Goal: Task Accomplishment & Management: Manage account settings

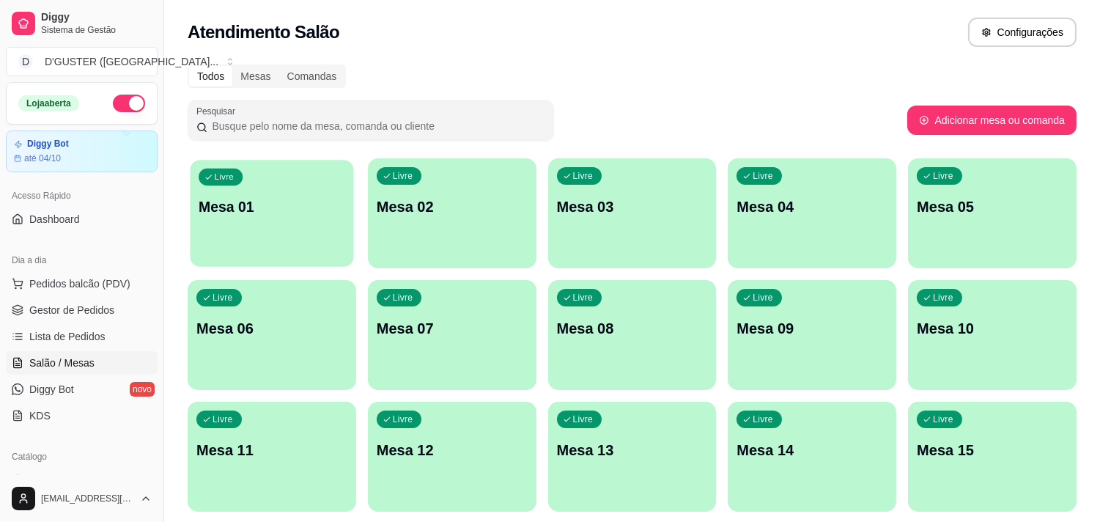
click at [266, 240] on div "Livre Mesa 01" at bounding box center [271, 204] width 163 height 89
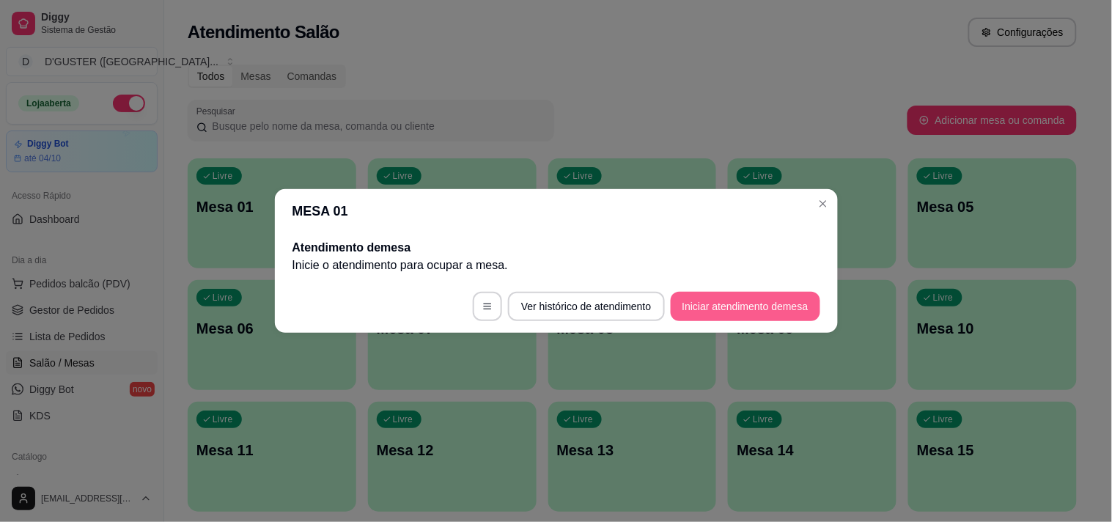
click at [759, 311] on button "Iniciar atendimento de mesa" at bounding box center [744, 306] width 149 height 29
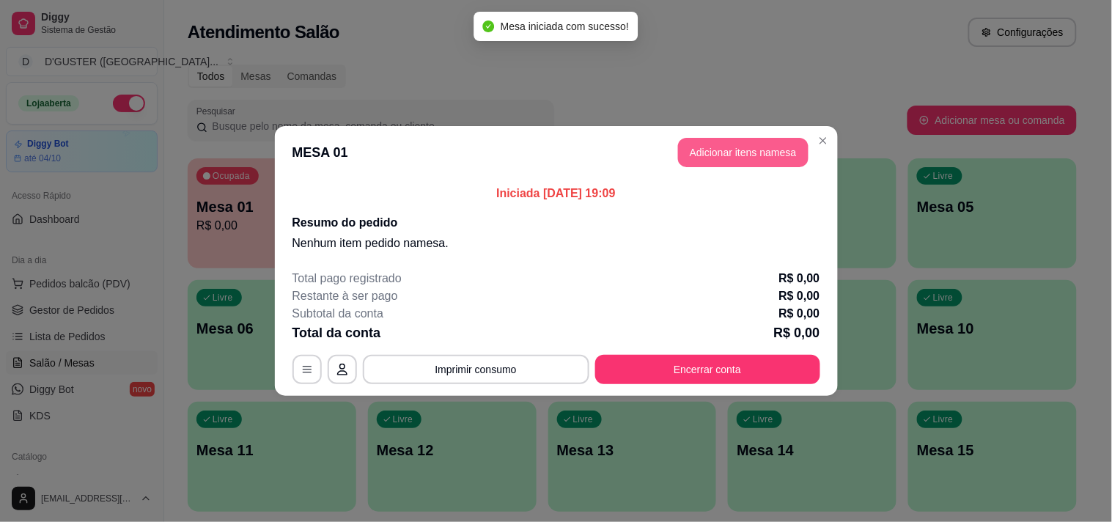
click at [785, 154] on button "Adicionar itens na mesa" at bounding box center [743, 152] width 130 height 29
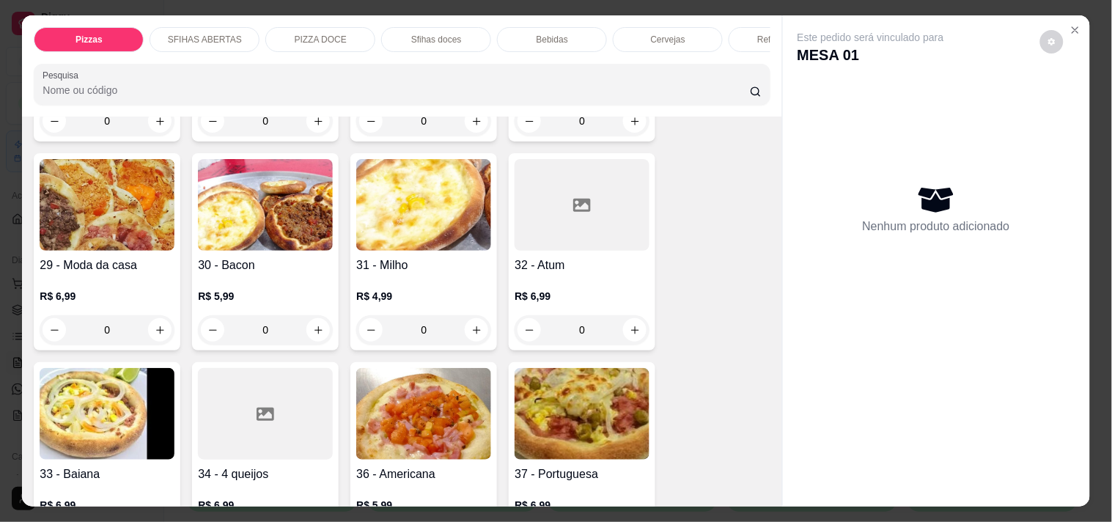
scroll to position [733, 0]
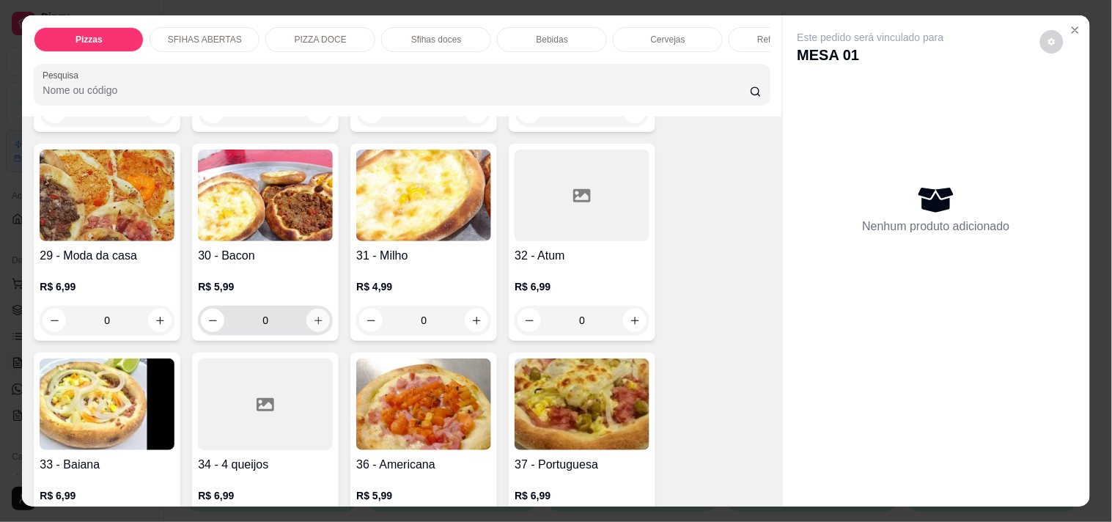
click at [313, 315] on icon "increase-product-quantity" at bounding box center [318, 320] width 11 height 11
type input "1"
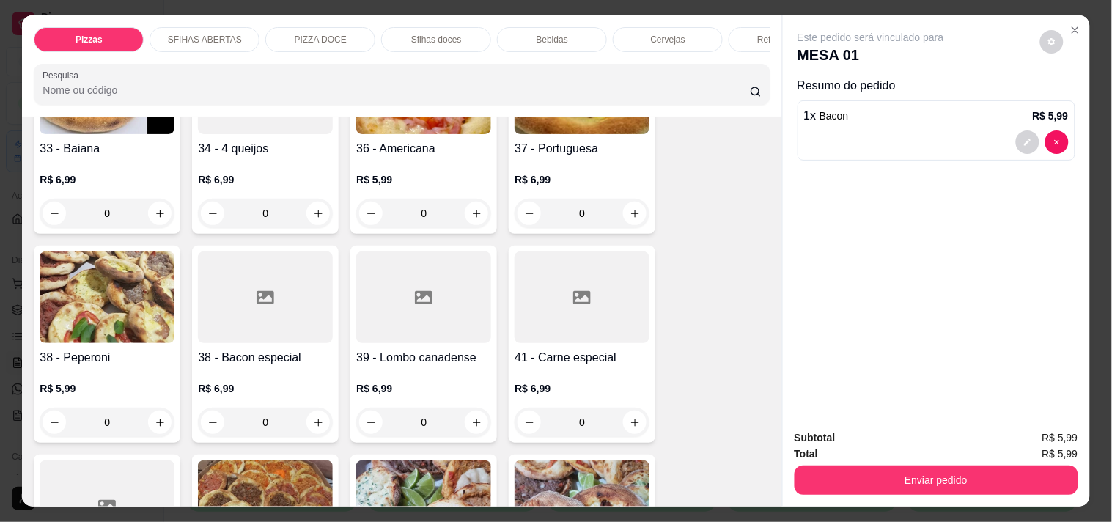
scroll to position [1058, 0]
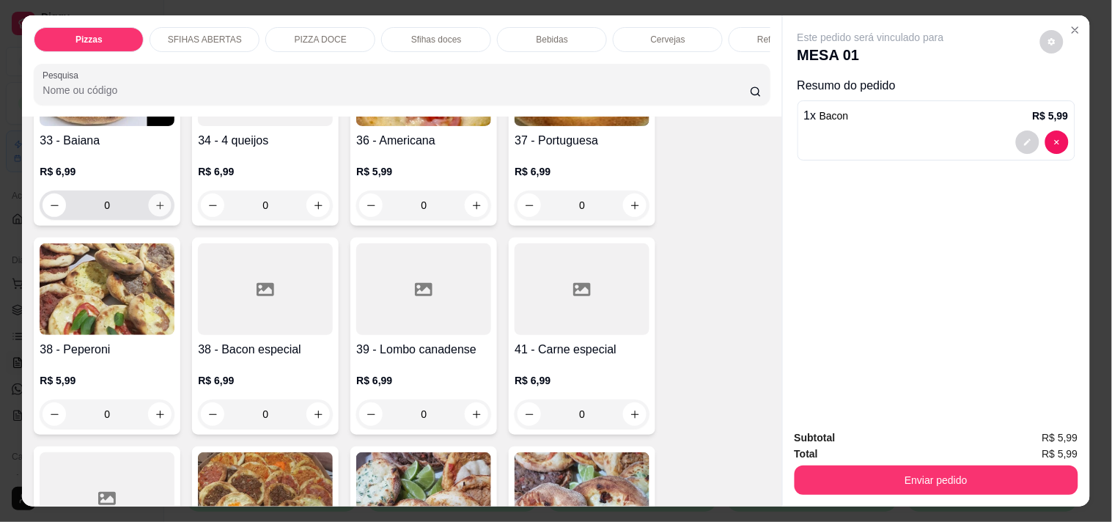
click at [155, 202] on button "increase-product-quantity" at bounding box center [160, 205] width 23 height 23
type input "1"
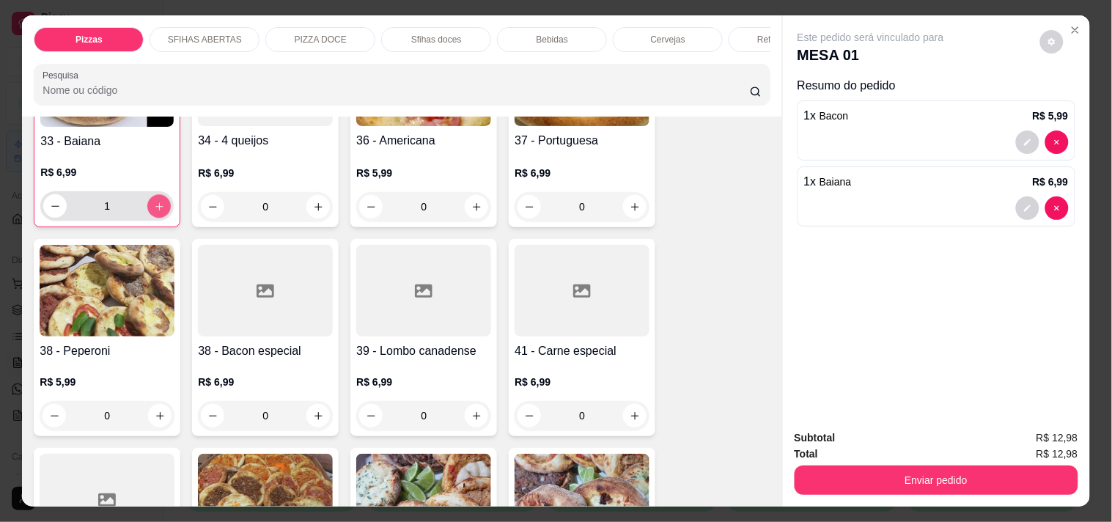
scroll to position [1059, 0]
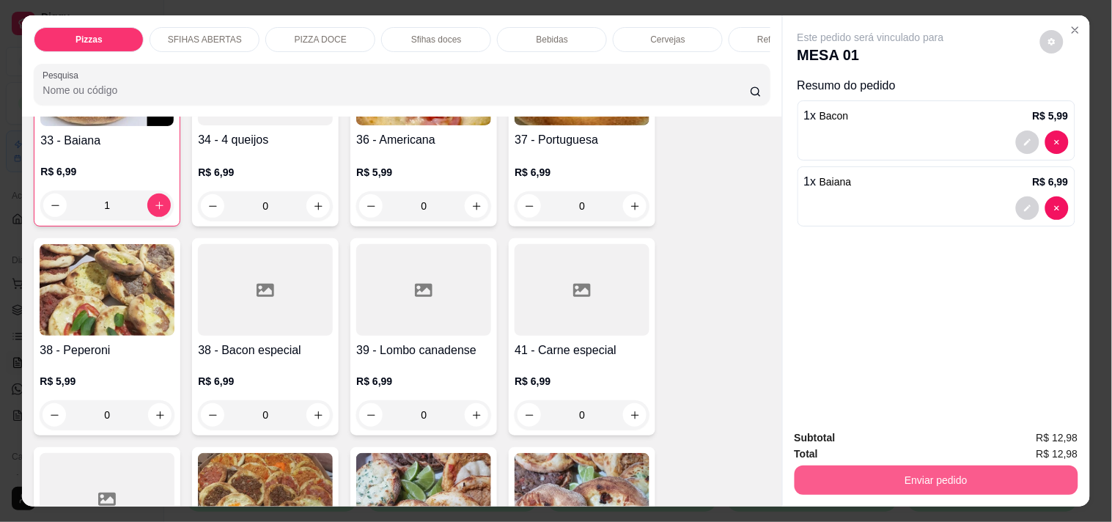
click at [848, 484] on button "Enviar pedido" at bounding box center [936, 479] width 284 height 29
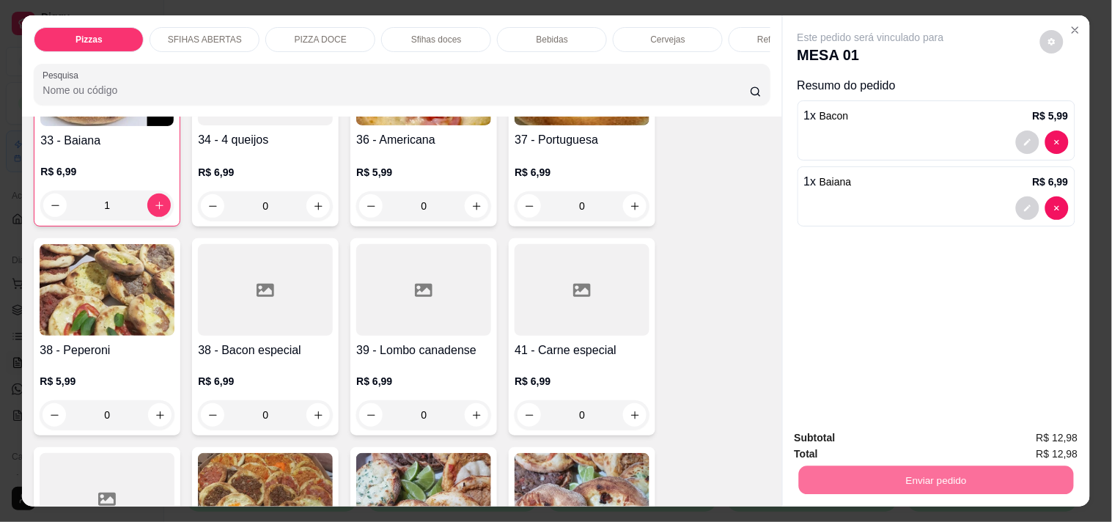
click at [855, 437] on button "Não registrar e enviar pedido" at bounding box center [887, 437] width 148 height 27
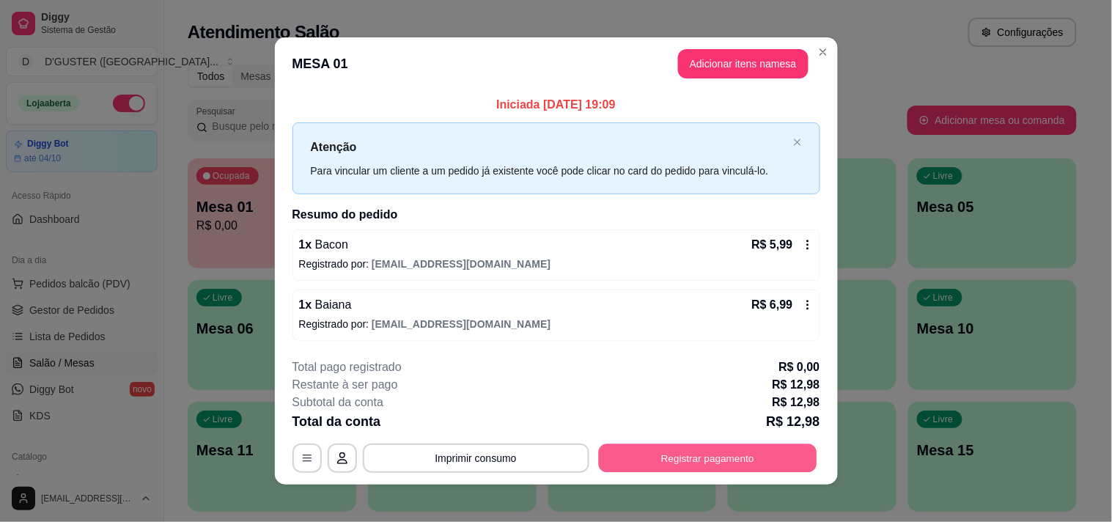
click at [649, 454] on button "Registrar pagamento" at bounding box center [707, 457] width 218 height 29
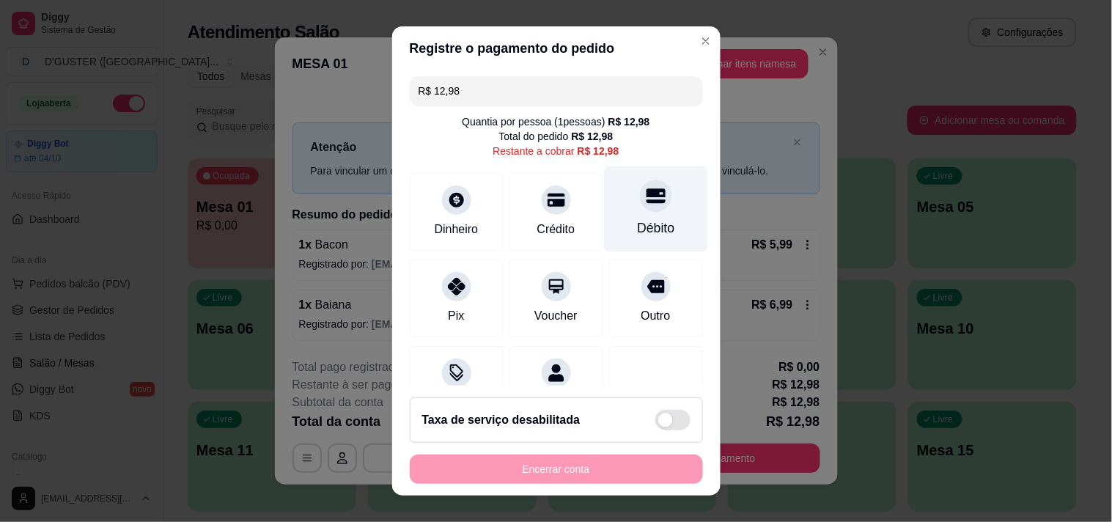
click at [646, 200] on icon at bounding box center [655, 195] width 19 height 15
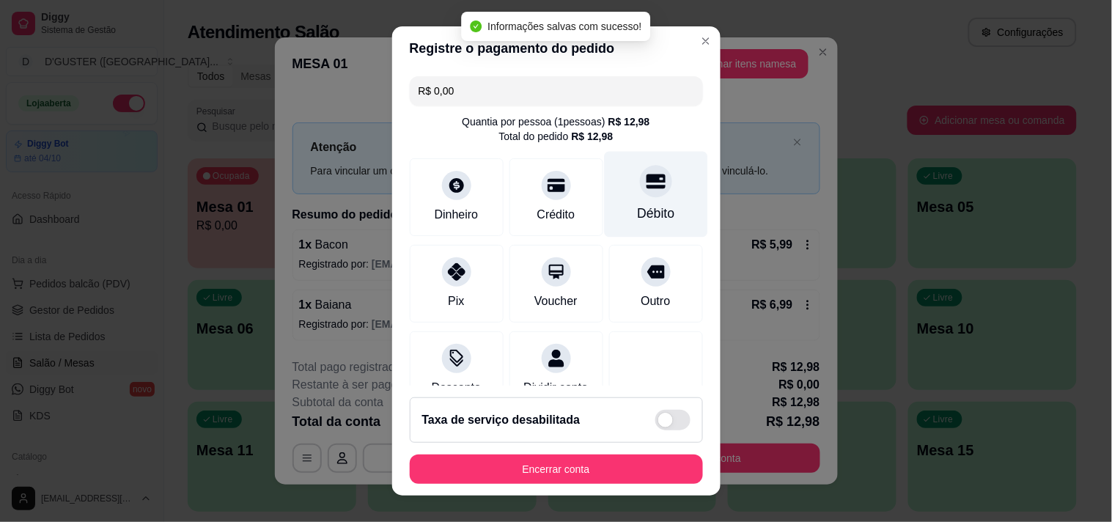
type input "R$ 0,00"
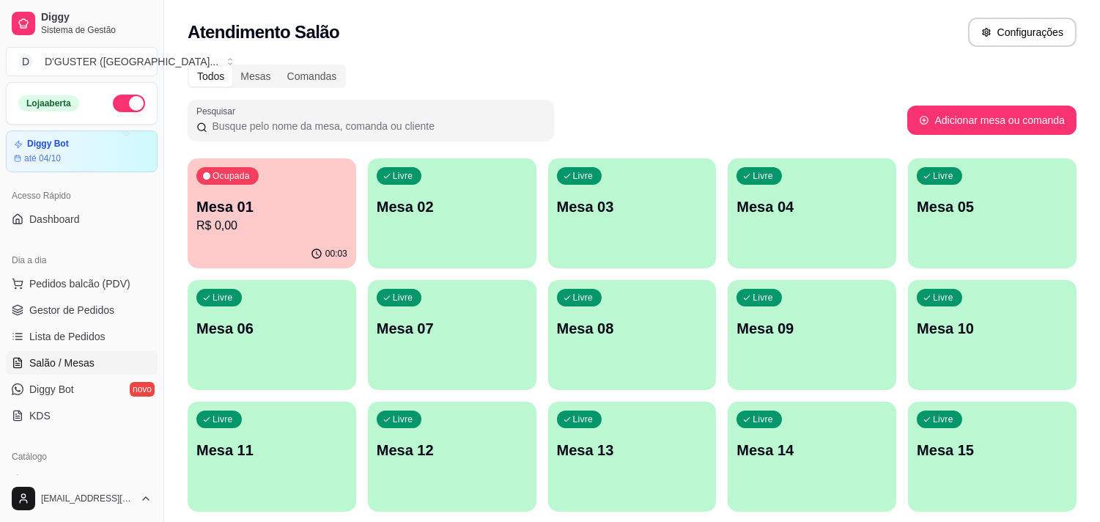
click at [260, 225] on p "R$ 0,00" at bounding box center [271, 226] width 151 height 18
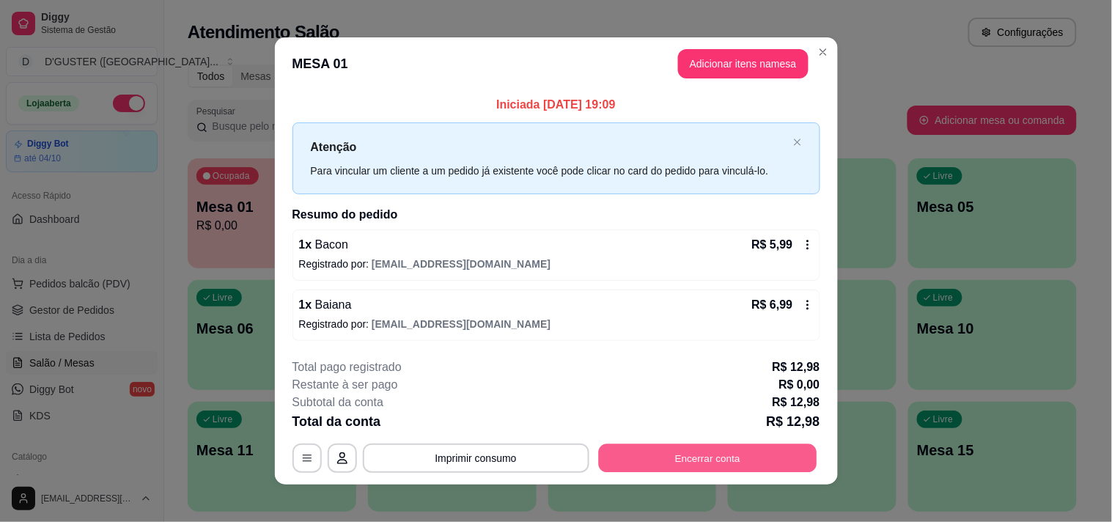
click at [654, 451] on button "Encerrar conta" at bounding box center [707, 457] width 218 height 29
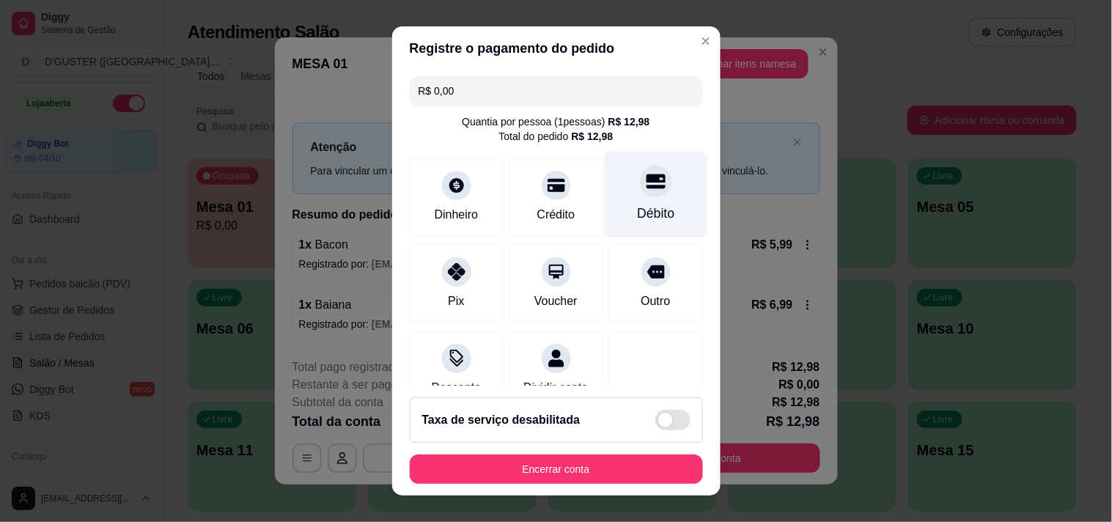
click at [640, 189] on div at bounding box center [656, 181] width 32 height 32
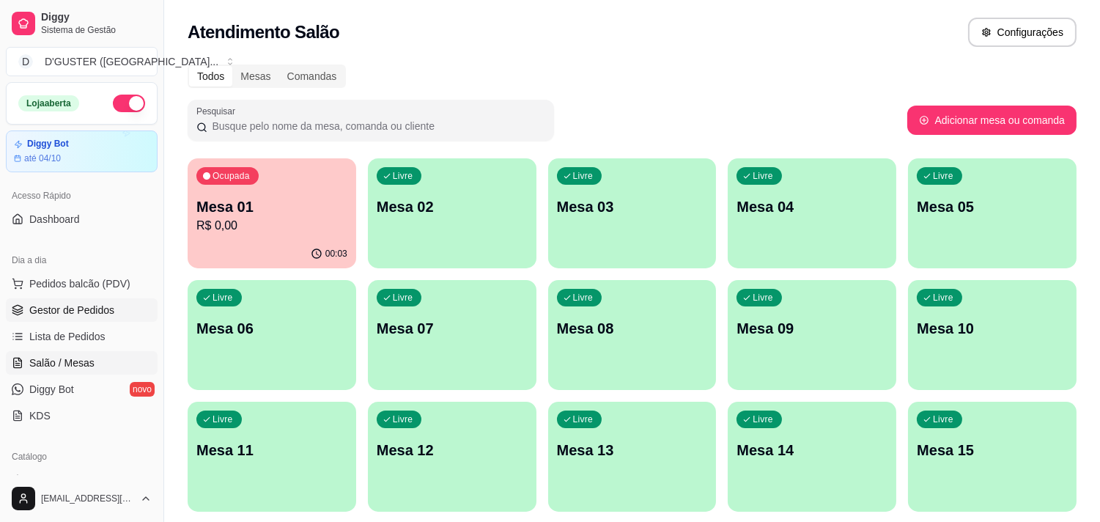
click at [62, 299] on link "Gestor de Pedidos" at bounding box center [82, 309] width 152 height 23
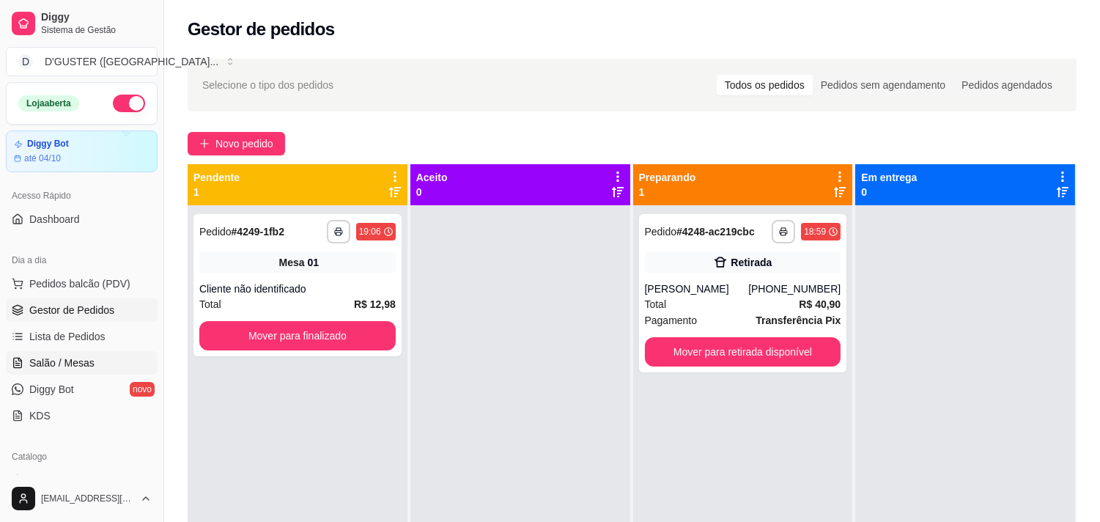
click at [66, 354] on link "Salão / Mesas" at bounding box center [82, 362] width 152 height 23
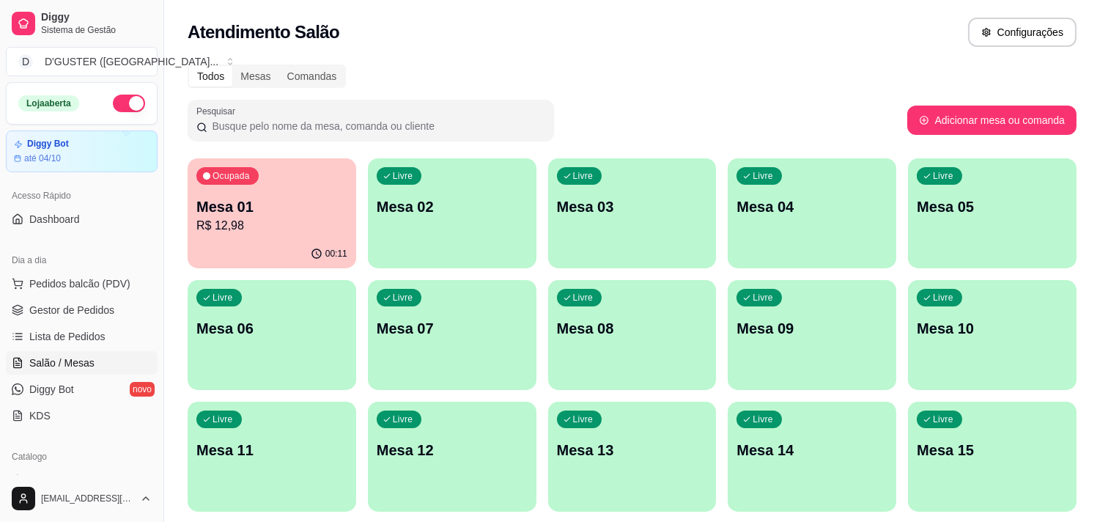
click at [963, 333] on p "Mesa 10" at bounding box center [992, 328] width 151 height 21
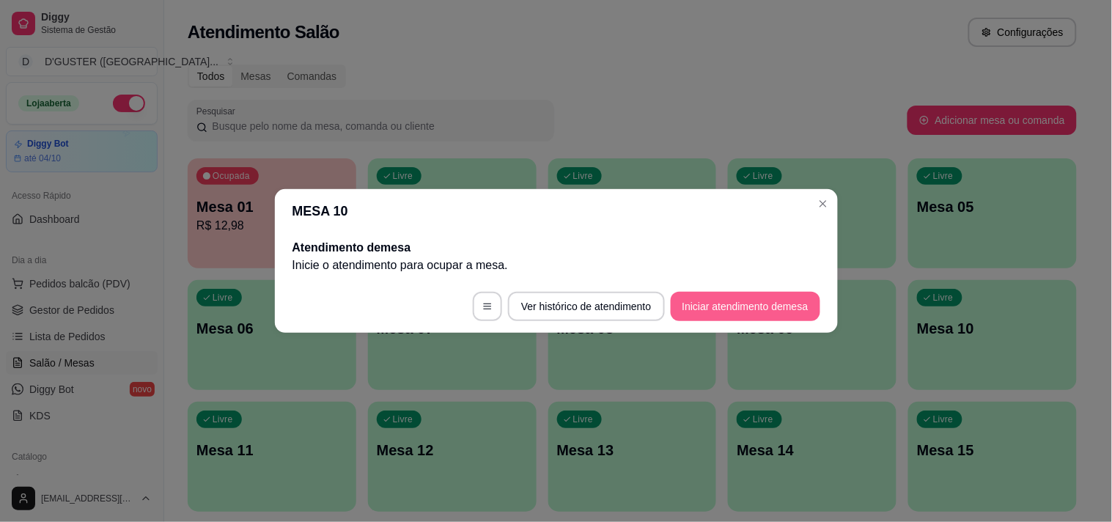
click at [755, 304] on button "Iniciar atendimento de mesa" at bounding box center [744, 306] width 149 height 29
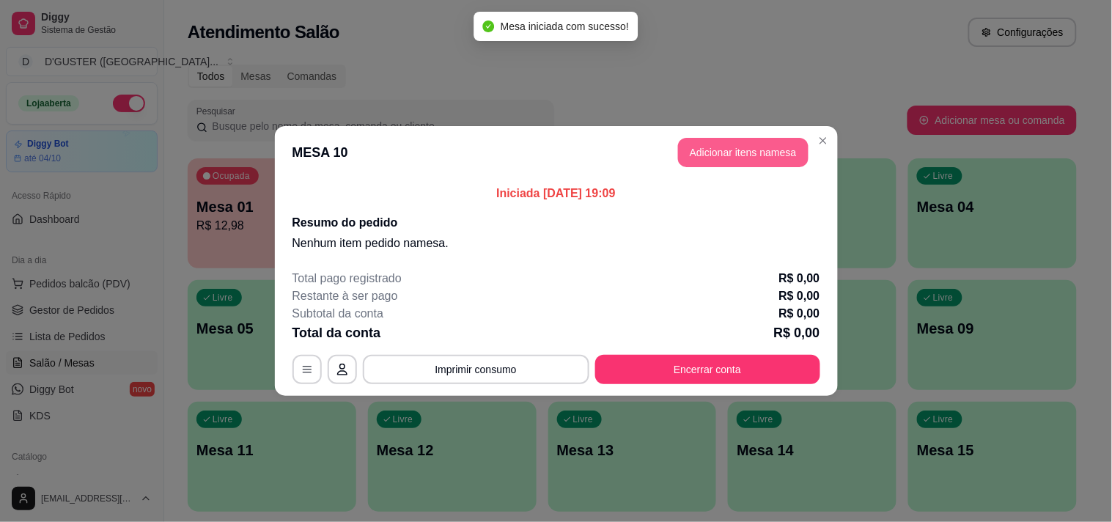
click at [728, 150] on button "Adicionar itens na mesa" at bounding box center [743, 152] width 130 height 29
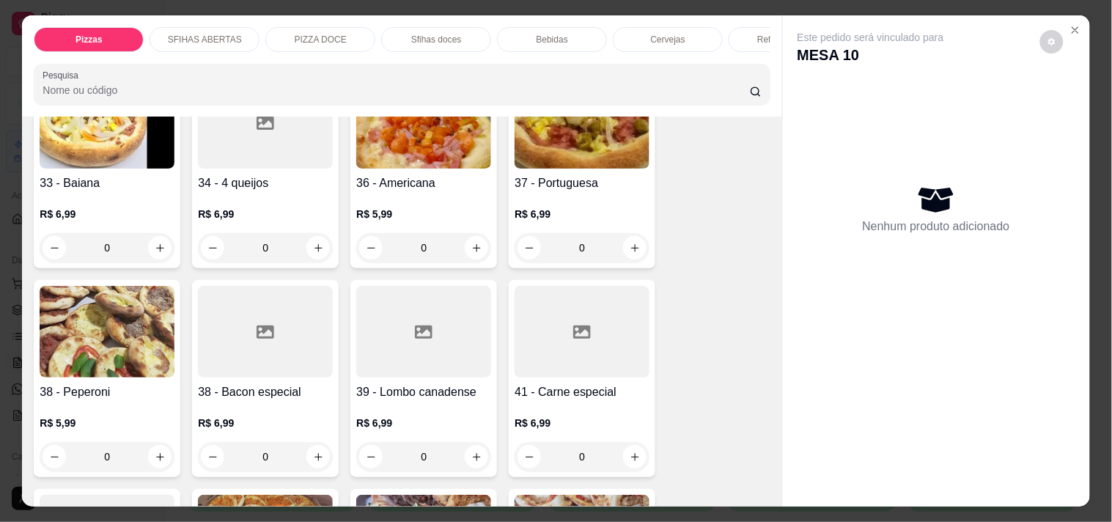
scroll to position [733, 0]
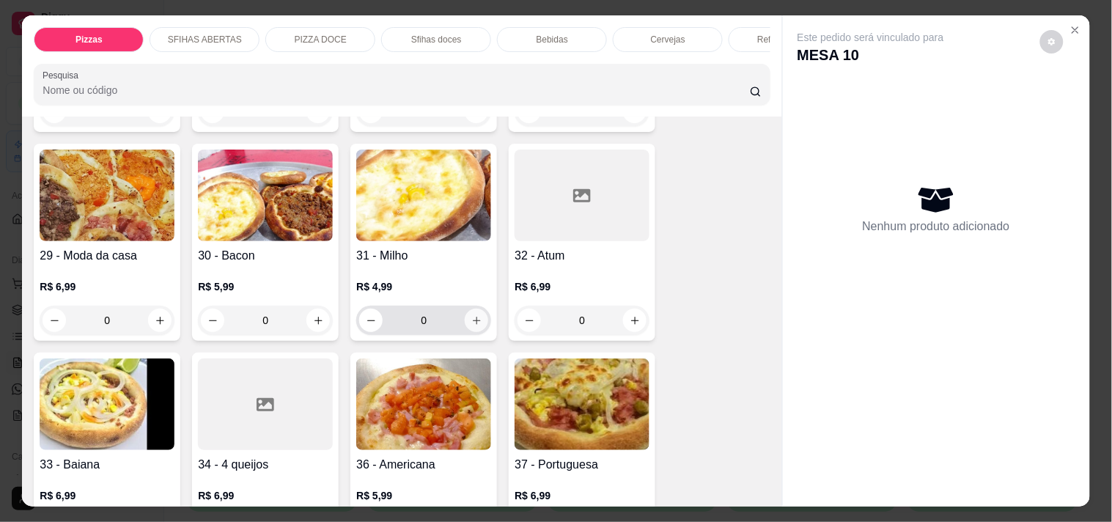
click at [479, 308] on button "increase-product-quantity" at bounding box center [476, 319] width 23 height 23
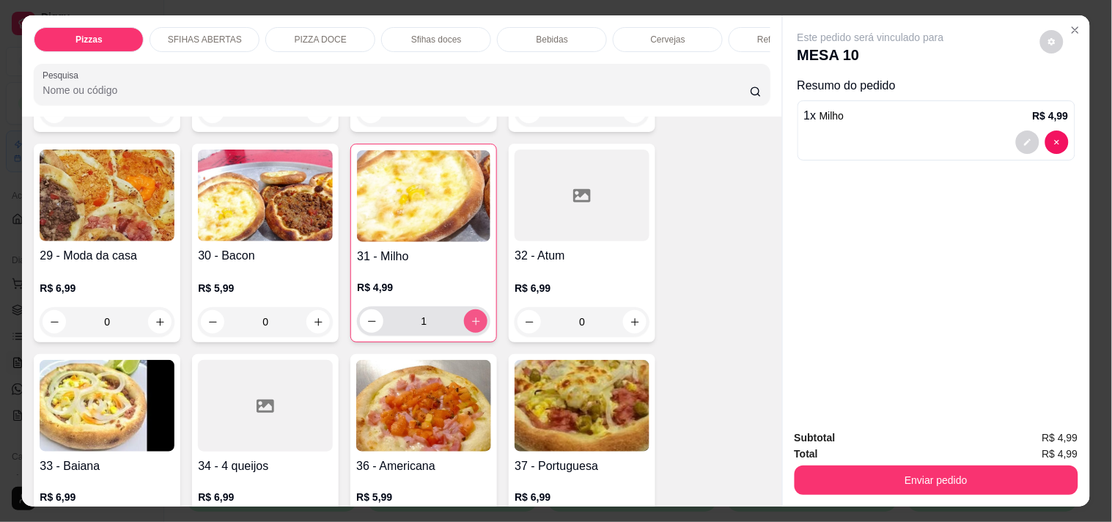
type input "1"
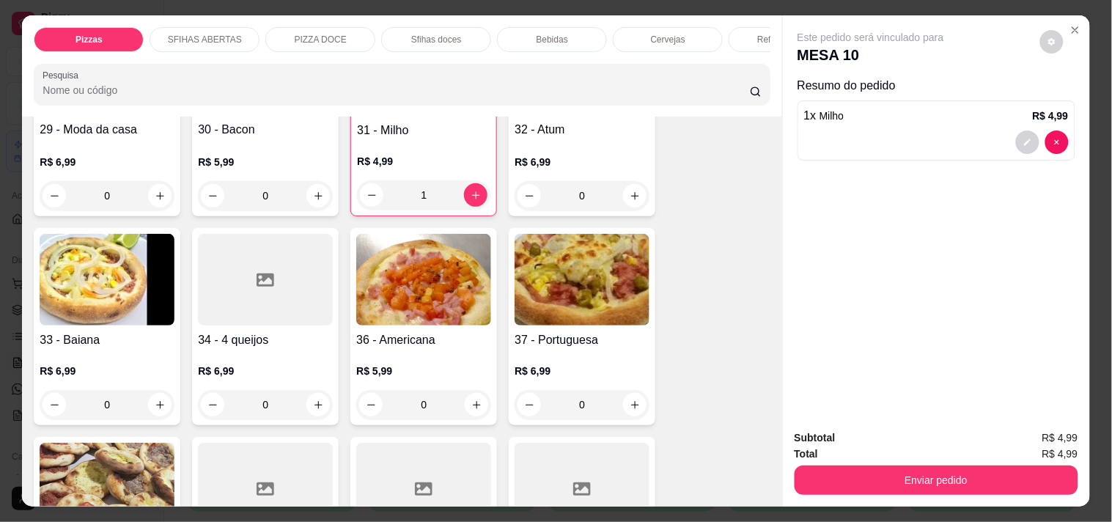
scroll to position [895, 0]
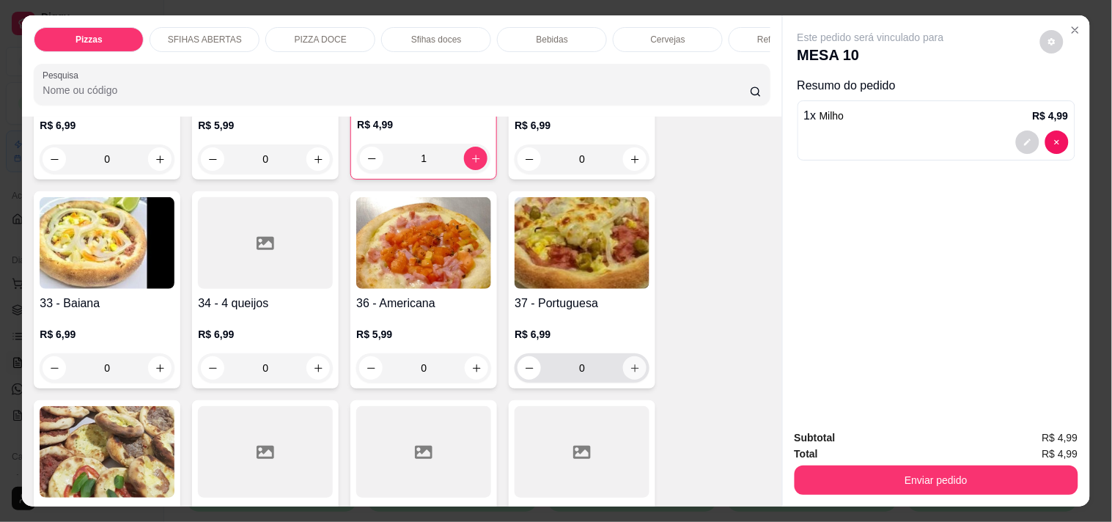
click at [632, 363] on icon "increase-product-quantity" at bounding box center [634, 368] width 11 height 11
type input "1"
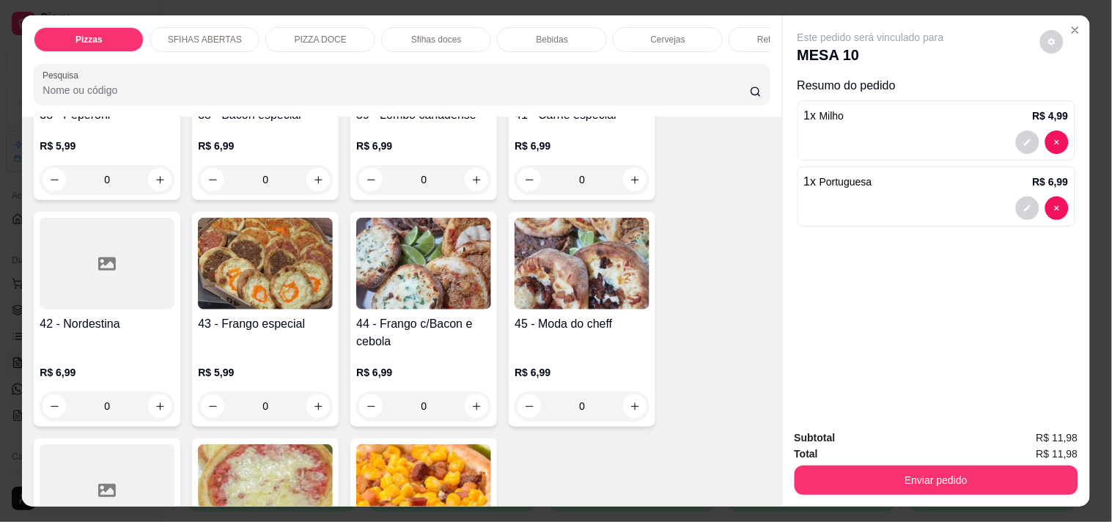
scroll to position [1302, 0]
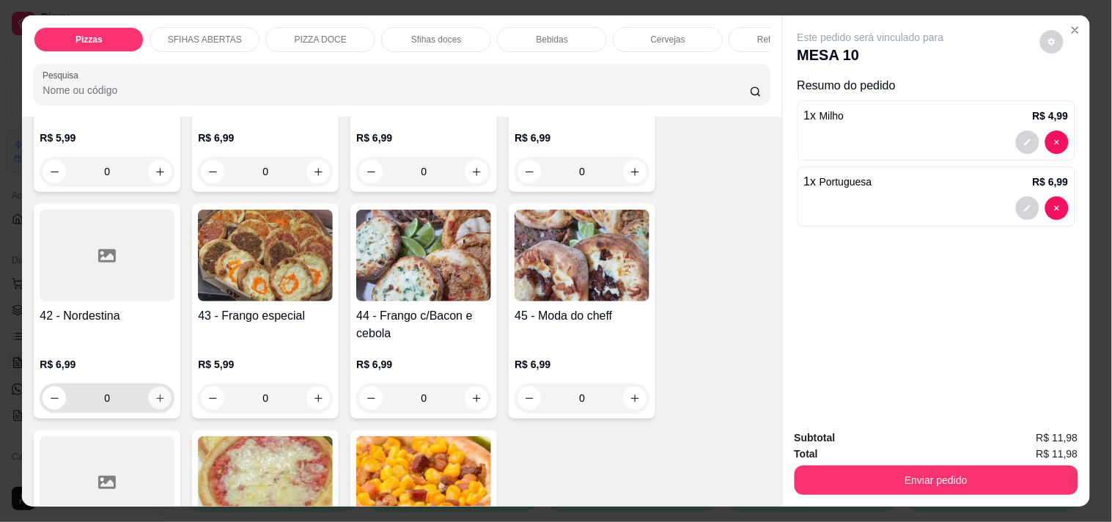
click at [155, 393] on icon "increase-product-quantity" at bounding box center [160, 398] width 11 height 11
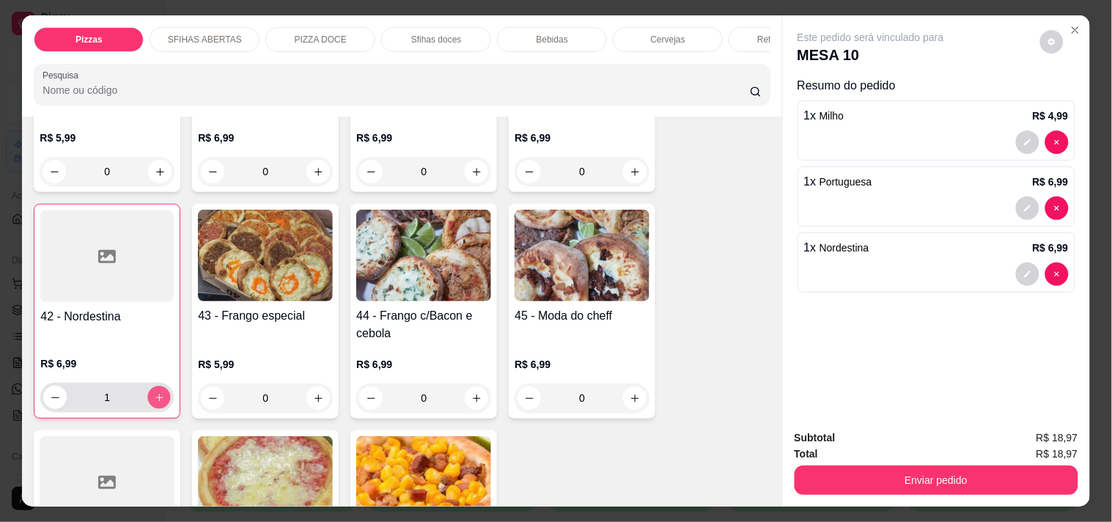
click at [154, 392] on icon "increase-product-quantity" at bounding box center [159, 397] width 11 height 11
type input "2"
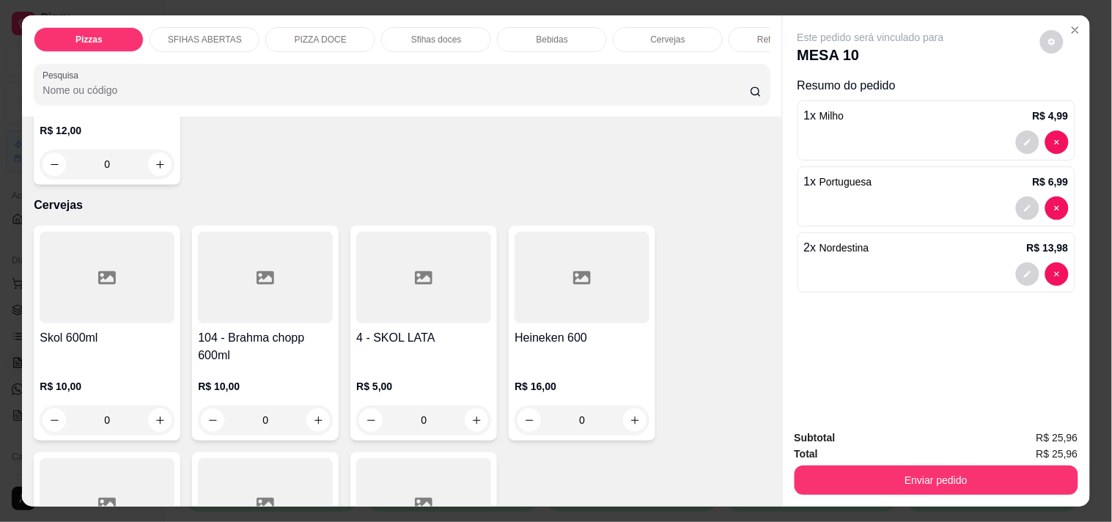
scroll to position [3337, 0]
click at [629, 415] on icon "increase-product-quantity" at bounding box center [634, 420] width 11 height 11
type input "1"
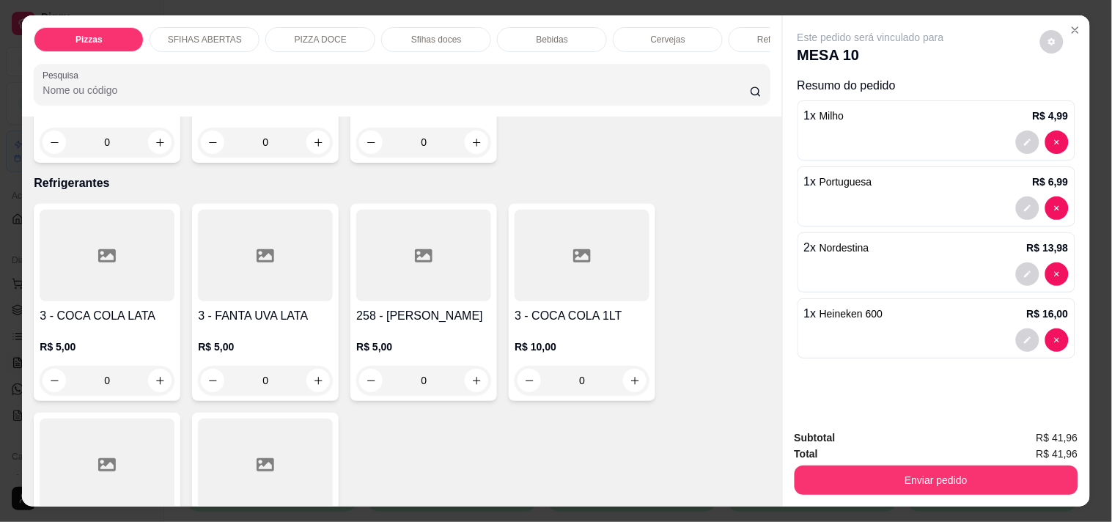
scroll to position [3826, 0]
click at [155, 374] on icon "increase-product-quantity" at bounding box center [160, 379] width 11 height 11
type input "1"
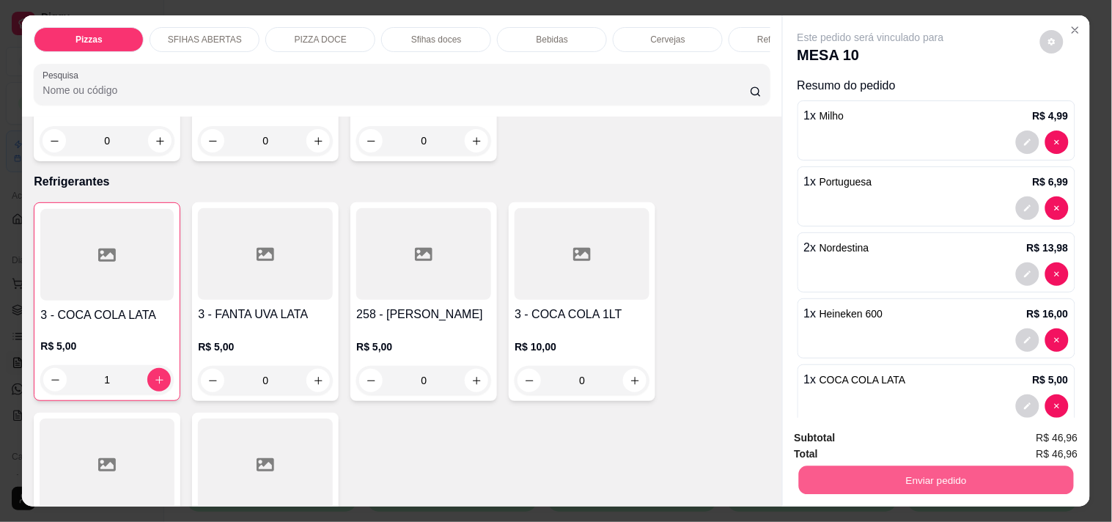
click at [991, 470] on button "Enviar pedido" at bounding box center [935, 479] width 275 height 29
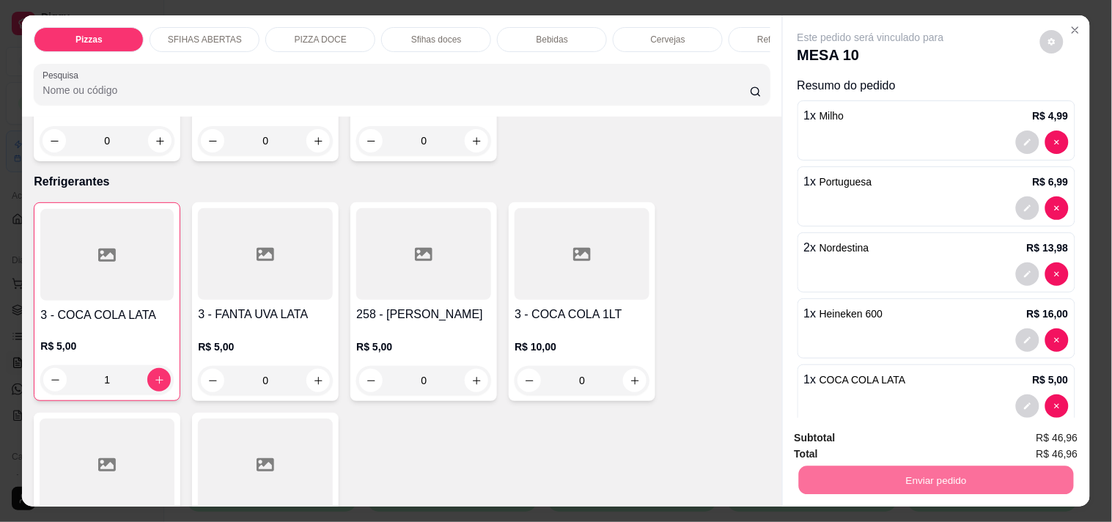
click at [901, 441] on button "Não registrar e enviar pedido" at bounding box center [887, 438] width 152 height 28
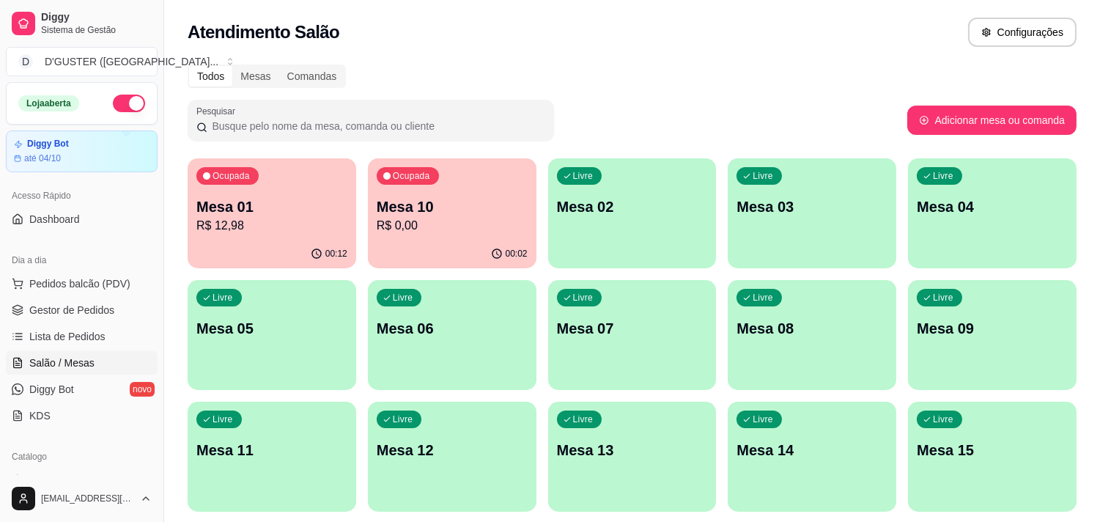
click at [1036, 328] on p "Mesa 09" at bounding box center [992, 328] width 151 height 21
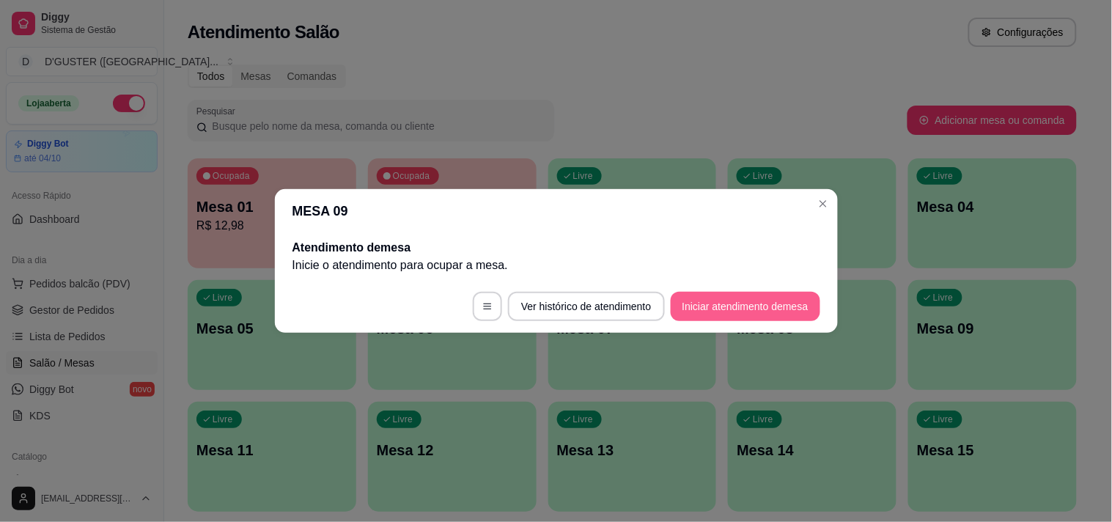
click at [724, 304] on button "Iniciar atendimento de mesa" at bounding box center [744, 306] width 149 height 29
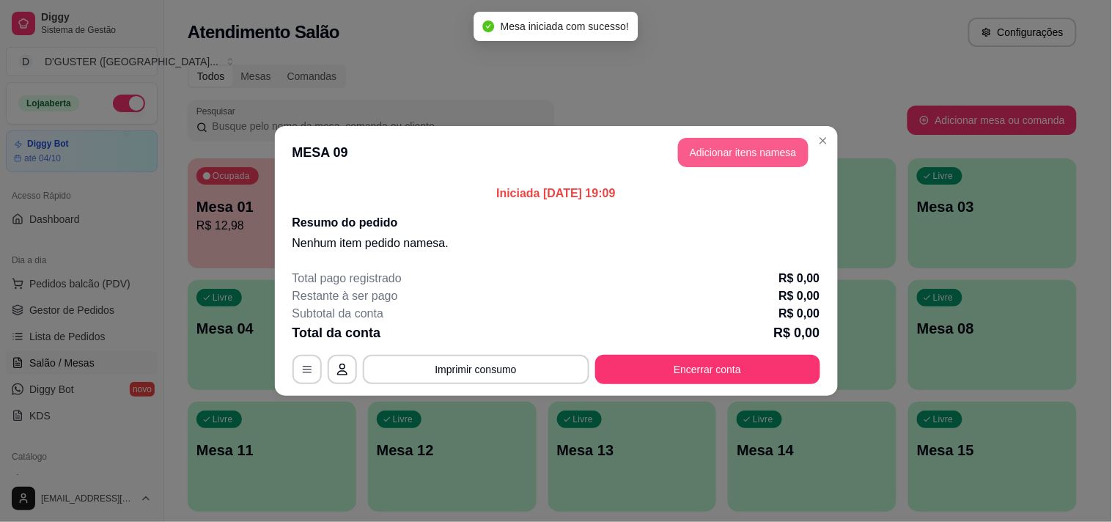
click at [772, 148] on button "Adicionar itens na mesa" at bounding box center [743, 152] width 130 height 29
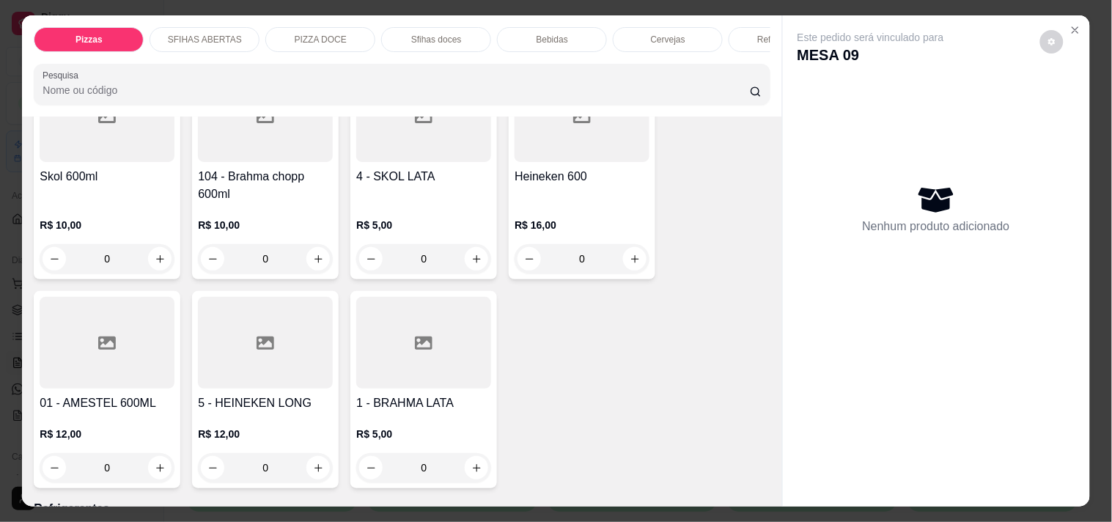
scroll to position [3500, 0]
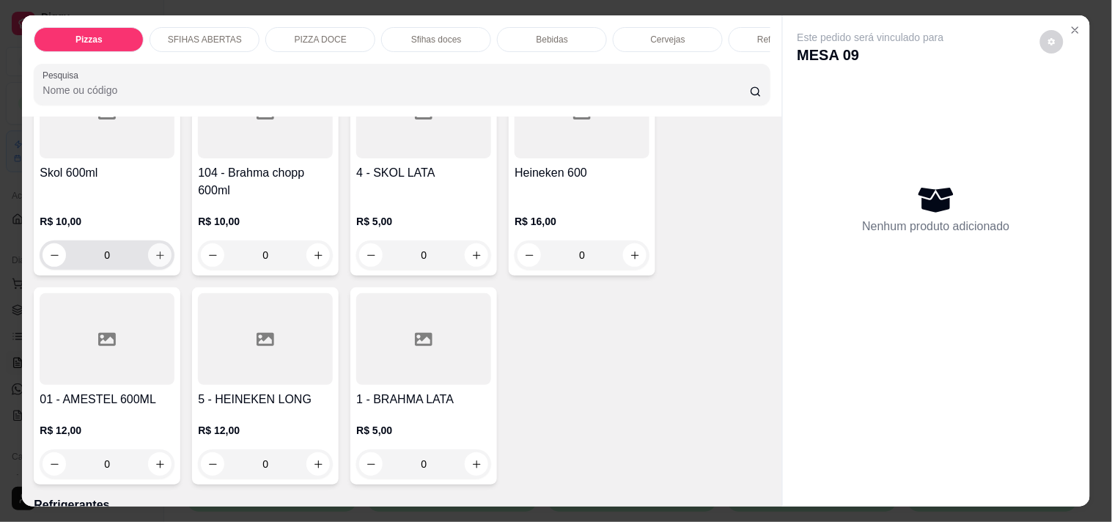
click at [156, 251] on icon "increase-product-quantity" at bounding box center [160, 255] width 8 height 8
type input "1"
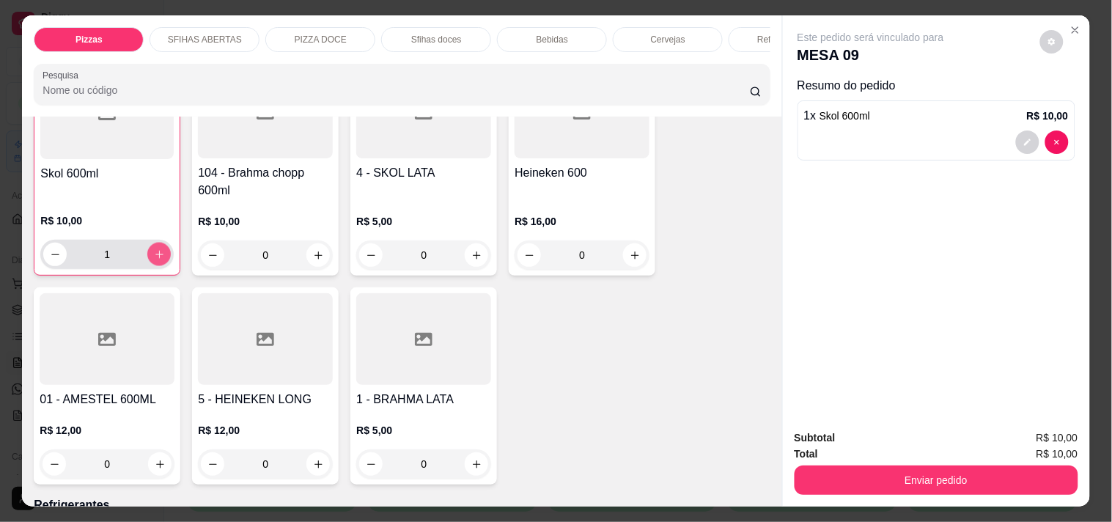
scroll to position [3501, 0]
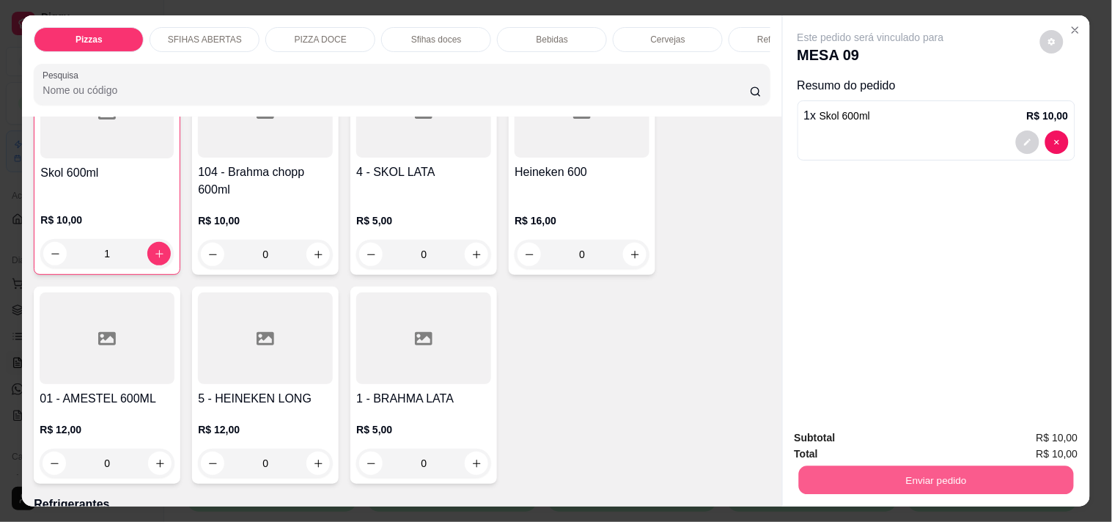
click at [885, 465] on button "Enviar pedido" at bounding box center [935, 479] width 275 height 29
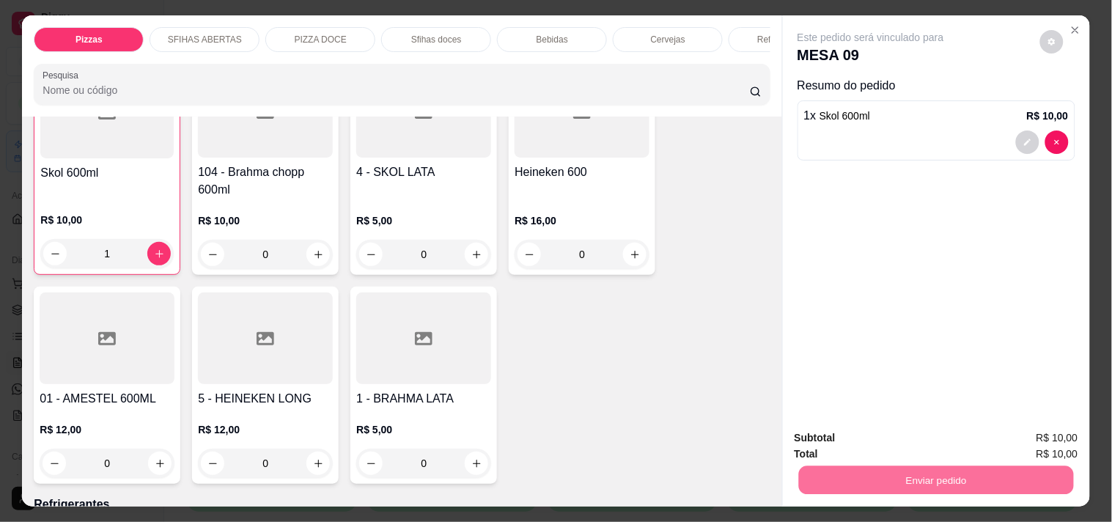
click at [868, 434] on button "Não registrar e enviar pedido" at bounding box center [887, 438] width 152 height 28
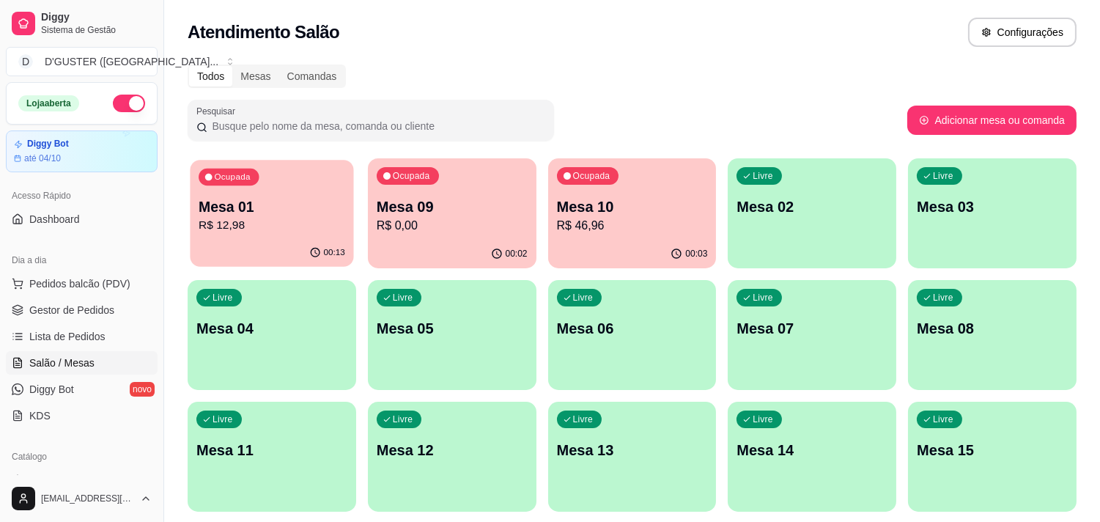
click at [250, 210] on p "Mesa 01" at bounding box center [272, 207] width 147 height 20
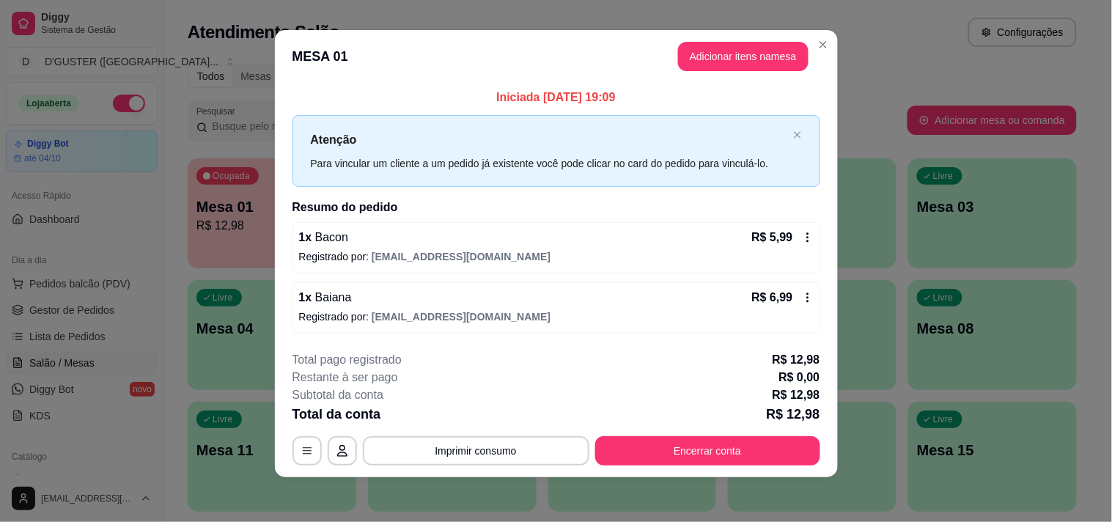
scroll to position [9, 0]
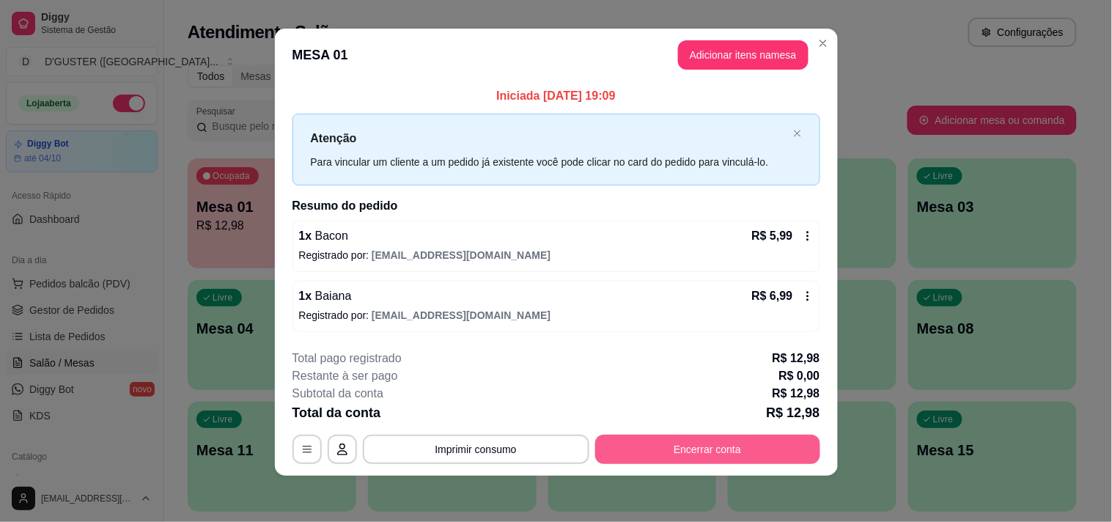
click at [682, 440] on button "Encerrar conta" at bounding box center [707, 448] width 225 height 29
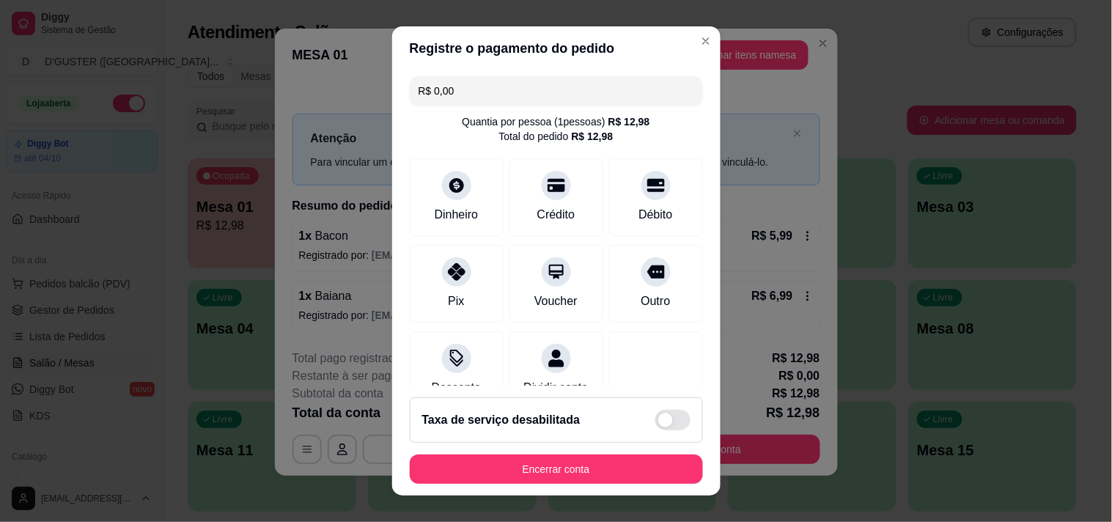
click at [611, 84] on input "R$ 0,00" at bounding box center [555, 90] width 275 height 29
type input "R$ 12,98"
click at [646, 188] on icon at bounding box center [655, 181] width 19 height 15
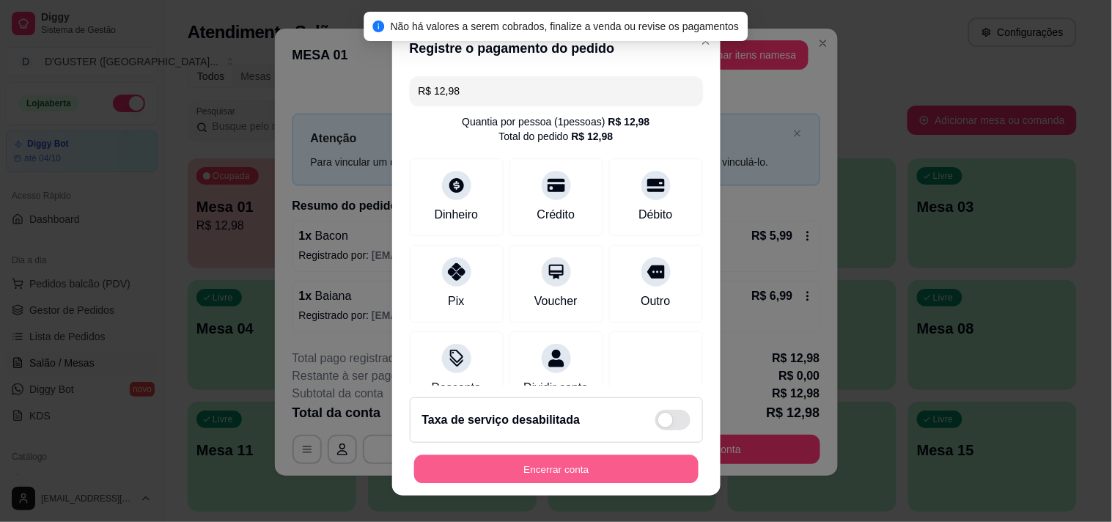
click at [627, 466] on button "Encerrar conta" at bounding box center [556, 469] width 284 height 29
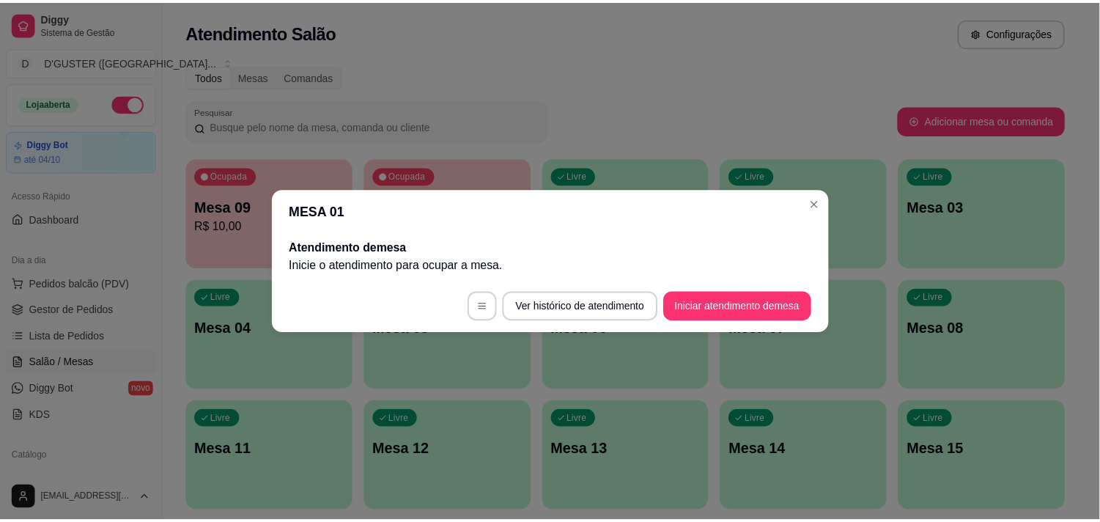
scroll to position [0, 0]
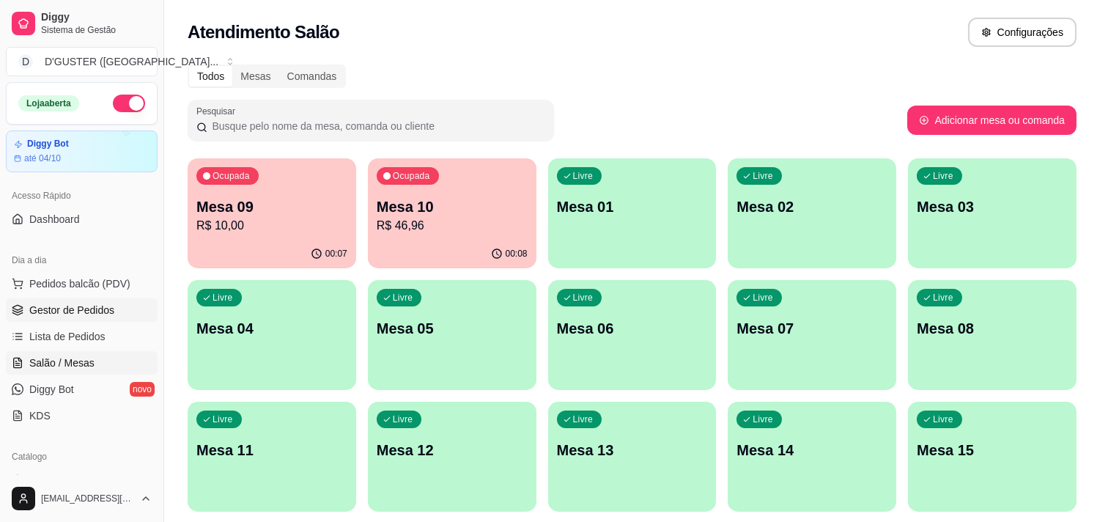
click at [88, 303] on span "Gestor de Pedidos" at bounding box center [71, 310] width 85 height 15
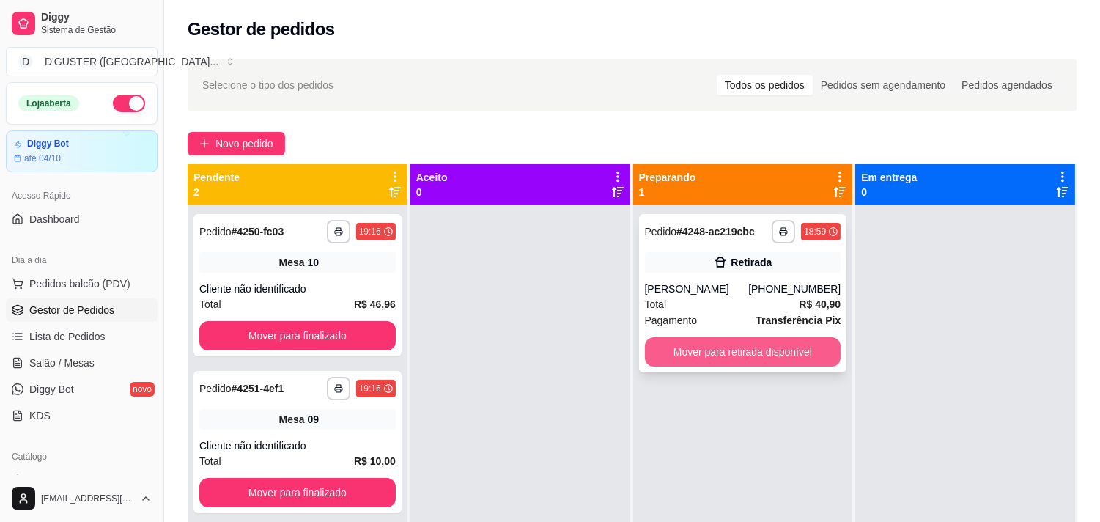
click at [777, 340] on button "Mover para retirada disponível" at bounding box center [743, 351] width 196 height 29
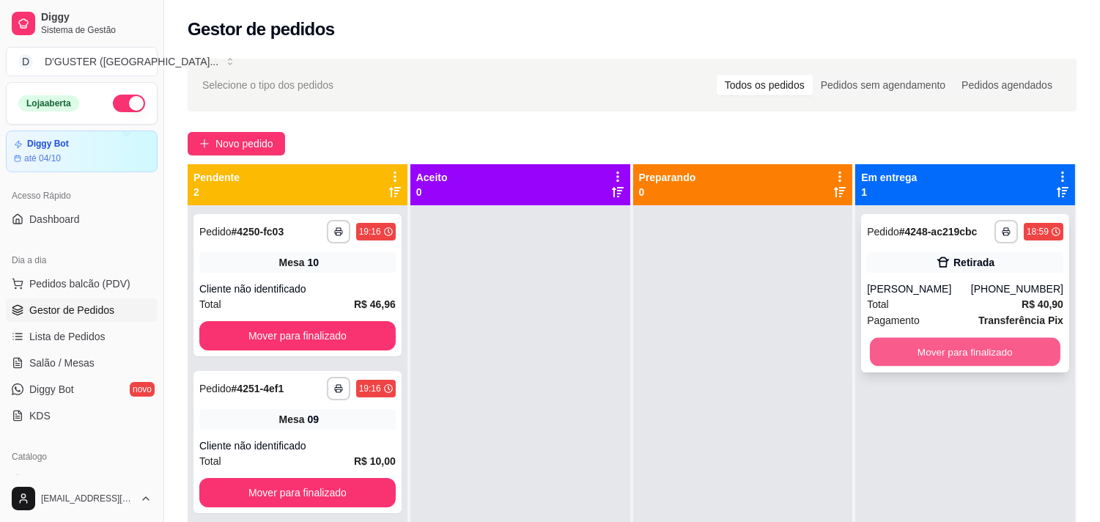
click at [898, 355] on button "Mover para finalizado" at bounding box center [965, 352] width 191 height 29
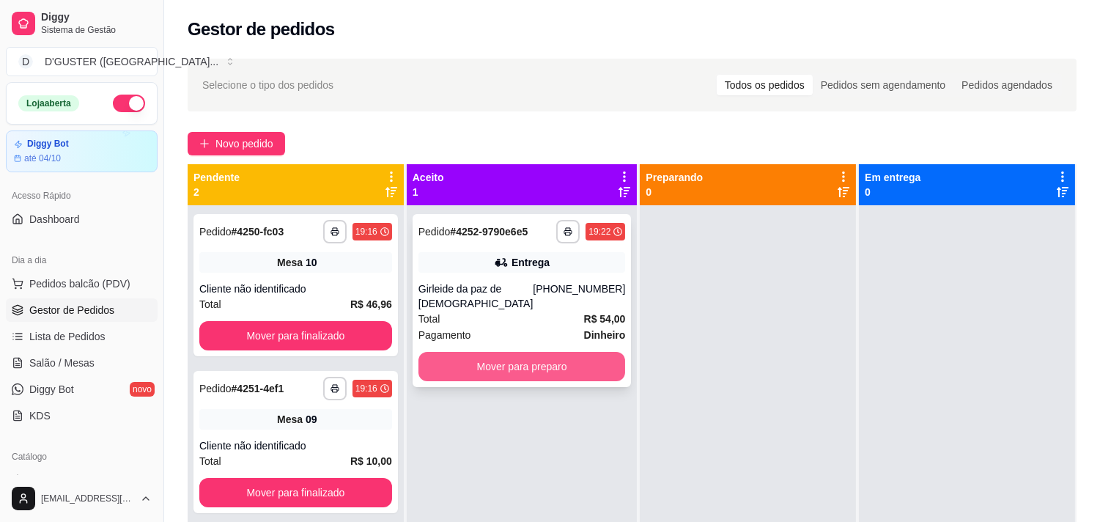
click at [539, 352] on button "Mover para preparo" at bounding box center [521, 366] width 207 height 29
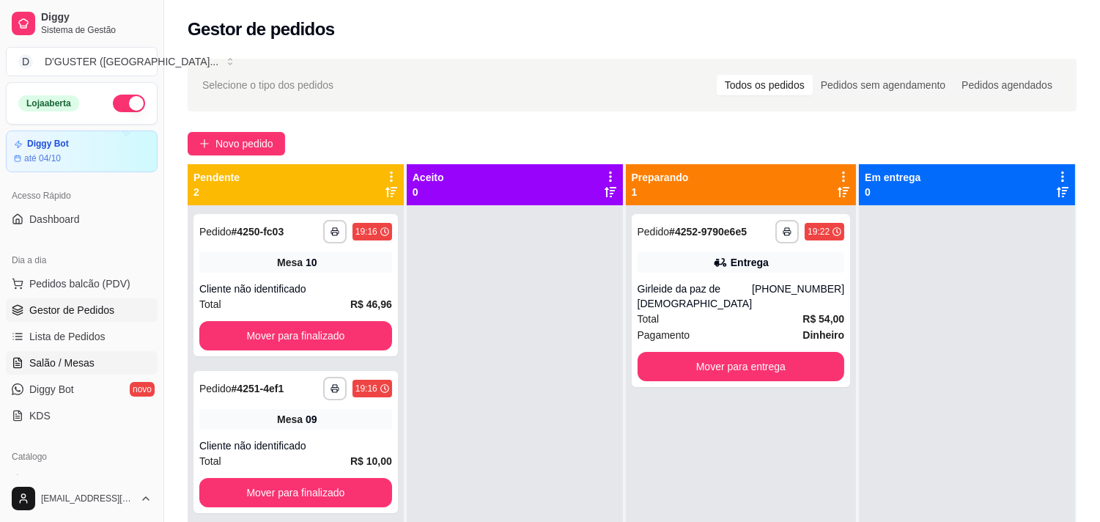
click at [108, 374] on link "Salão / Mesas" at bounding box center [82, 362] width 152 height 23
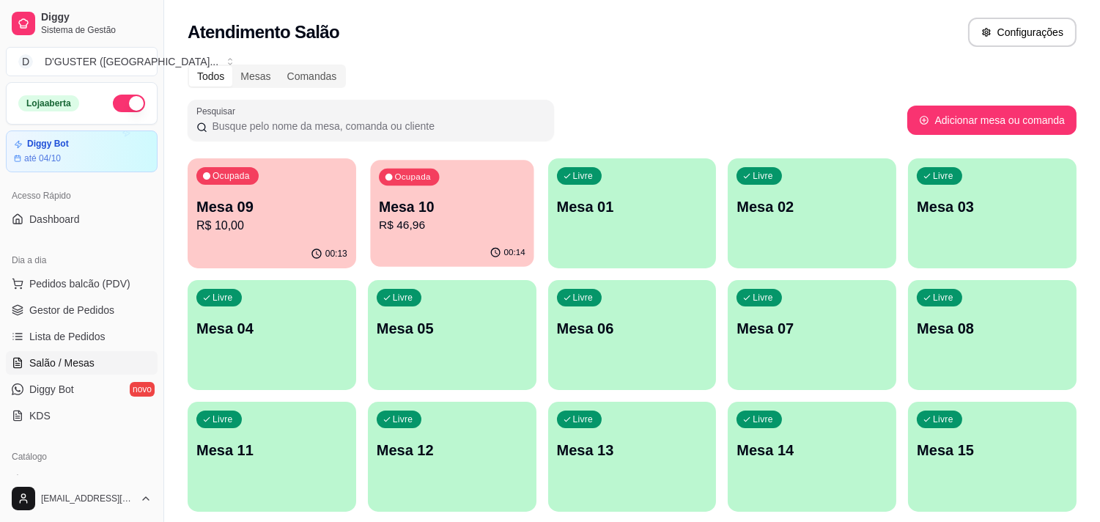
click at [397, 234] on div "Ocupada Mesa 10 R$ 46,96" at bounding box center [451, 199] width 163 height 79
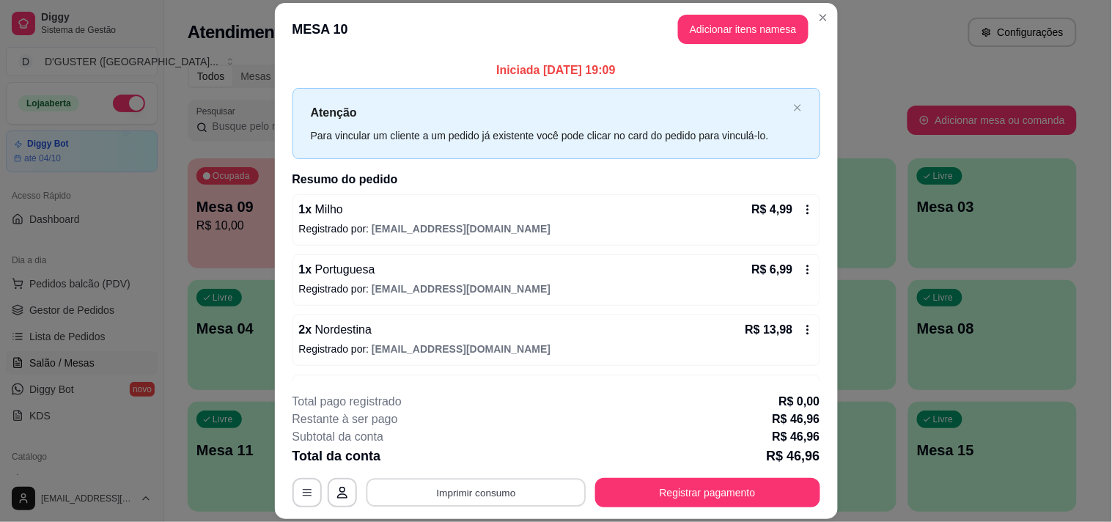
click at [529, 492] on button "Imprimir consumo" at bounding box center [476, 492] width 220 height 29
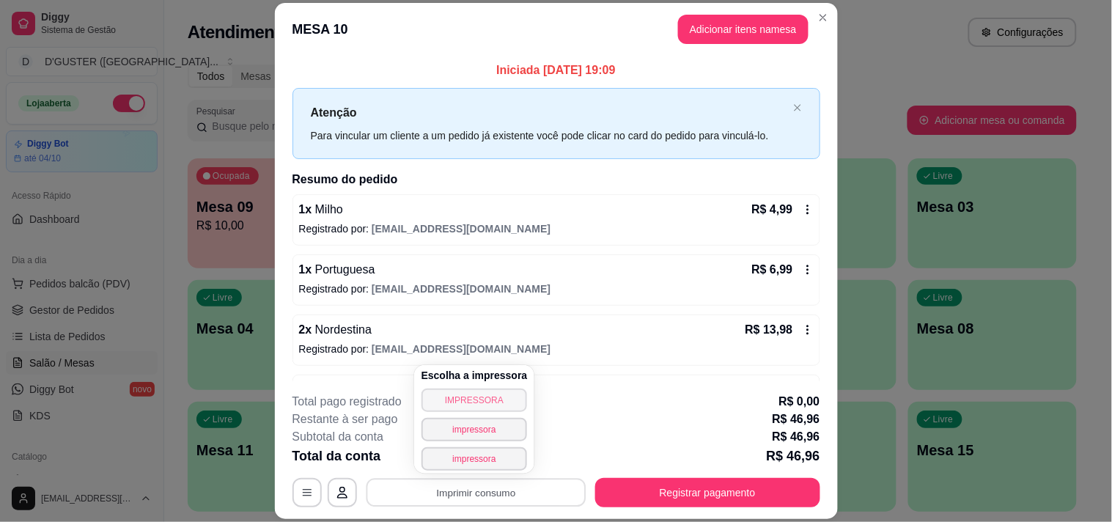
click at [488, 393] on button "IMPRESSORA" at bounding box center [474, 399] width 106 height 23
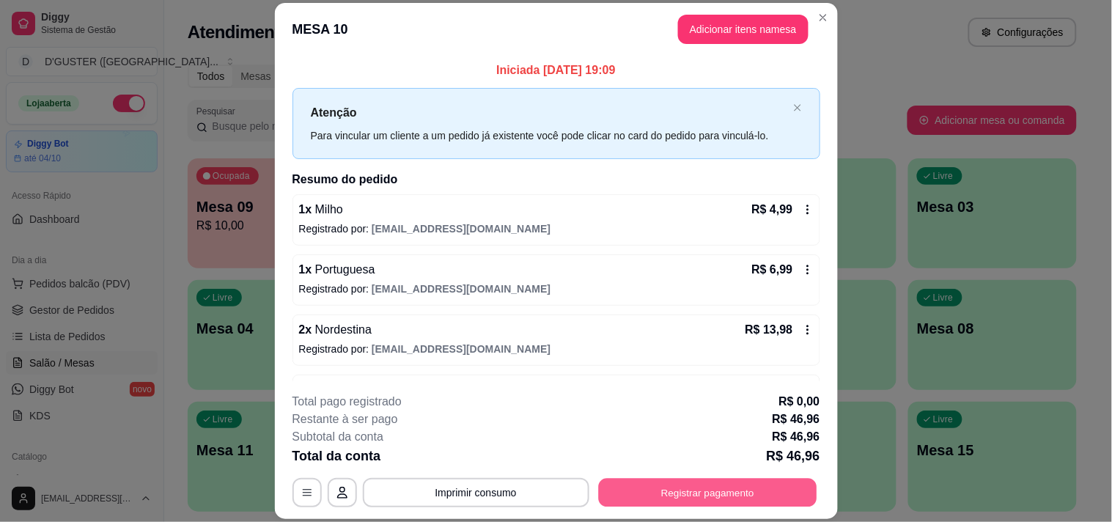
click at [683, 493] on button "Registrar pagamento" at bounding box center [707, 492] width 218 height 29
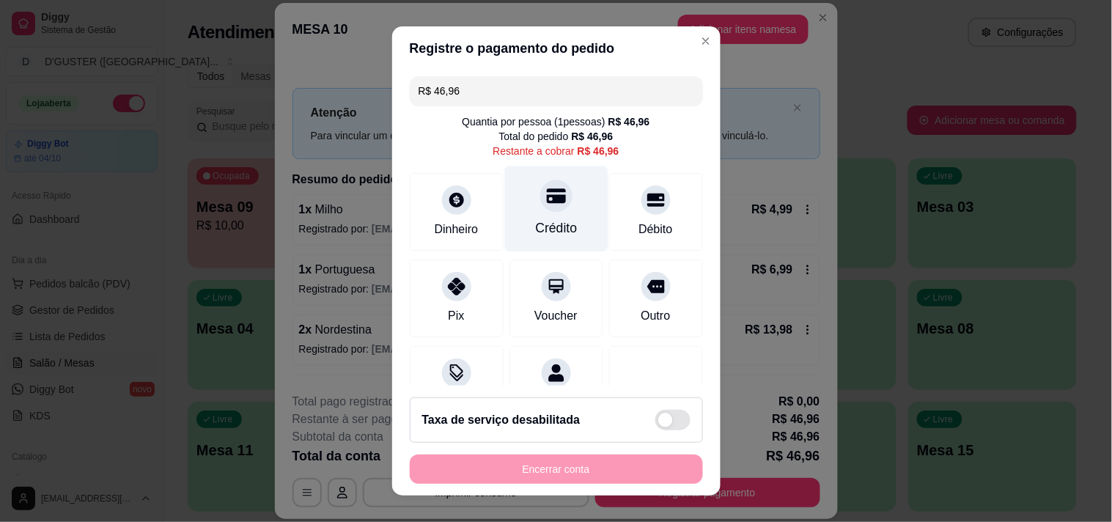
click at [540, 216] on div "Crédito" at bounding box center [555, 209] width 103 height 86
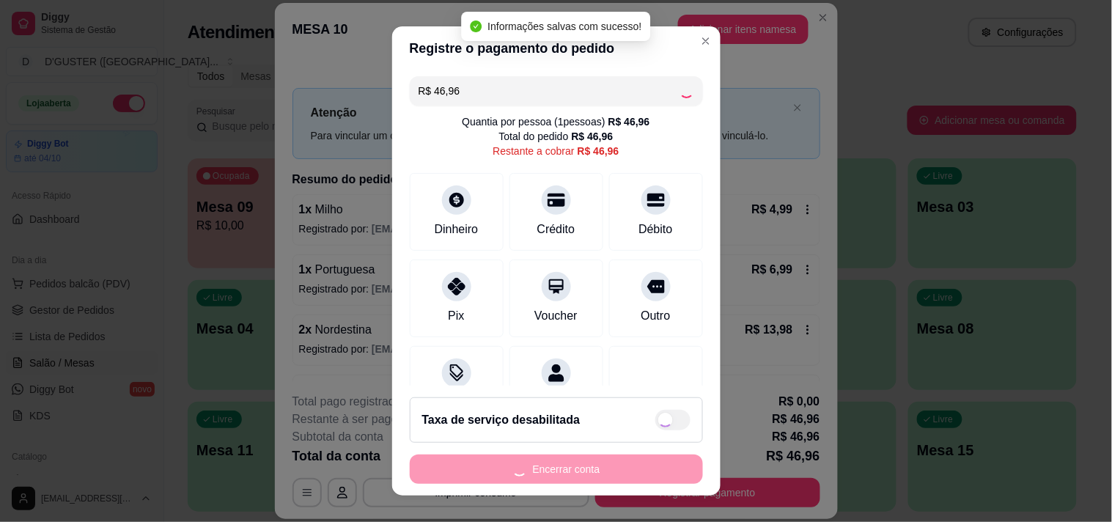
type input "R$ 0,00"
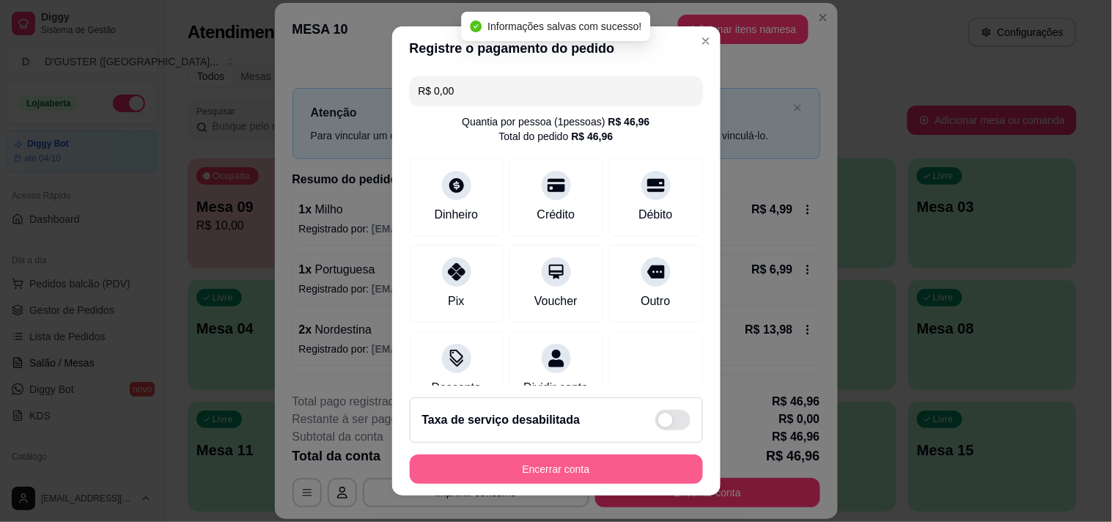
click at [586, 473] on button "Encerrar conta" at bounding box center [556, 468] width 293 height 29
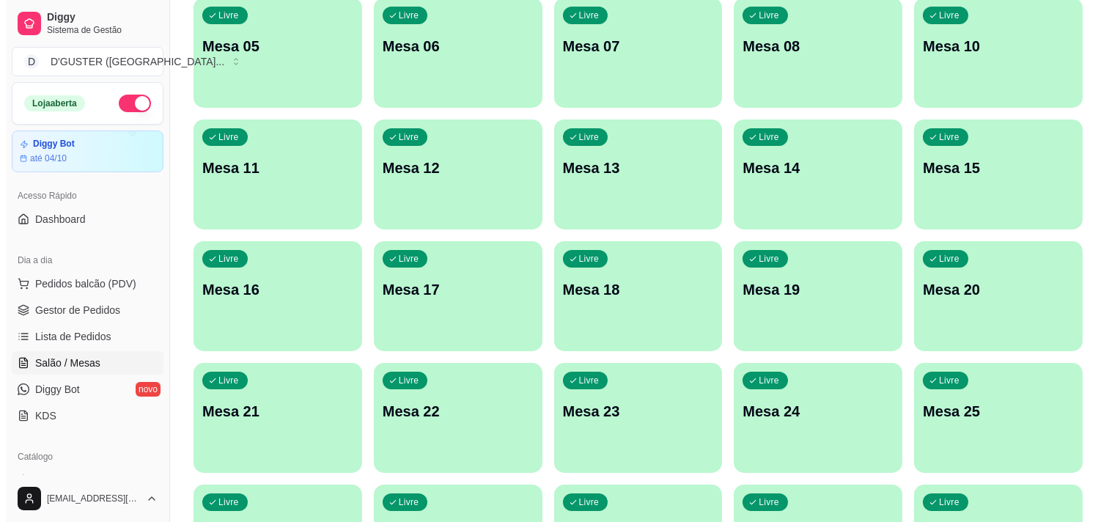
scroll to position [325, 0]
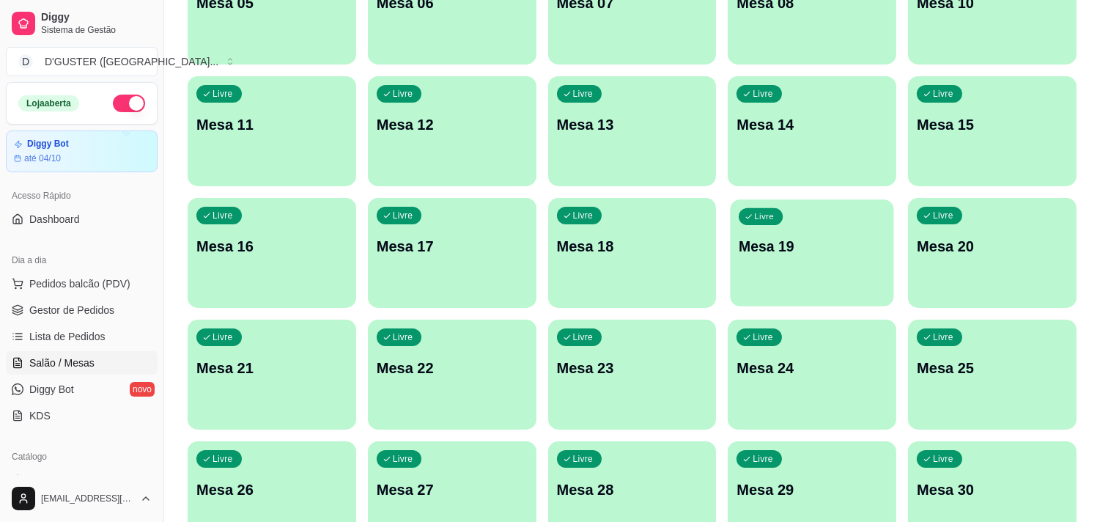
click at [829, 258] on div "Livre Mesa 19" at bounding box center [812, 243] width 163 height 89
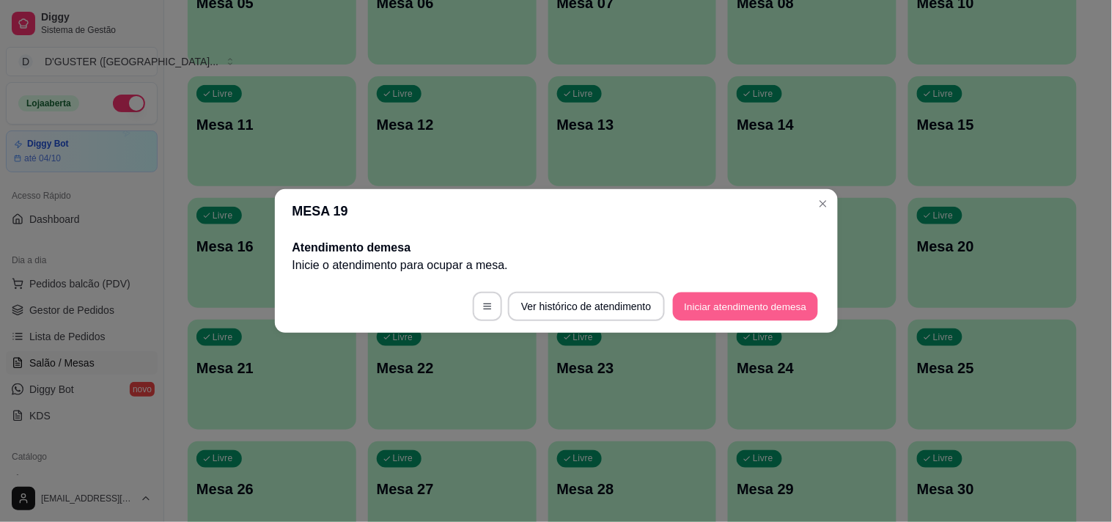
click at [741, 305] on button "Iniciar atendimento de mesa" at bounding box center [745, 306] width 145 height 29
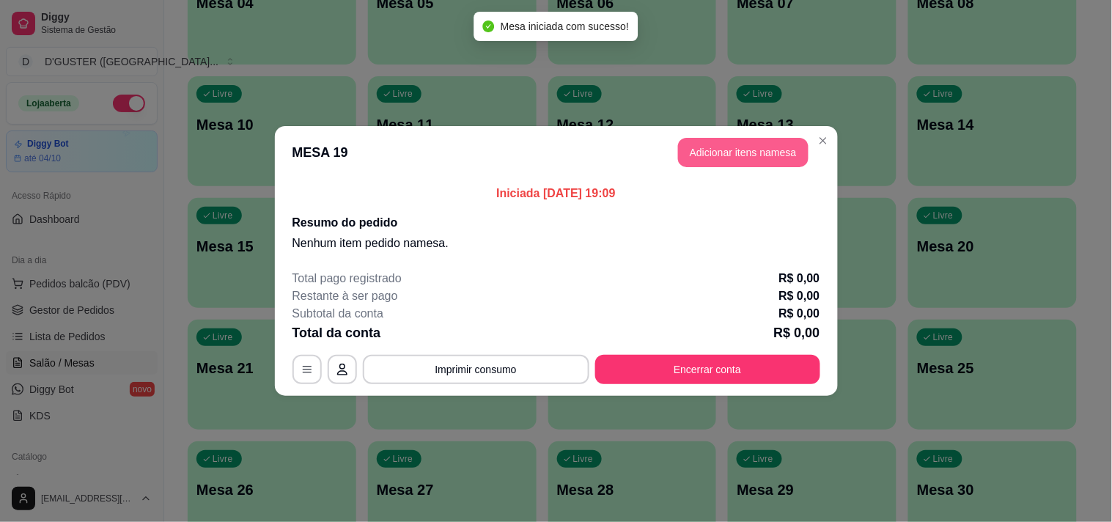
click at [777, 144] on button "Adicionar itens na mesa" at bounding box center [743, 152] width 130 height 29
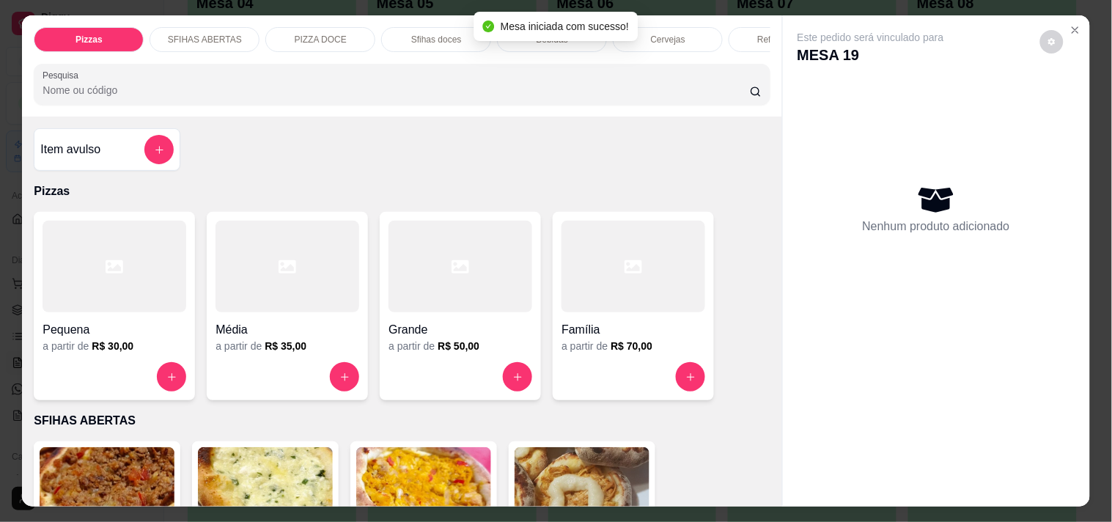
click at [654, 330] on h4 "Família" at bounding box center [633, 330] width 144 height 18
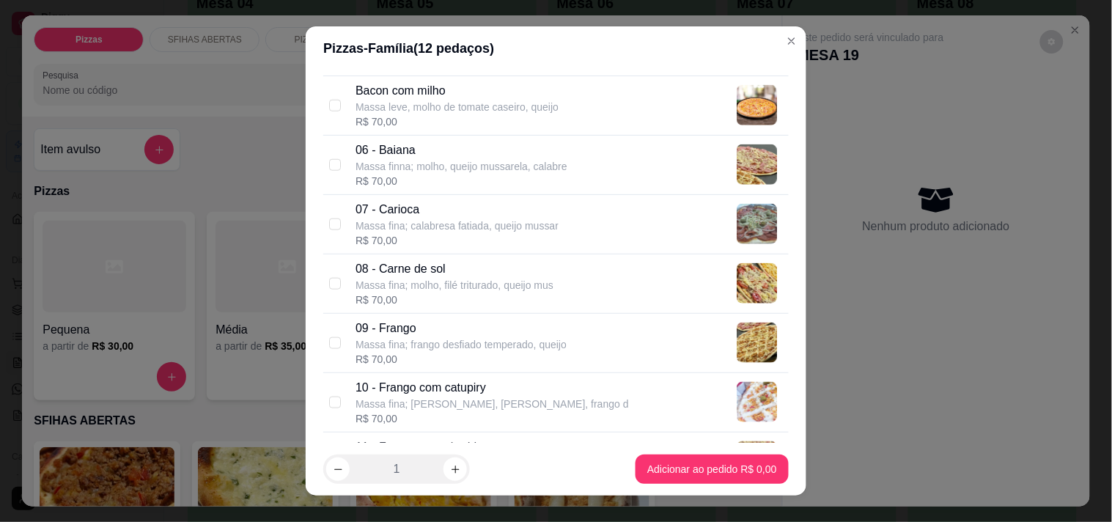
scroll to position [407, 0]
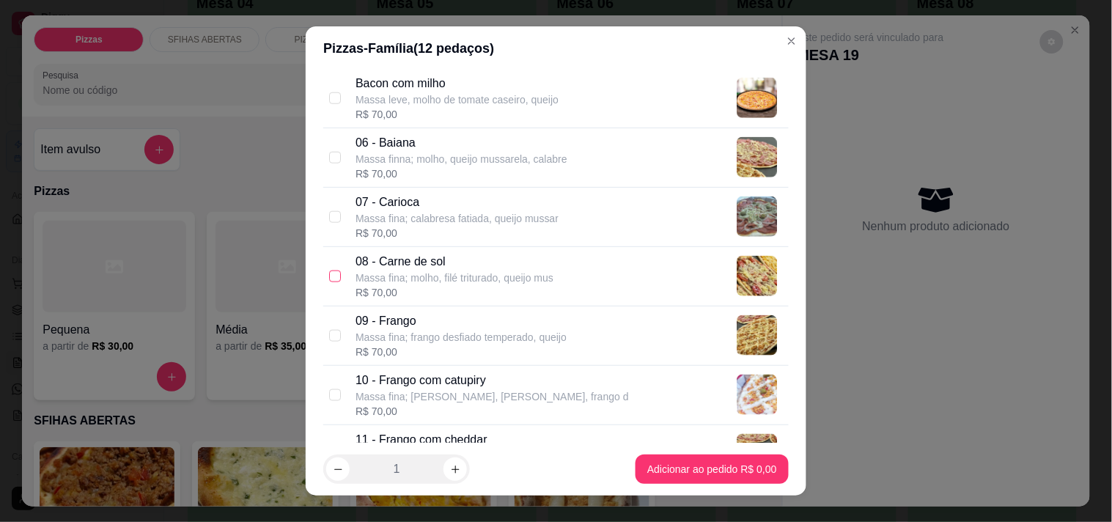
click at [329, 270] on input "checkbox" at bounding box center [335, 276] width 12 height 12
checkbox input "true"
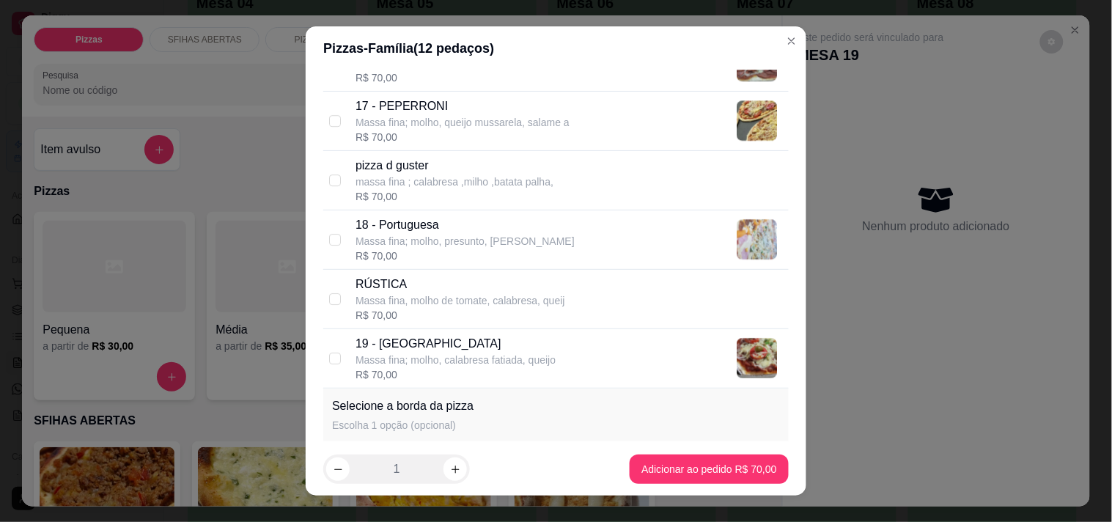
scroll to position [1221, 0]
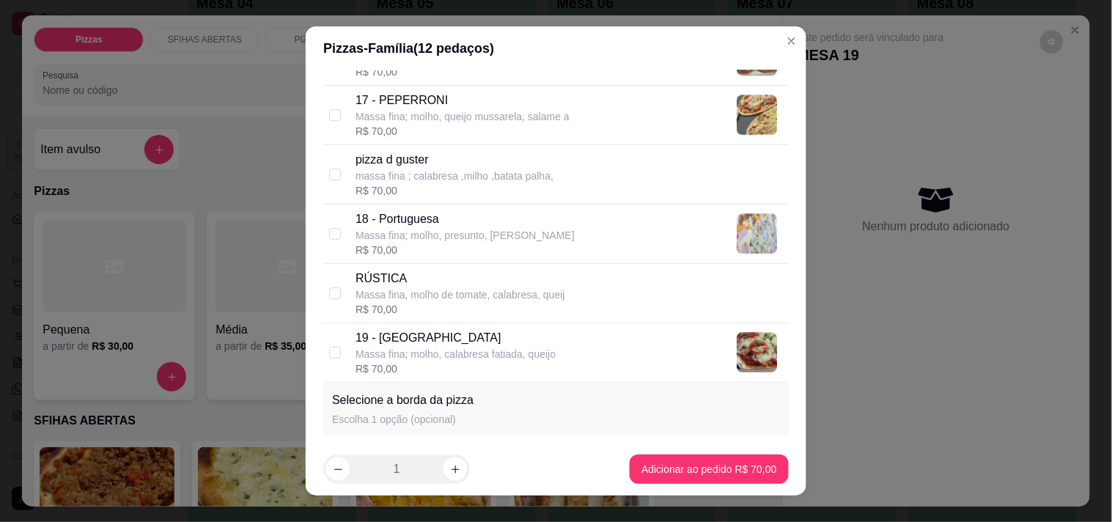
click at [323, 350] on div "19 - Toscana Massa fina; molho, calabresa fatiada, queijo R$ 70,00" at bounding box center [555, 352] width 465 height 59
checkbox input "true"
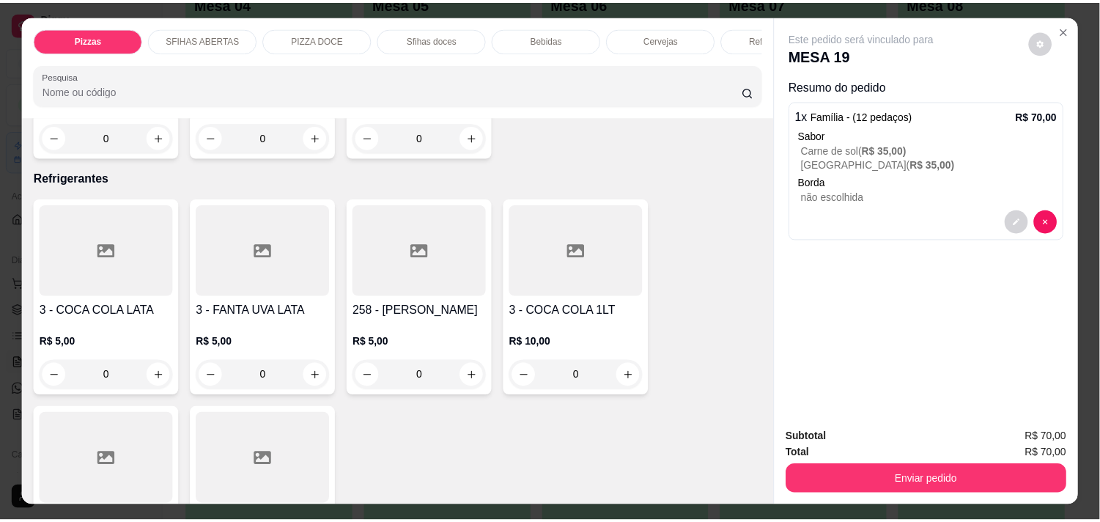
scroll to position [3826, 0]
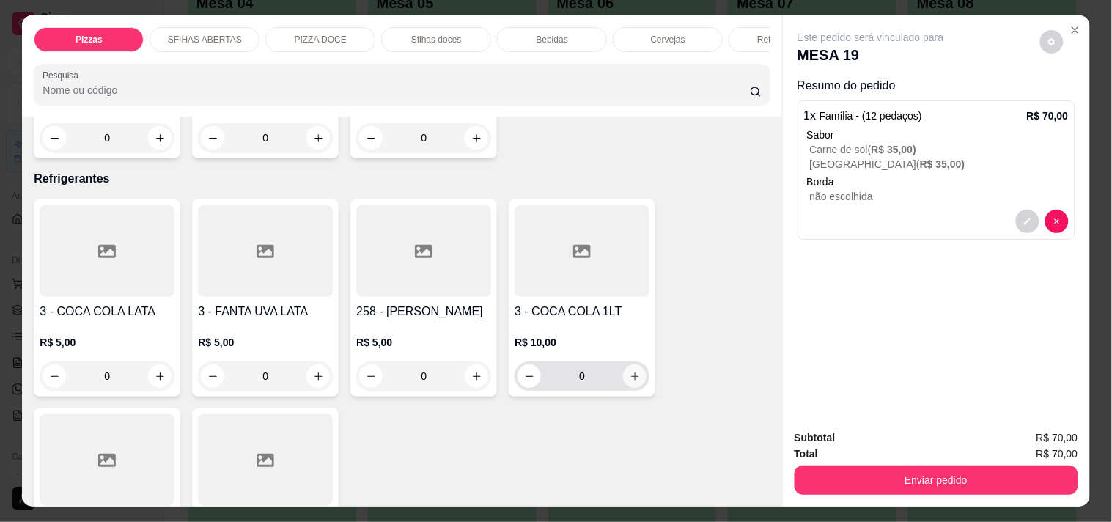
click at [629, 371] on icon "increase-product-quantity" at bounding box center [634, 376] width 11 height 11
type input "1"
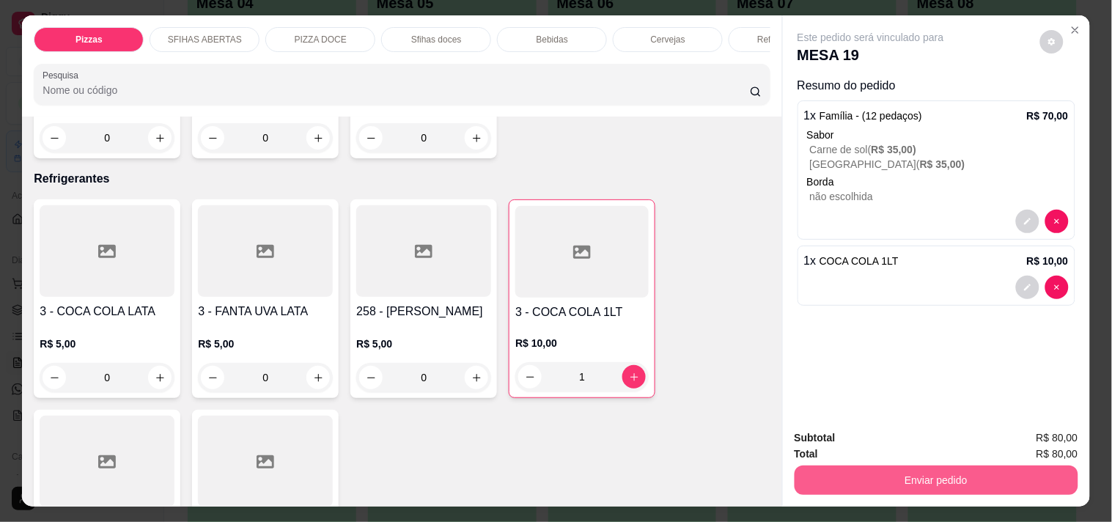
click at [994, 477] on button "Enviar pedido" at bounding box center [936, 479] width 284 height 29
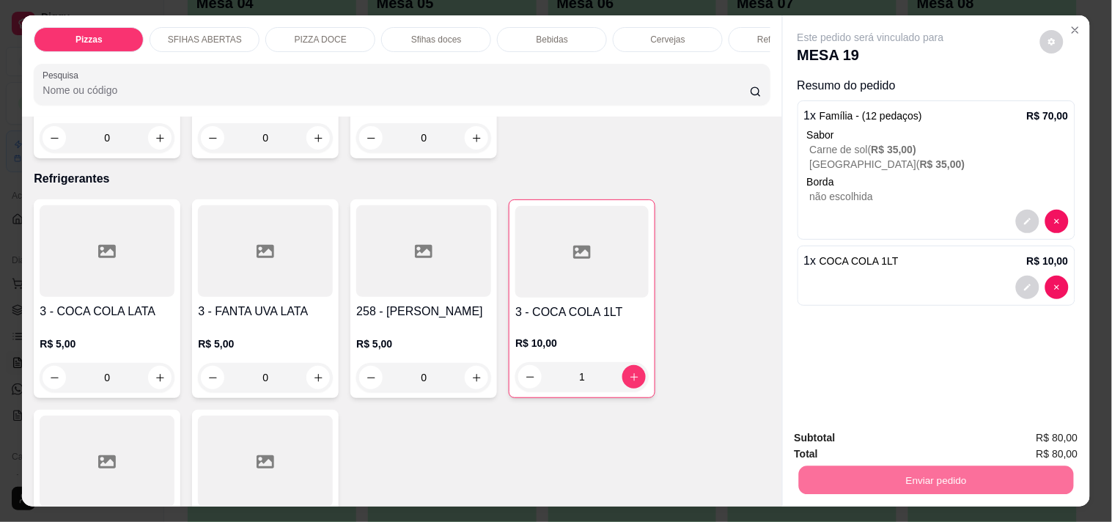
click at [940, 434] on button "Não registrar e enviar pedido" at bounding box center [887, 438] width 152 height 28
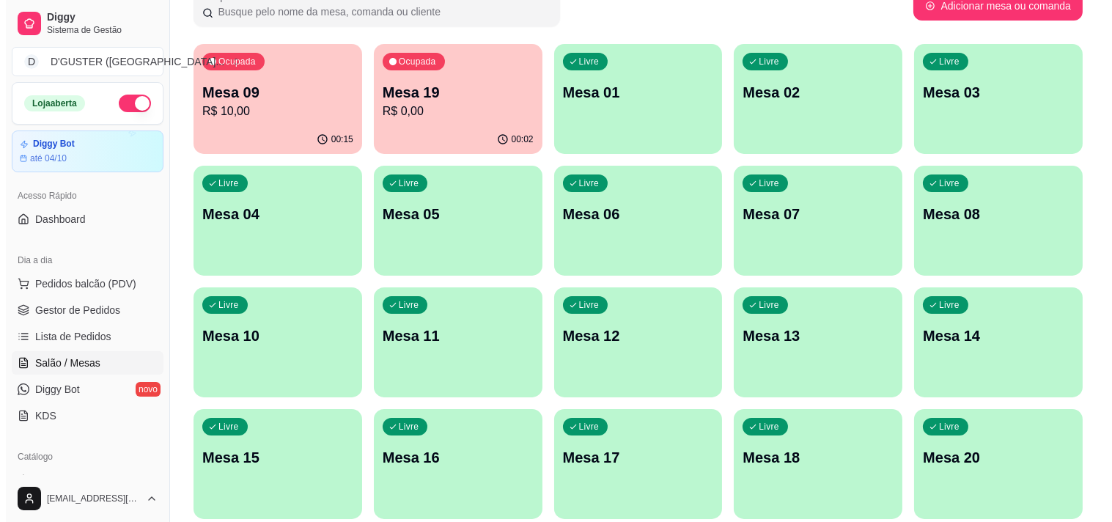
scroll to position [0, 0]
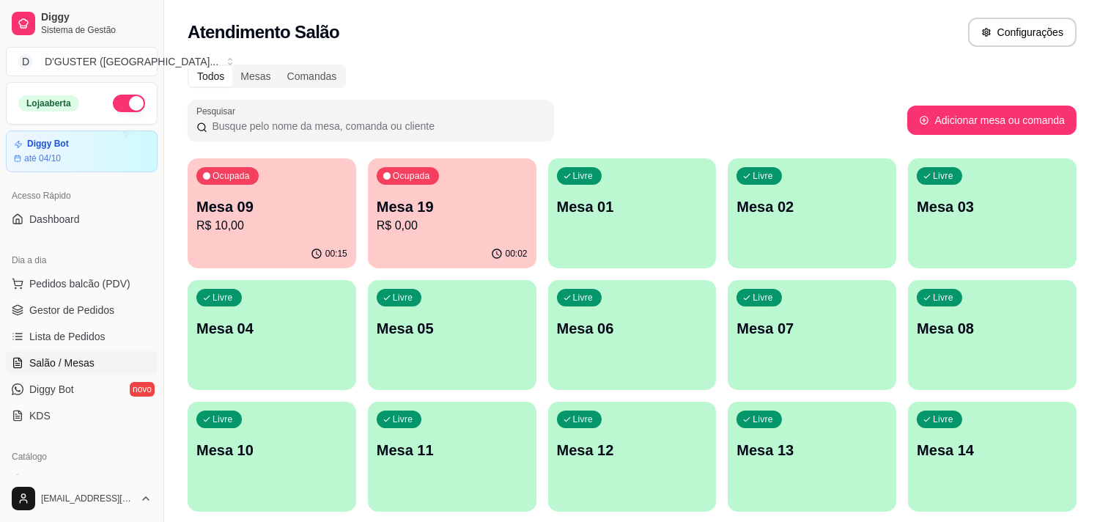
click at [598, 234] on div "Livre Mesa 01" at bounding box center [632, 204] width 169 height 92
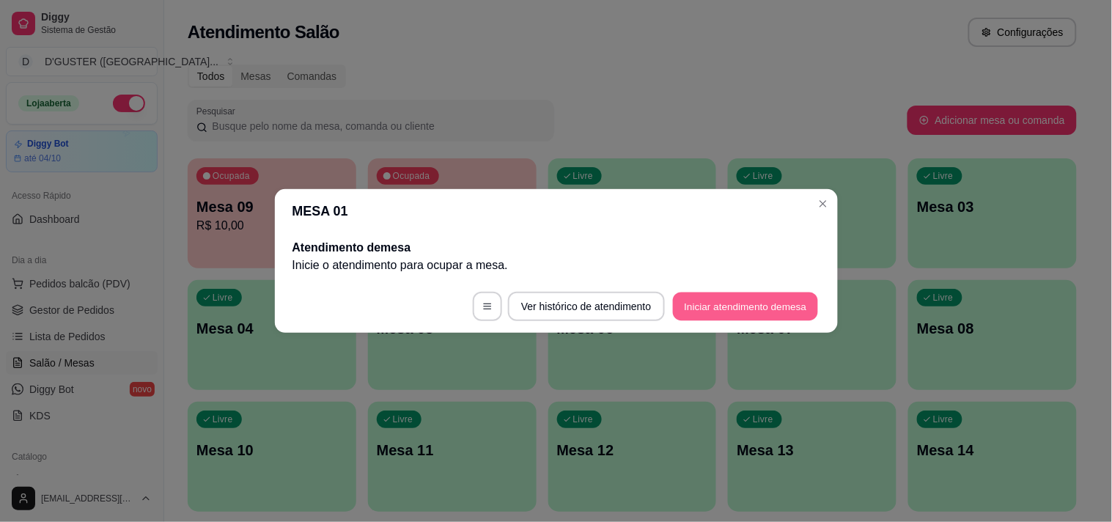
click at [789, 302] on button "Iniciar atendimento de mesa" at bounding box center [745, 306] width 145 height 29
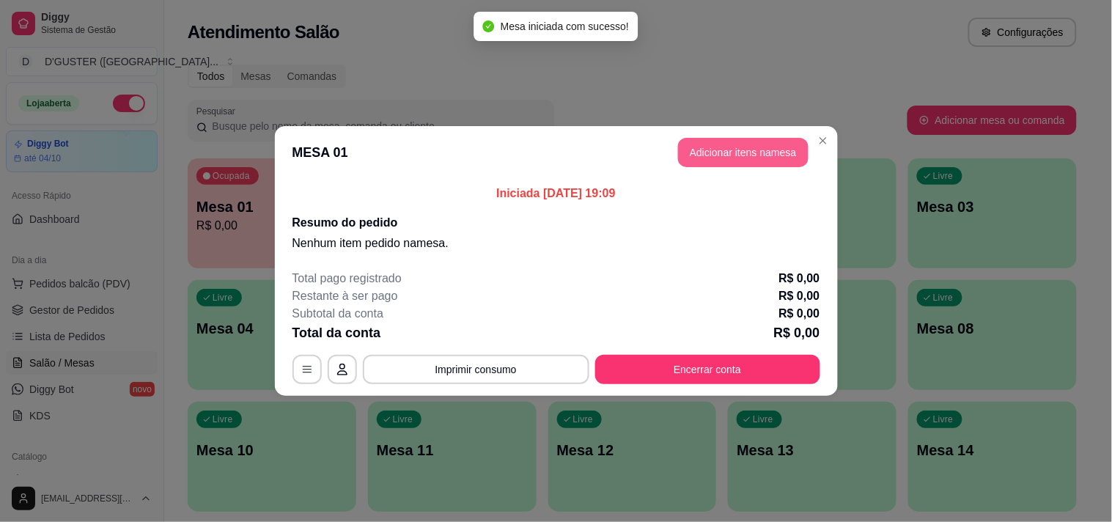
click at [708, 143] on button "Adicionar itens na mesa" at bounding box center [743, 152] width 130 height 29
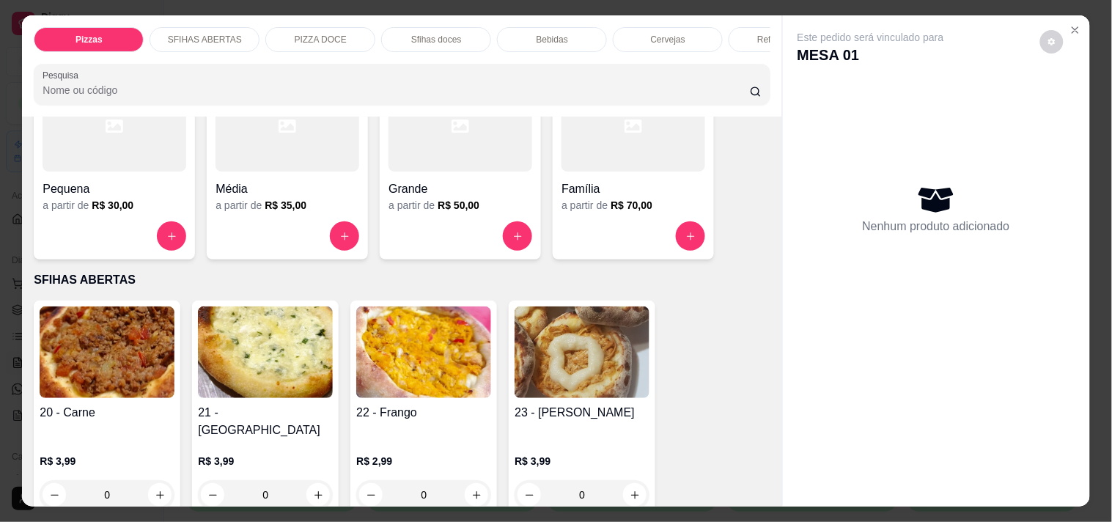
scroll to position [244, 0]
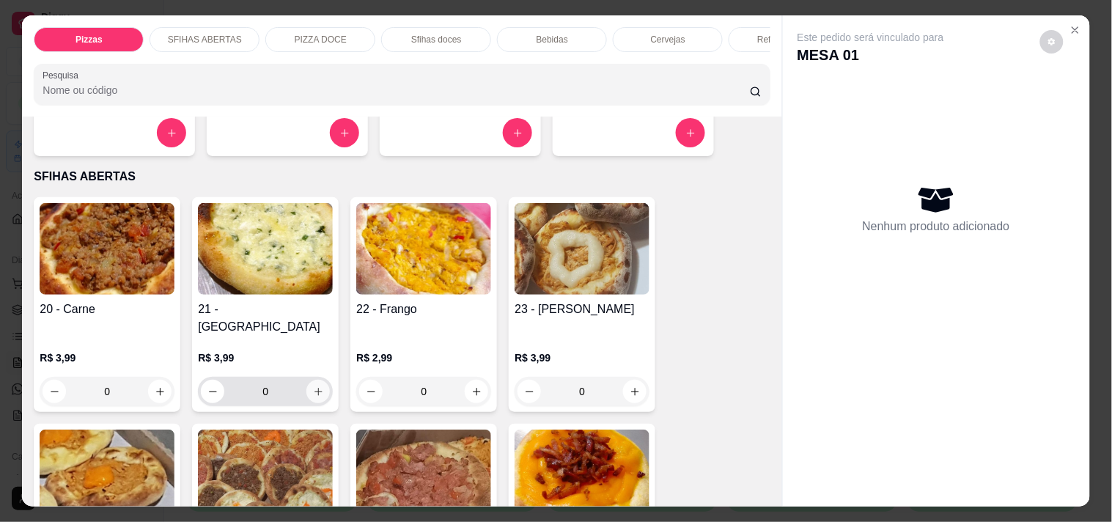
click at [315, 386] on icon "increase-product-quantity" at bounding box center [318, 391] width 11 height 11
type input "1"
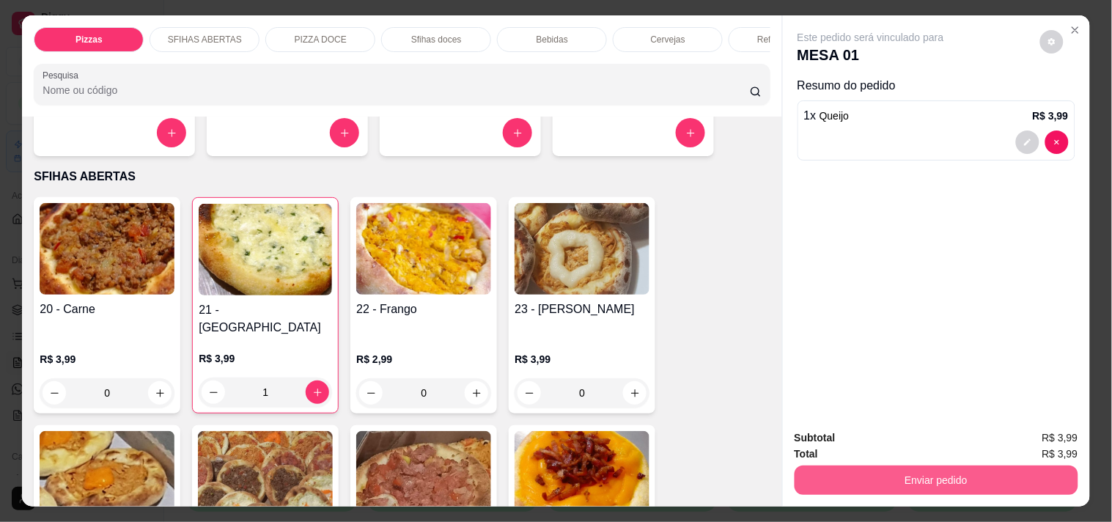
click at [967, 474] on button "Enviar pedido" at bounding box center [936, 479] width 284 height 29
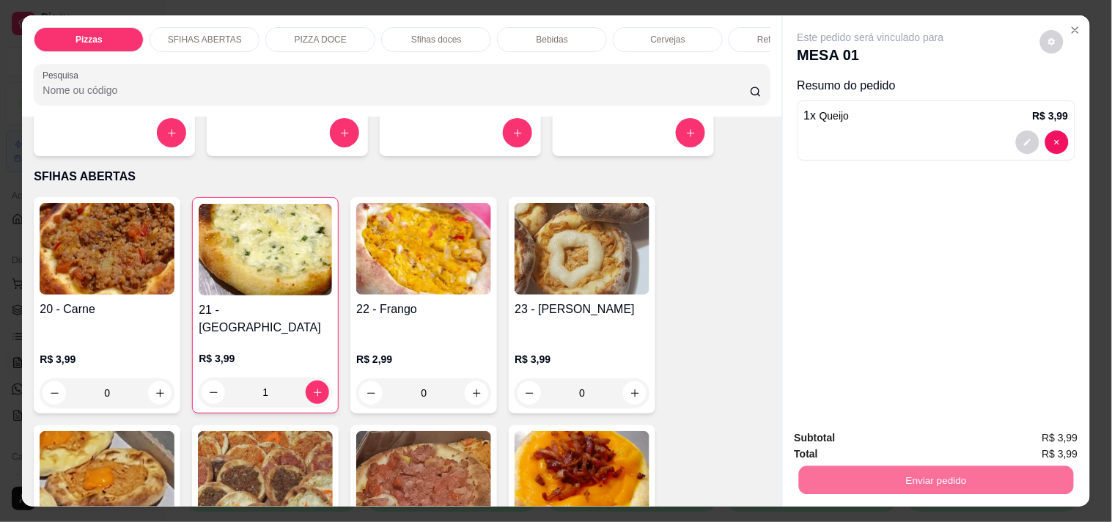
click at [911, 429] on button "Não registrar e enviar pedido" at bounding box center [887, 438] width 152 height 28
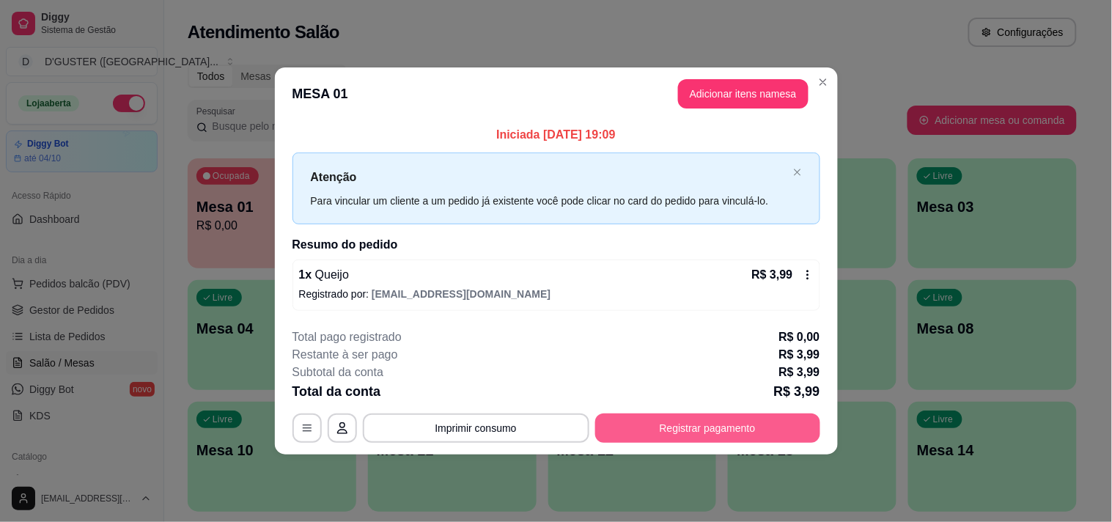
click at [769, 418] on button "Registrar pagamento" at bounding box center [707, 427] width 225 height 29
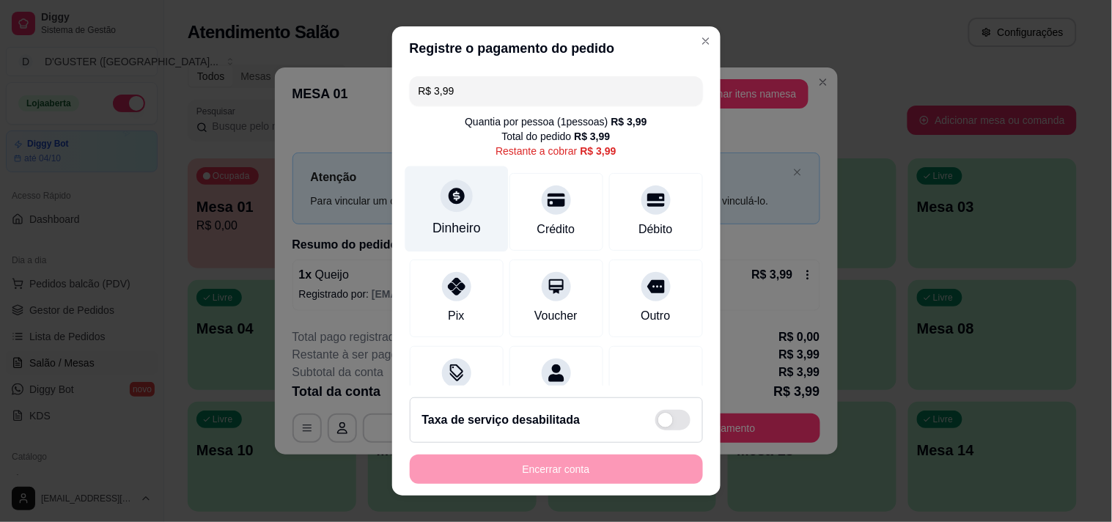
click at [418, 211] on div "Dinheiro" at bounding box center [455, 209] width 103 height 86
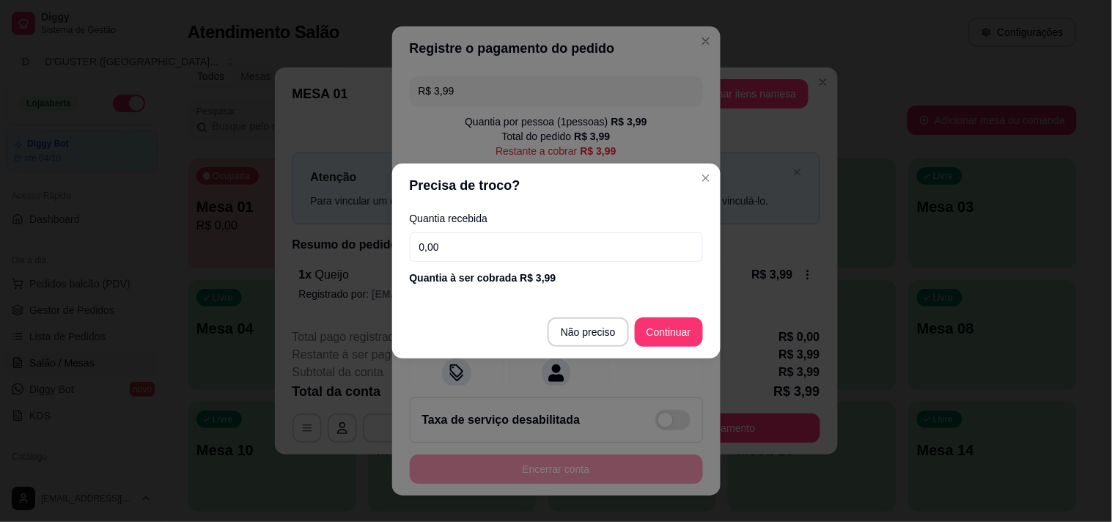
click at [538, 262] on div "Quantia recebida 0,00 Quantia à ser cobrada R$ 3,99" at bounding box center [556, 249] width 328 height 84
click at [544, 240] on input "0,00" at bounding box center [556, 246] width 293 height 29
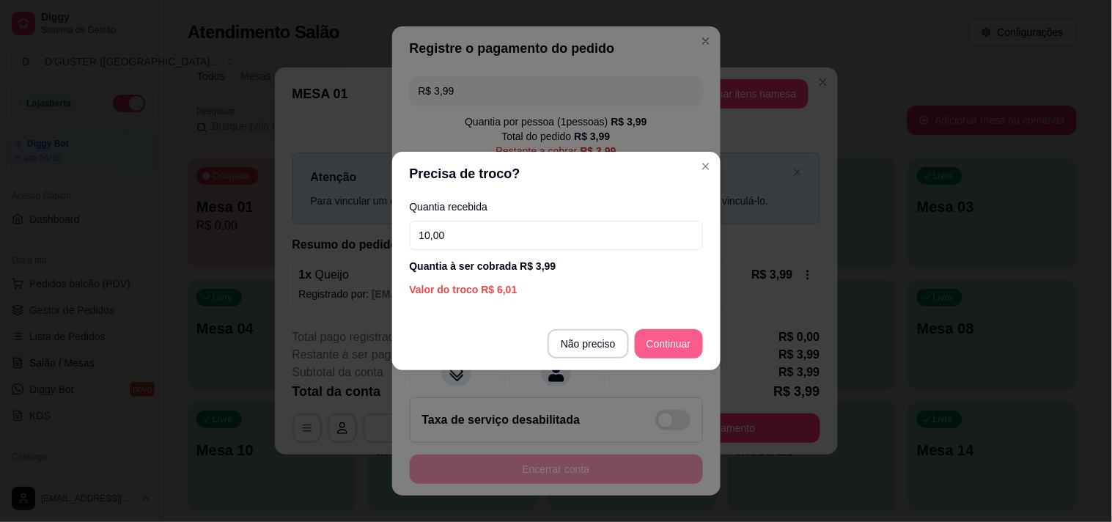
type input "10,00"
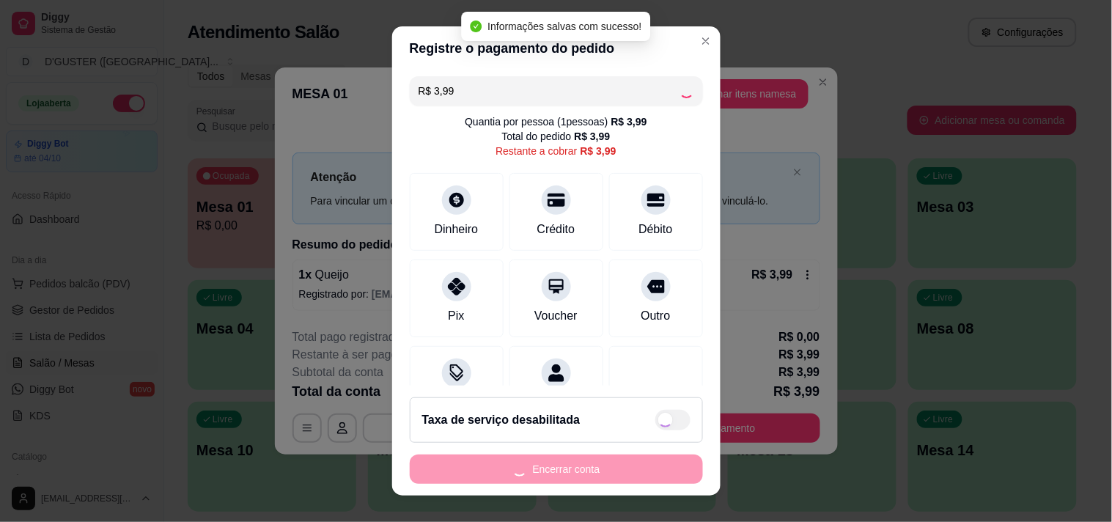
click at [639, 481] on div "Encerrar conta" at bounding box center [556, 468] width 293 height 29
type input "R$ 0,00"
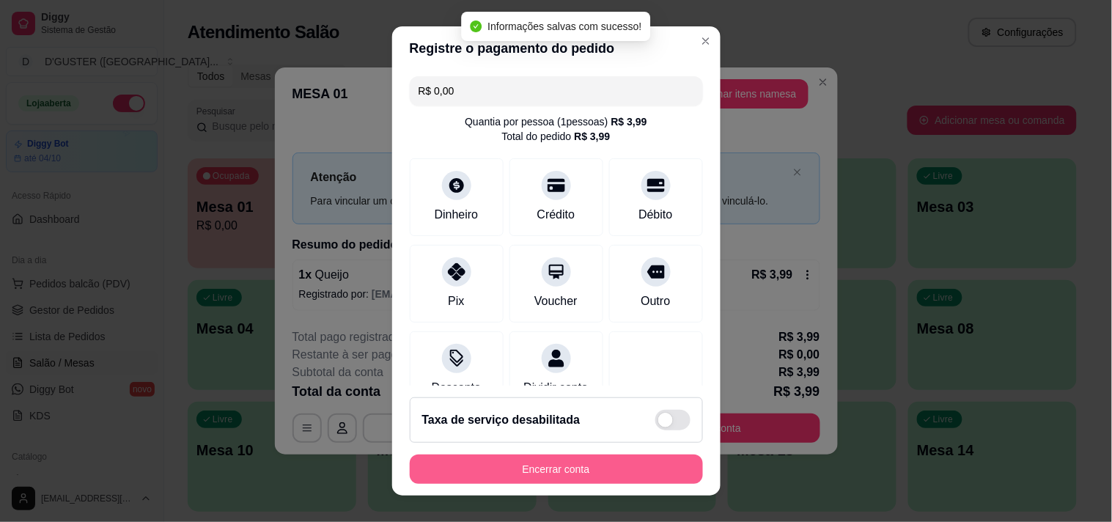
click at [618, 474] on button "Encerrar conta" at bounding box center [556, 468] width 293 height 29
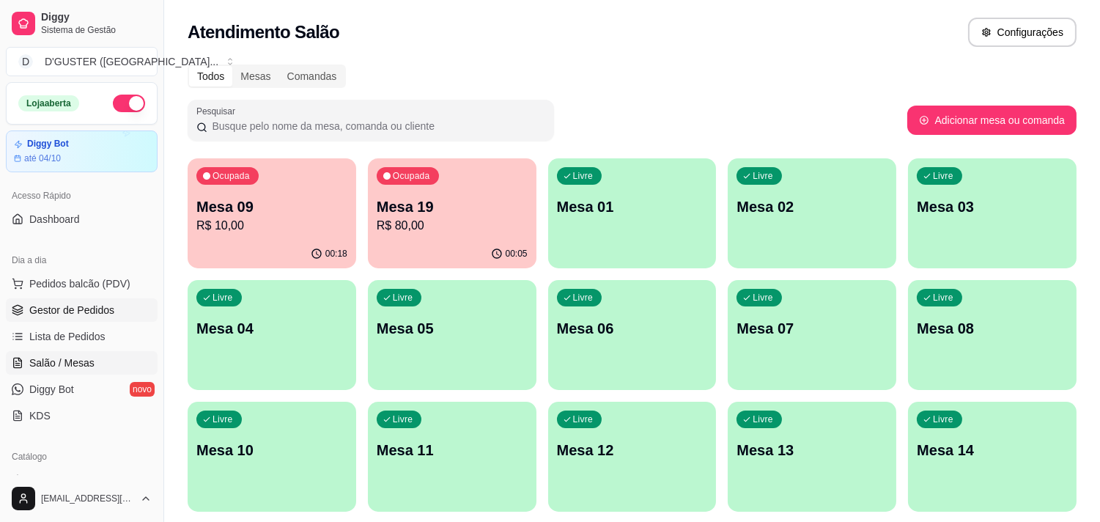
click at [127, 314] on link "Gestor de Pedidos" at bounding box center [82, 309] width 152 height 23
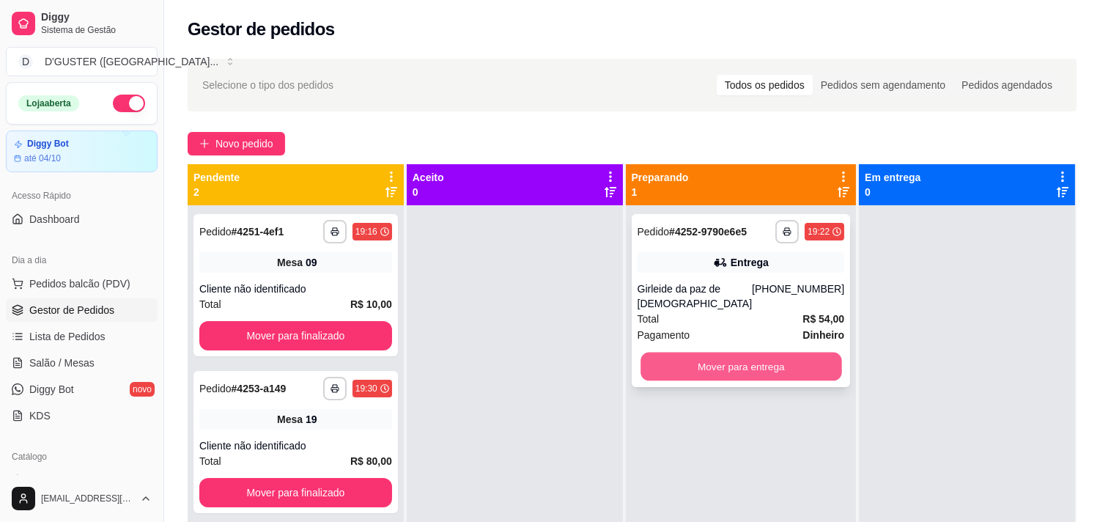
click at [661, 352] on button "Mover para entrega" at bounding box center [740, 366] width 201 height 29
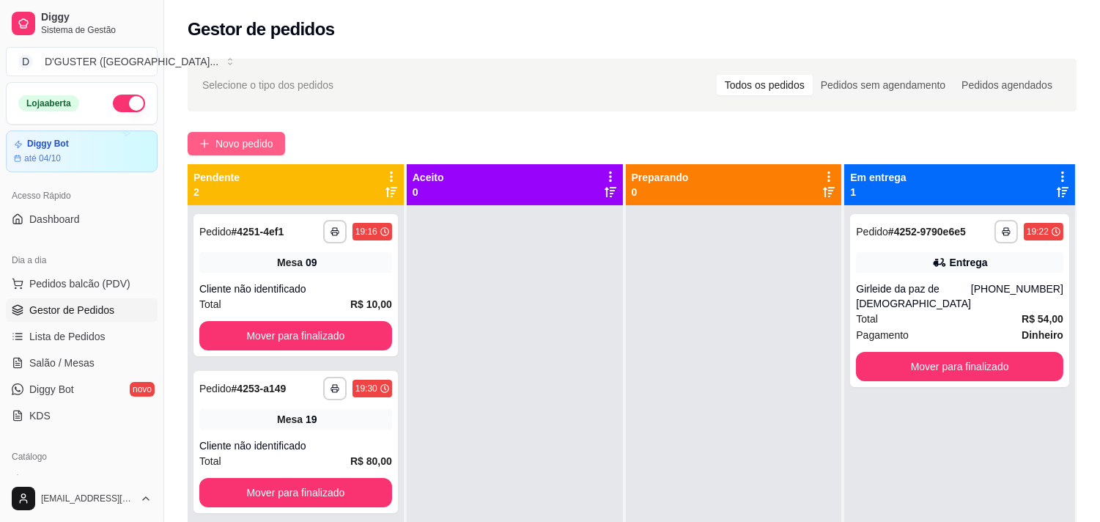
click at [240, 144] on span "Novo pedido" at bounding box center [244, 144] width 58 height 16
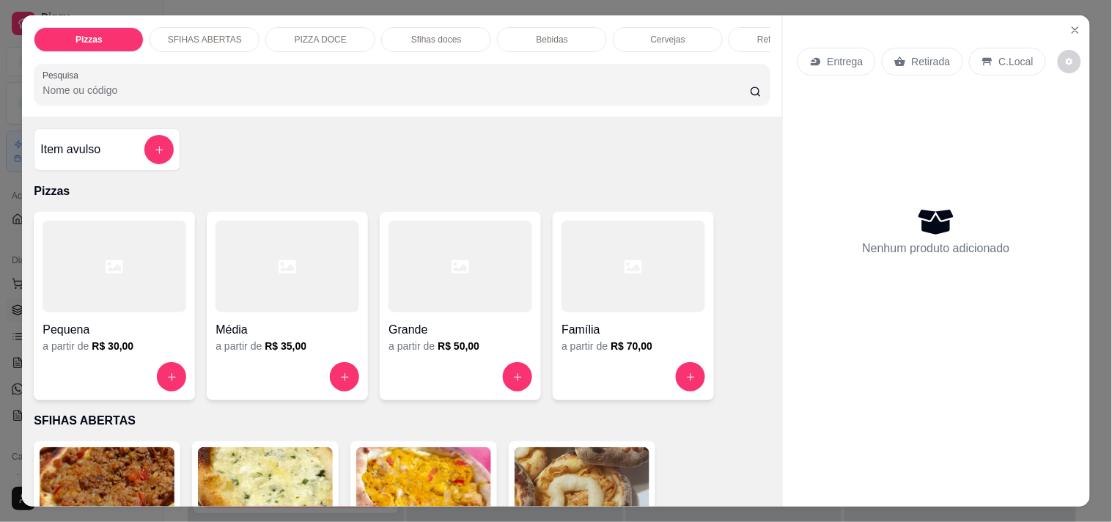
click at [933, 54] on p "Retirada" at bounding box center [930, 61] width 39 height 15
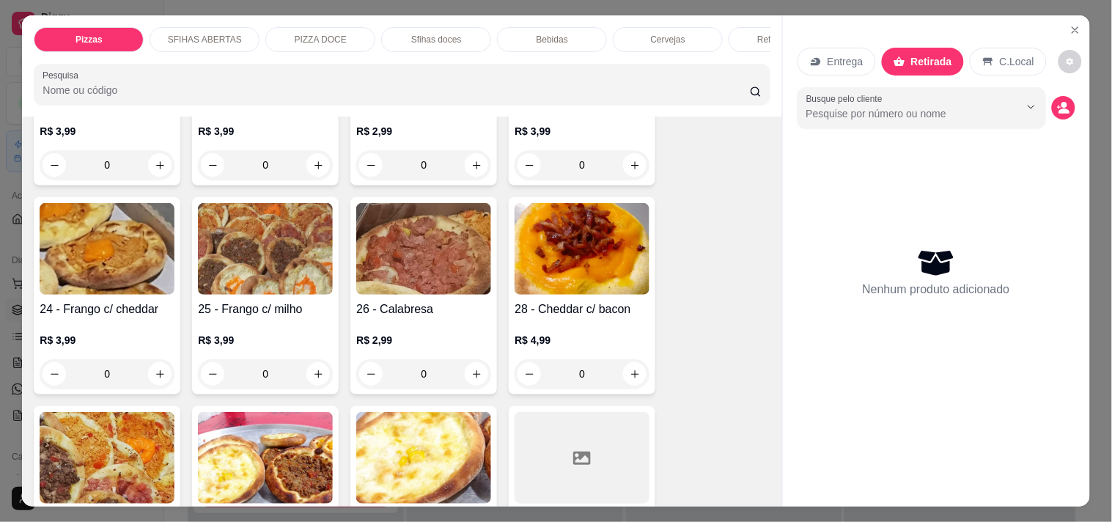
scroll to position [488, 0]
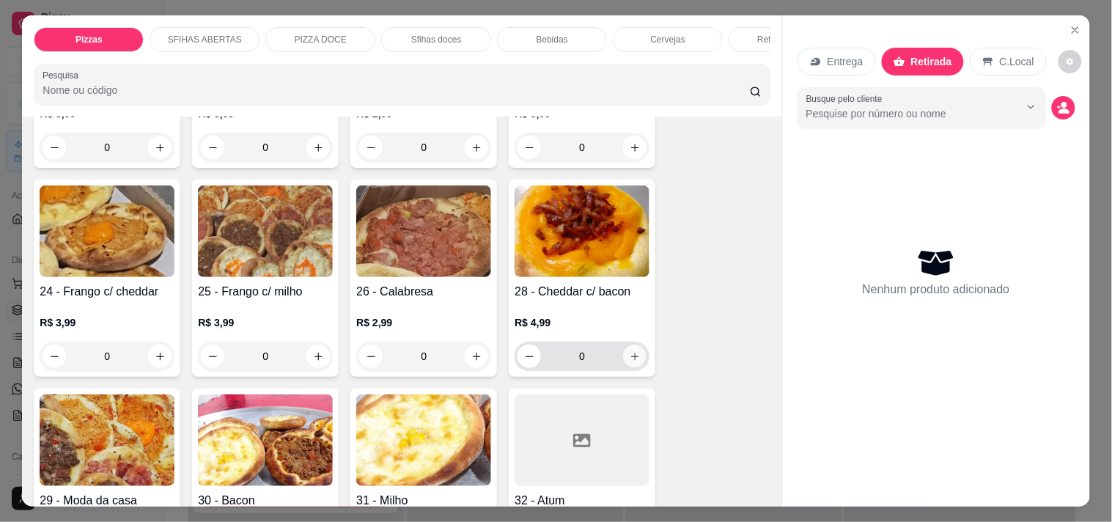
click at [629, 351] on icon "increase-product-quantity" at bounding box center [634, 356] width 11 height 11
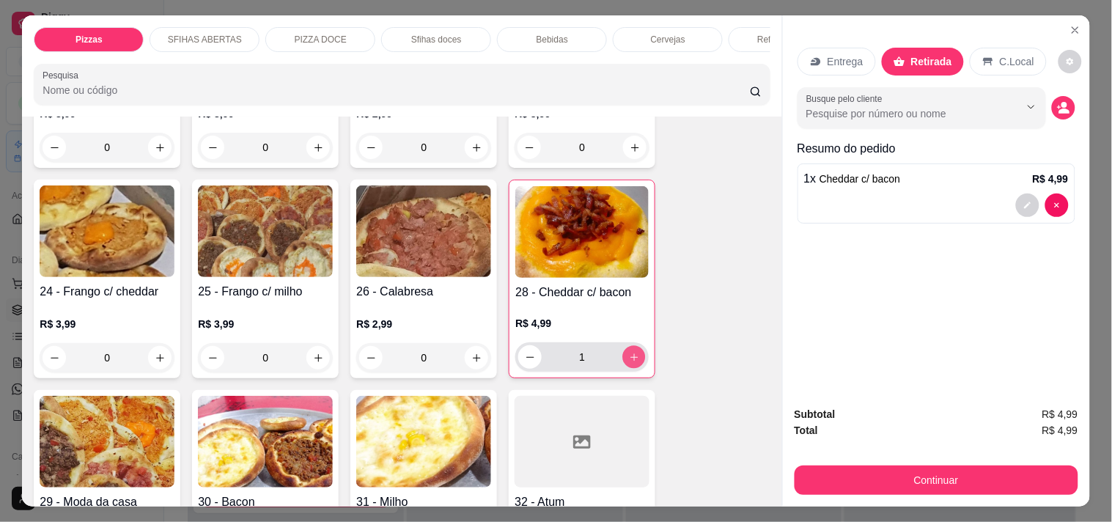
click at [629, 352] on icon "increase-product-quantity" at bounding box center [634, 357] width 11 height 11
type input "2"
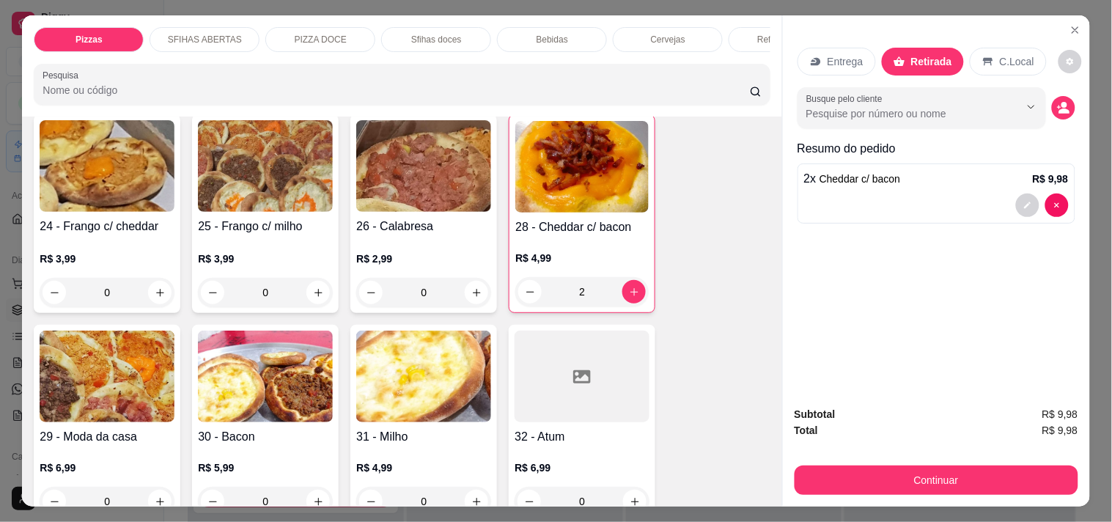
scroll to position [733, 0]
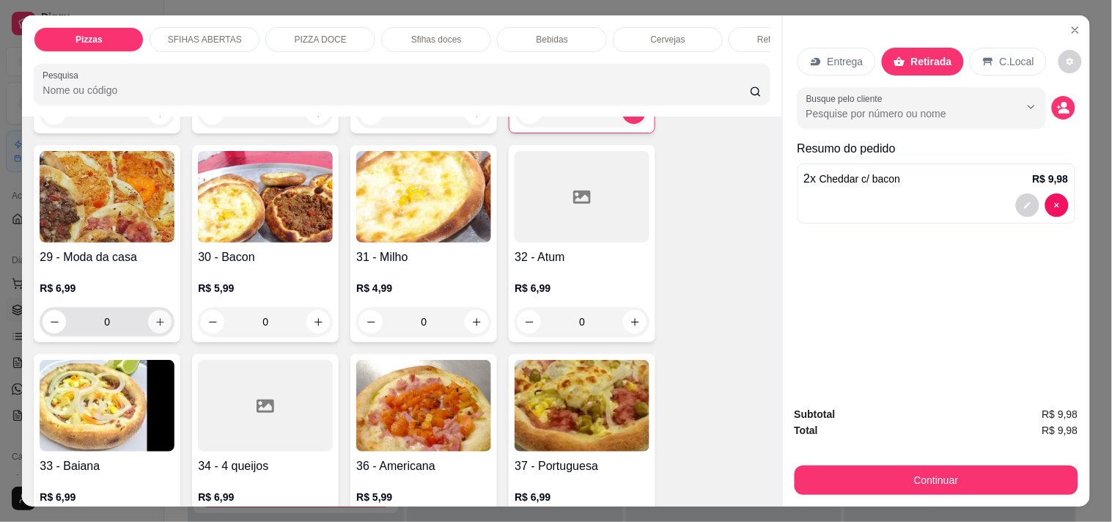
click at [161, 310] on button "increase-product-quantity" at bounding box center [159, 321] width 23 height 23
type input "1"
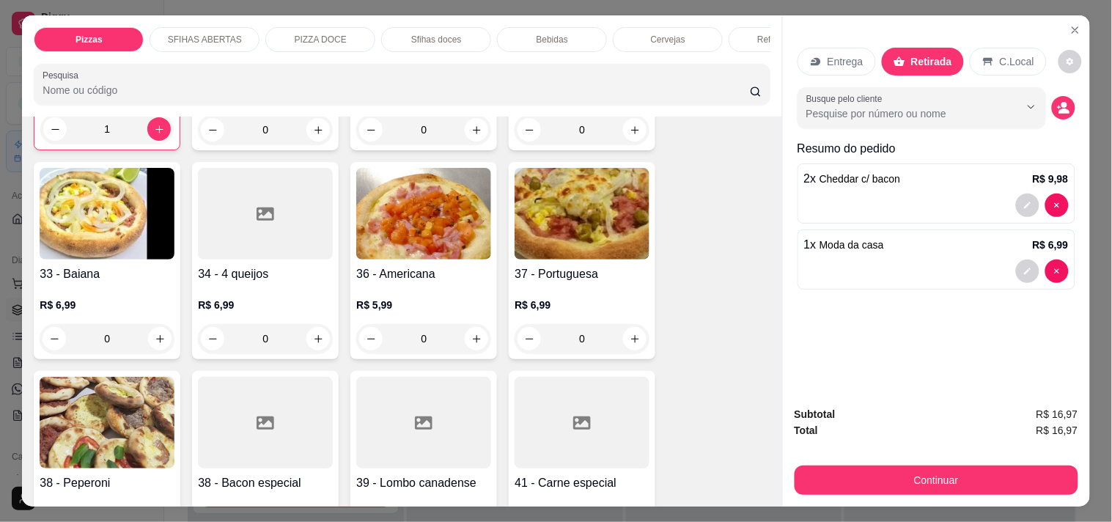
scroll to position [977, 0]
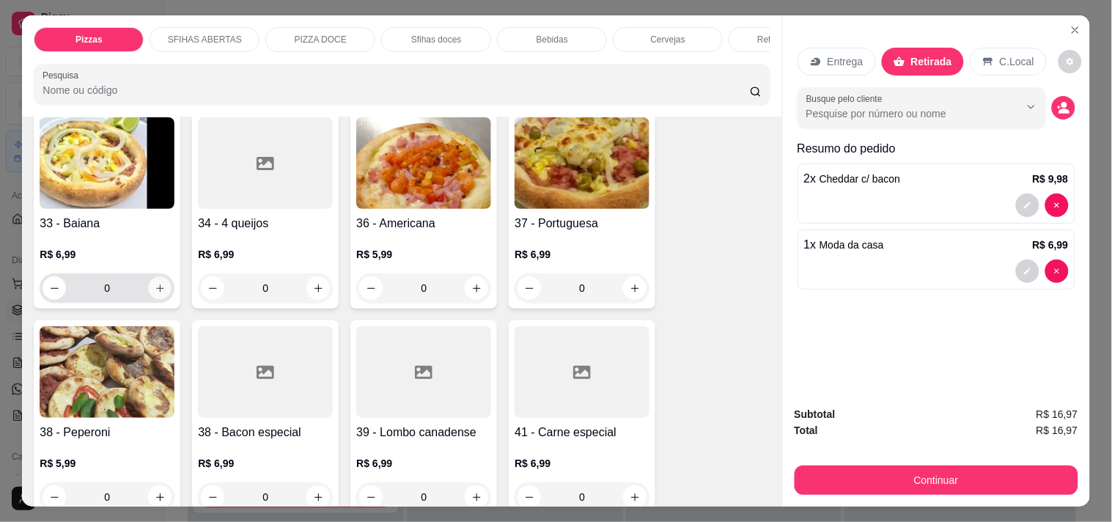
click at [155, 283] on icon "increase-product-quantity" at bounding box center [160, 288] width 11 height 11
type input "1"
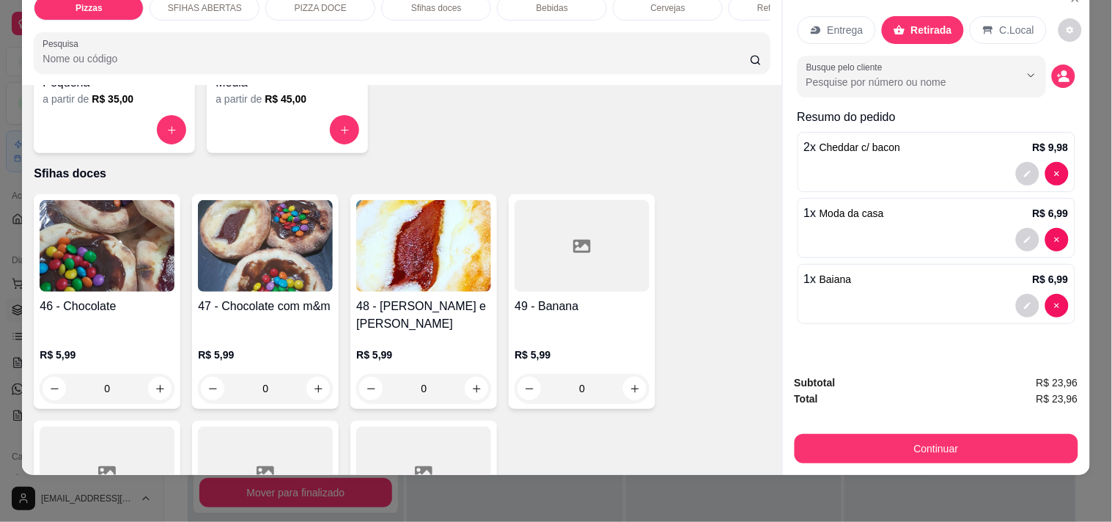
scroll to position [2035, 0]
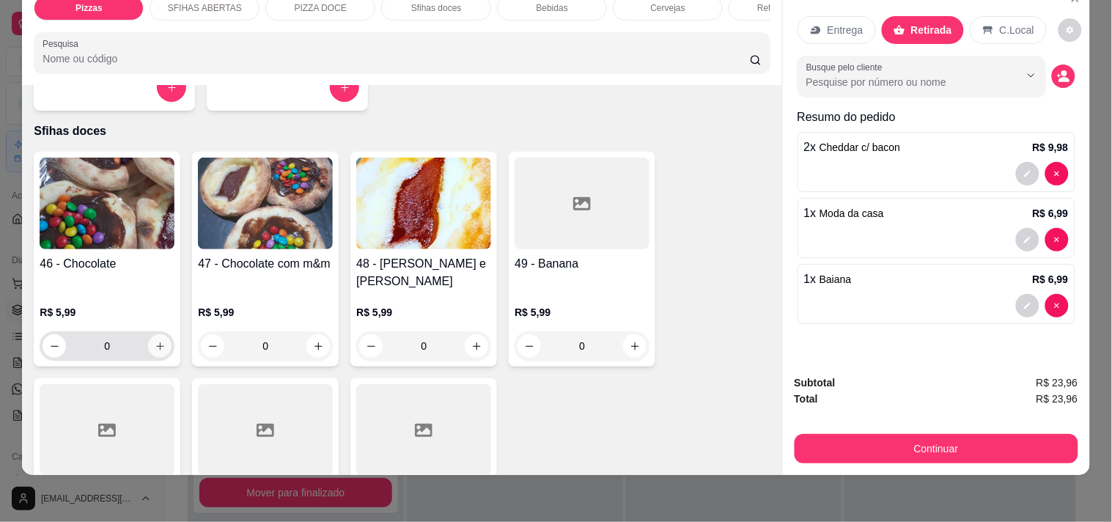
click at [155, 341] on icon "increase-product-quantity" at bounding box center [160, 346] width 11 height 11
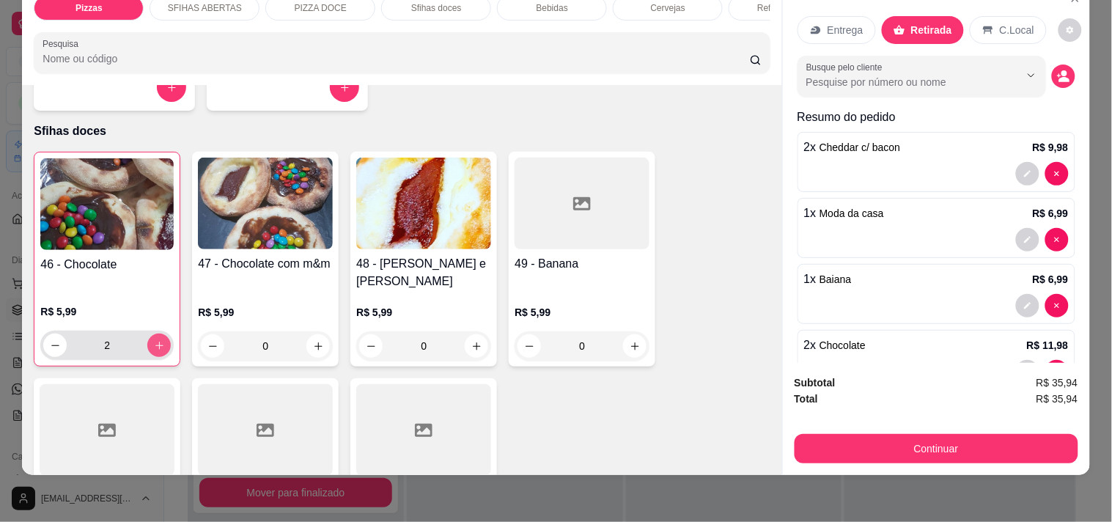
type input "2"
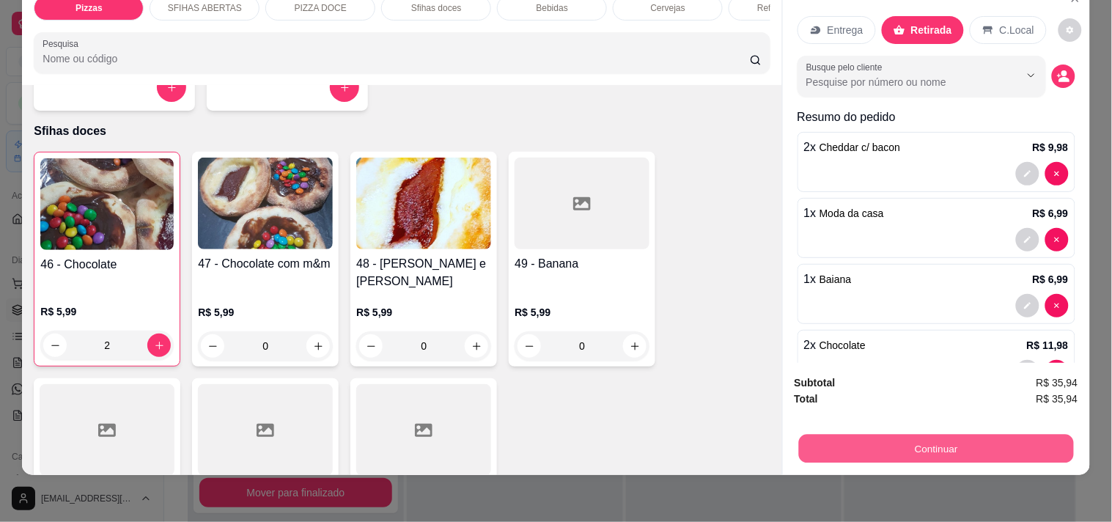
click at [950, 436] on button "Continuar" at bounding box center [935, 448] width 275 height 29
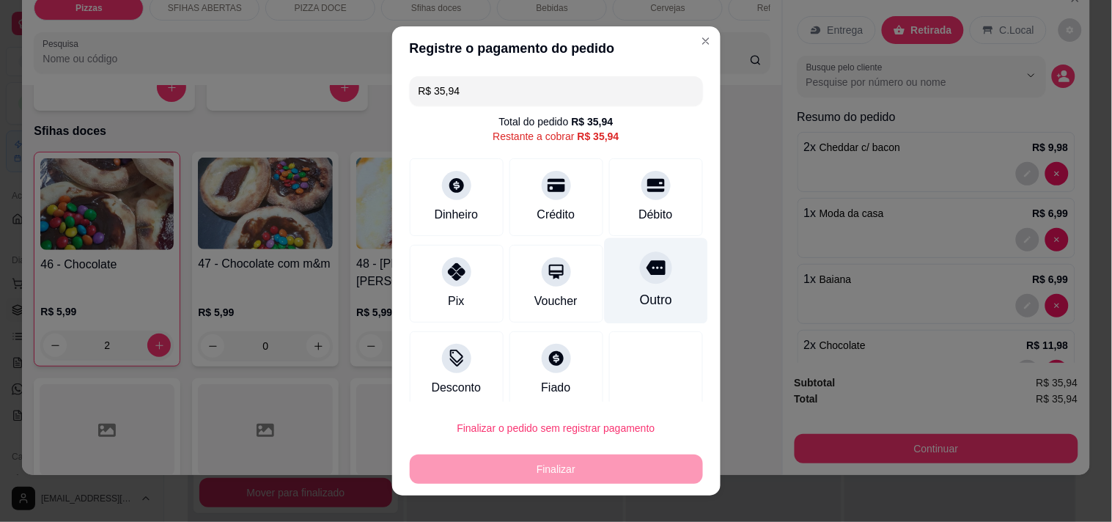
click at [636, 282] on div "Outro" at bounding box center [655, 280] width 103 height 86
type input "R$ 0,00"
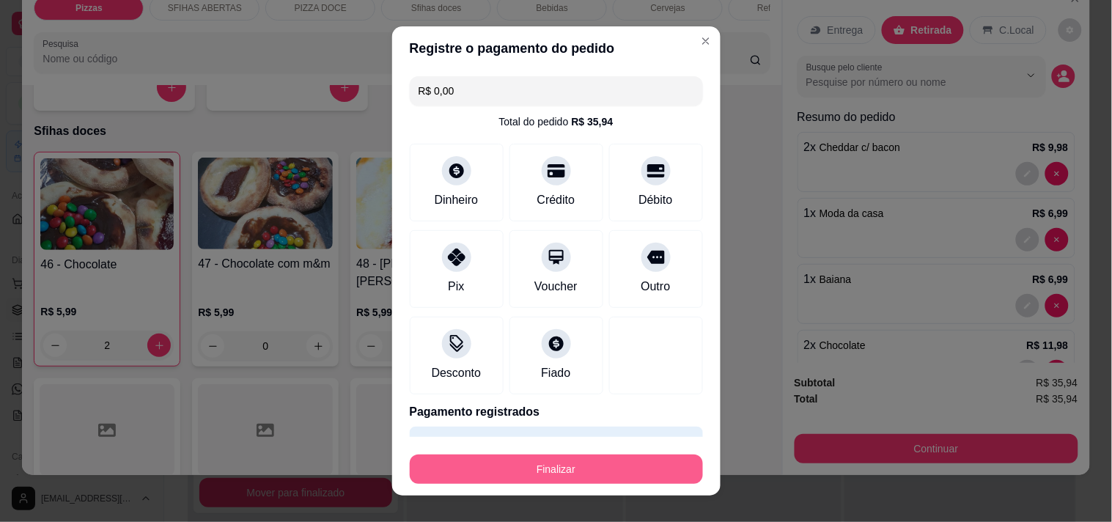
click at [551, 474] on button "Finalizar" at bounding box center [556, 468] width 293 height 29
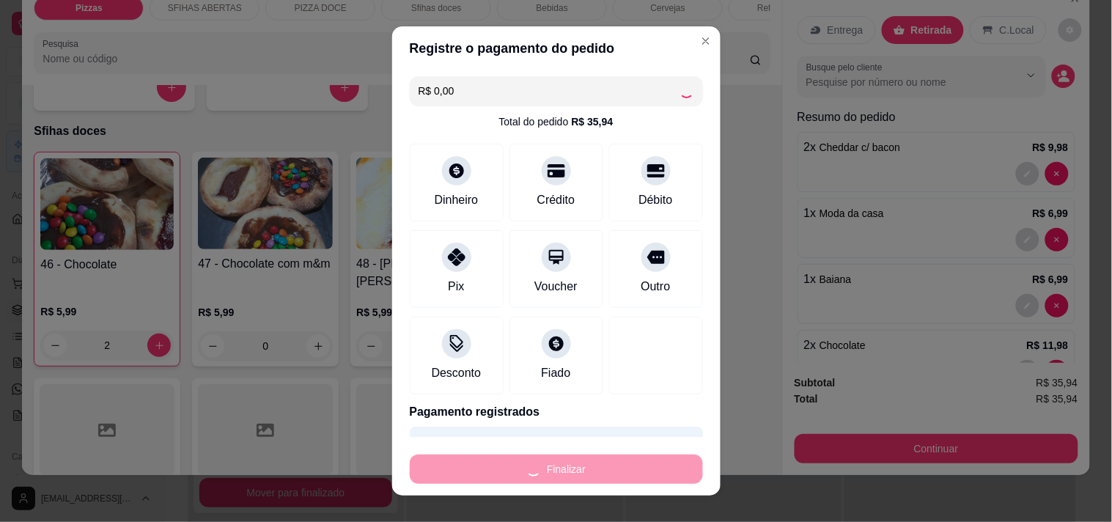
type input "0"
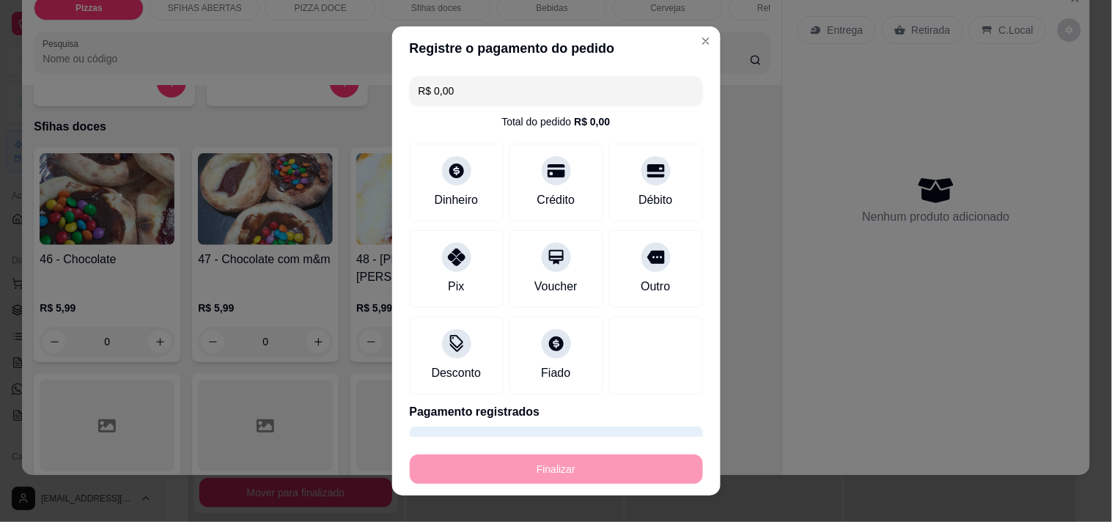
type input "-R$ 35,94"
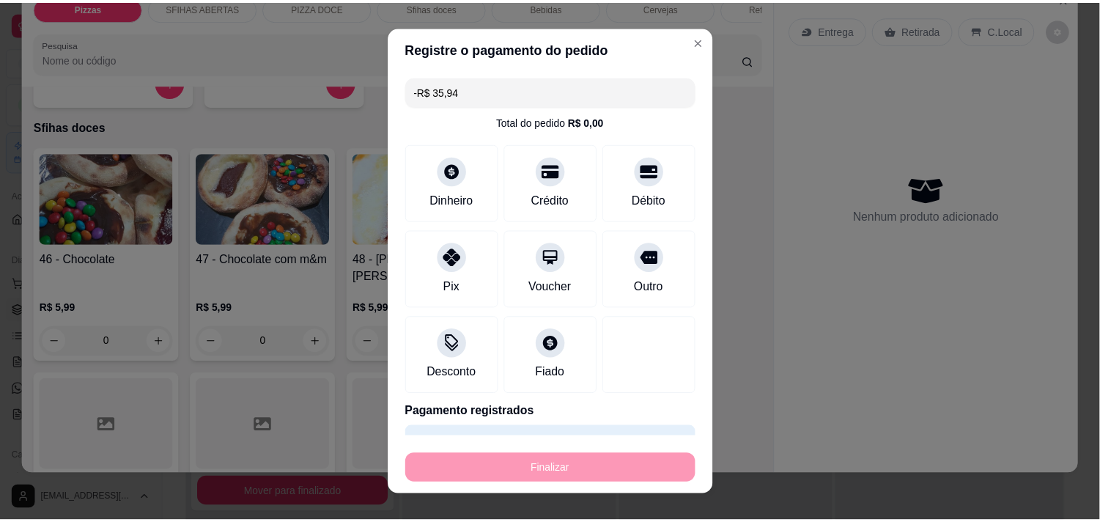
scroll to position [2031, 0]
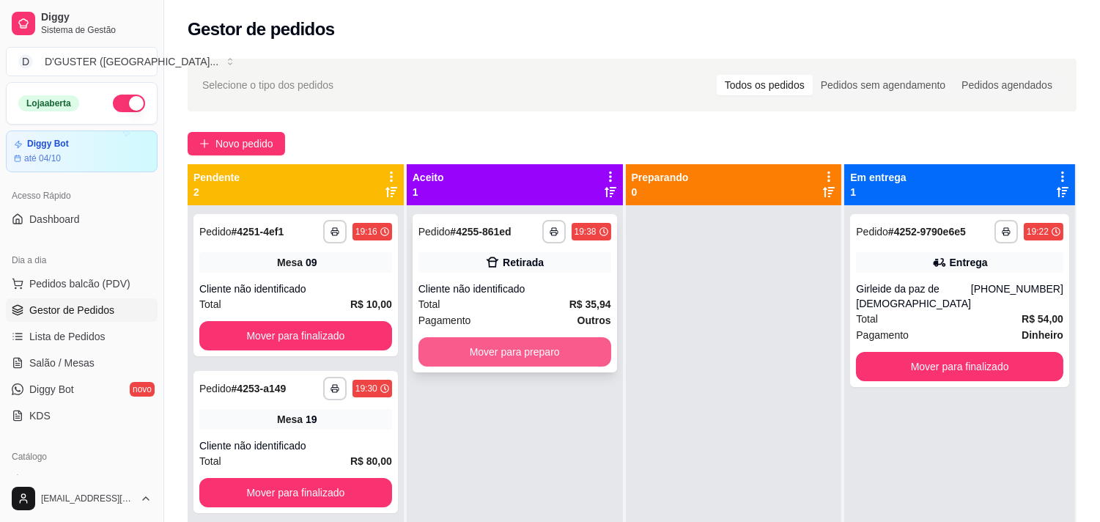
click at [577, 352] on button "Mover para preparo" at bounding box center [514, 351] width 193 height 29
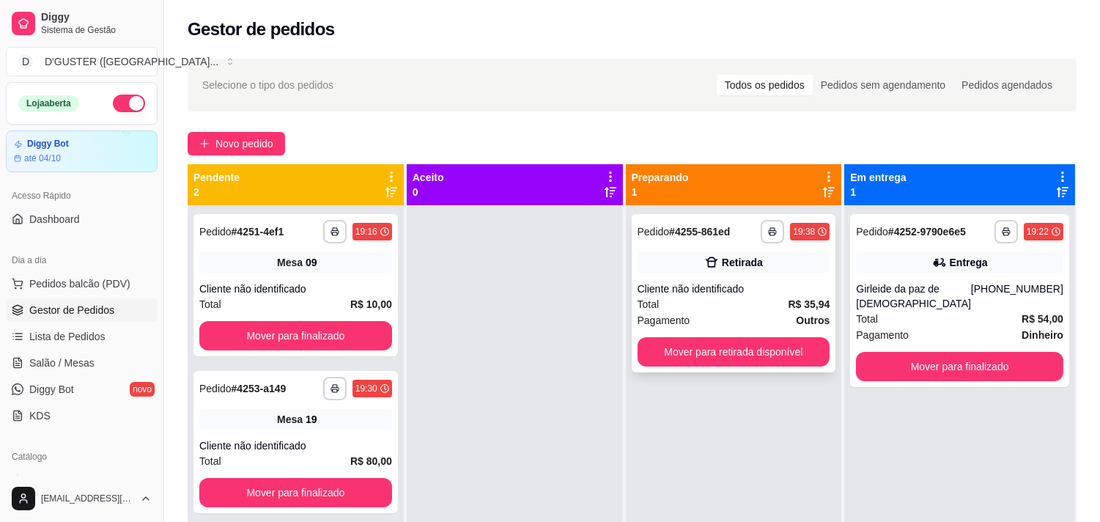
click at [753, 266] on div "Retirada" at bounding box center [742, 262] width 41 height 15
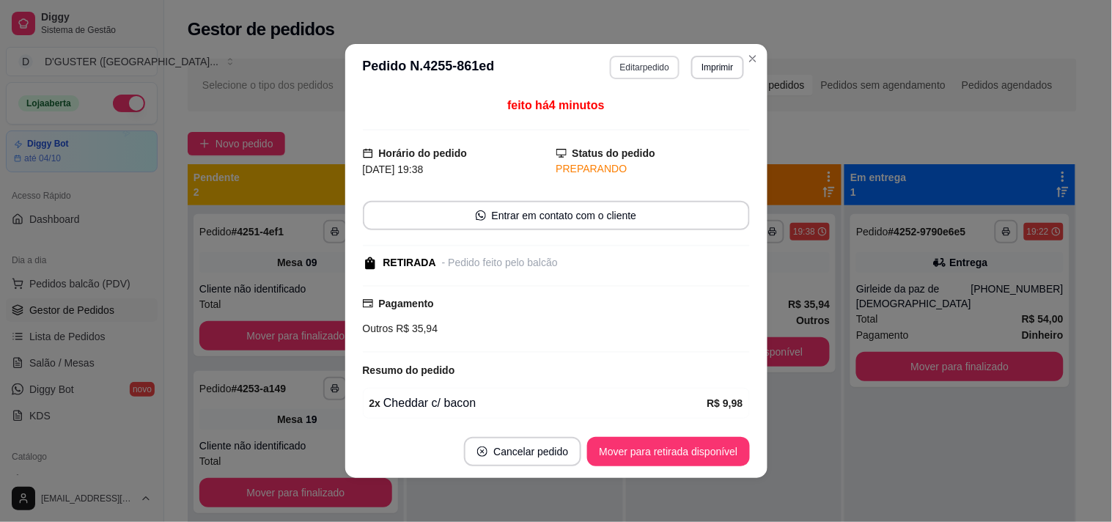
click at [665, 69] on button "Editar pedido" at bounding box center [645, 67] width 70 height 23
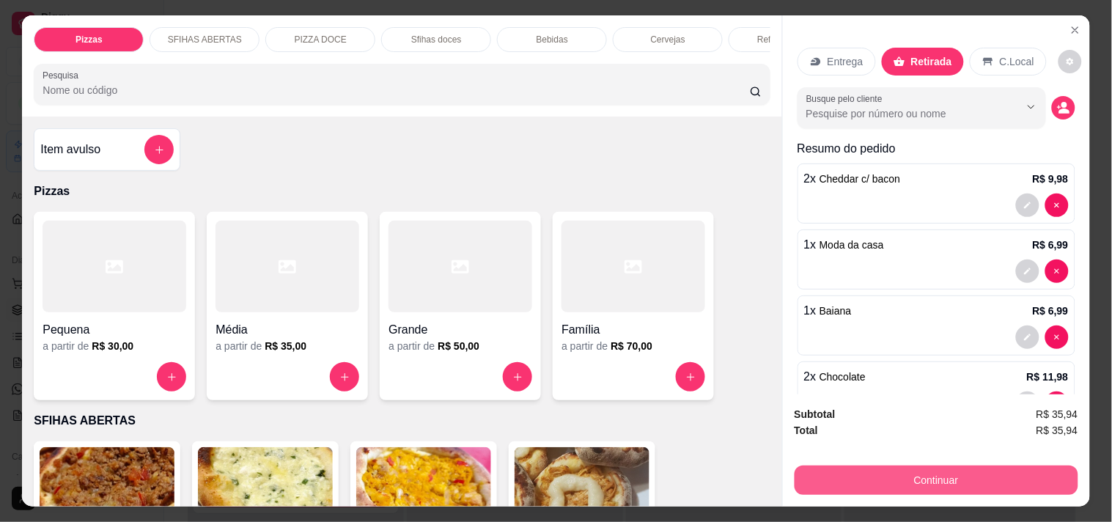
click at [1017, 475] on button "Continuar" at bounding box center [936, 479] width 284 height 29
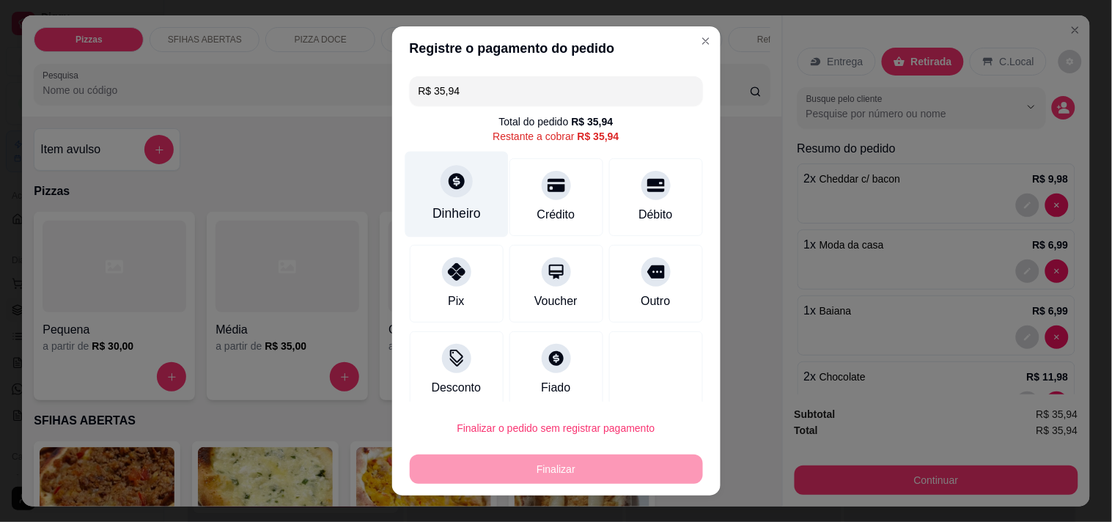
click at [448, 188] on icon at bounding box center [456, 181] width 16 height 16
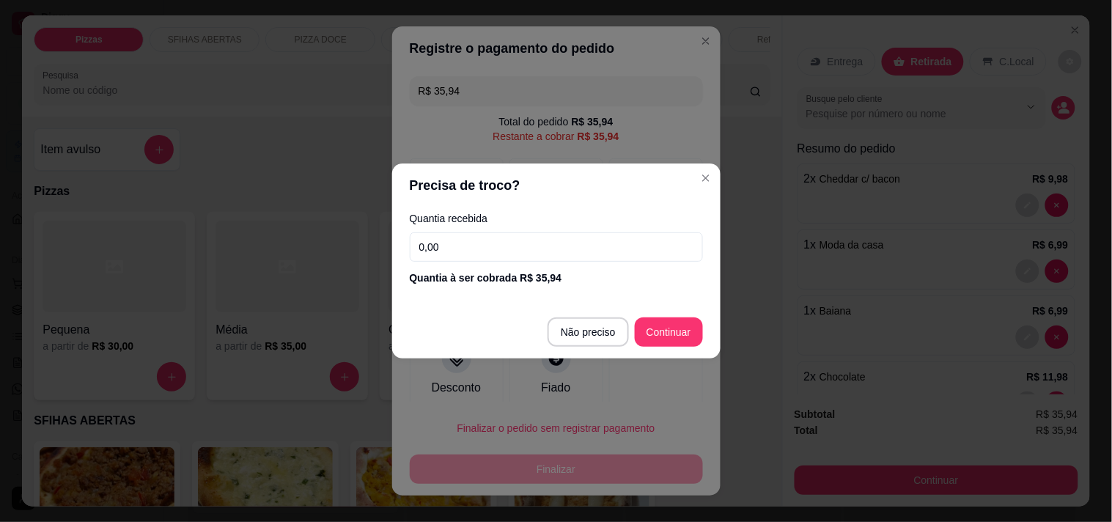
click at [528, 213] on label "Quantia recebida" at bounding box center [556, 218] width 293 height 10
click at [563, 251] on input "0,00" at bounding box center [556, 246] width 293 height 29
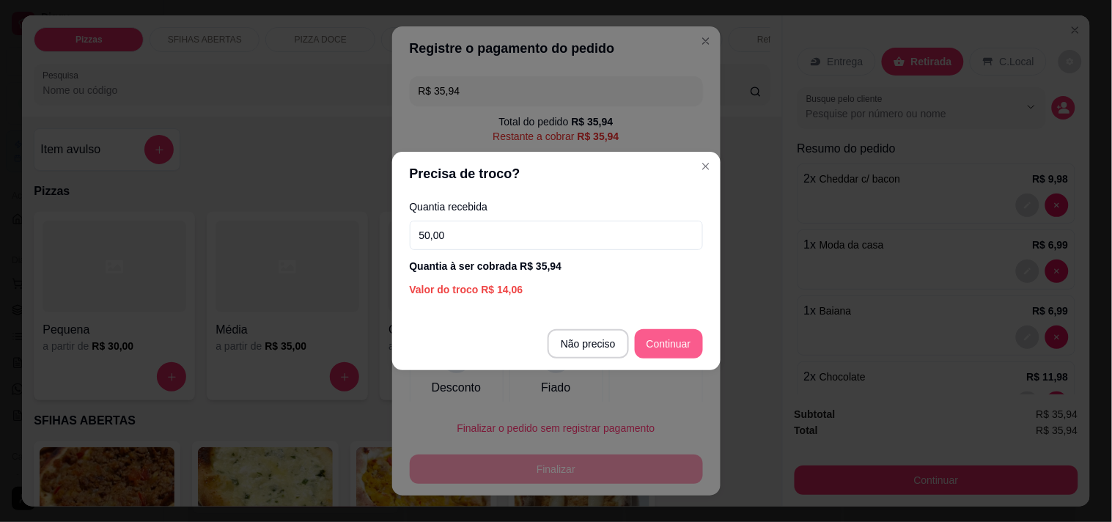
type input "50,00"
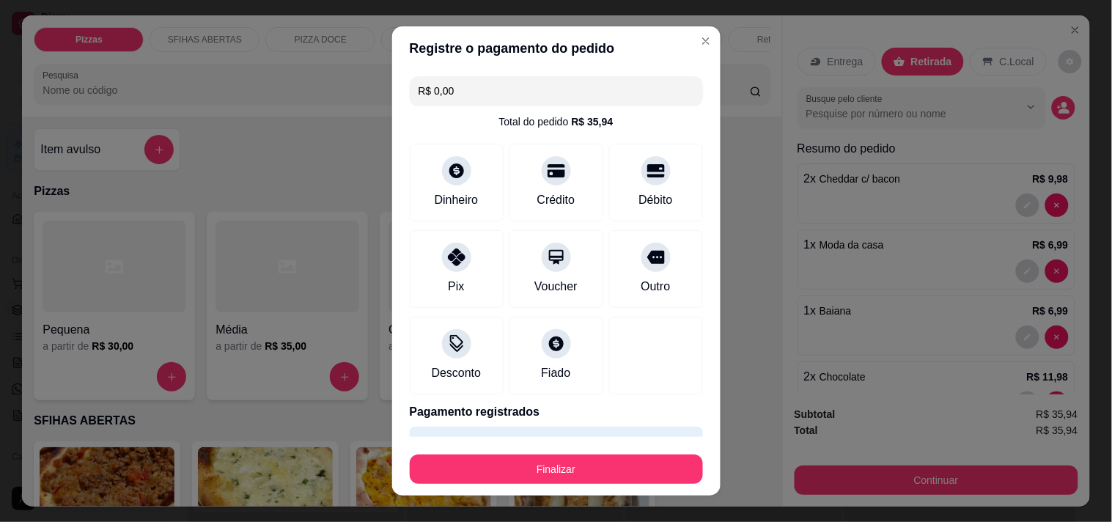
type input "R$ 0,00"
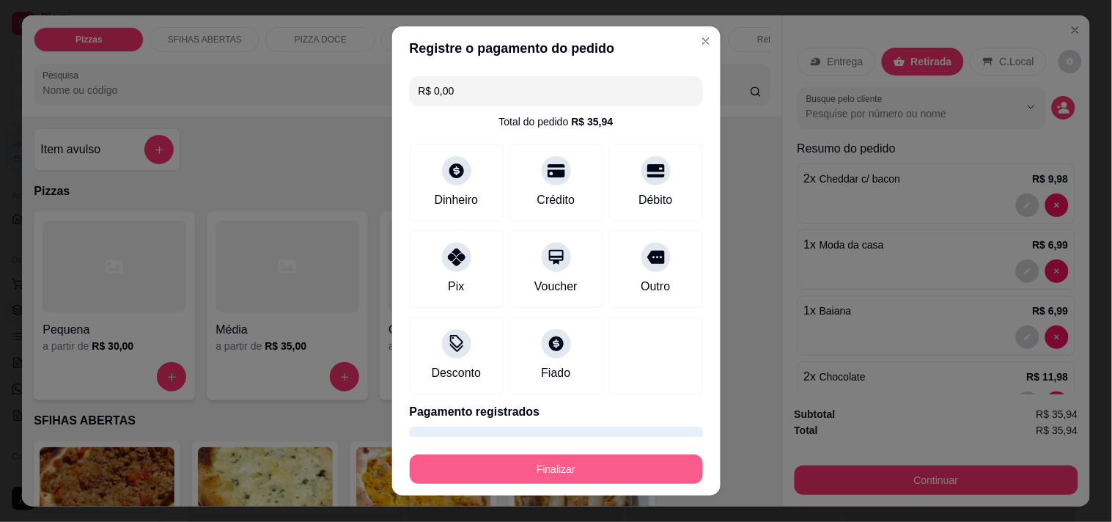
click at [580, 472] on button "Finalizar" at bounding box center [556, 468] width 293 height 29
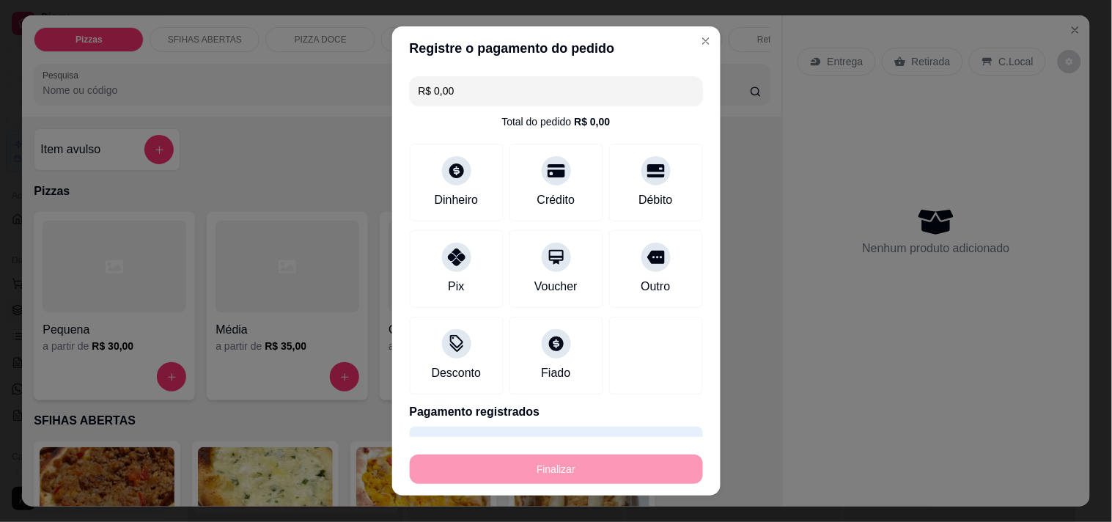
type input "0"
type input "-R$ 35,94"
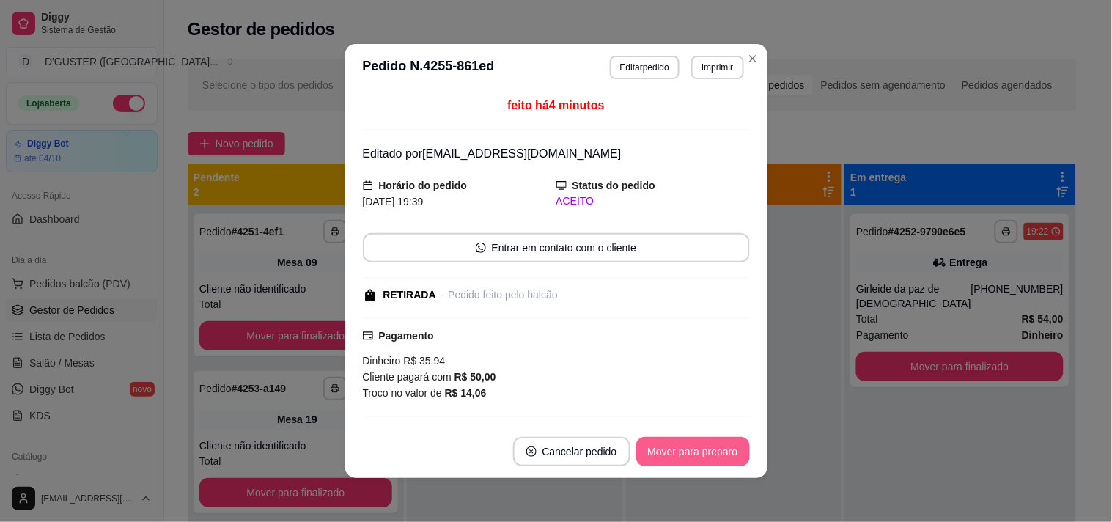
click at [695, 451] on button "Mover para preparo" at bounding box center [693, 451] width 114 height 29
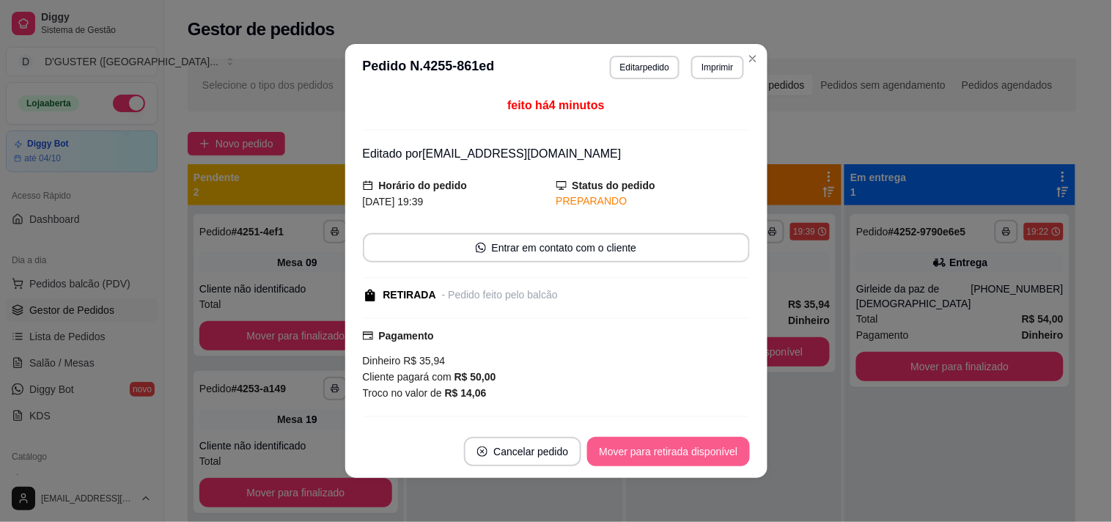
click at [695, 451] on button "Mover para retirada disponível" at bounding box center [668, 451] width 162 height 29
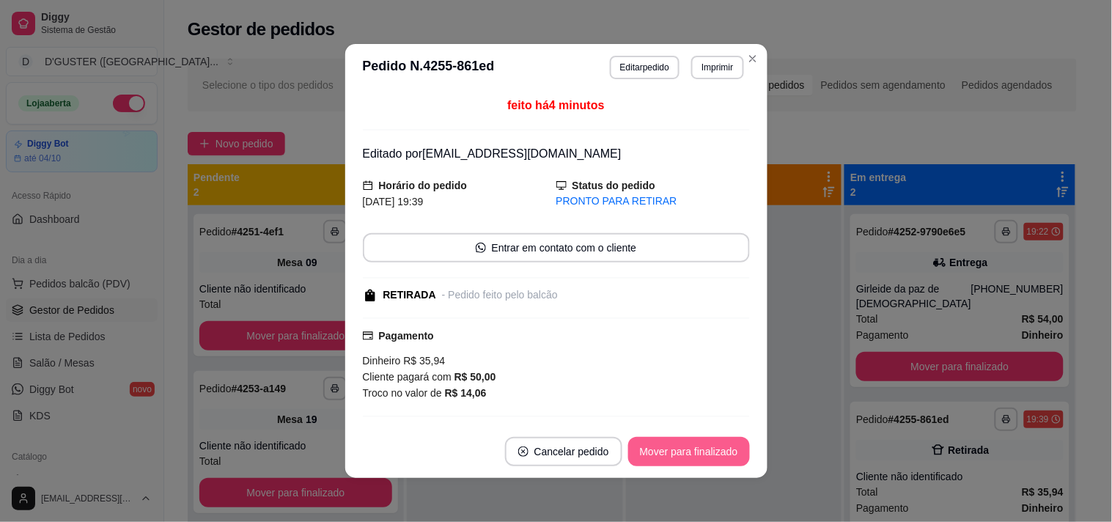
click at [695, 451] on button "Mover para finalizado" at bounding box center [689, 451] width 122 height 29
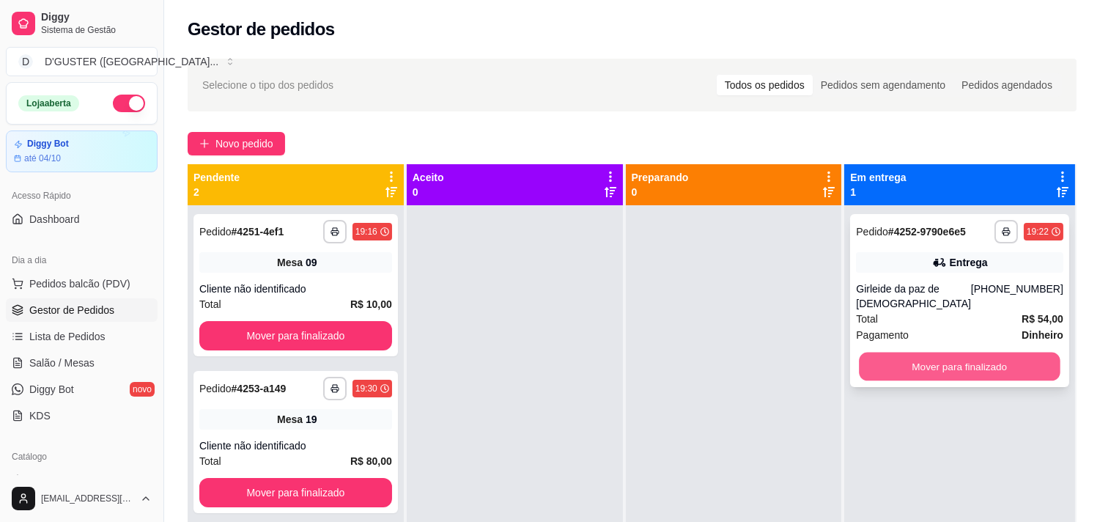
click at [916, 352] on button "Mover para finalizado" at bounding box center [959, 366] width 201 height 29
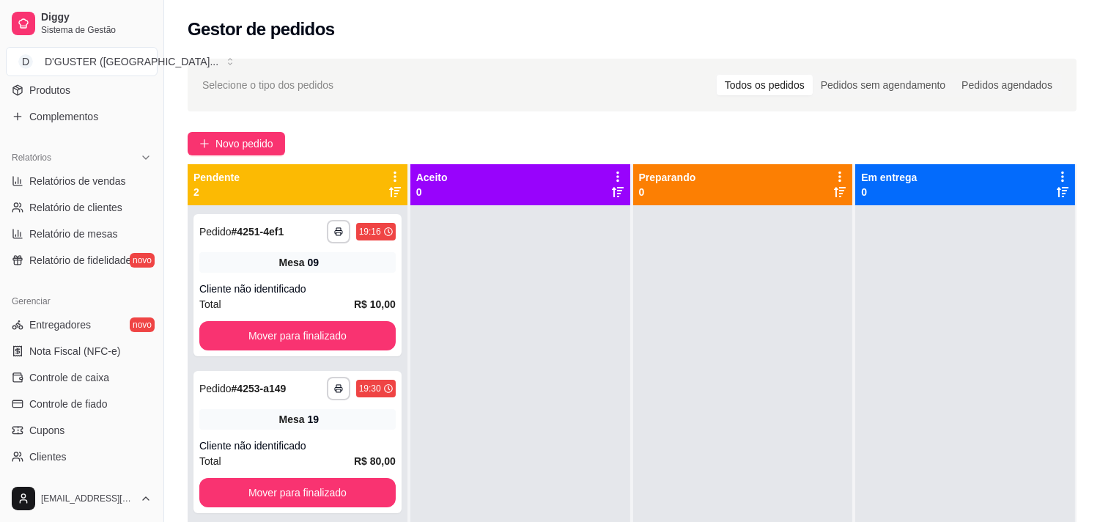
scroll to position [407, 0]
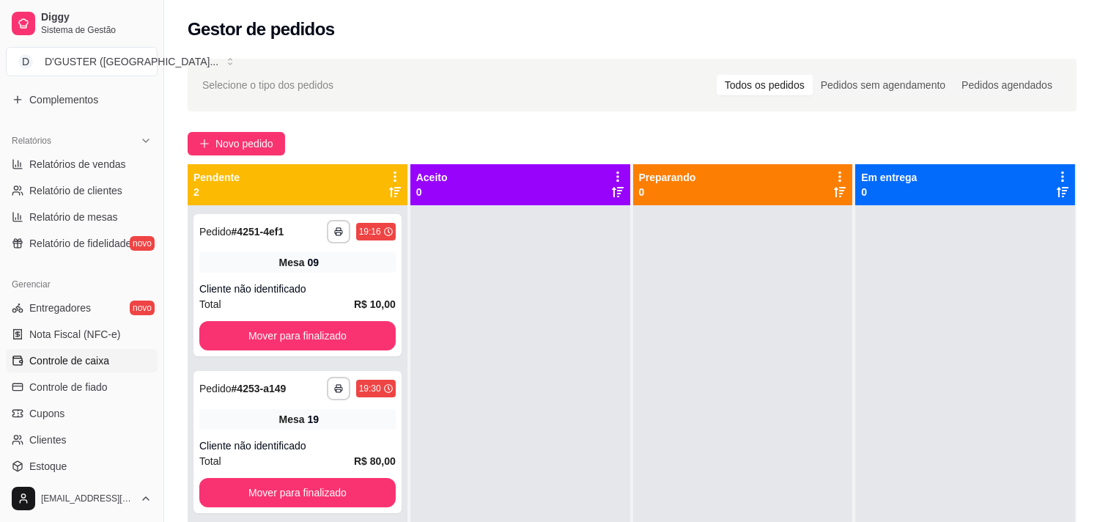
click at [78, 361] on span "Controle de caixa" at bounding box center [69, 360] width 80 height 15
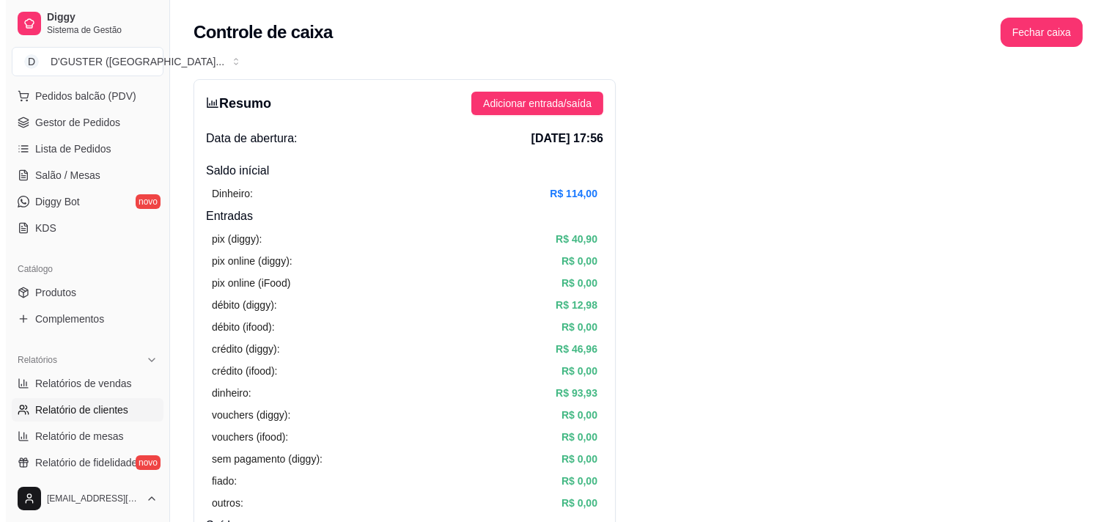
scroll to position [163, 0]
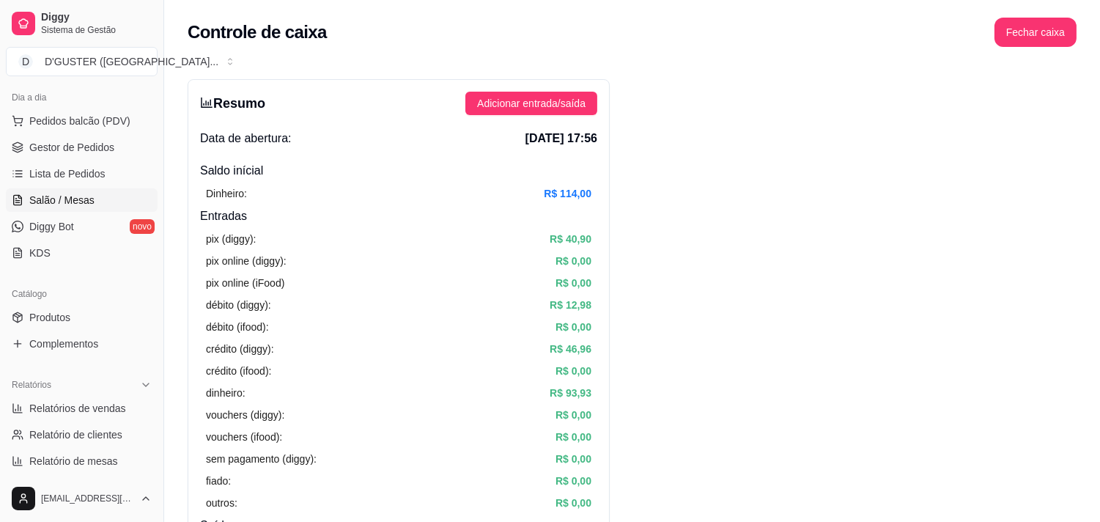
click at [72, 196] on span "Salão / Mesas" at bounding box center [61, 200] width 65 height 15
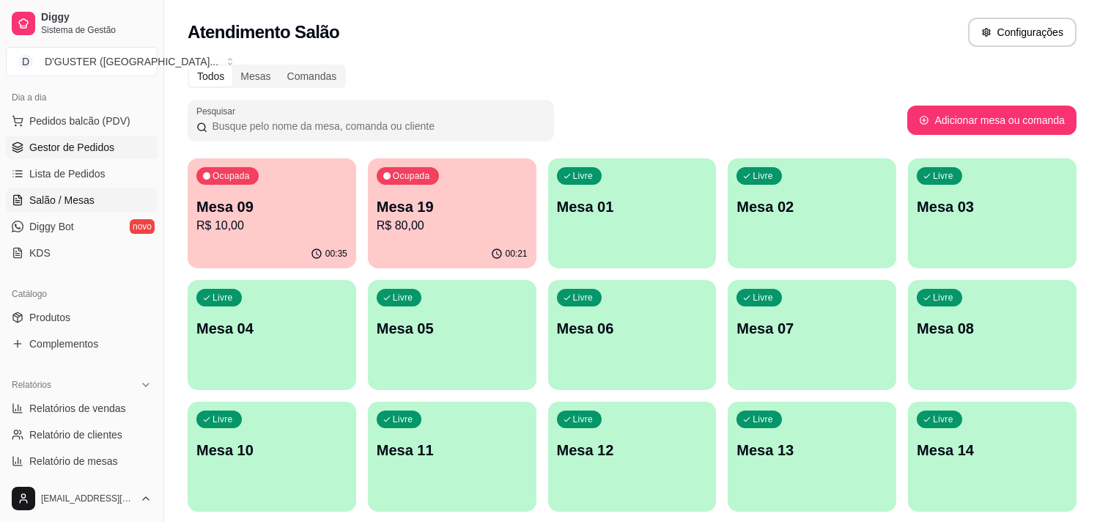
click at [85, 150] on span "Gestor de Pedidos" at bounding box center [71, 147] width 85 height 15
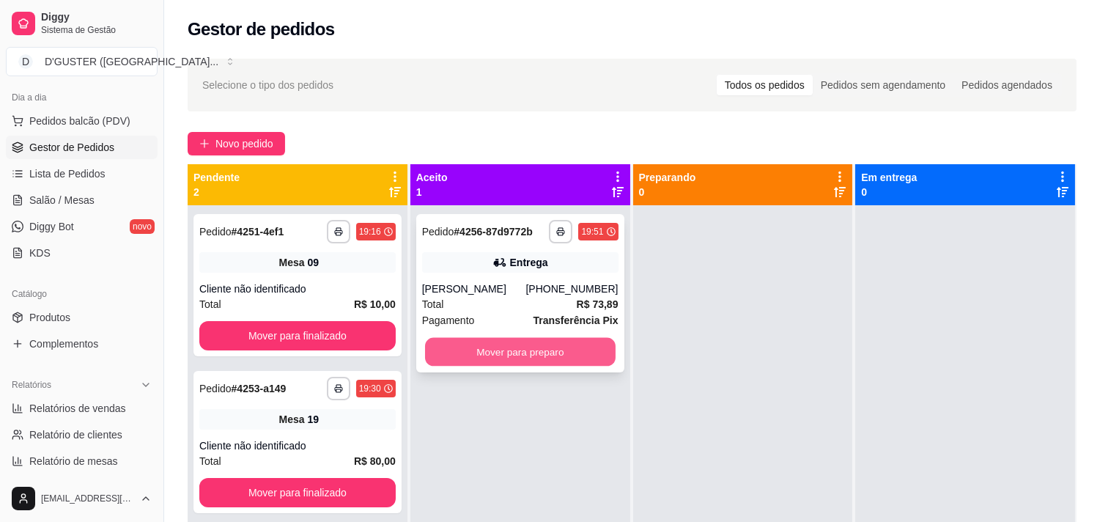
click at [528, 355] on button "Mover para preparo" at bounding box center [520, 352] width 191 height 29
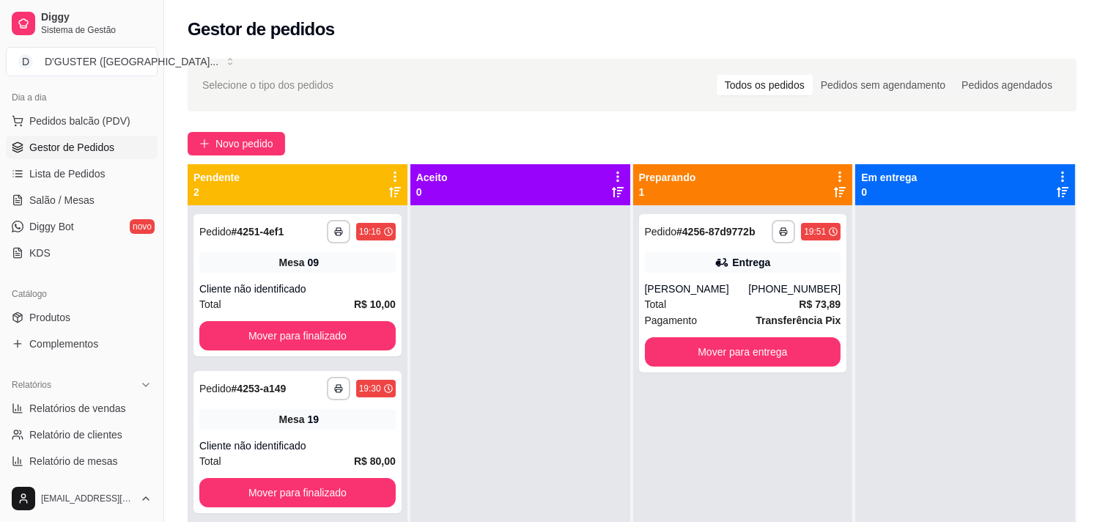
click at [923, 453] on div at bounding box center [965, 466] width 220 height 522
click at [62, 198] on span "Salão / Mesas" at bounding box center [61, 200] width 65 height 15
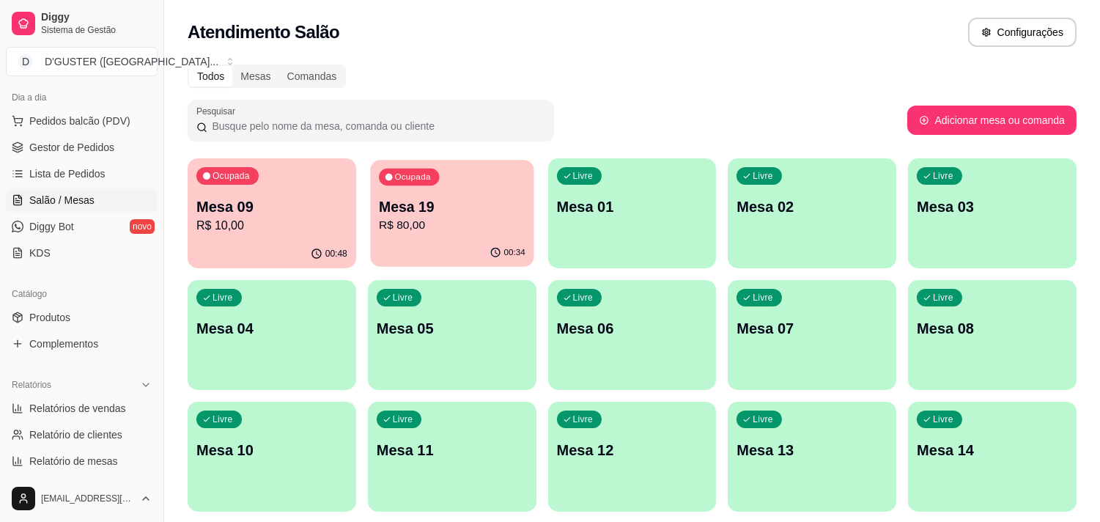
click at [448, 254] on div "00:34" at bounding box center [451, 253] width 163 height 28
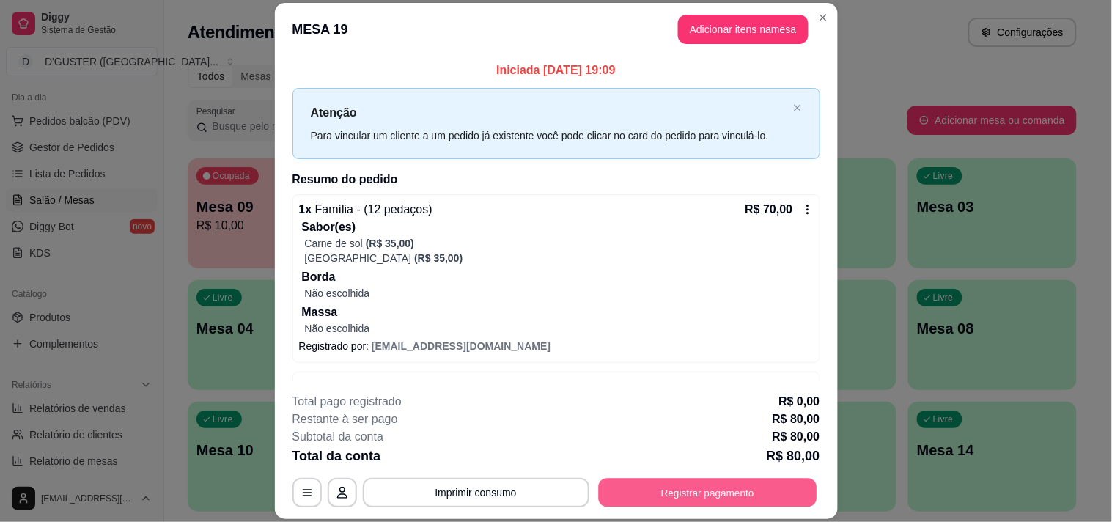
click at [708, 488] on button "Registrar pagamento" at bounding box center [707, 492] width 218 height 29
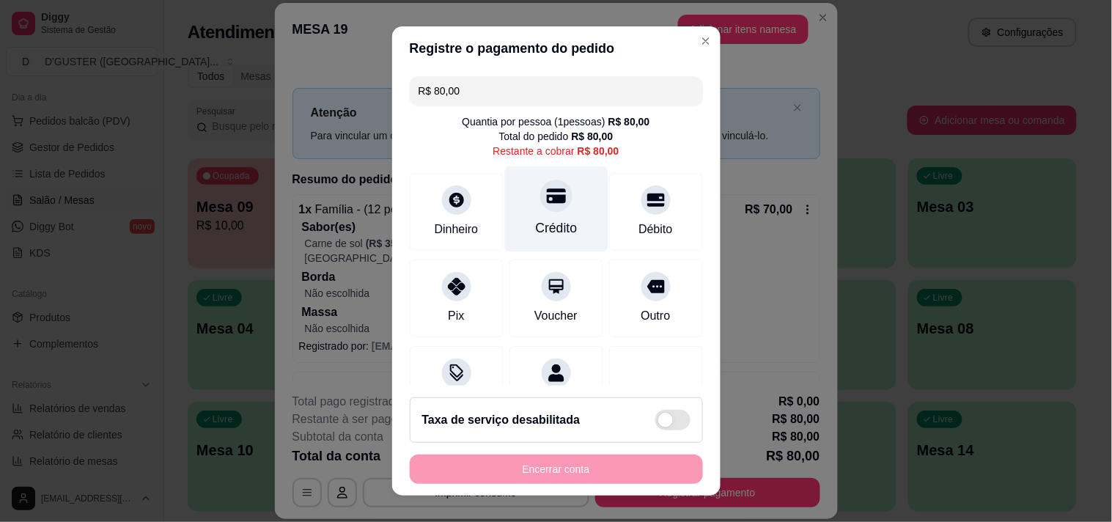
click at [540, 185] on div at bounding box center [556, 196] width 32 height 32
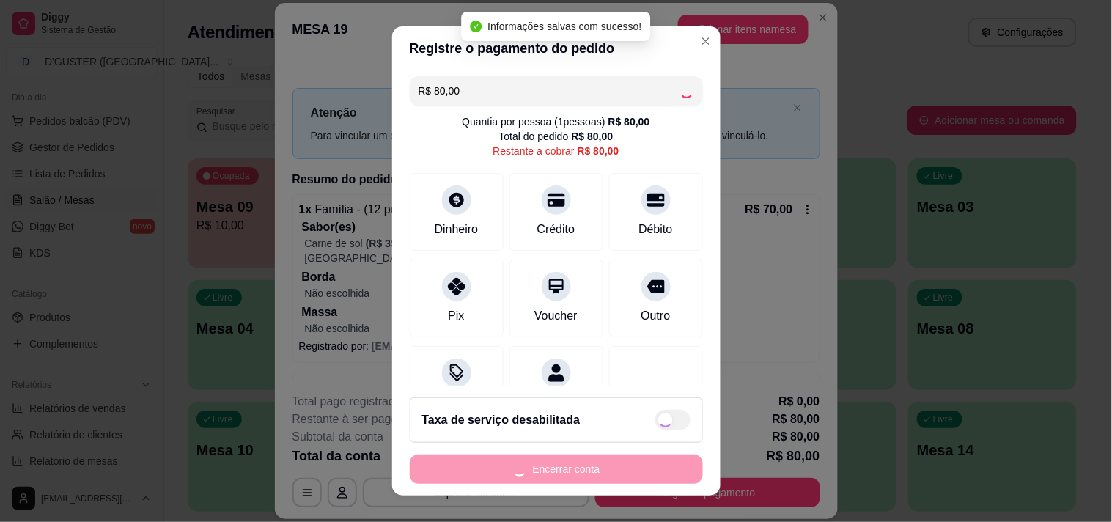
type input "R$ 0,00"
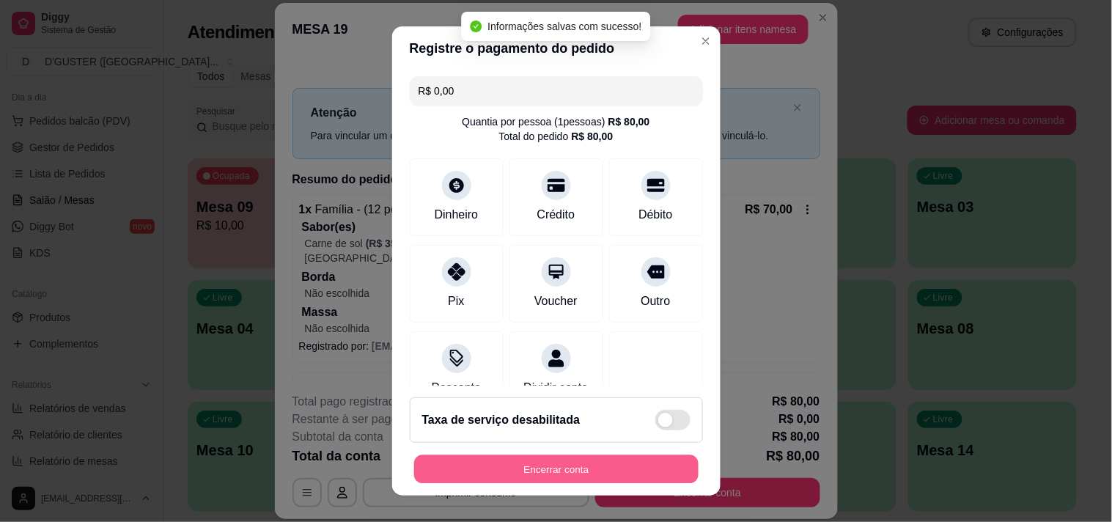
click at [632, 463] on button "Encerrar conta" at bounding box center [556, 469] width 284 height 29
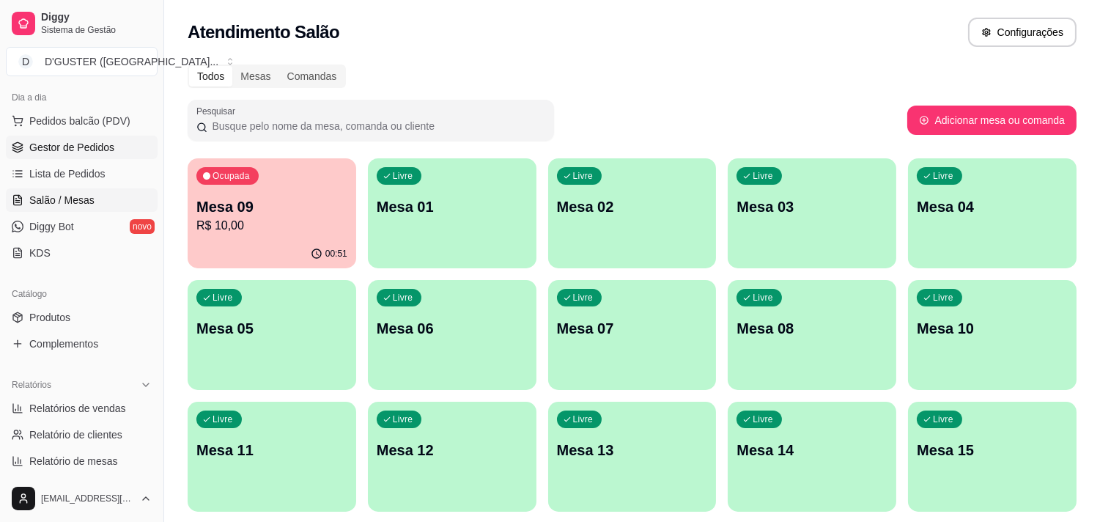
click at [68, 149] on span "Gestor de Pedidos" at bounding box center [71, 147] width 85 height 15
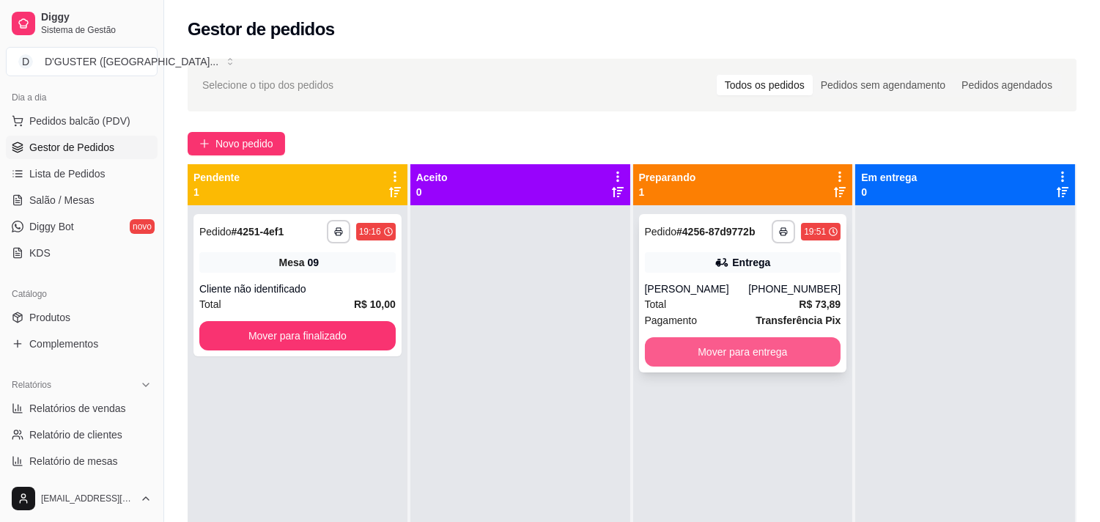
click at [720, 355] on button "Mover para entrega" at bounding box center [743, 351] width 196 height 29
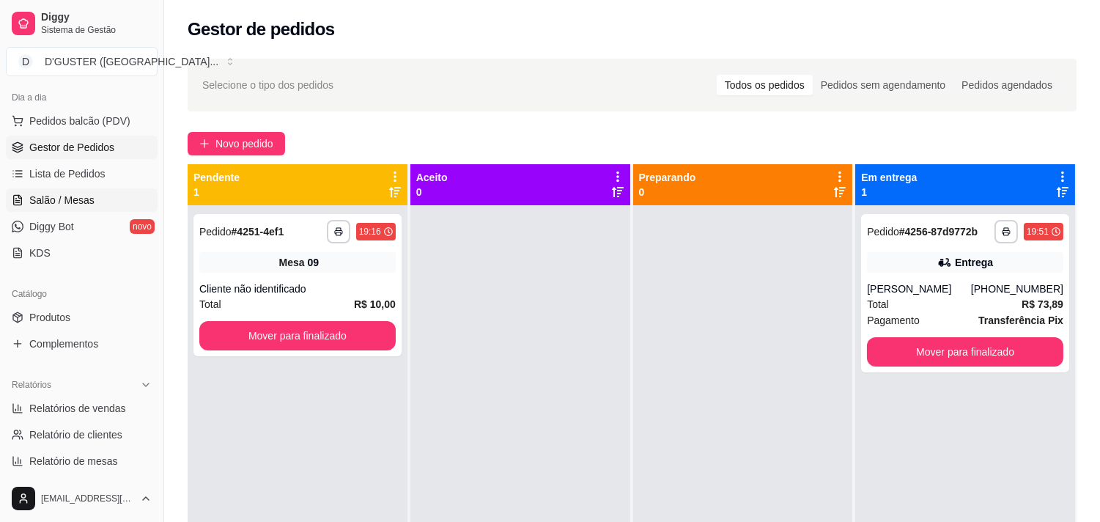
click at [95, 201] on link "Salão / Mesas" at bounding box center [82, 199] width 152 height 23
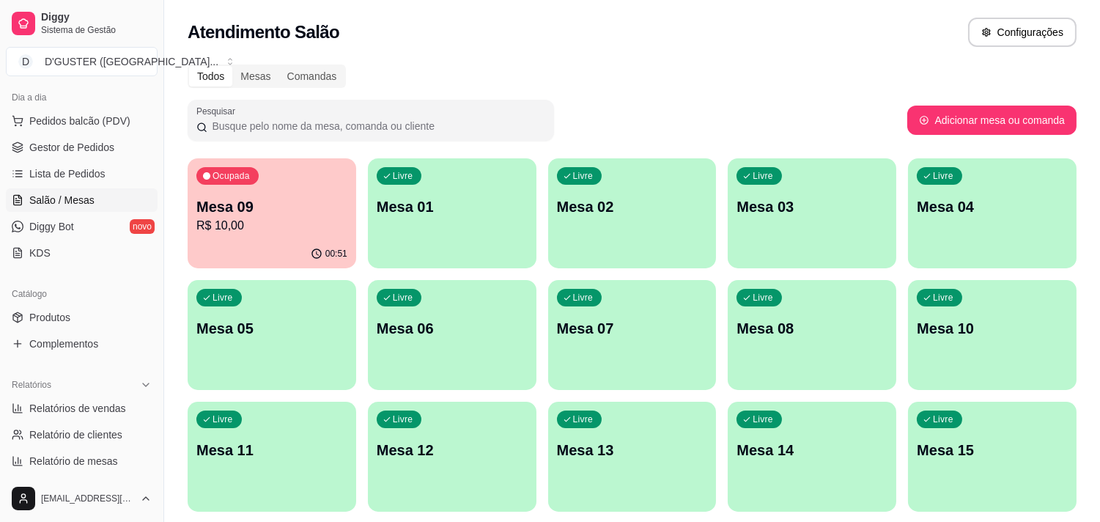
click at [84, 133] on ul "Pedidos balcão (PDV) Gestor de Pedidos Lista de Pedidos Salão / Mesas Diggy Bot…" at bounding box center [82, 186] width 152 height 155
click at [95, 144] on span "Gestor de Pedidos" at bounding box center [71, 147] width 85 height 15
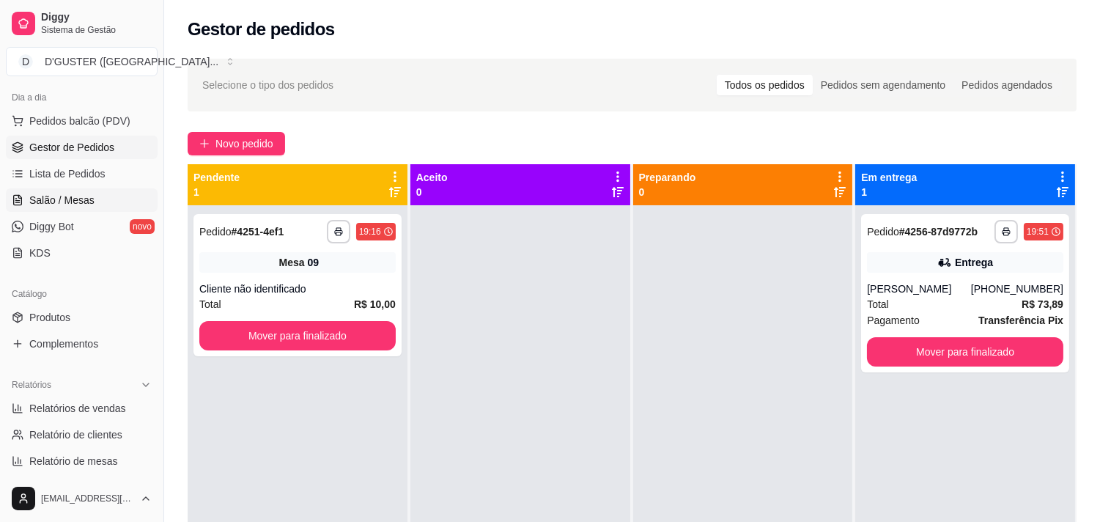
click at [48, 200] on span "Salão / Mesas" at bounding box center [61, 200] width 65 height 15
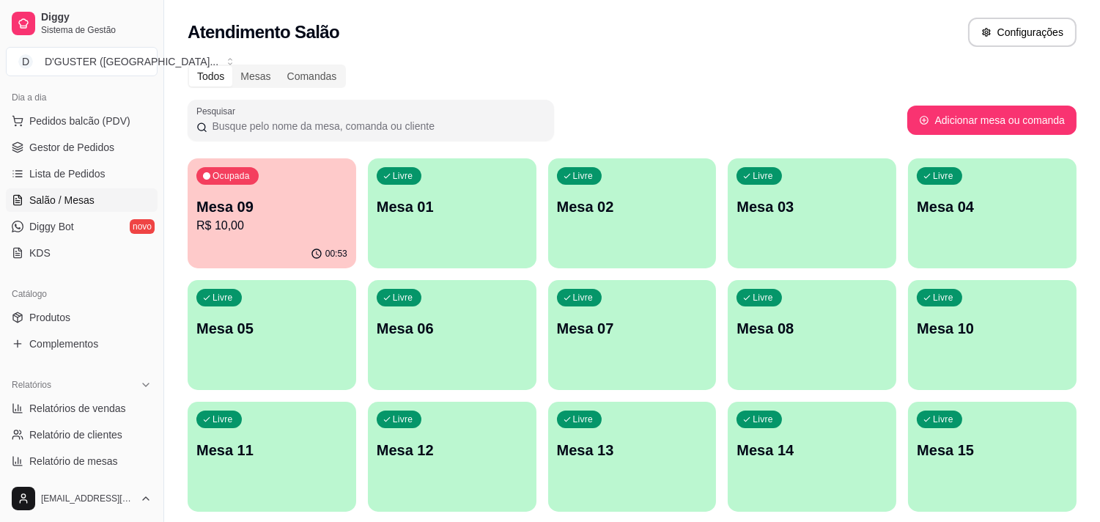
click at [294, 224] on p "R$ 10,00" at bounding box center [271, 226] width 151 height 18
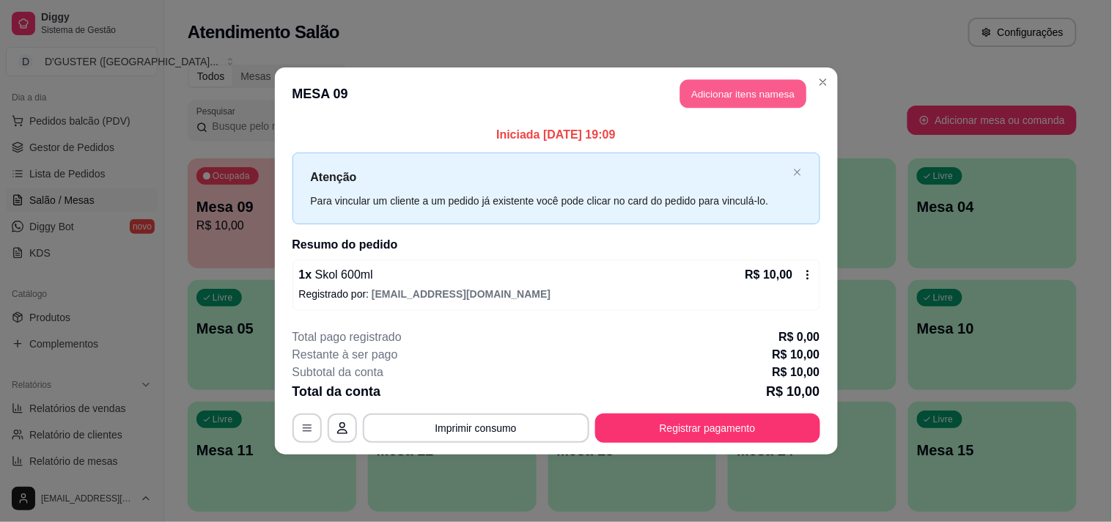
click at [731, 90] on button "Adicionar itens na mesa" at bounding box center [743, 94] width 126 height 29
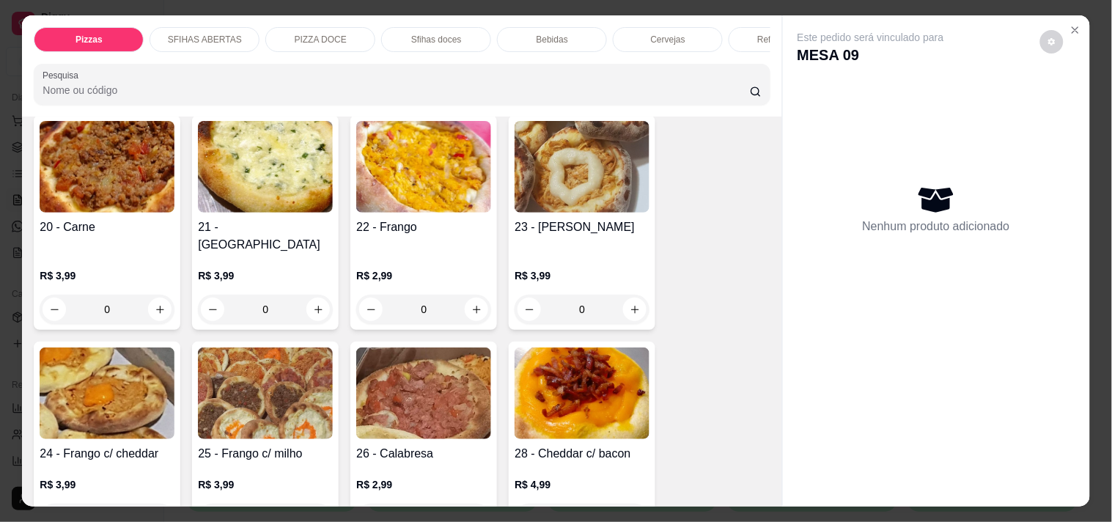
scroll to position [407, 0]
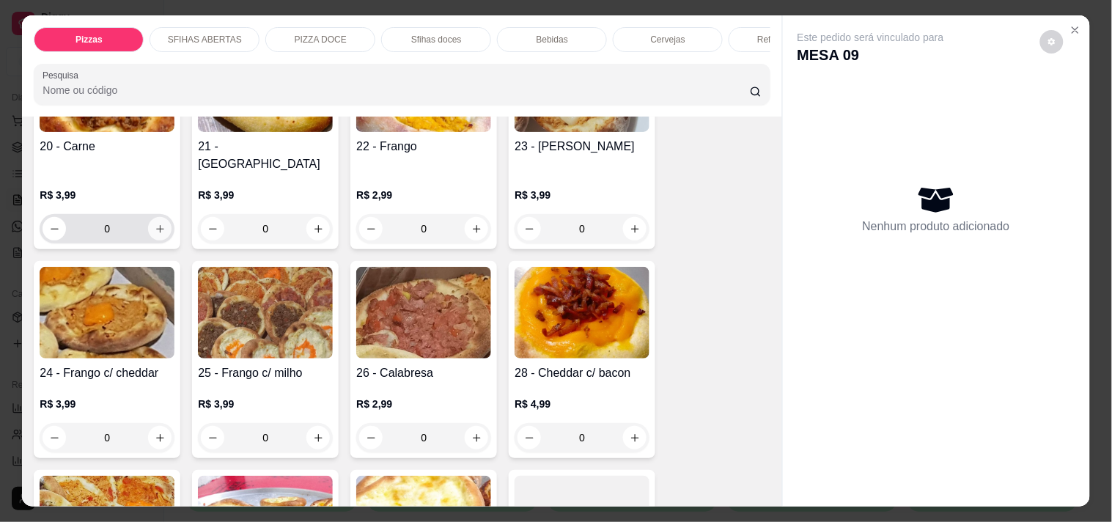
click at [150, 223] on button "increase-product-quantity" at bounding box center [159, 228] width 23 height 23
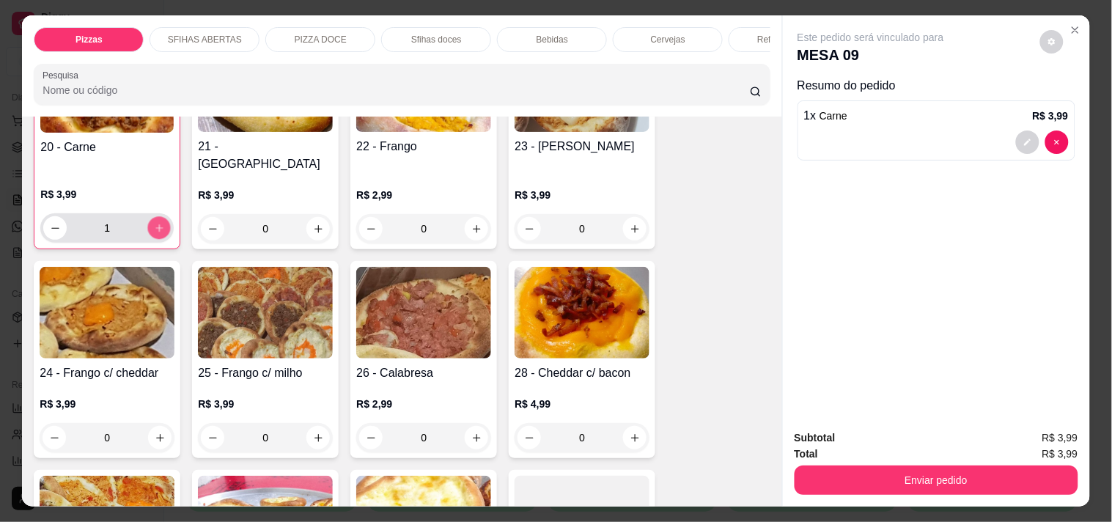
scroll to position [407, 0]
click at [154, 222] on icon "increase-product-quantity" at bounding box center [159, 227] width 11 height 11
type input "3"
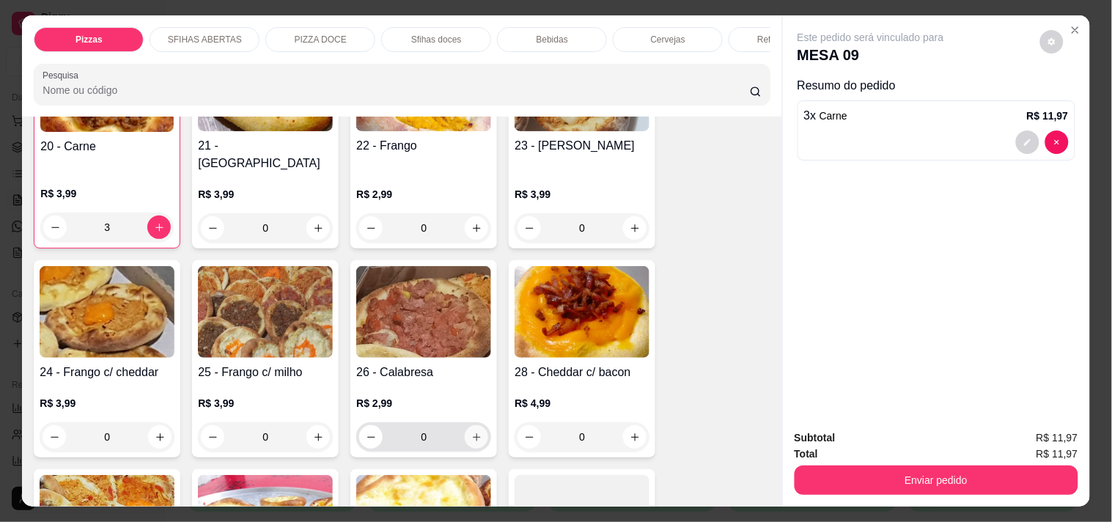
click at [471, 432] on icon "increase-product-quantity" at bounding box center [476, 437] width 11 height 11
type input "1"
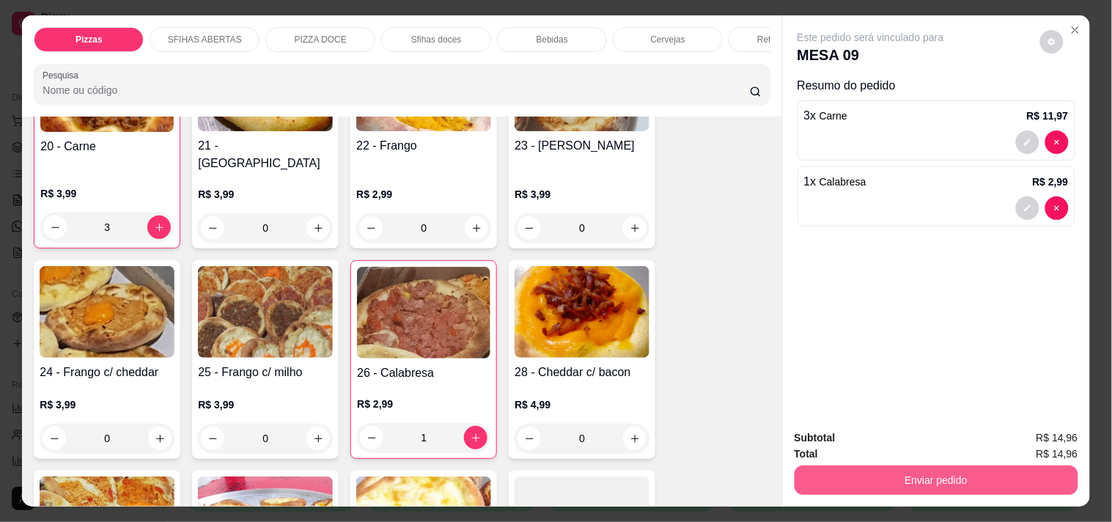
click at [944, 467] on button "Enviar pedido" at bounding box center [936, 479] width 284 height 29
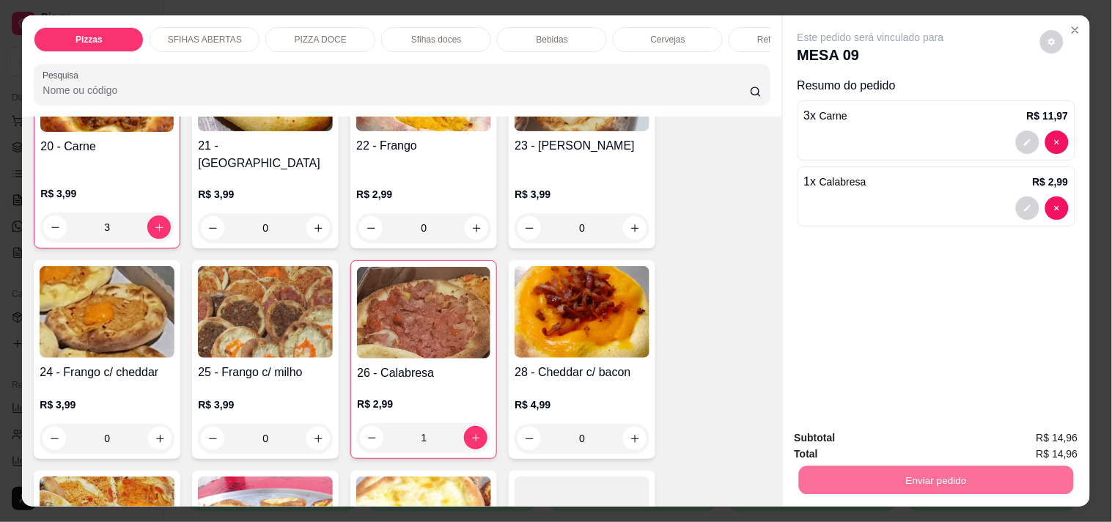
click at [921, 443] on button "Não registrar e enviar pedido" at bounding box center [887, 437] width 148 height 27
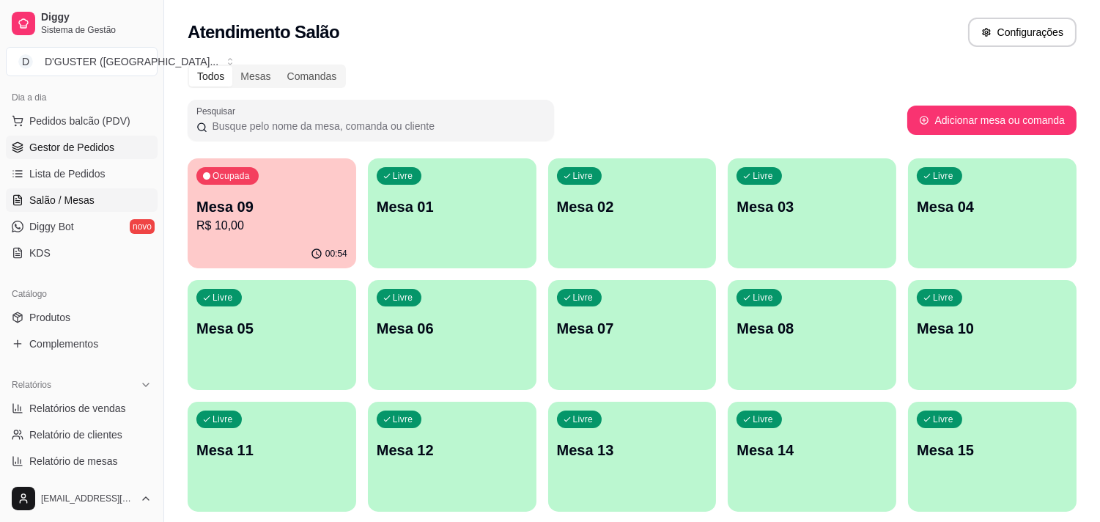
click at [84, 143] on span "Gestor de Pedidos" at bounding box center [71, 147] width 85 height 15
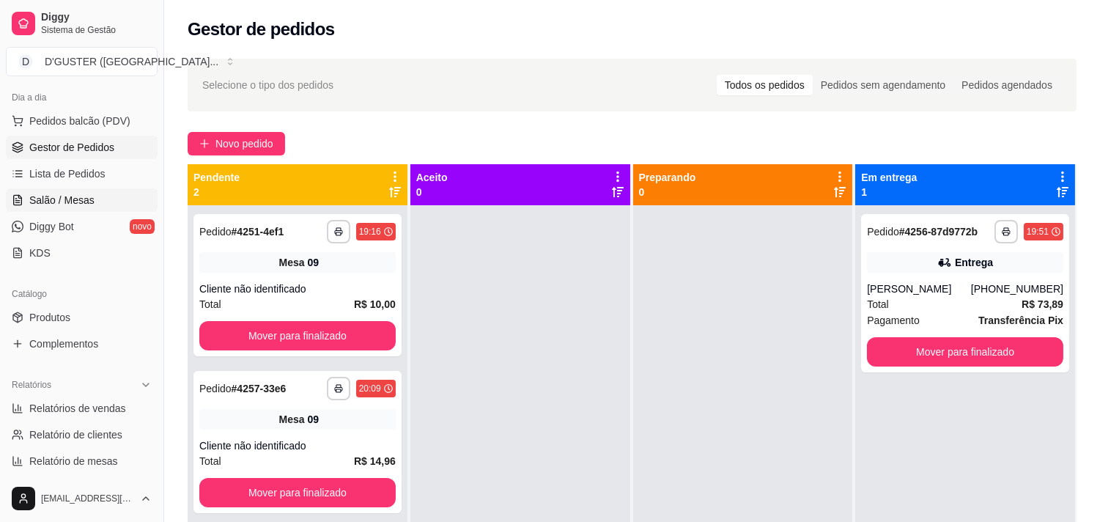
click at [93, 199] on link "Salão / Mesas" at bounding box center [82, 199] width 152 height 23
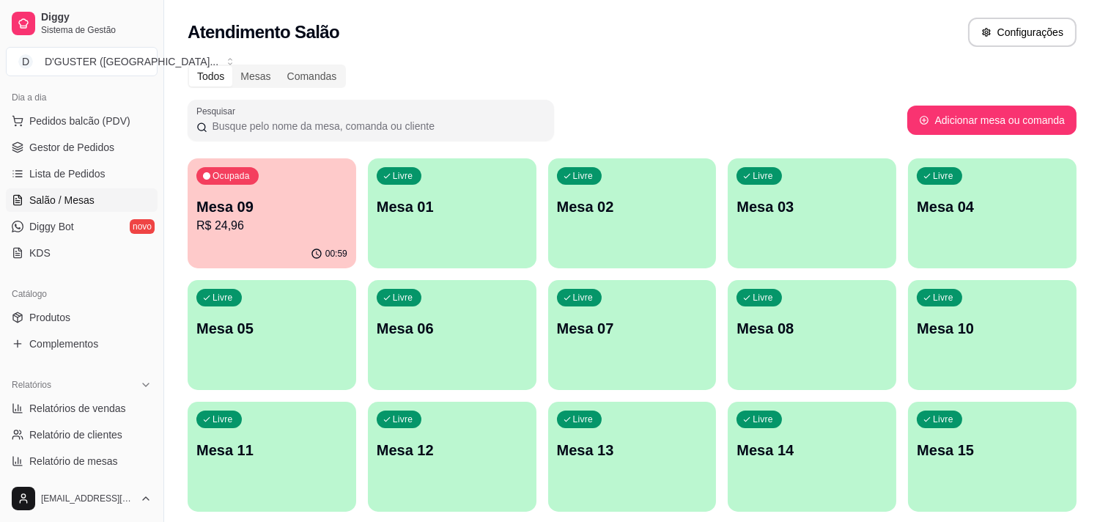
click at [333, 232] on p "R$ 24,96" at bounding box center [271, 226] width 151 height 18
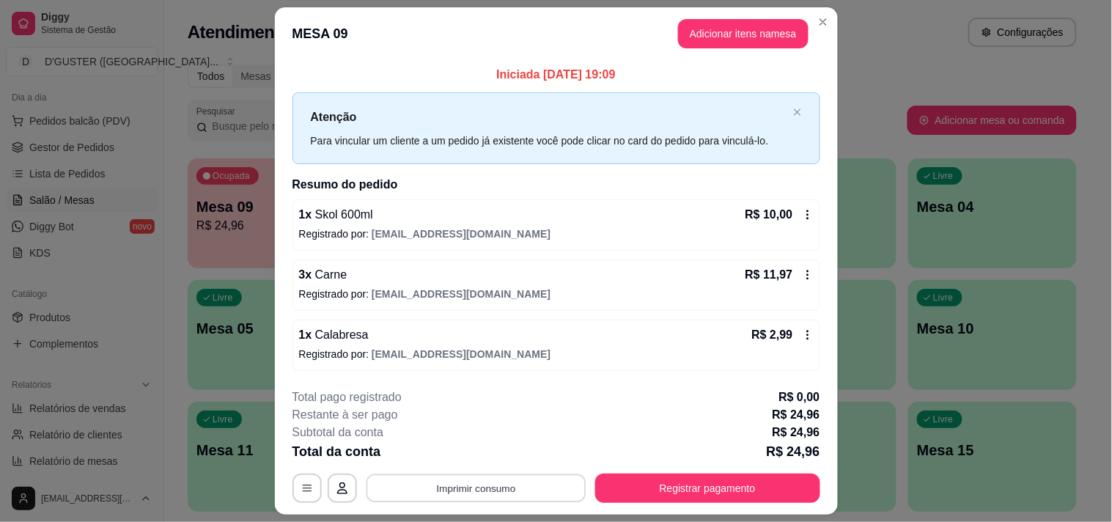
click at [542, 487] on button "Imprimir consumo" at bounding box center [476, 487] width 220 height 29
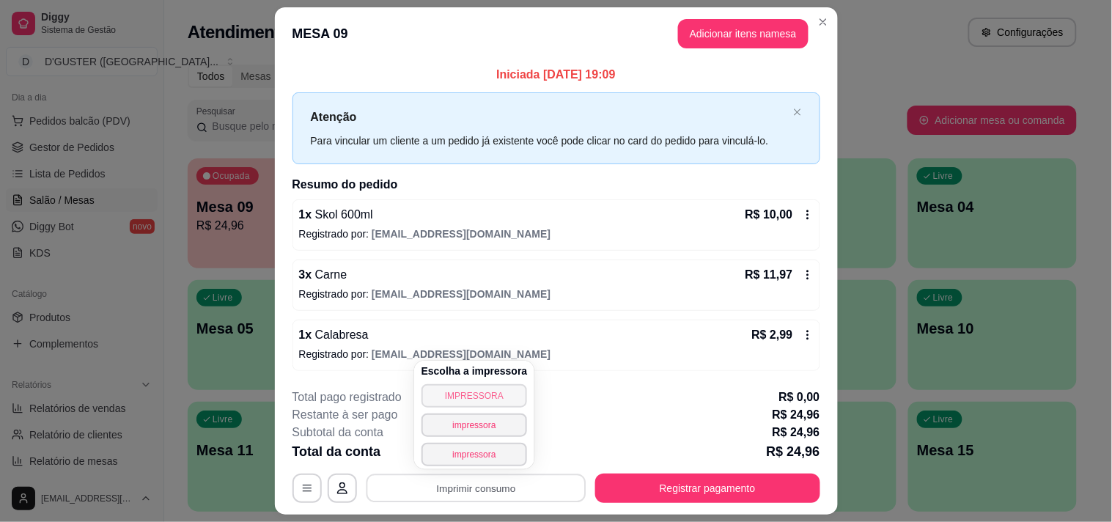
click at [508, 397] on button "IMPRESSORA" at bounding box center [474, 395] width 106 height 23
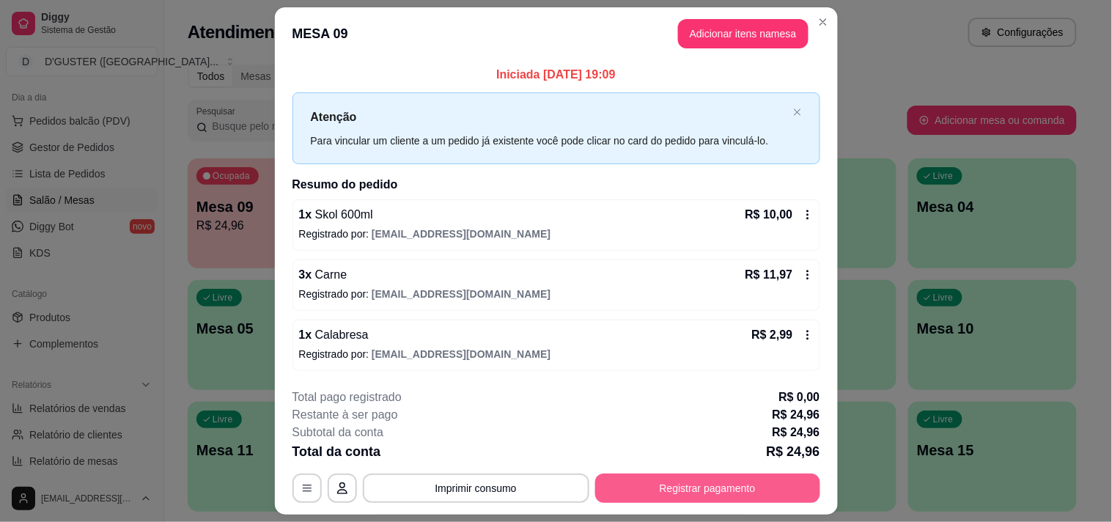
click at [702, 478] on button "Registrar pagamento" at bounding box center [707, 487] width 225 height 29
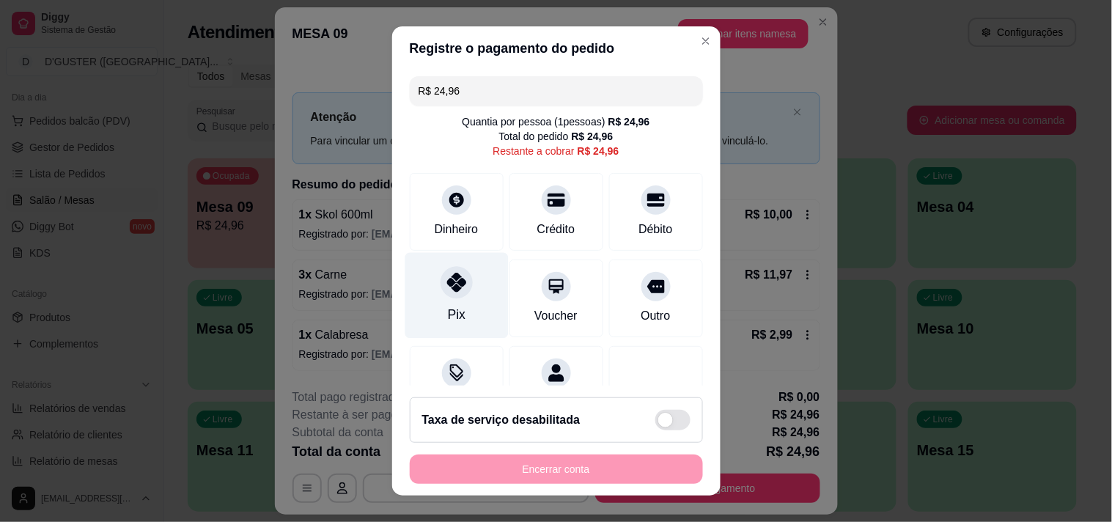
click at [451, 297] on div "Pix" at bounding box center [455, 295] width 103 height 86
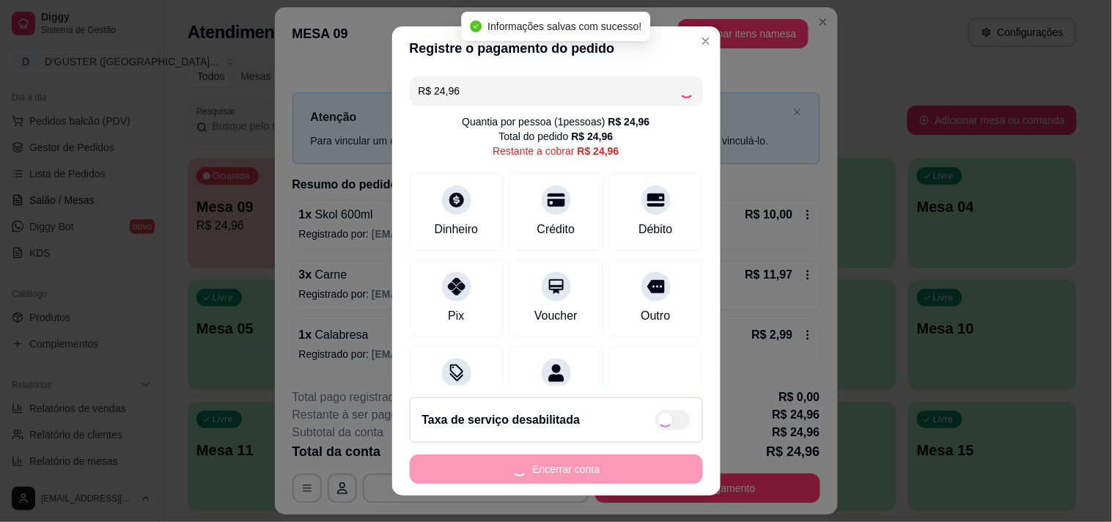
type input "R$ 0,00"
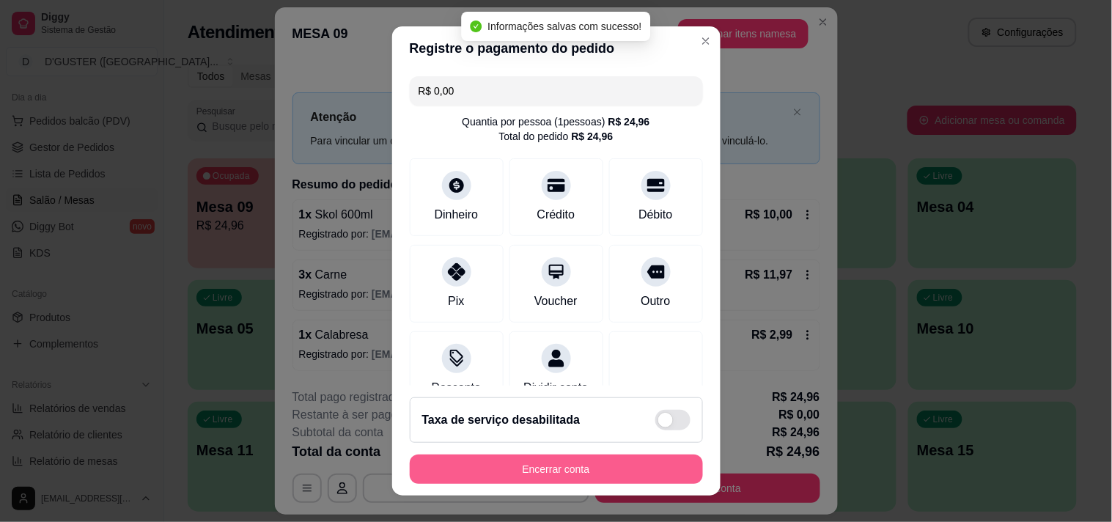
click at [639, 477] on button "Encerrar conta" at bounding box center [556, 468] width 293 height 29
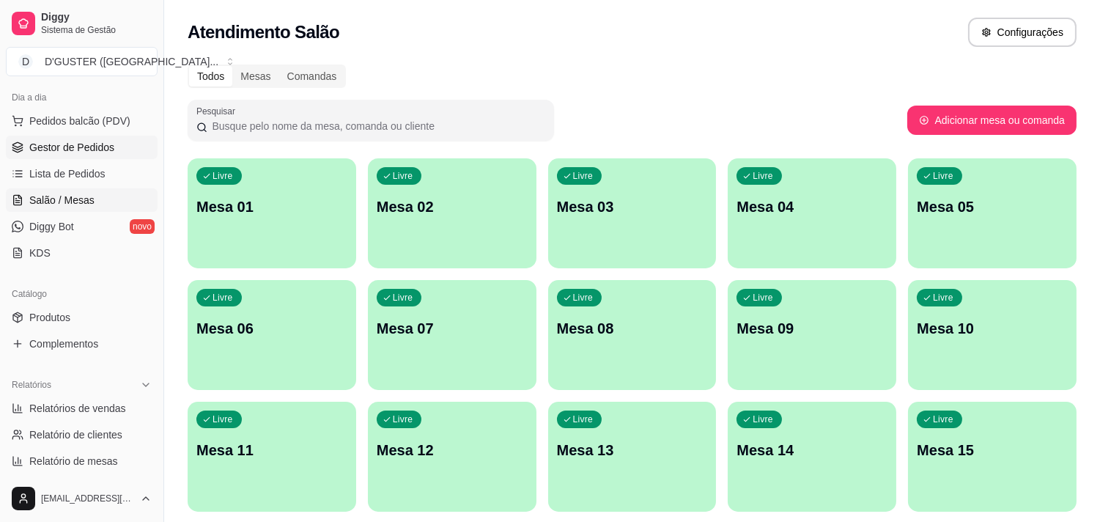
click at [103, 143] on span "Gestor de Pedidos" at bounding box center [71, 147] width 85 height 15
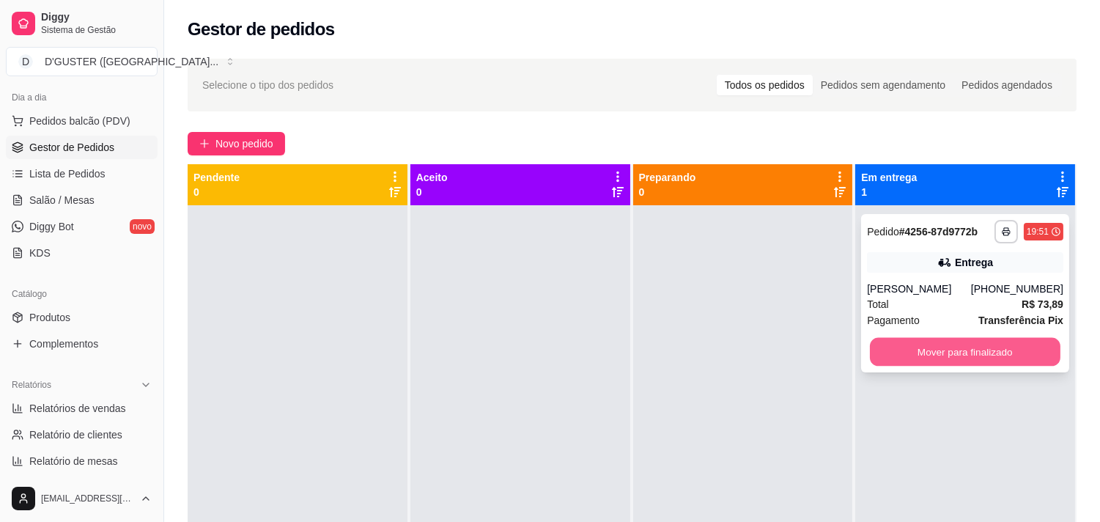
click at [950, 349] on button "Mover para finalizado" at bounding box center [965, 352] width 191 height 29
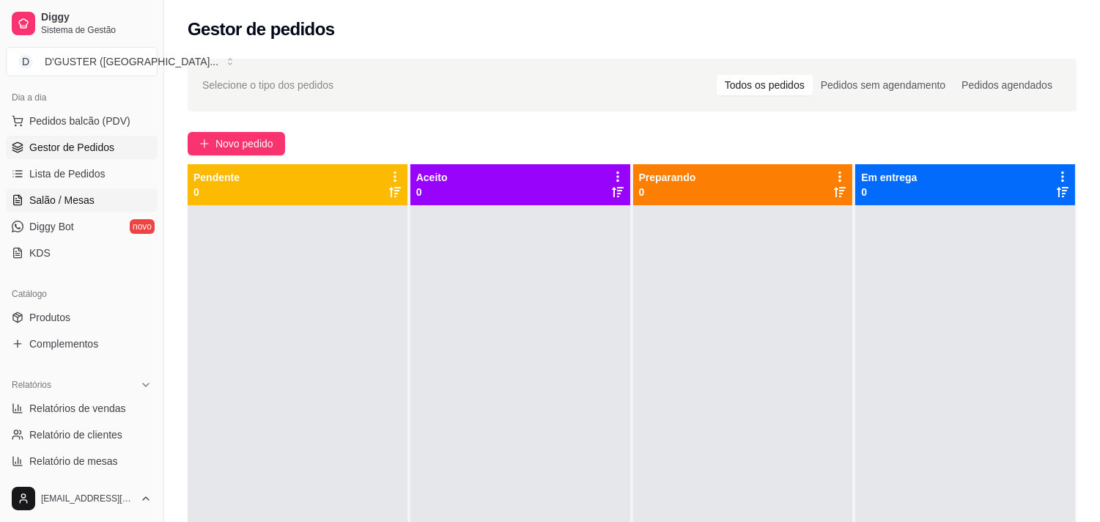
click at [78, 196] on span "Salão / Mesas" at bounding box center [61, 200] width 65 height 15
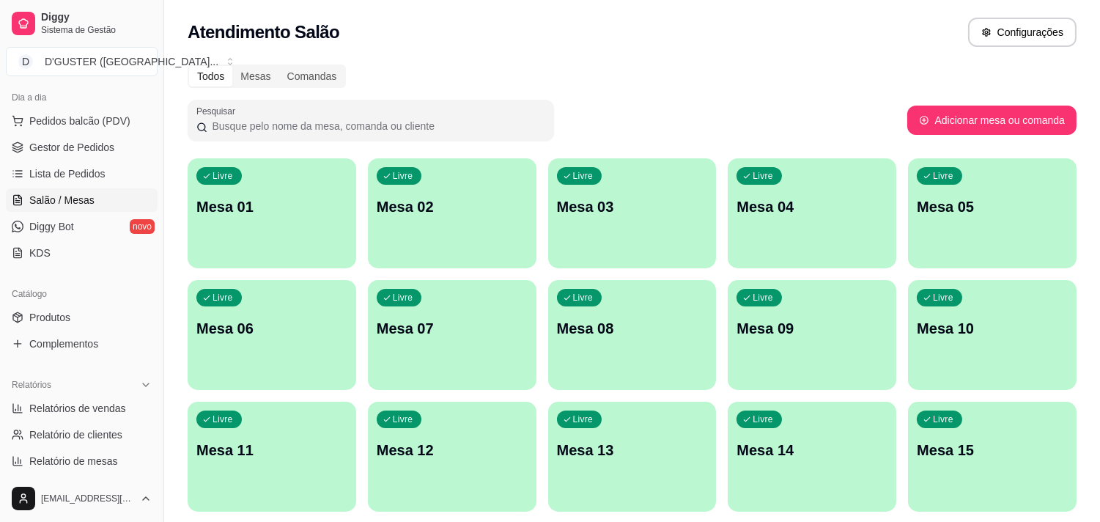
click at [769, 326] on p "Mesa 09" at bounding box center [811, 328] width 151 height 21
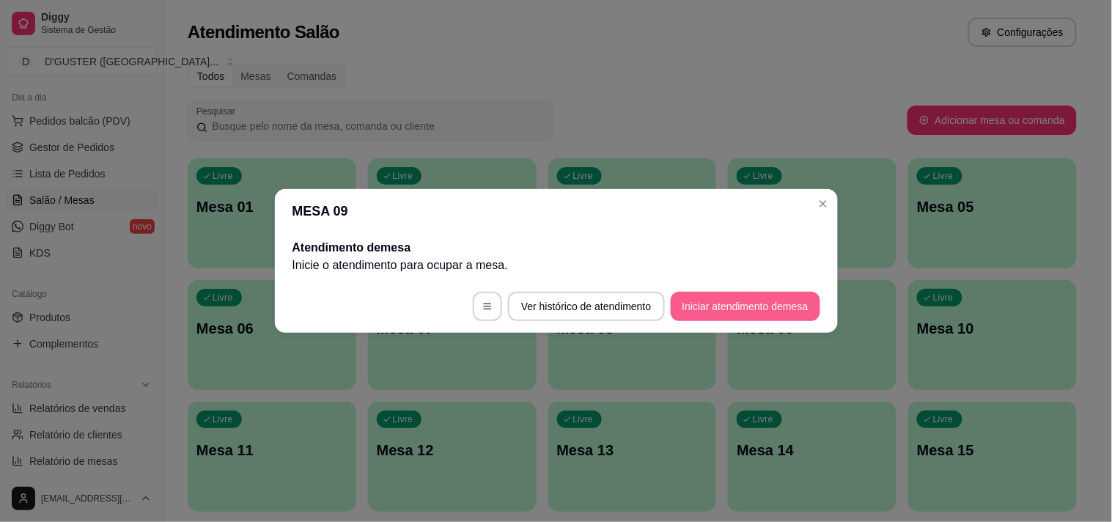
click at [747, 303] on button "Iniciar atendimento de mesa" at bounding box center [744, 306] width 149 height 29
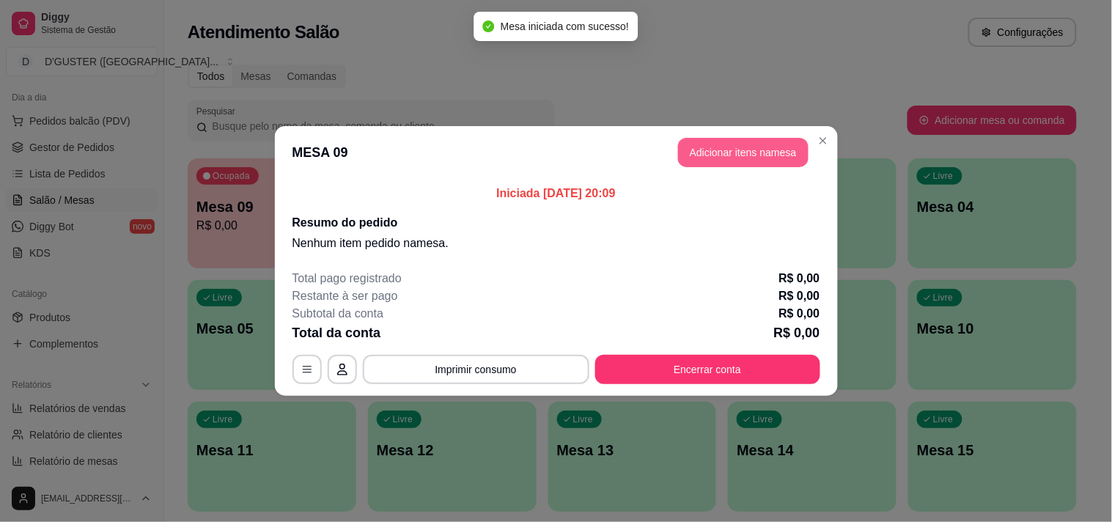
click at [722, 155] on button "Adicionar itens na mesa" at bounding box center [743, 152] width 130 height 29
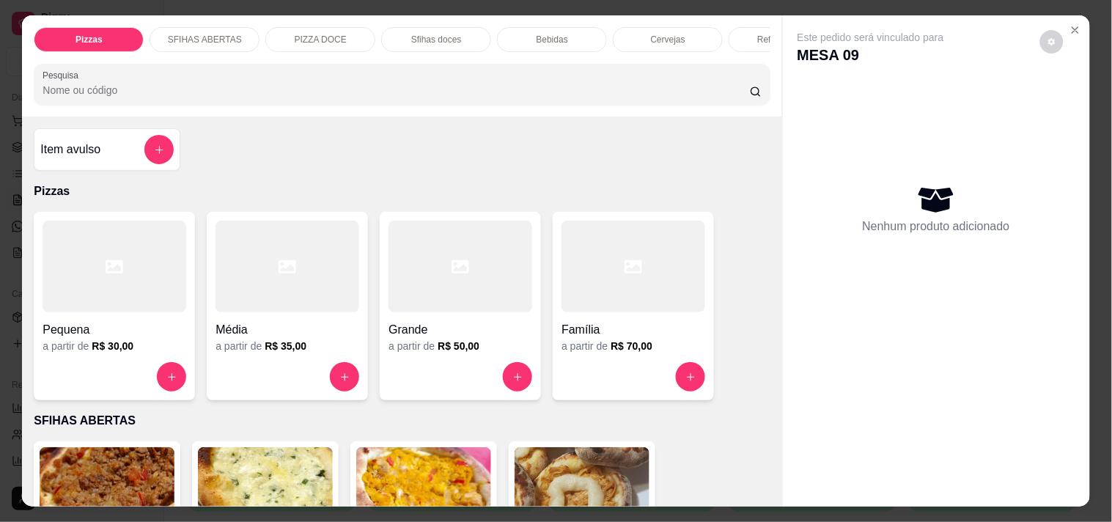
click at [121, 338] on h4 "Pequena" at bounding box center [114, 330] width 144 height 18
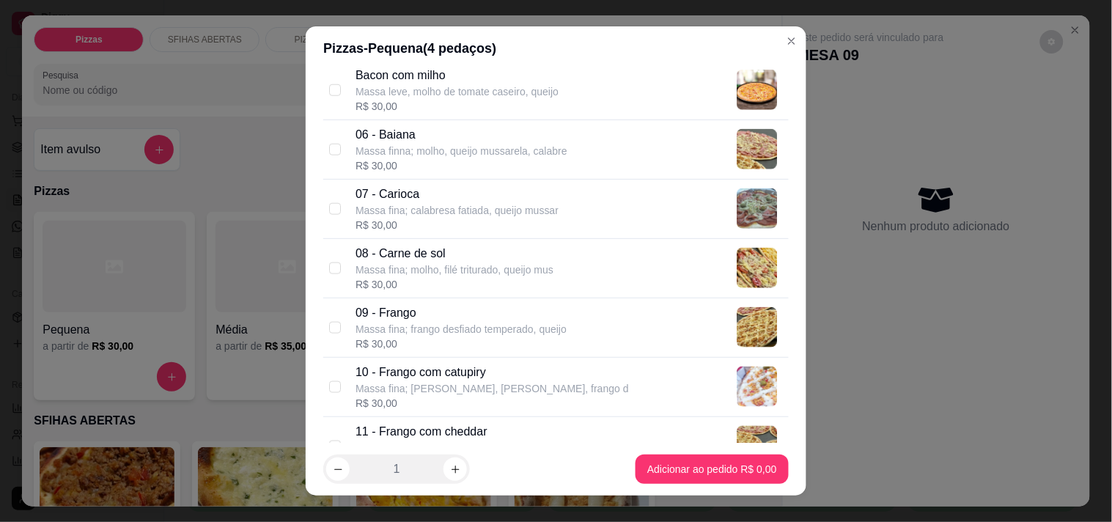
scroll to position [488, 0]
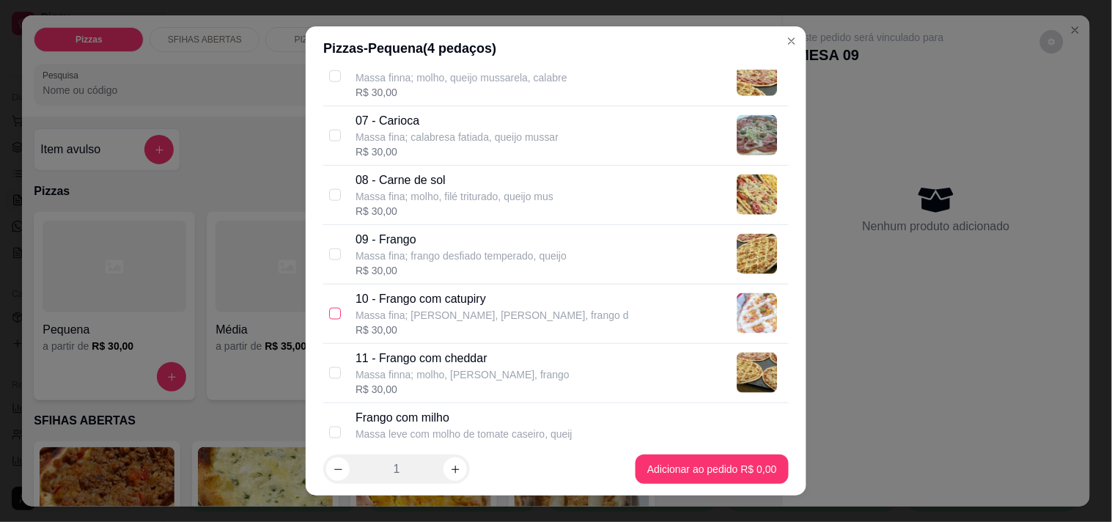
click at [332, 314] on input "checkbox" at bounding box center [335, 314] width 12 height 12
checkbox input "true"
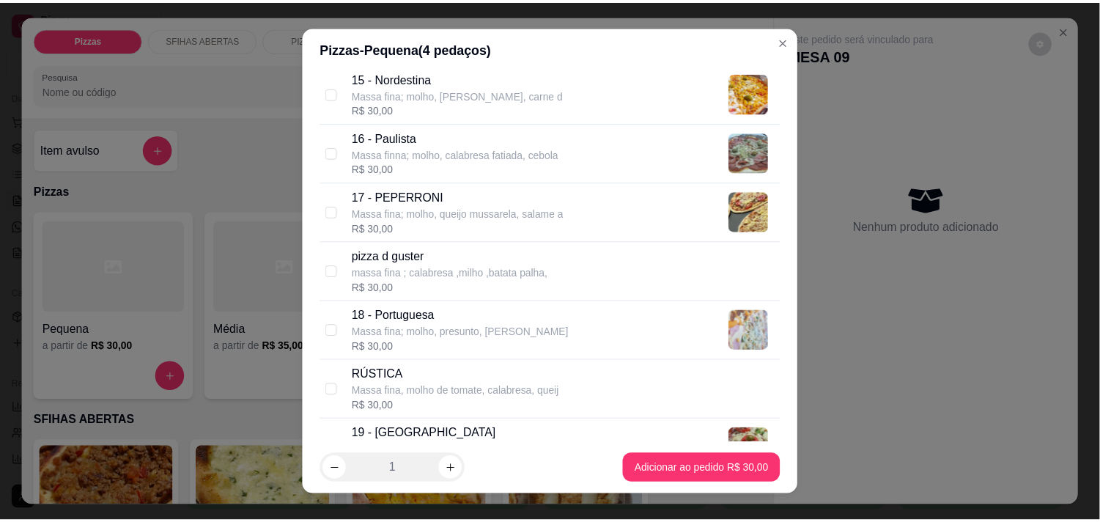
scroll to position [1221, 0]
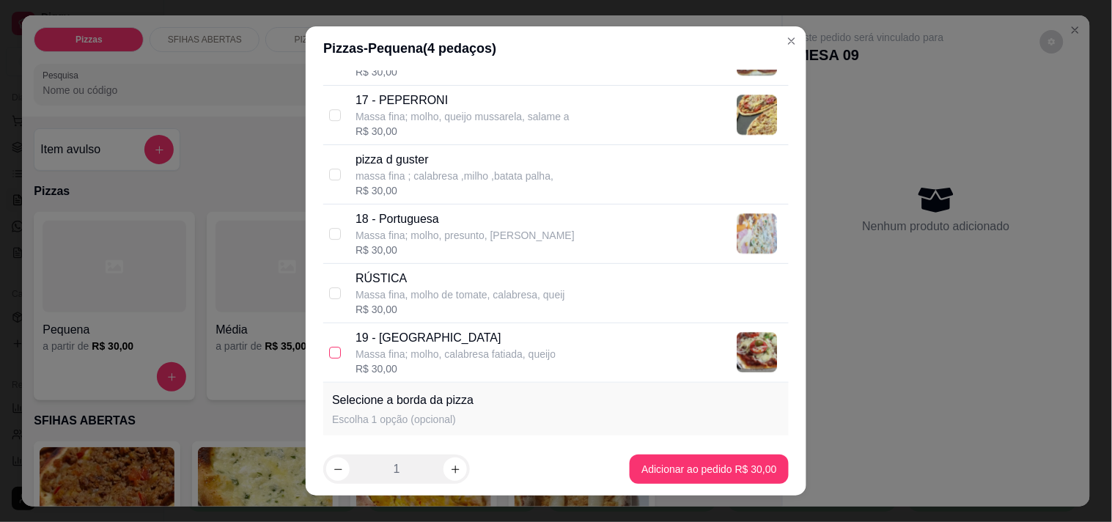
click at [330, 349] on input "checkbox" at bounding box center [335, 353] width 12 height 12
checkbox input "true"
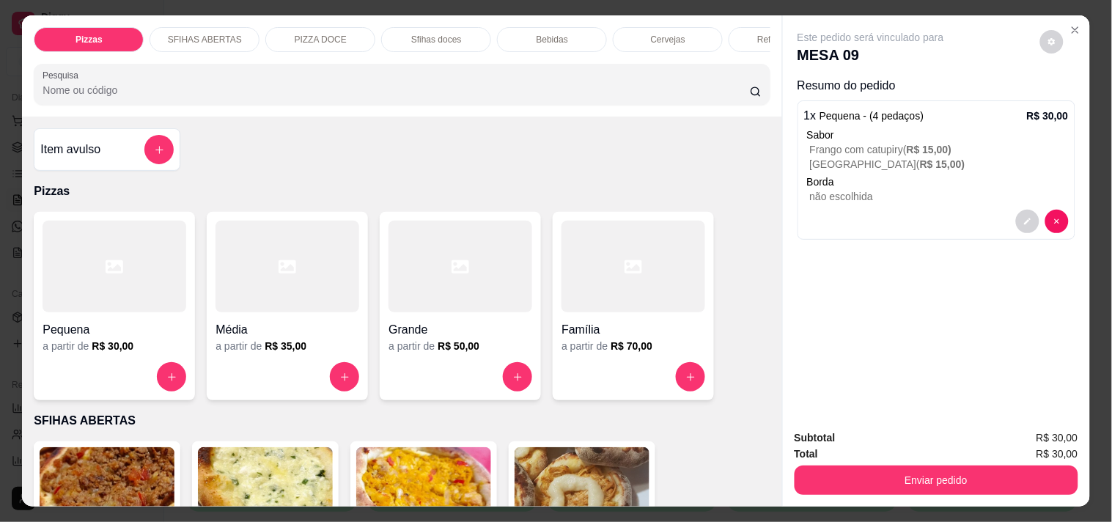
click at [84, 151] on h4 "Item avulso" at bounding box center [70, 150] width 60 height 18
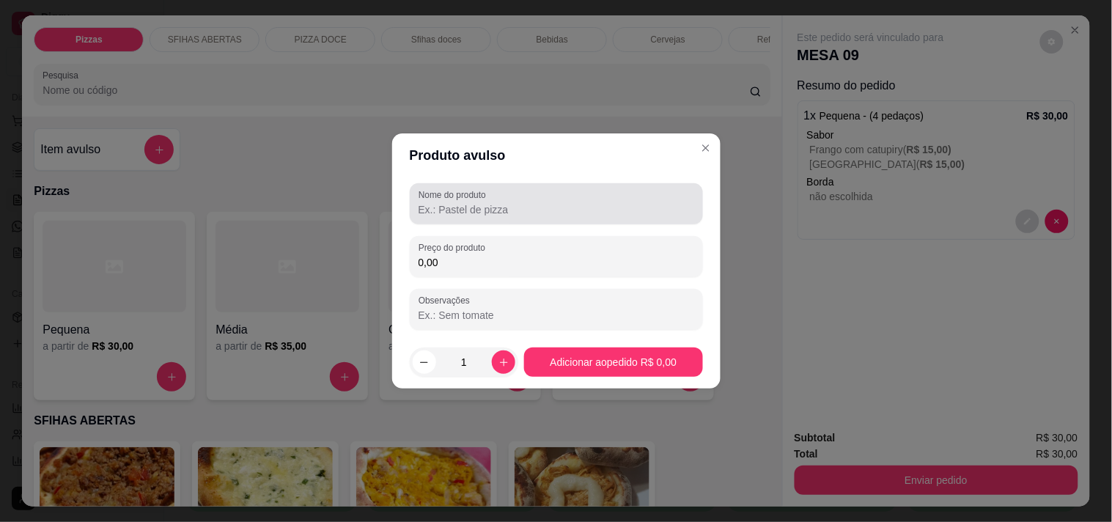
click at [544, 206] on input "Nome do produto" at bounding box center [555, 209] width 275 height 15
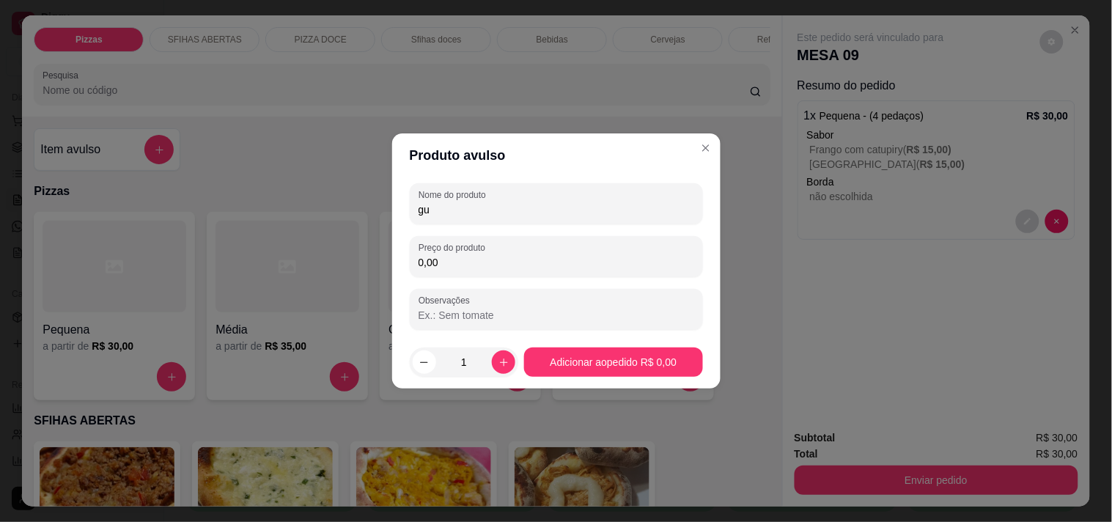
type input "g"
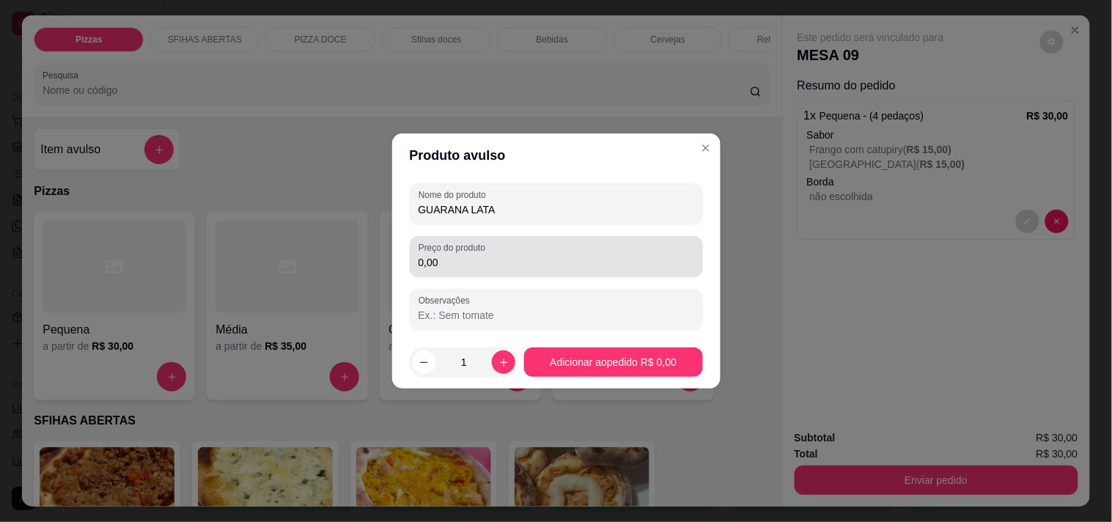
type input "GUARANA LATA"
click at [467, 259] on input "0,00" at bounding box center [555, 262] width 275 height 15
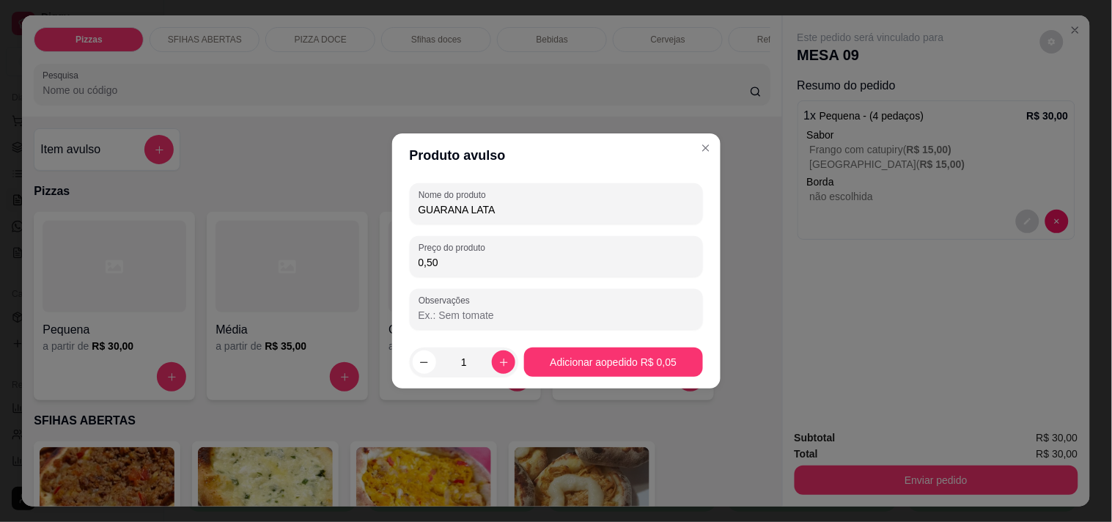
type input "5,00"
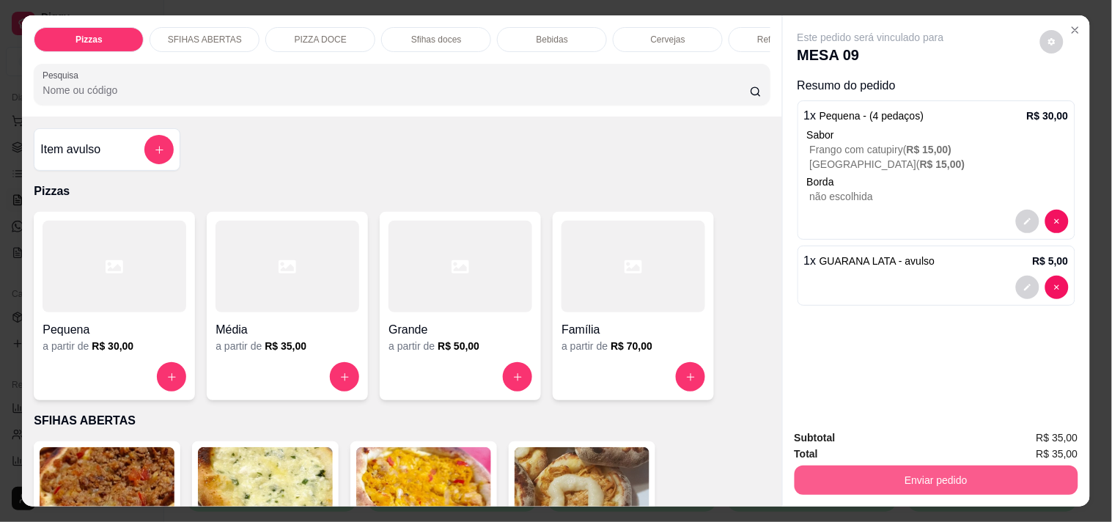
click at [953, 479] on button "Enviar pedido" at bounding box center [936, 479] width 284 height 29
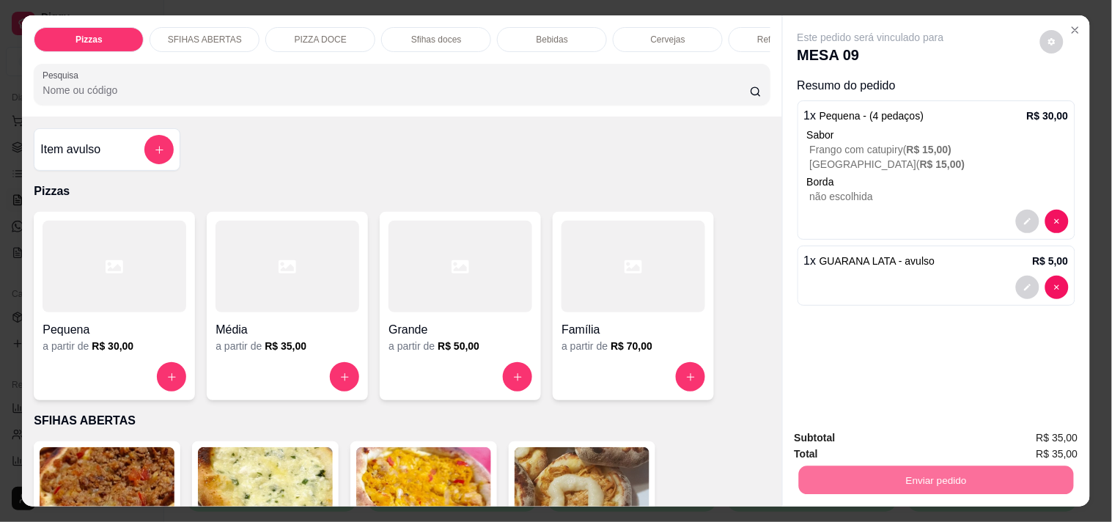
click at [882, 429] on button "Não registrar e enviar pedido" at bounding box center [887, 437] width 148 height 27
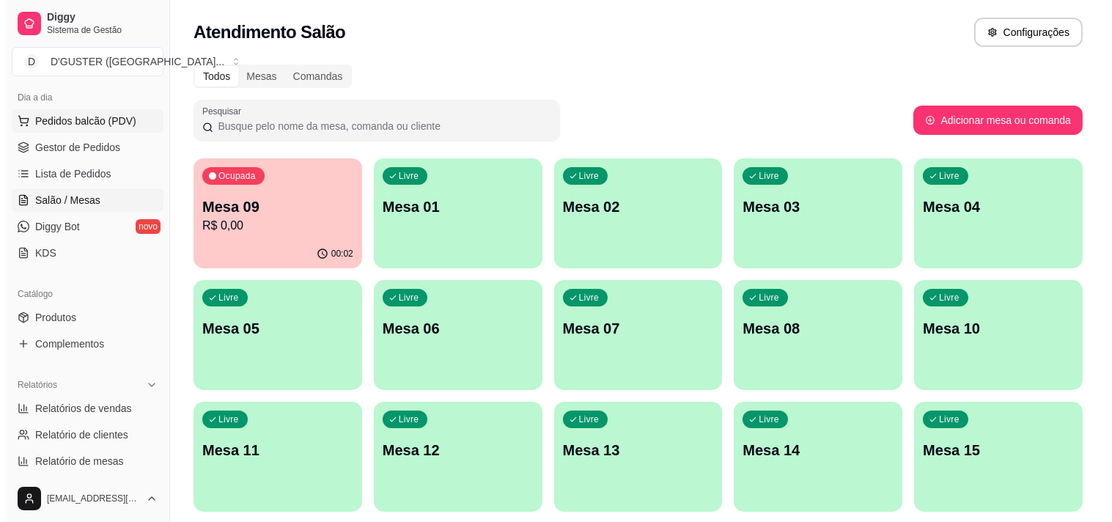
scroll to position [0, 0]
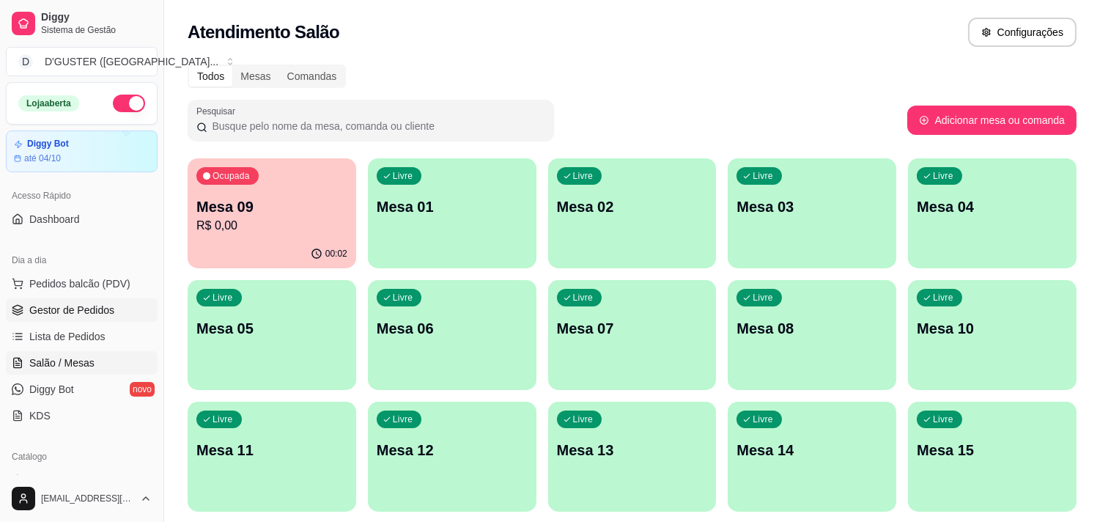
click at [108, 306] on span "Gestor de Pedidos" at bounding box center [71, 310] width 85 height 15
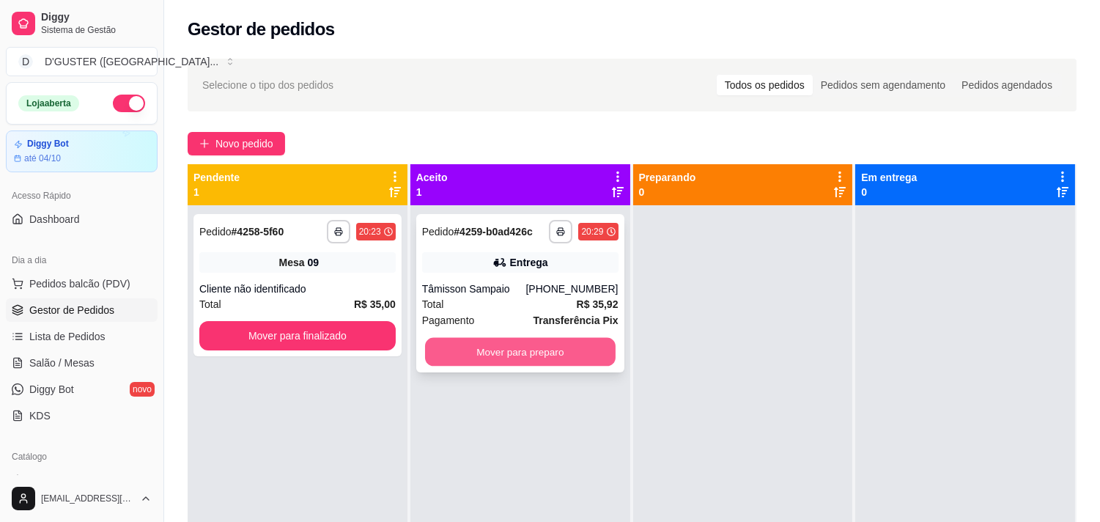
click at [519, 341] on button "Mover para preparo" at bounding box center [520, 352] width 191 height 29
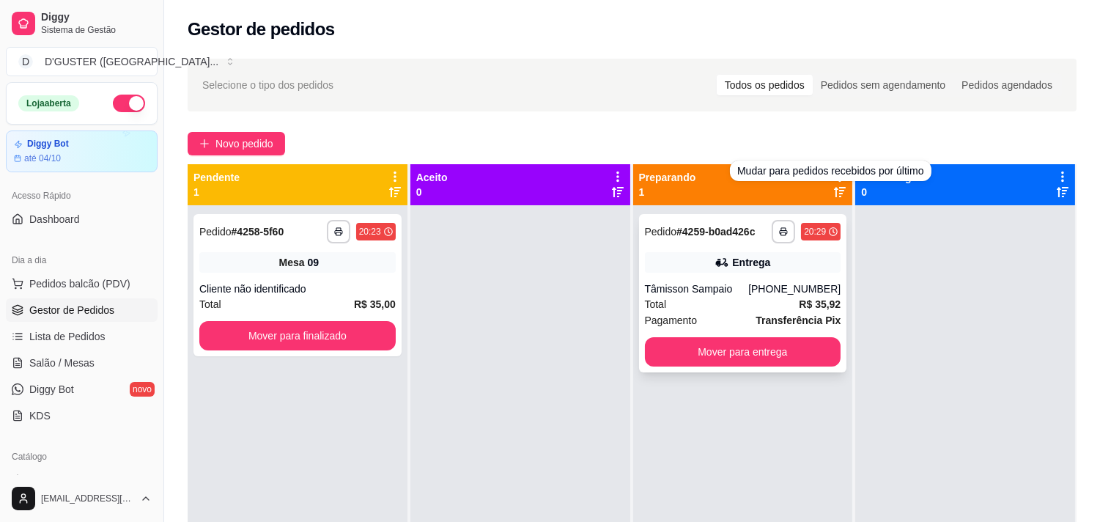
click at [709, 282] on div "Tâmisson Sampaio" at bounding box center [697, 288] width 104 height 15
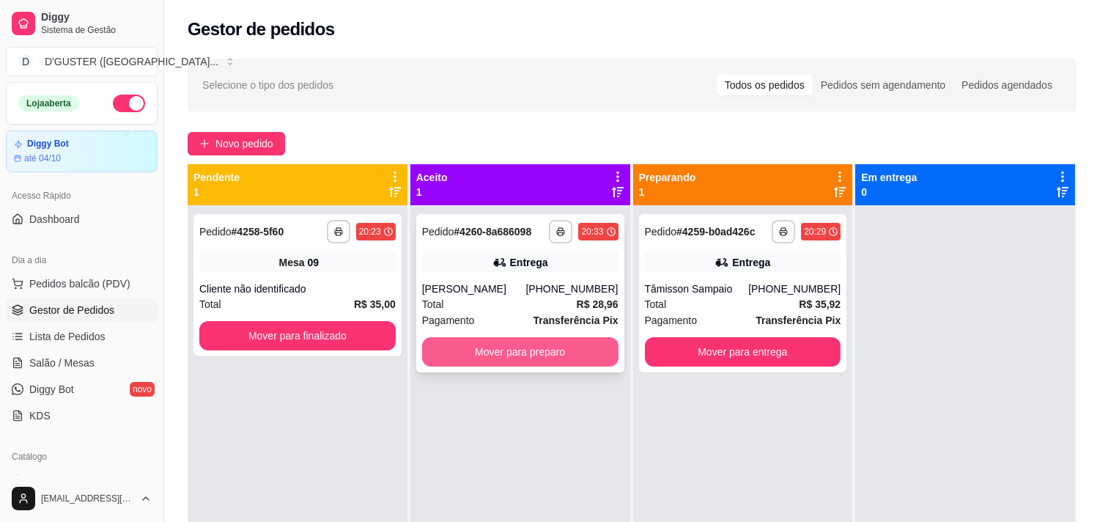
click at [493, 348] on button "Mover para preparo" at bounding box center [520, 351] width 196 height 29
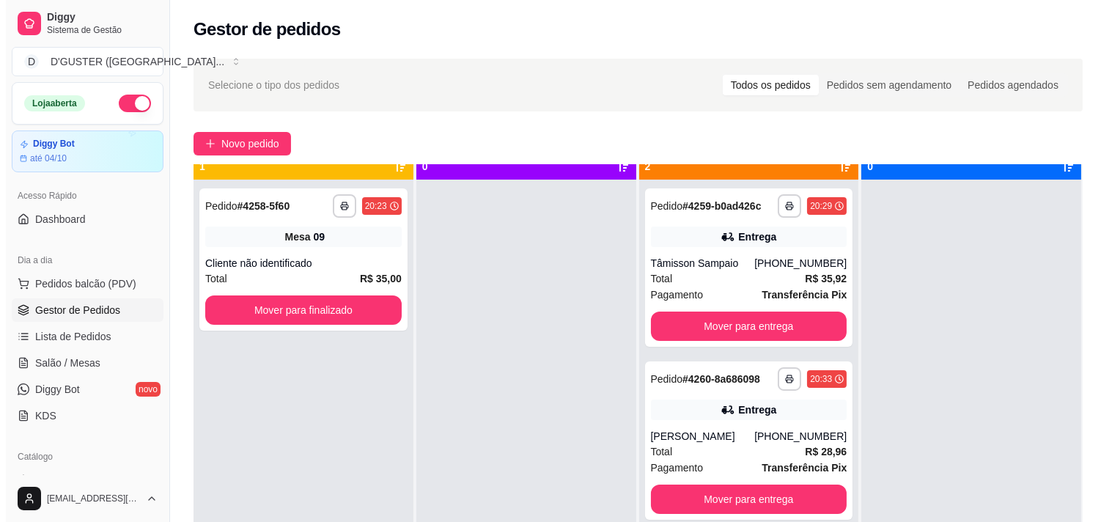
scroll to position [40, 0]
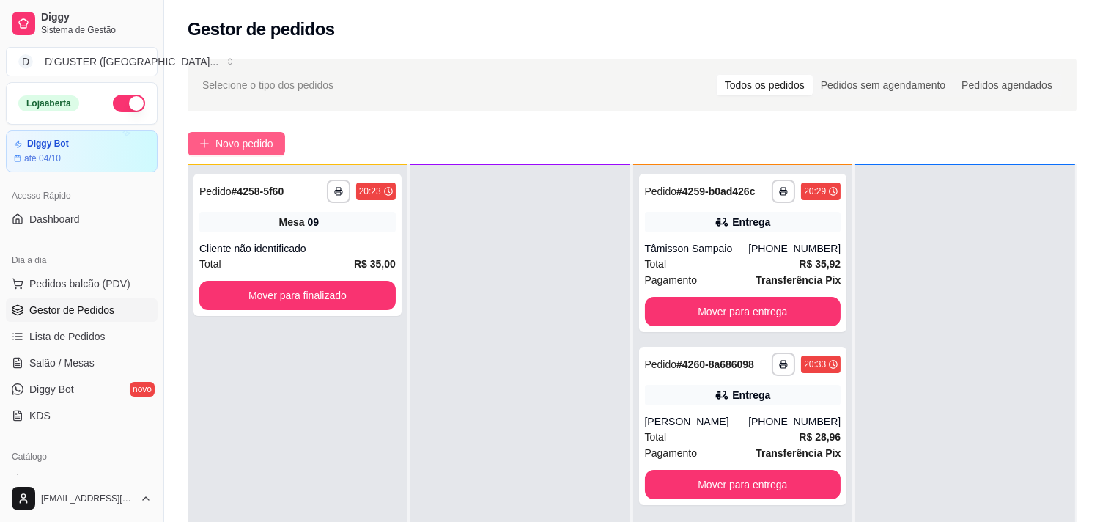
click at [242, 148] on span "Novo pedido" at bounding box center [244, 144] width 58 height 16
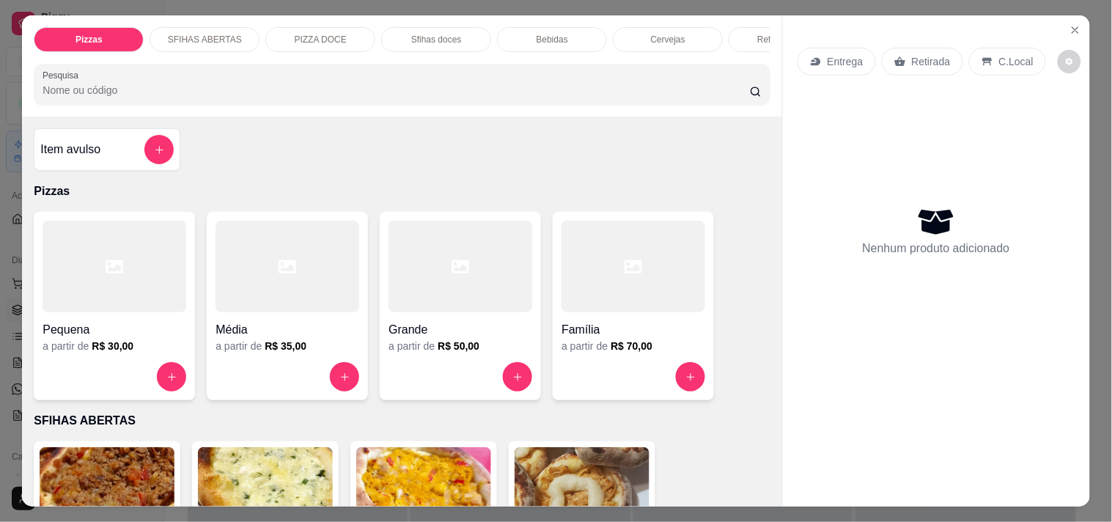
click at [846, 54] on p "Entrega" at bounding box center [845, 61] width 36 height 15
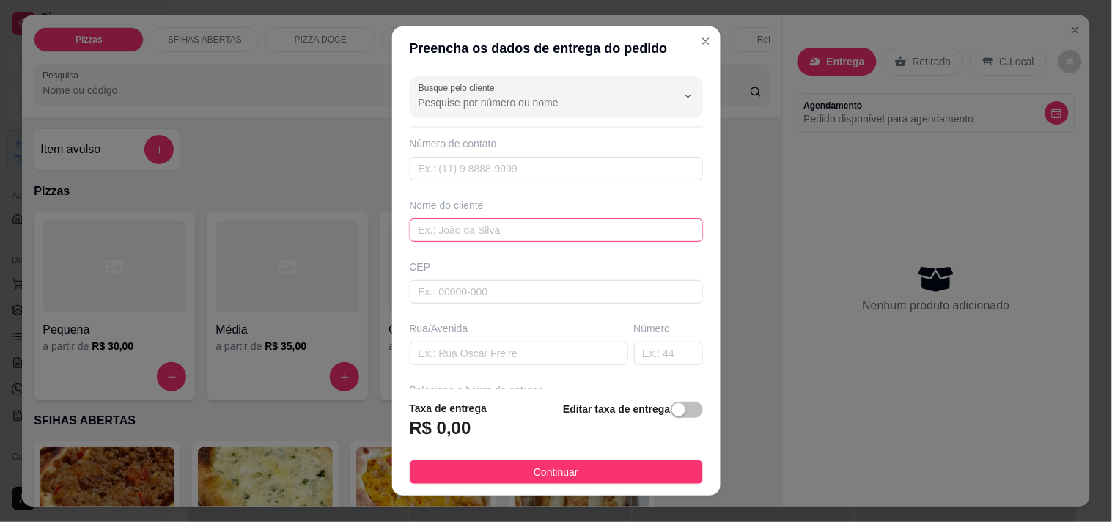
click at [550, 234] on input "text" at bounding box center [556, 229] width 293 height 23
type input "EVA"
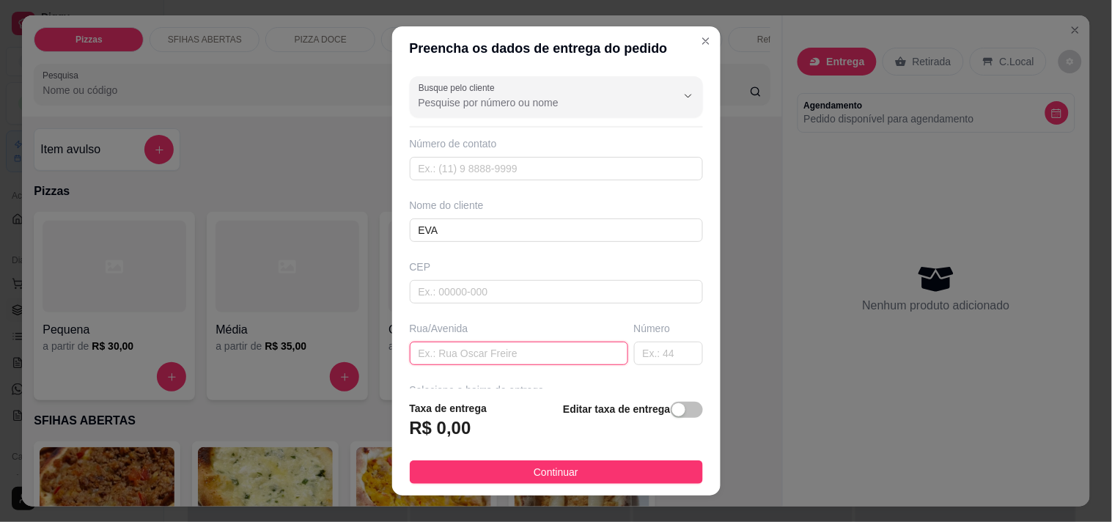
click at [495, 360] on input "text" at bounding box center [519, 352] width 218 height 23
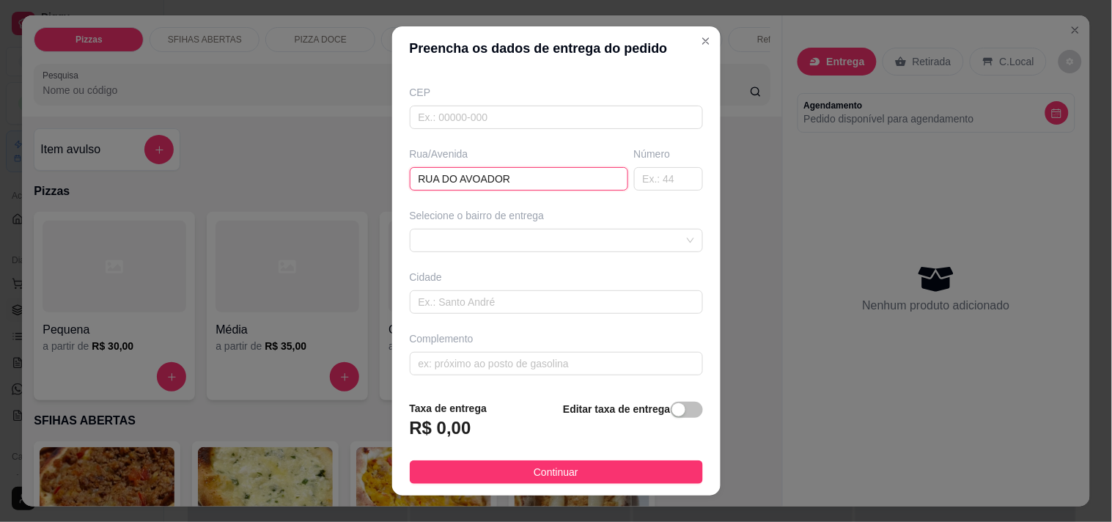
scroll to position [176, 0]
click at [532, 245] on div "63b4592ab99d1fc0c0b98822 63b7631efd7d706166b4cd11 Núcleo rural/liberdade - Utin…" at bounding box center [556, 239] width 293 height 23
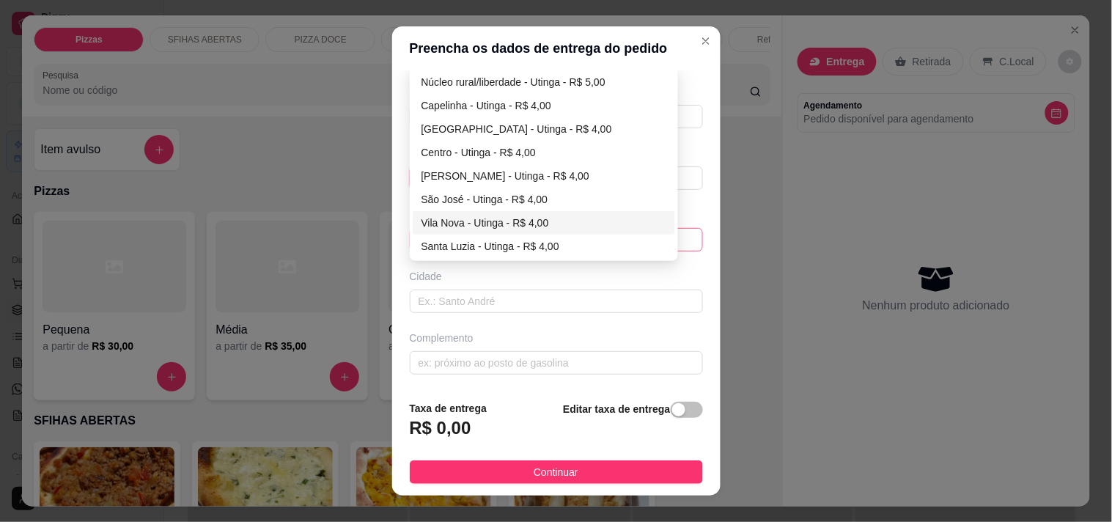
type input "RUA DO AVOADOR"
click at [491, 221] on div "Vila Nova - Utinga - R$ 4,00" at bounding box center [543, 223] width 245 height 16
type input "Utinga"
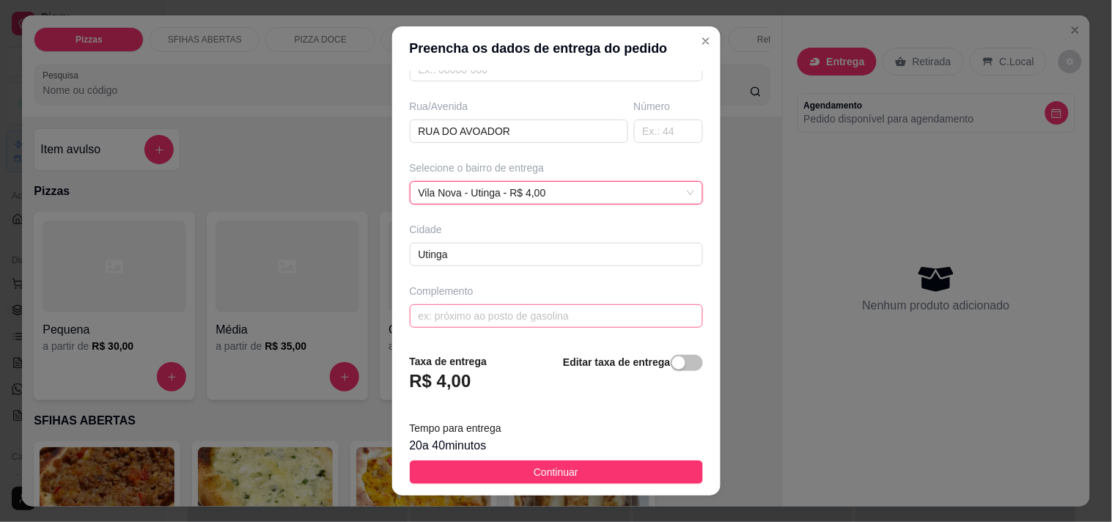
scroll to position [21, 0]
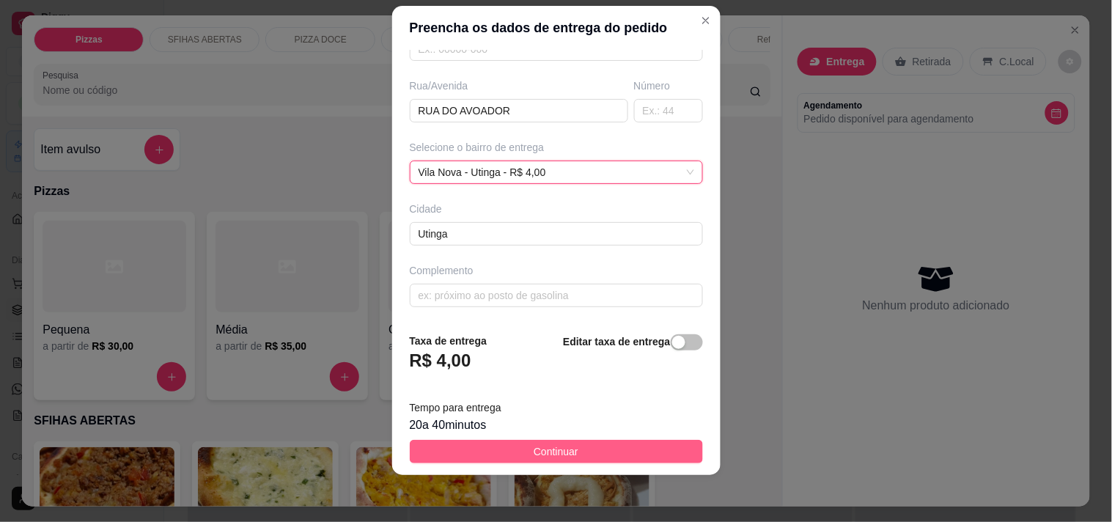
click at [593, 454] on button "Continuar" at bounding box center [556, 451] width 293 height 23
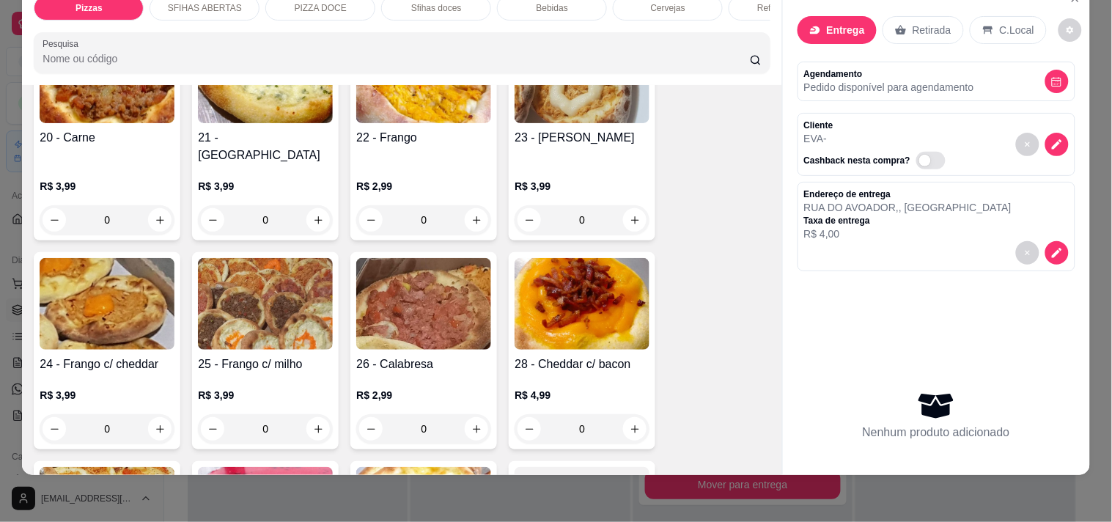
scroll to position [407, 0]
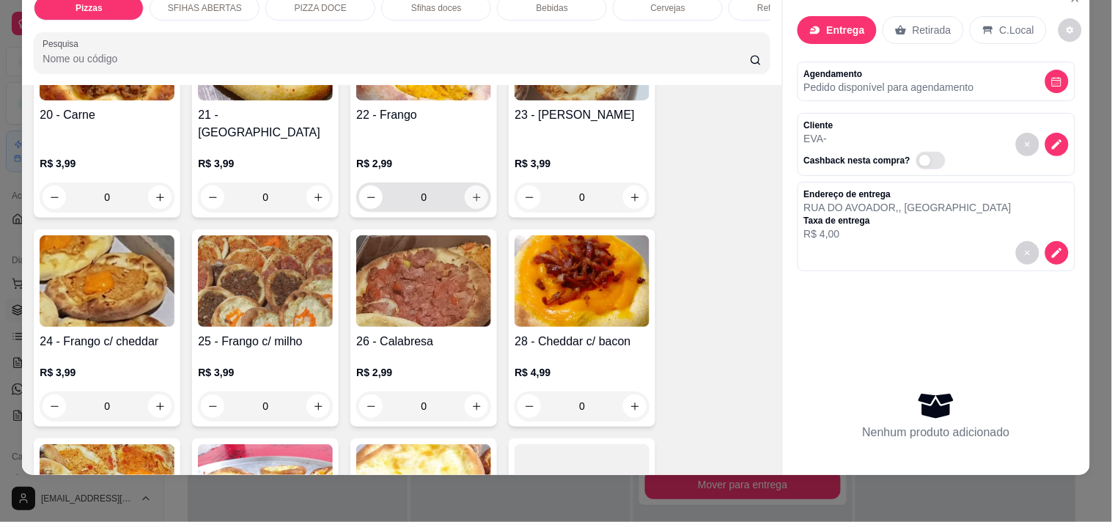
click at [477, 185] on button "increase-product-quantity" at bounding box center [476, 196] width 23 height 23
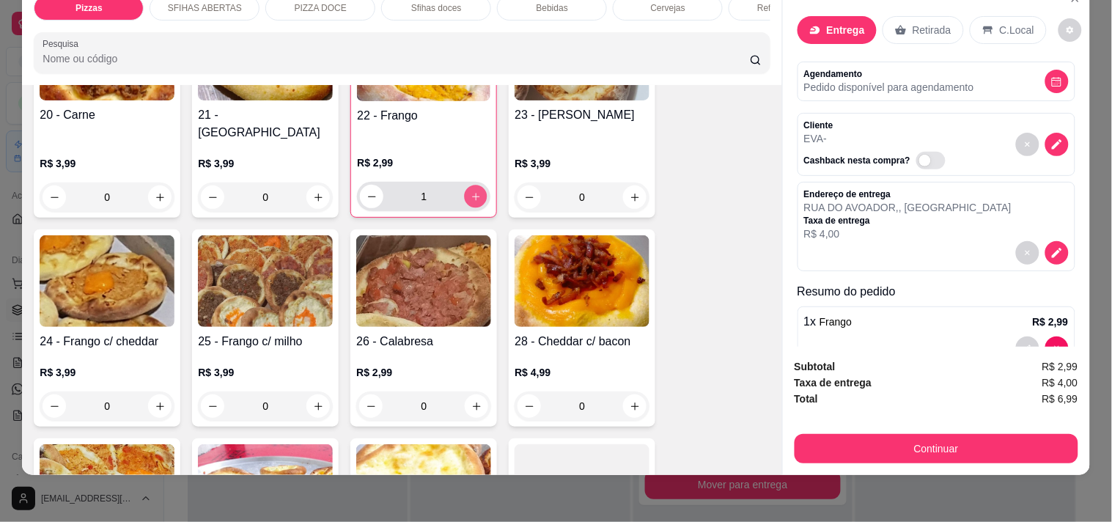
click at [477, 185] on button "increase-product-quantity" at bounding box center [476, 196] width 23 height 23
type input "3"
click at [478, 395] on button "increase-product-quantity" at bounding box center [476, 406] width 23 height 23
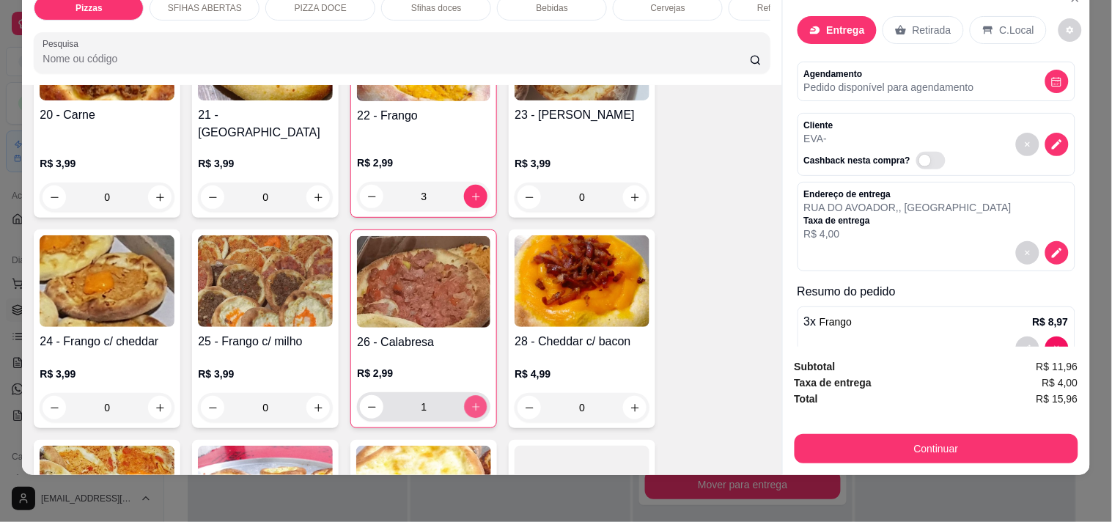
click at [470, 402] on icon "increase-product-quantity" at bounding box center [475, 407] width 11 height 11
type input "3"
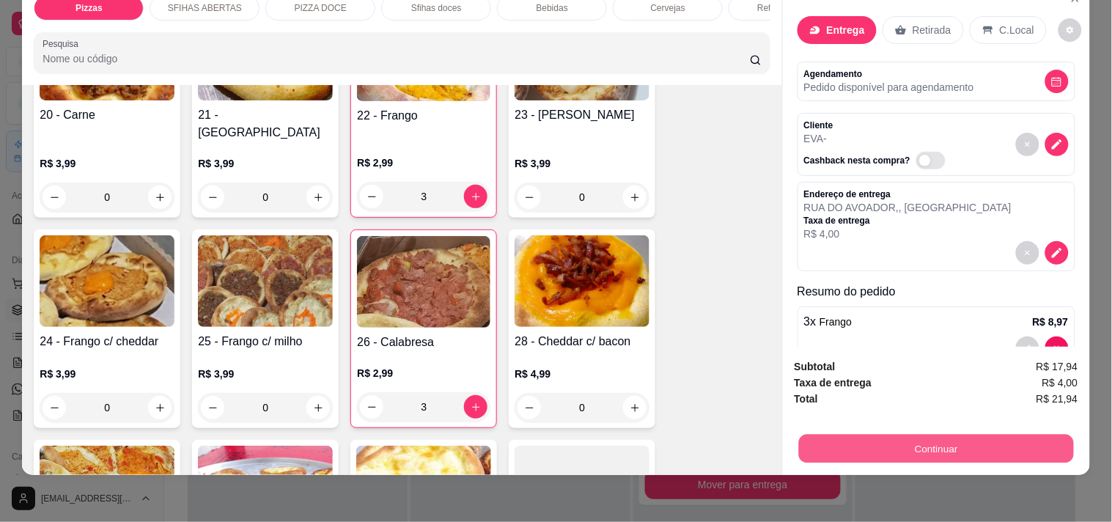
click at [987, 434] on button "Continuar" at bounding box center [935, 448] width 275 height 29
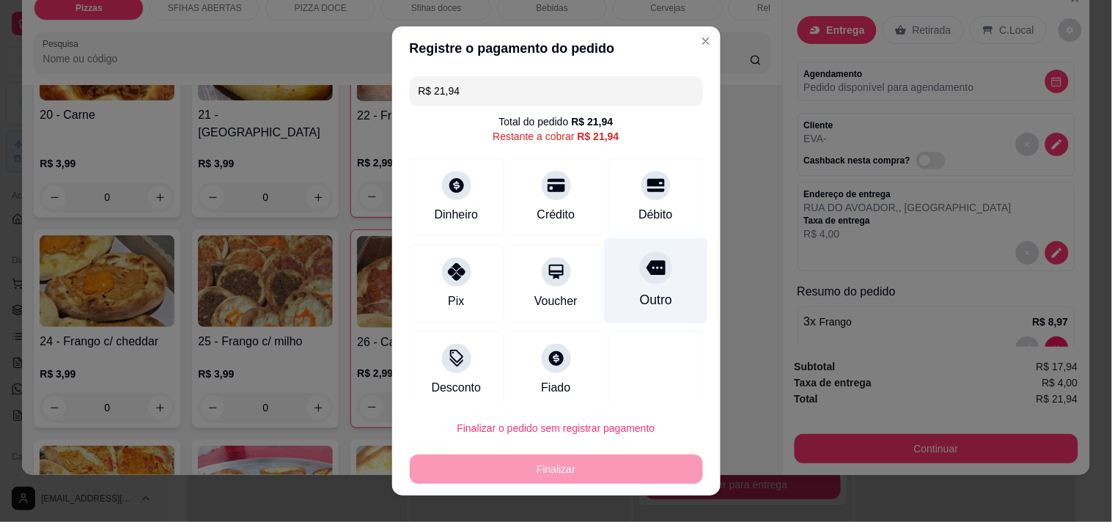
click at [646, 276] on icon at bounding box center [655, 267] width 19 height 19
type input "R$ 0,00"
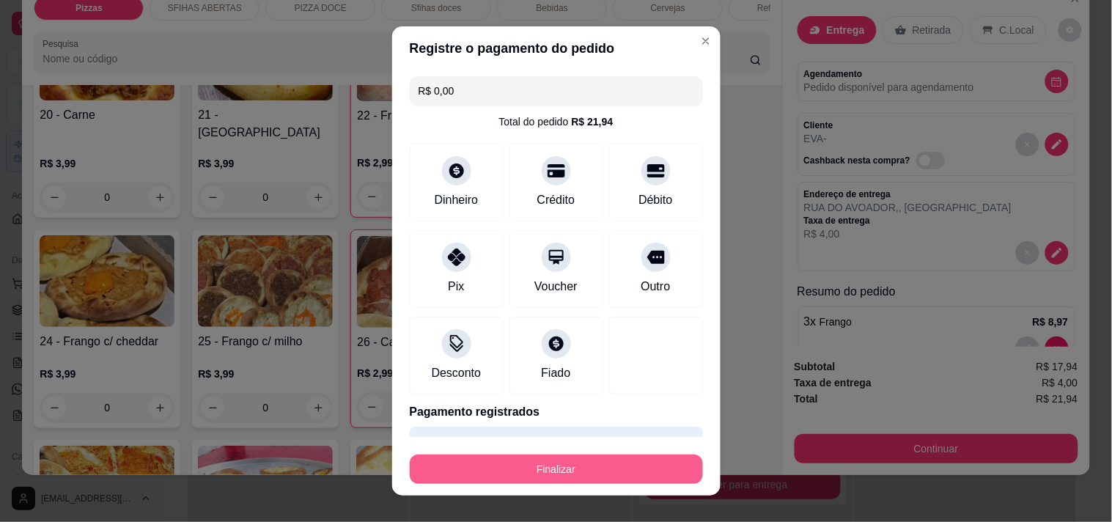
click at [621, 474] on button "Finalizar" at bounding box center [556, 468] width 293 height 29
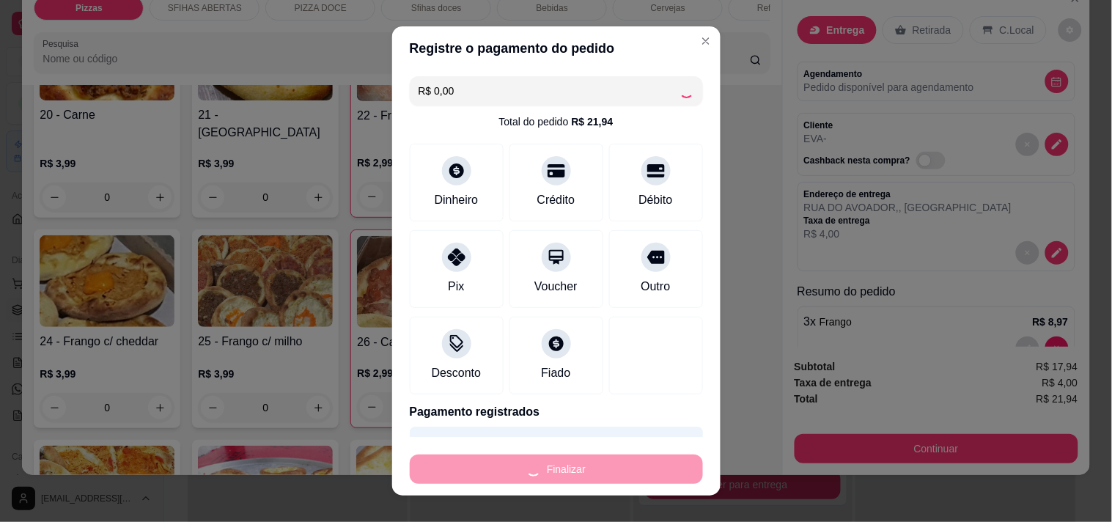
type input "0"
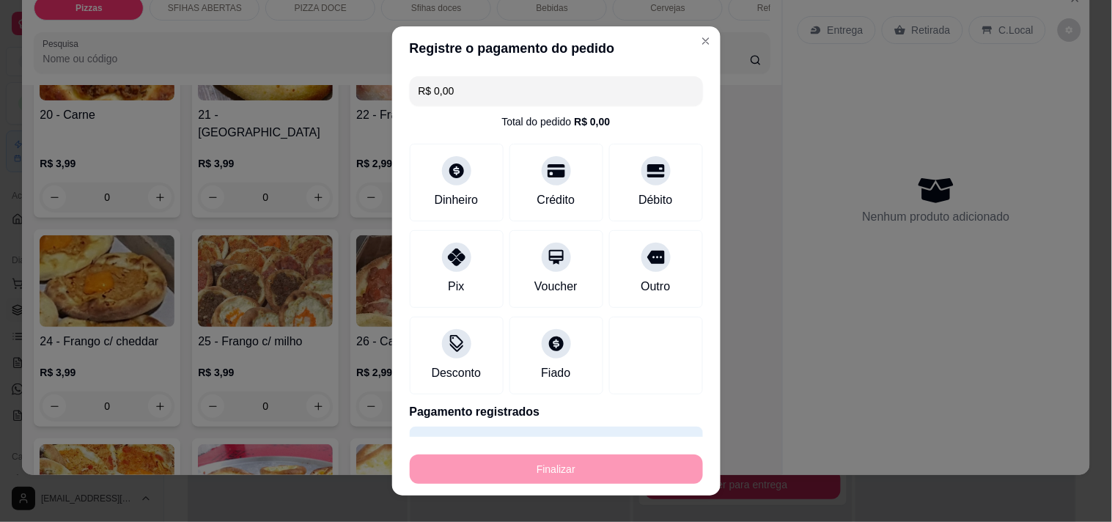
type input "-R$ 21,94"
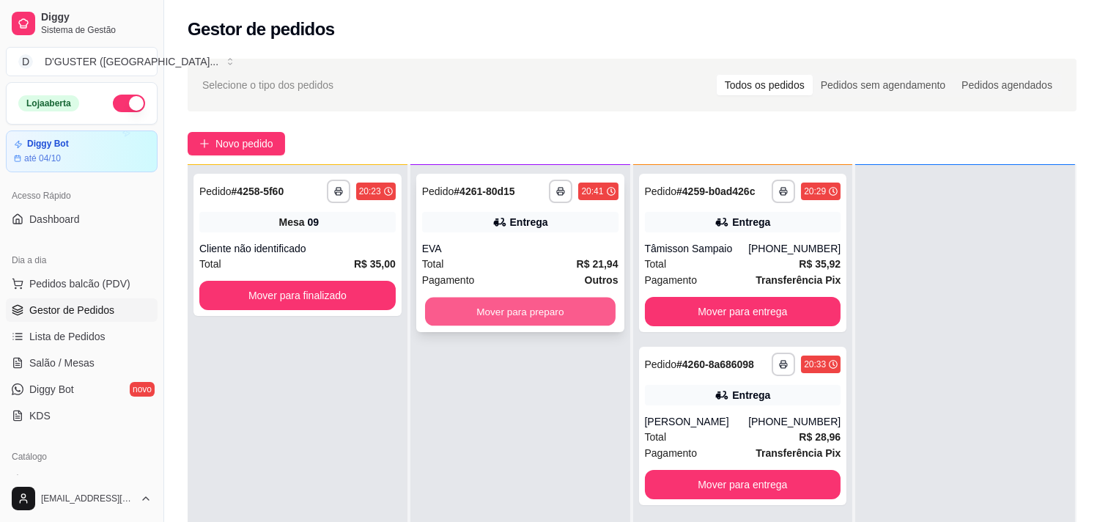
click at [570, 312] on button "Mover para preparo" at bounding box center [520, 311] width 191 height 29
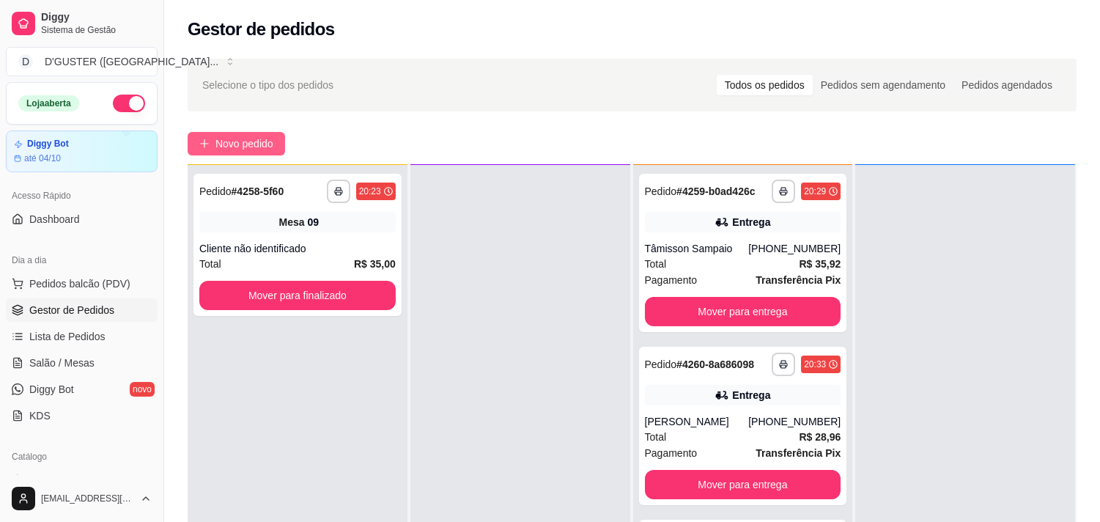
click at [200, 144] on icon "plus" at bounding box center [204, 143] width 10 height 10
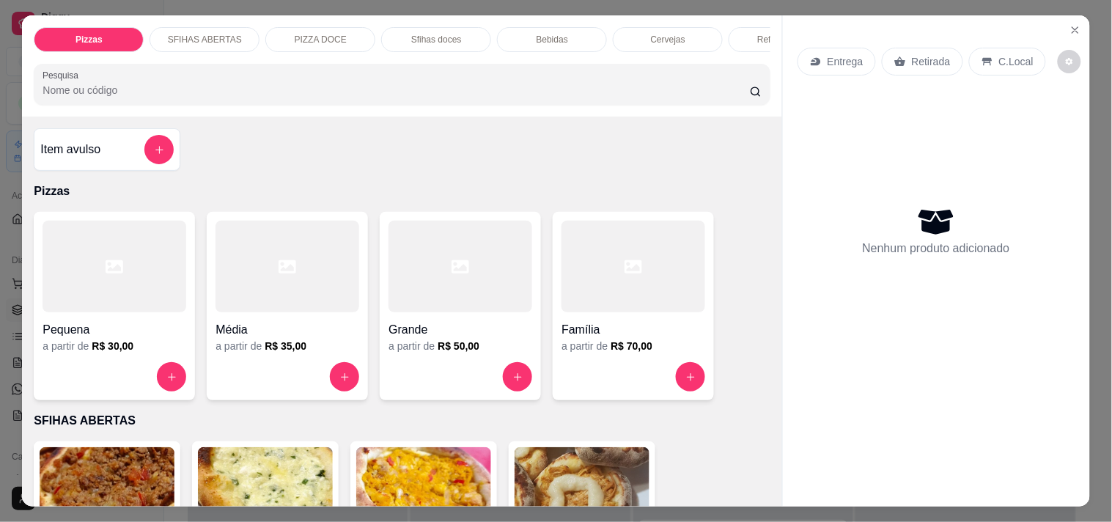
click at [911, 59] on p "Retirada" at bounding box center [930, 61] width 39 height 15
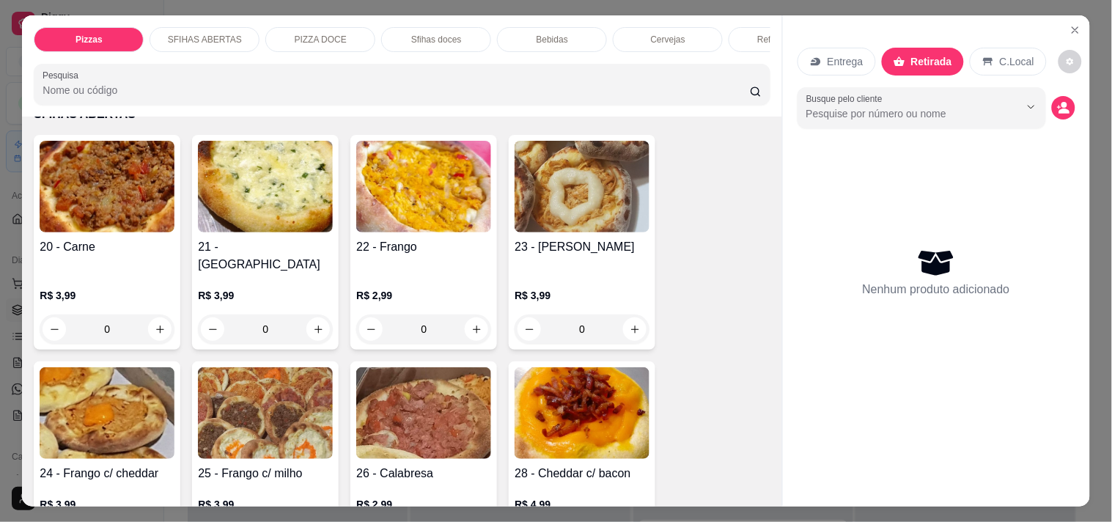
scroll to position [325, 0]
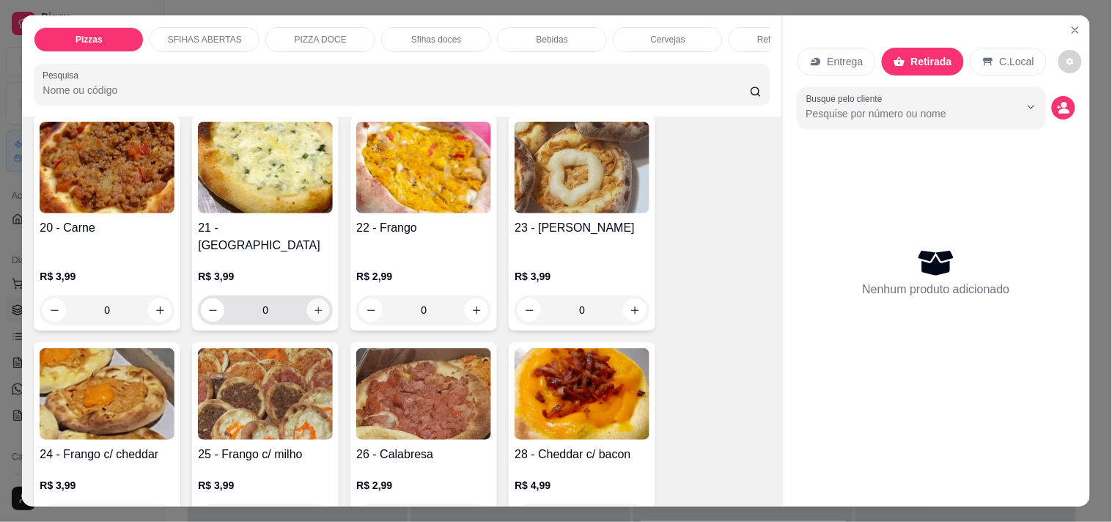
click at [313, 305] on icon "increase-product-quantity" at bounding box center [318, 310] width 11 height 11
type input "1"
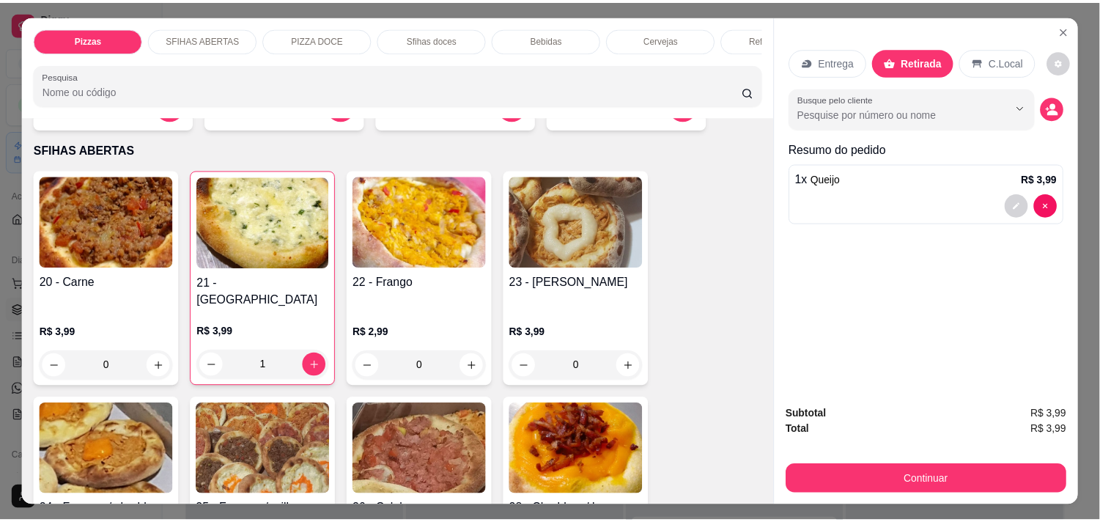
scroll to position [244, 0]
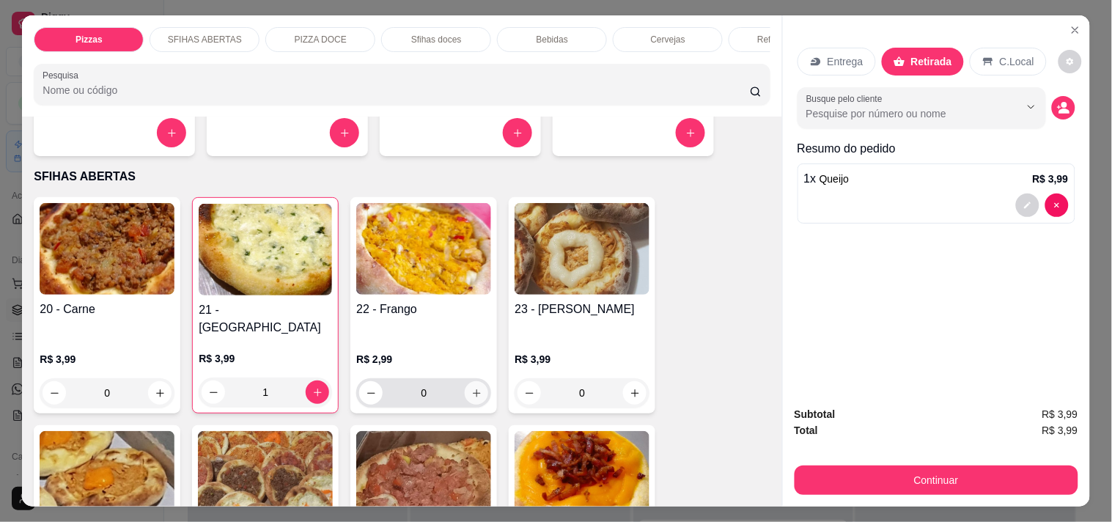
click at [478, 381] on button "increase-product-quantity" at bounding box center [476, 392] width 23 height 23
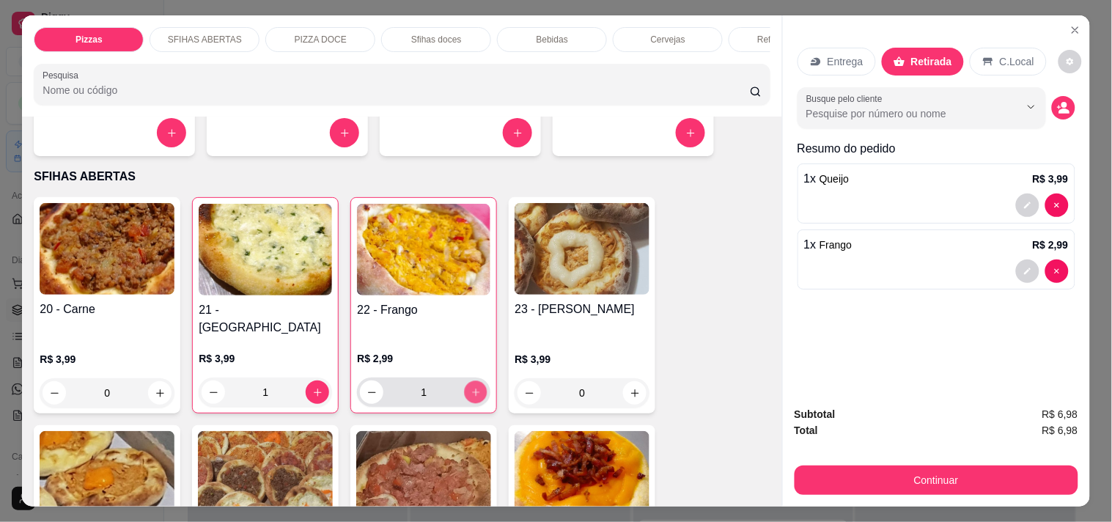
click at [477, 381] on button "increase-product-quantity" at bounding box center [476, 392] width 23 height 23
type input "4"
click at [155, 388] on icon "increase-product-quantity" at bounding box center [160, 393] width 11 height 11
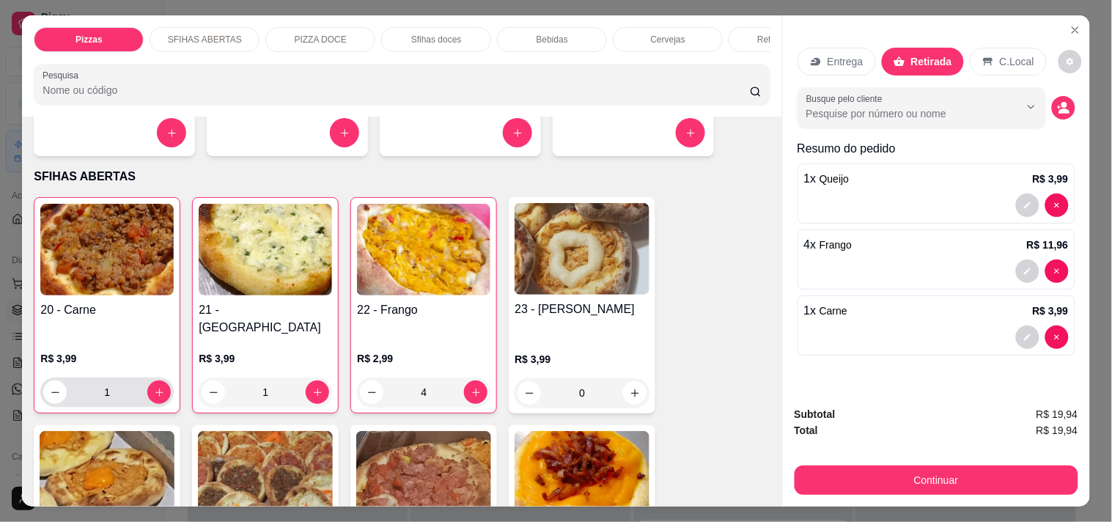
click at [144, 391] on div "1" at bounding box center [106, 391] width 127 height 29
click at [154, 387] on icon "increase-product-quantity" at bounding box center [159, 392] width 11 height 11
type input "3"
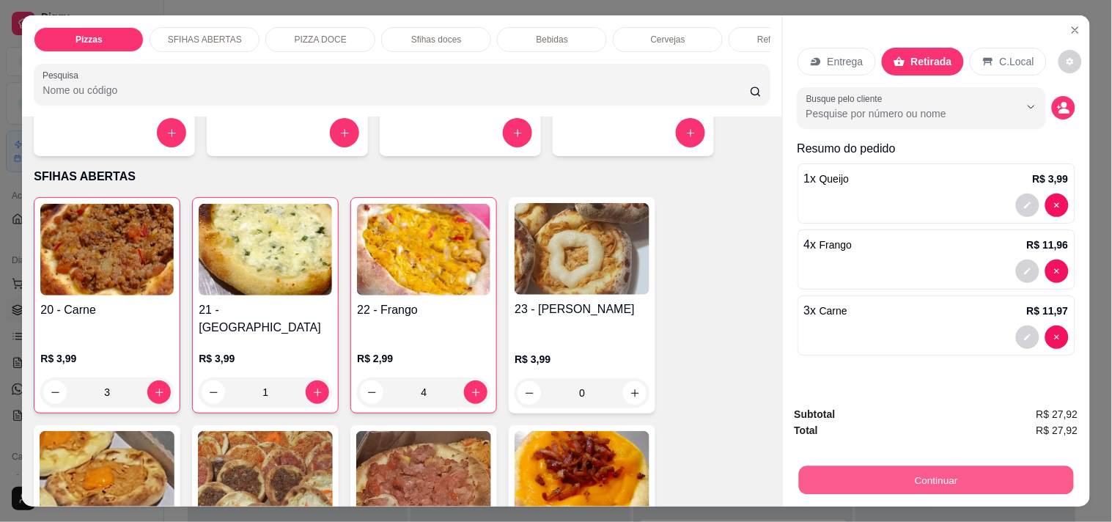
click at [1023, 475] on button "Continuar" at bounding box center [935, 479] width 275 height 29
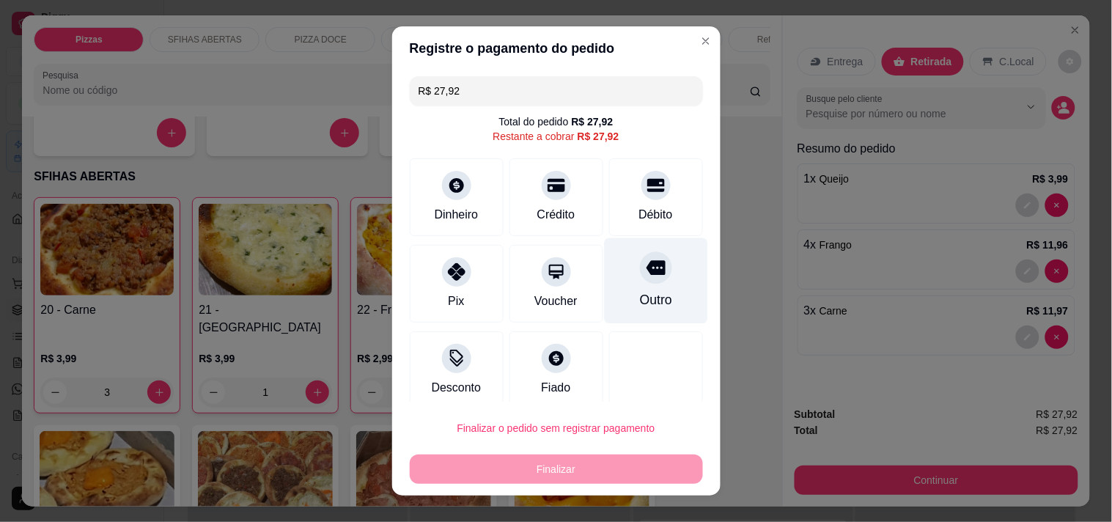
click at [639, 290] on div "Outro" at bounding box center [655, 299] width 32 height 19
type input "R$ 0,00"
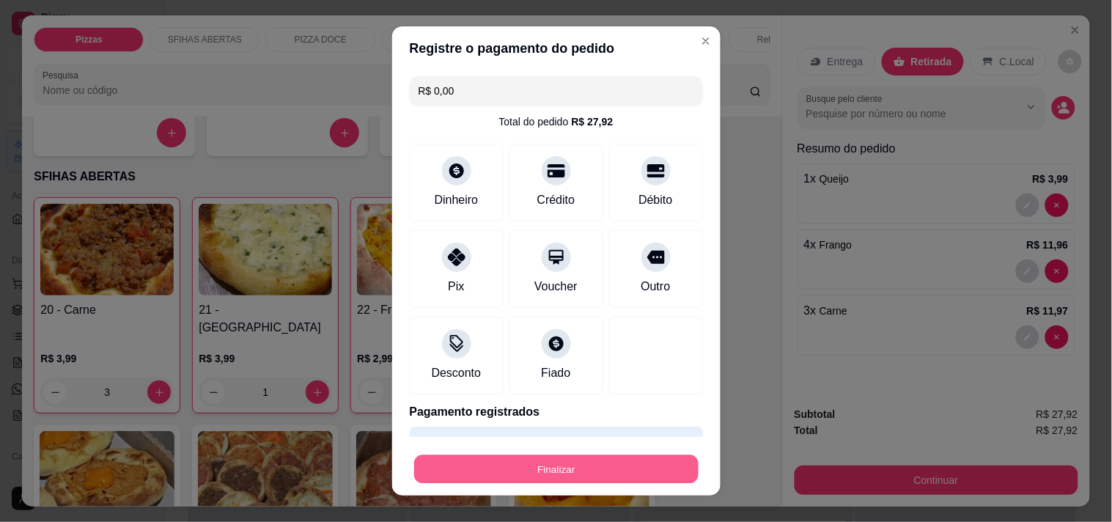
click at [643, 473] on button "Finalizar" at bounding box center [556, 469] width 284 height 29
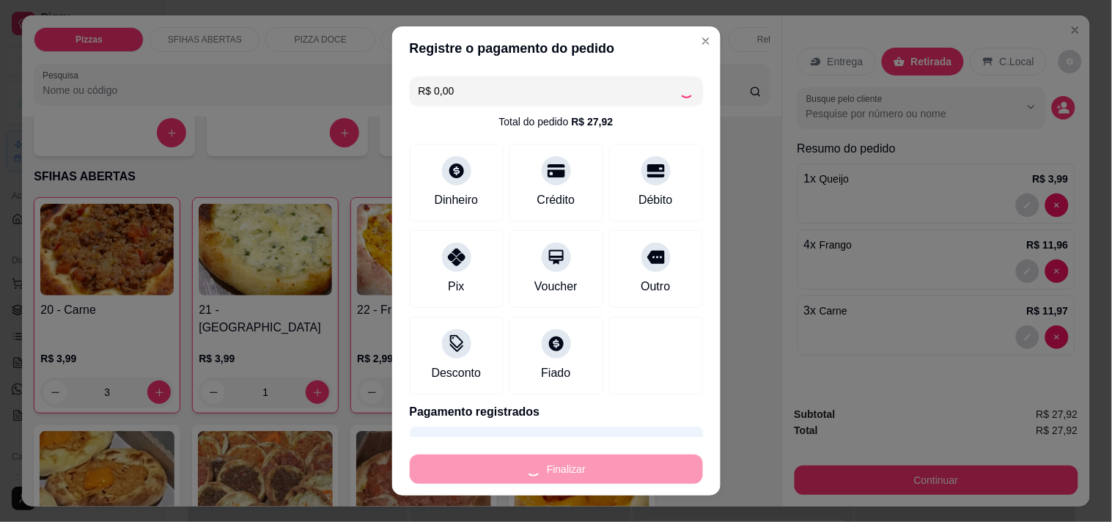
type input "0"
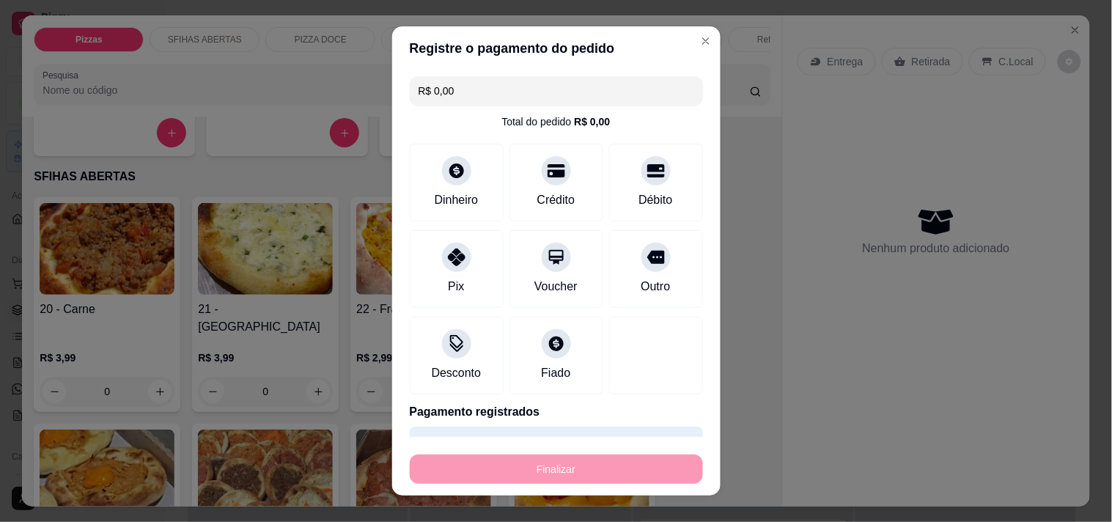
type input "-R$ 27,92"
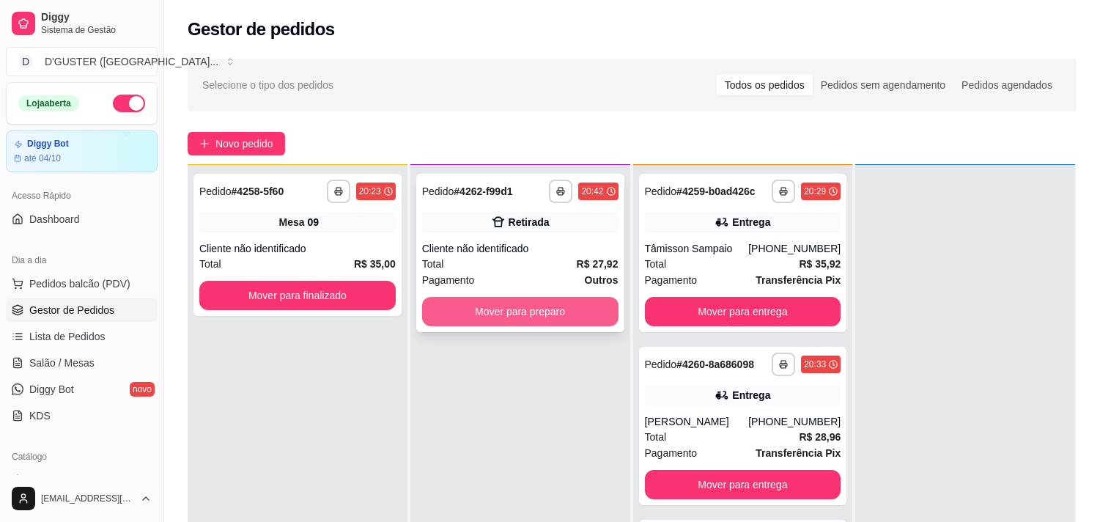
click at [557, 305] on button "Mover para preparo" at bounding box center [520, 311] width 196 height 29
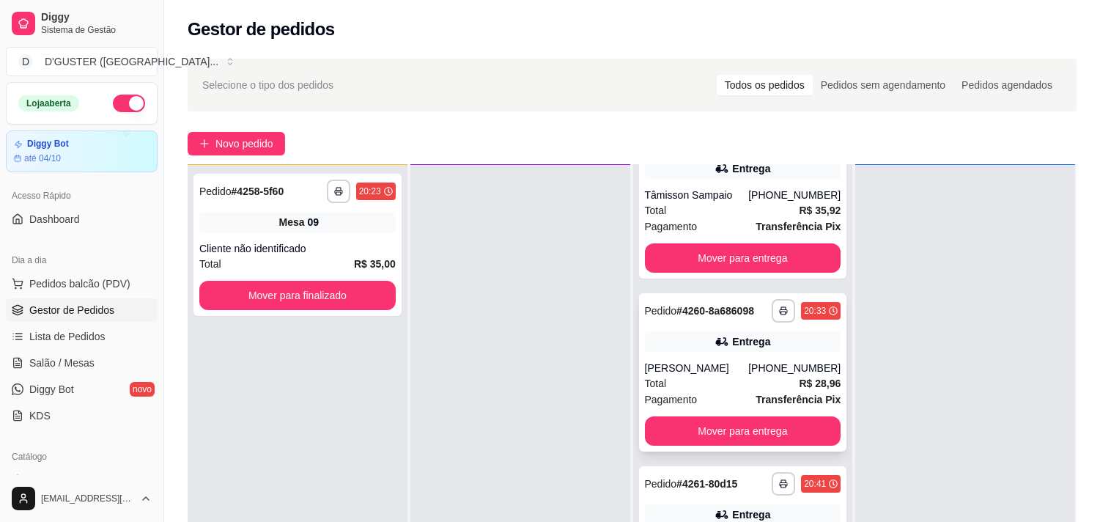
scroll to position [81, 0]
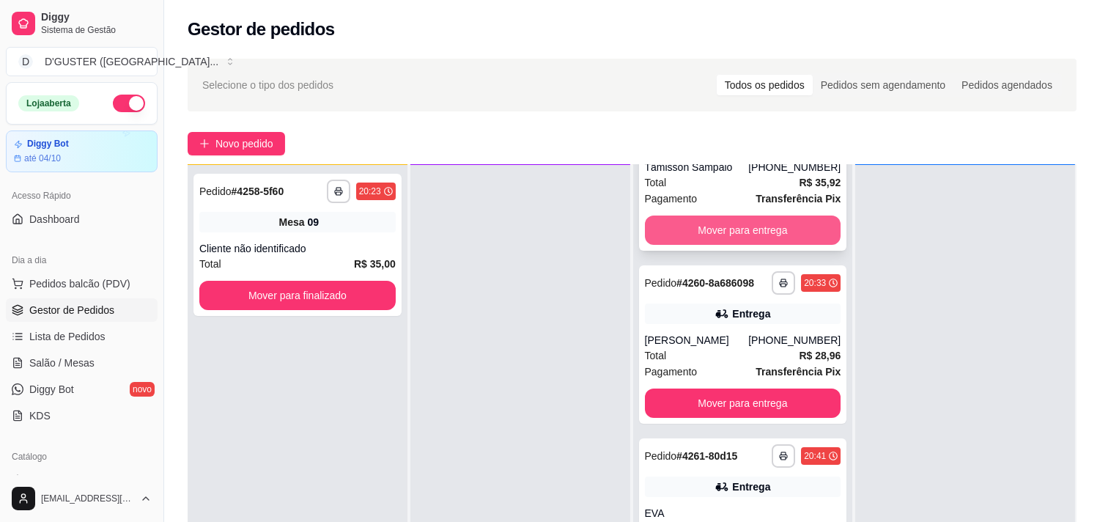
click at [760, 225] on button "Mover para entrega" at bounding box center [743, 229] width 196 height 29
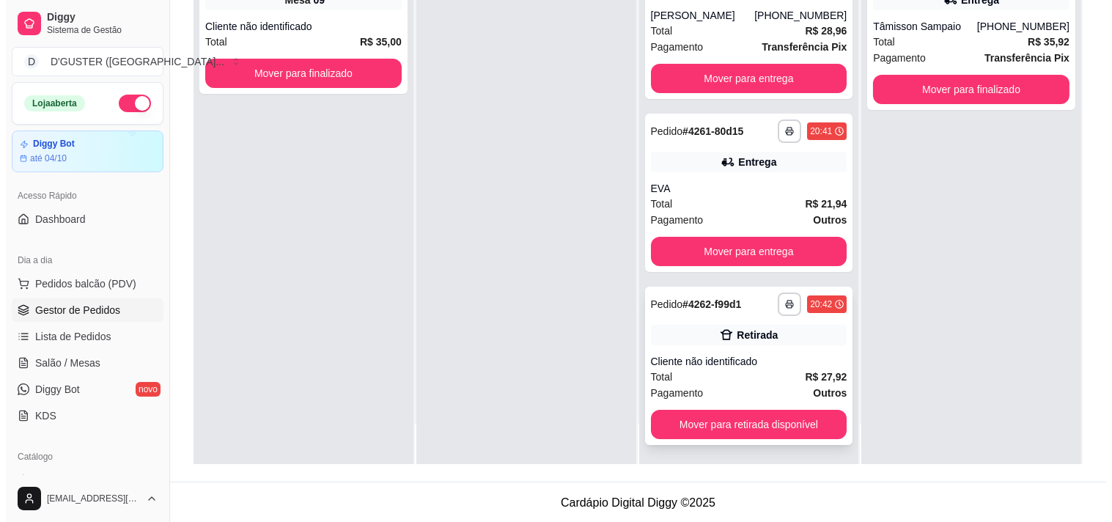
scroll to position [223, 0]
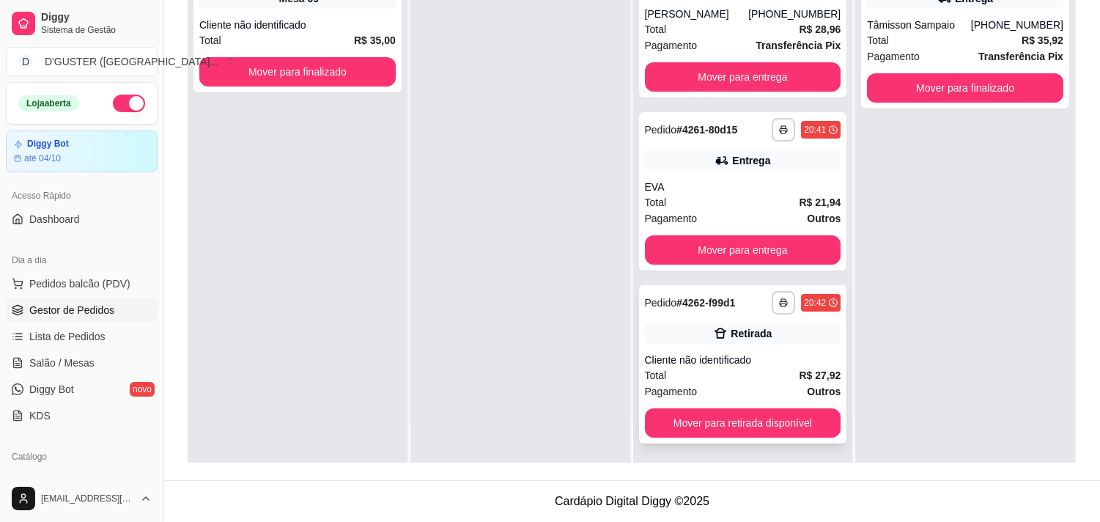
click at [756, 344] on div "**********" at bounding box center [743, 364] width 208 height 158
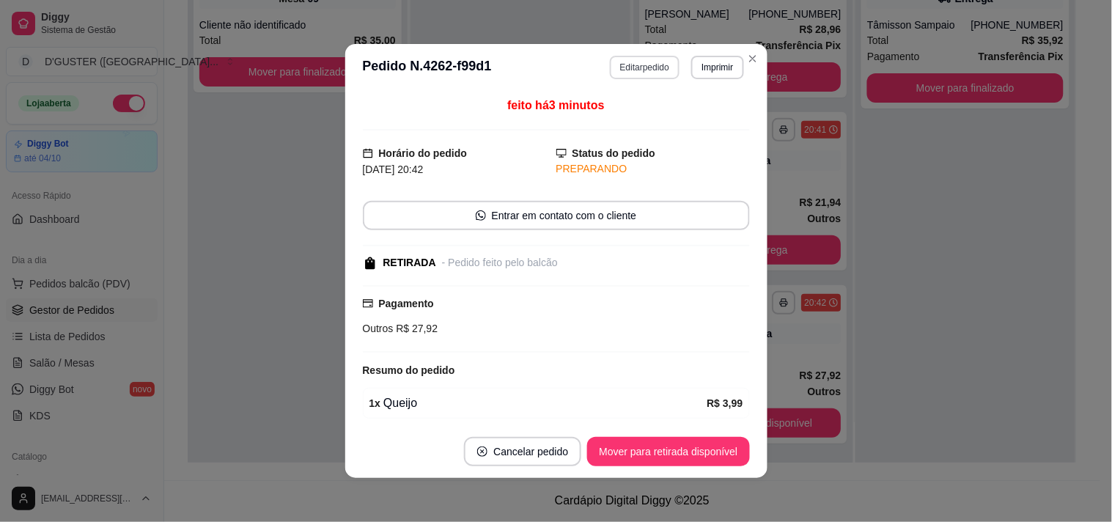
click at [640, 67] on button "Editar pedido" at bounding box center [645, 67] width 70 height 23
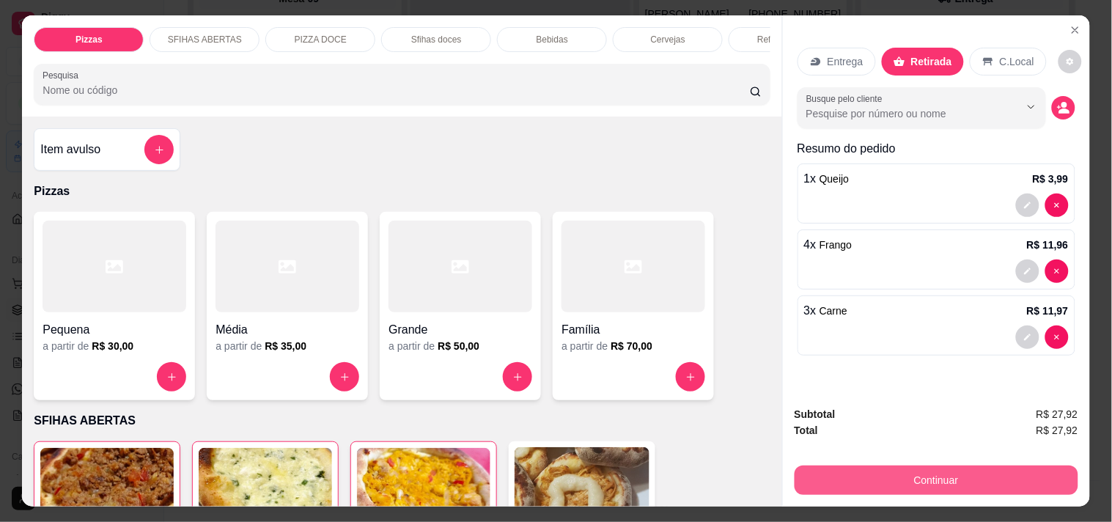
click at [943, 474] on button "Continuar" at bounding box center [936, 479] width 284 height 29
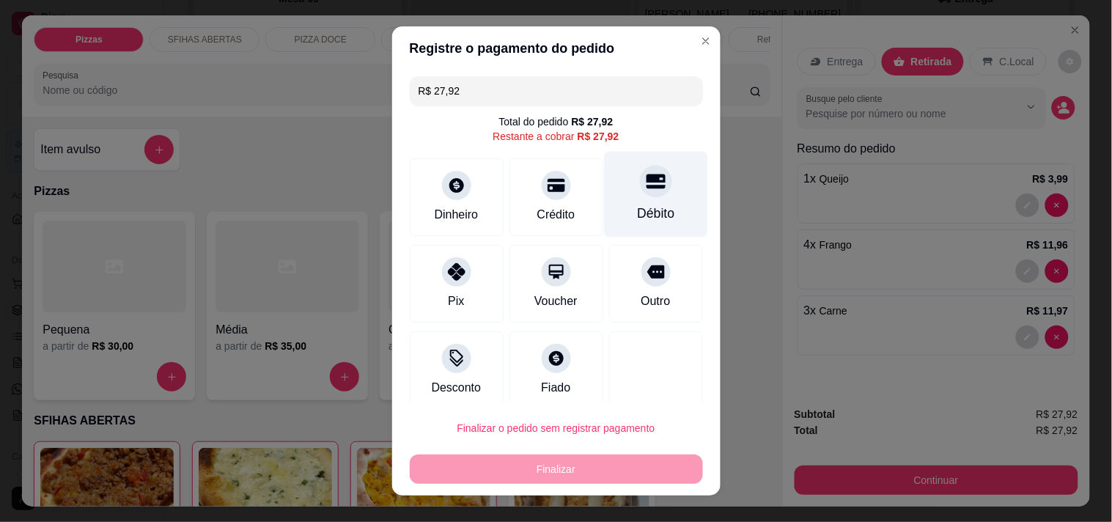
click at [645, 201] on div "Débito" at bounding box center [655, 194] width 103 height 86
type input "R$ 0,00"
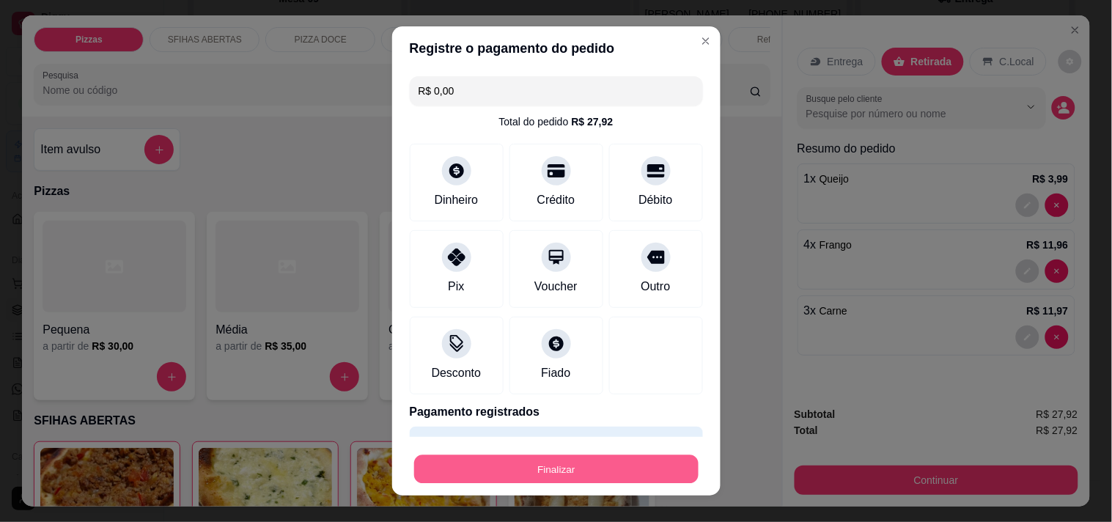
click at [607, 458] on button "Finalizar" at bounding box center [556, 469] width 284 height 29
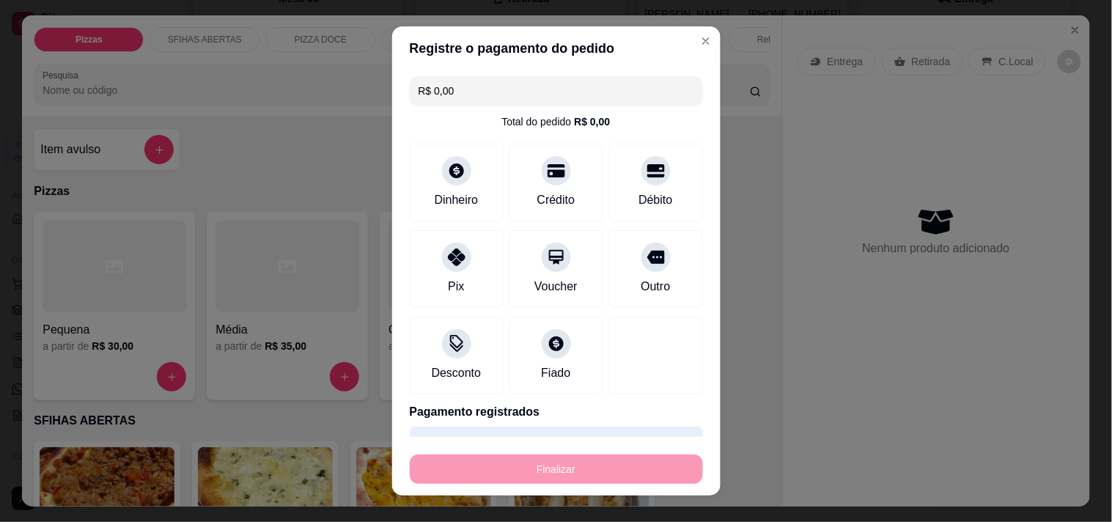
type input "0"
type input "-R$ 27,92"
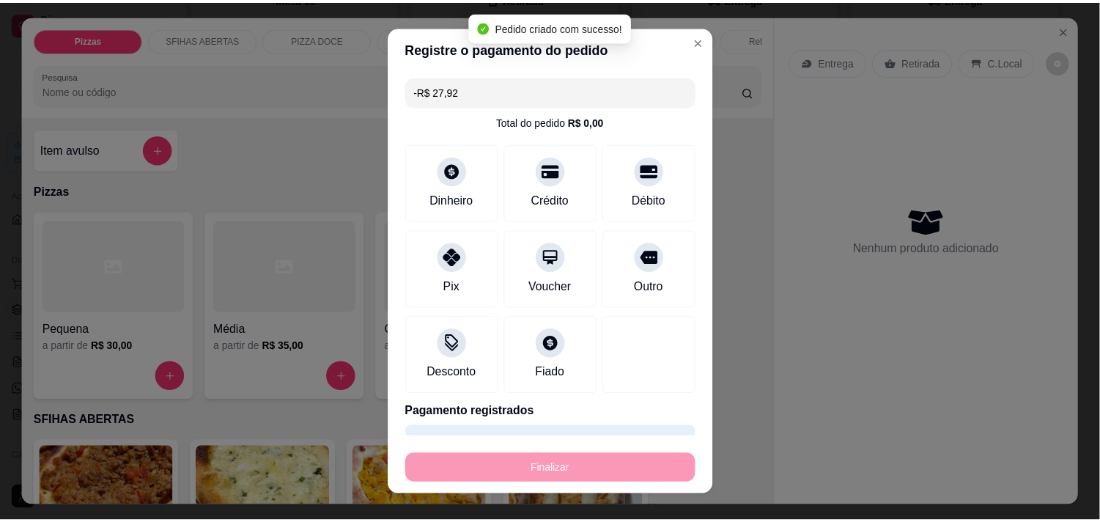
scroll to position [0, 0]
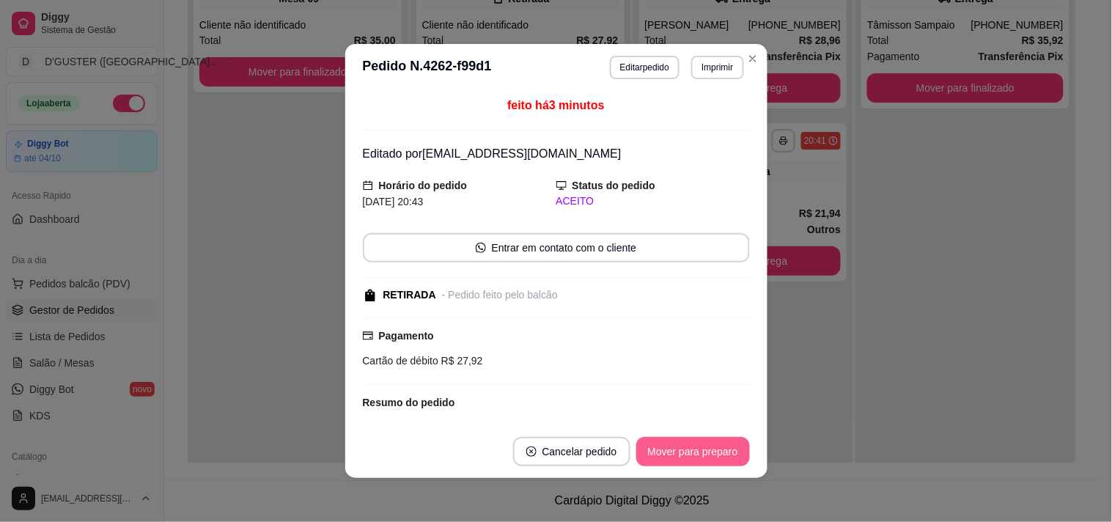
click at [684, 452] on button "Mover para preparo" at bounding box center [693, 451] width 114 height 29
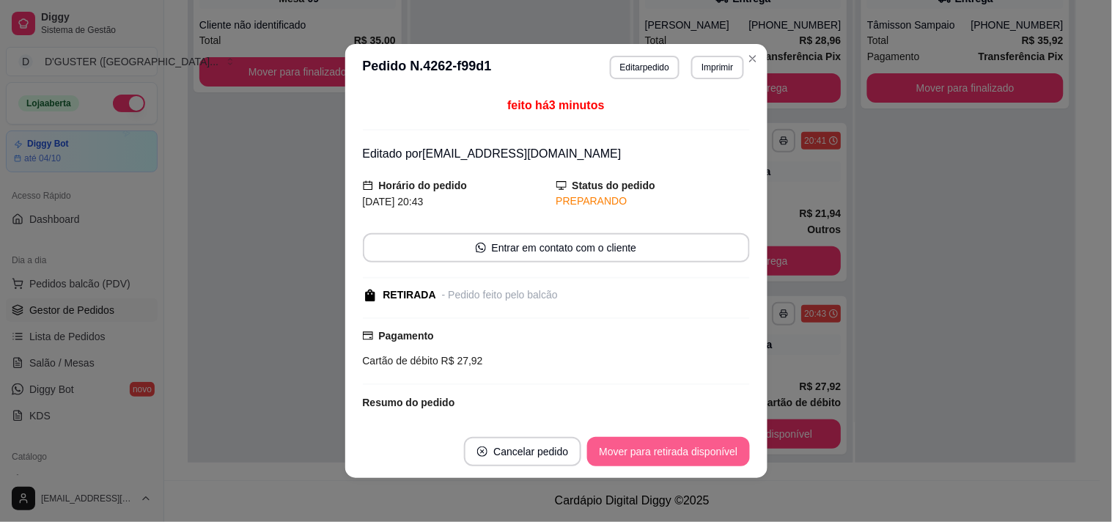
click at [684, 452] on button "Mover para retirada disponível" at bounding box center [668, 451] width 162 height 29
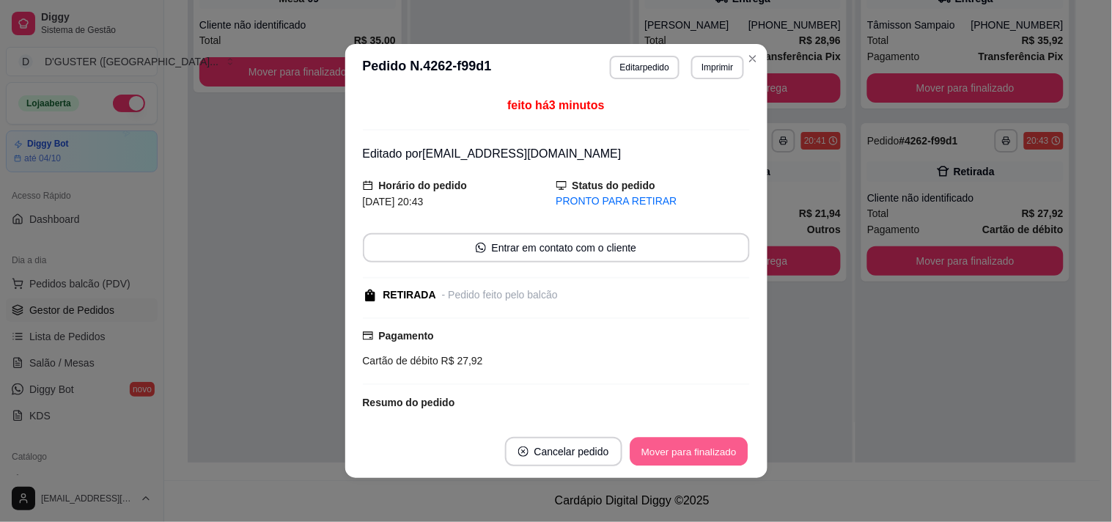
click at [684, 452] on button "Mover para finalizado" at bounding box center [688, 451] width 118 height 29
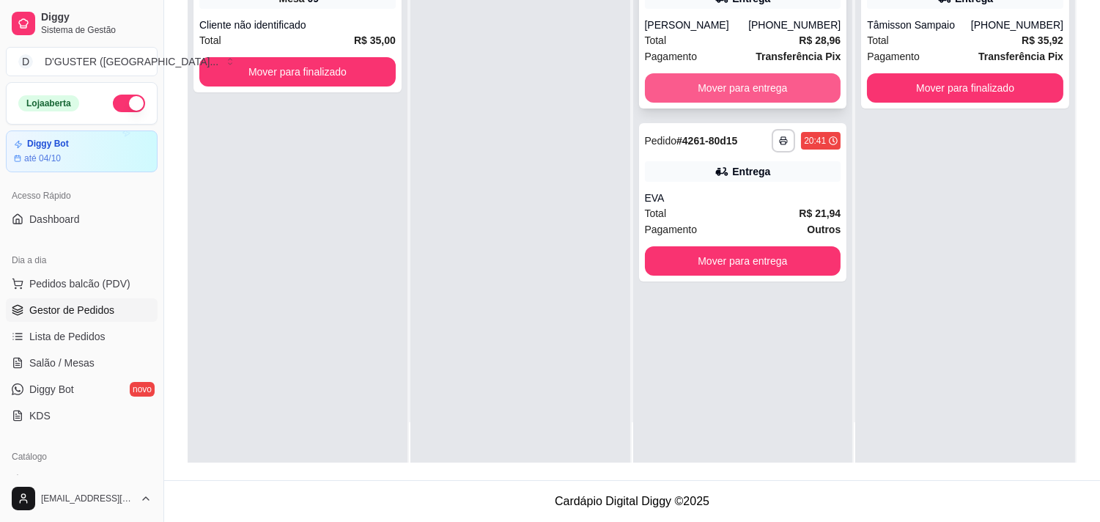
click at [744, 84] on button "Mover para entrega" at bounding box center [743, 87] width 196 height 29
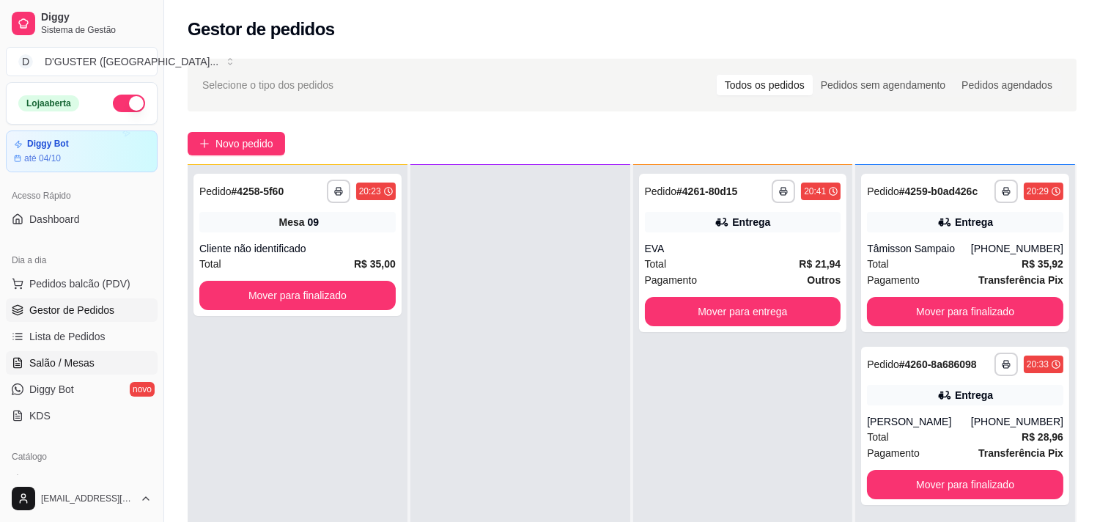
click at [76, 361] on span "Salão / Mesas" at bounding box center [61, 362] width 65 height 15
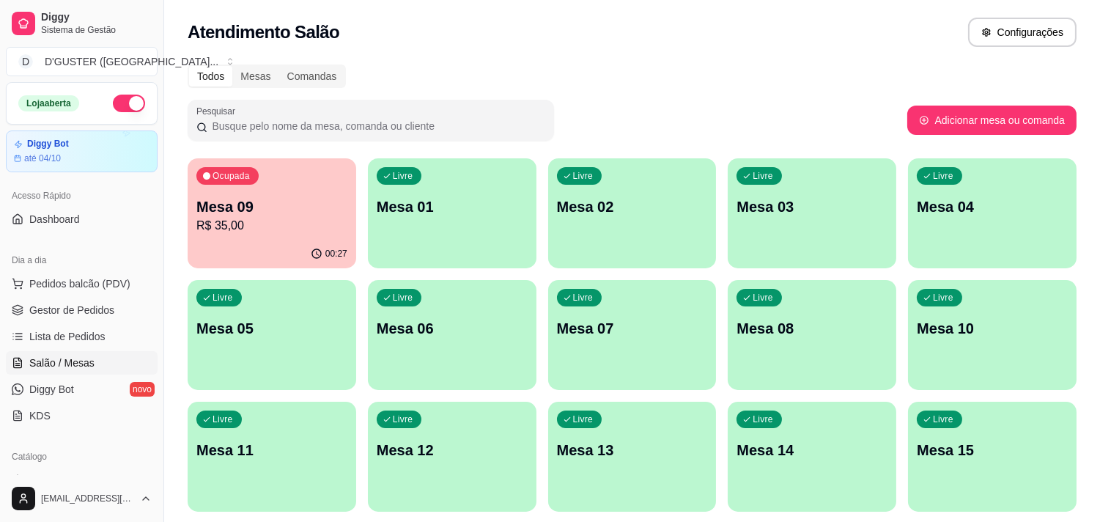
click at [544, 18] on div "Atendimento Salão Configurações" at bounding box center [632, 32] width 889 height 29
click at [254, 223] on p "R$ 35,00" at bounding box center [272, 225] width 147 height 17
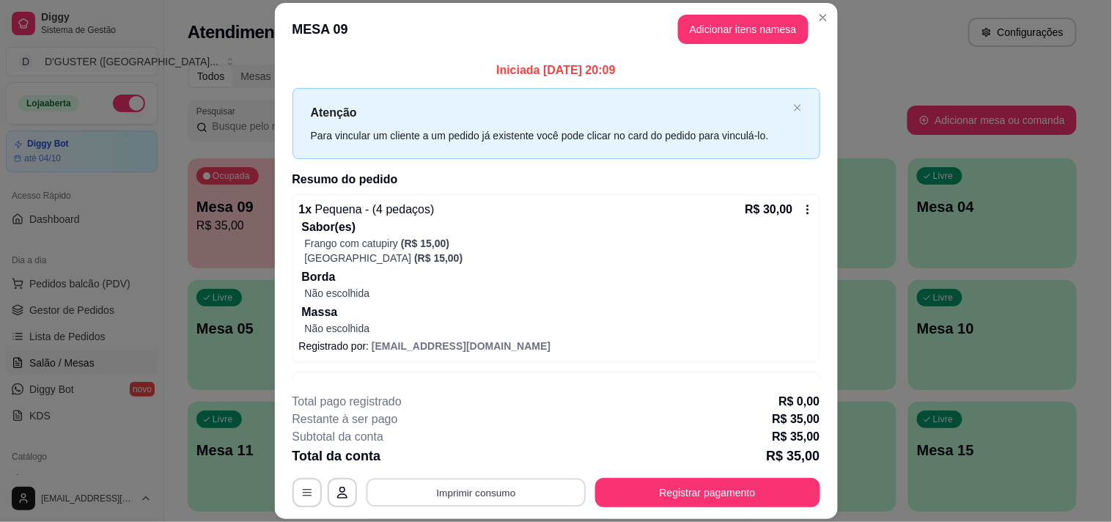
click at [462, 495] on button "Imprimir consumo" at bounding box center [476, 492] width 220 height 29
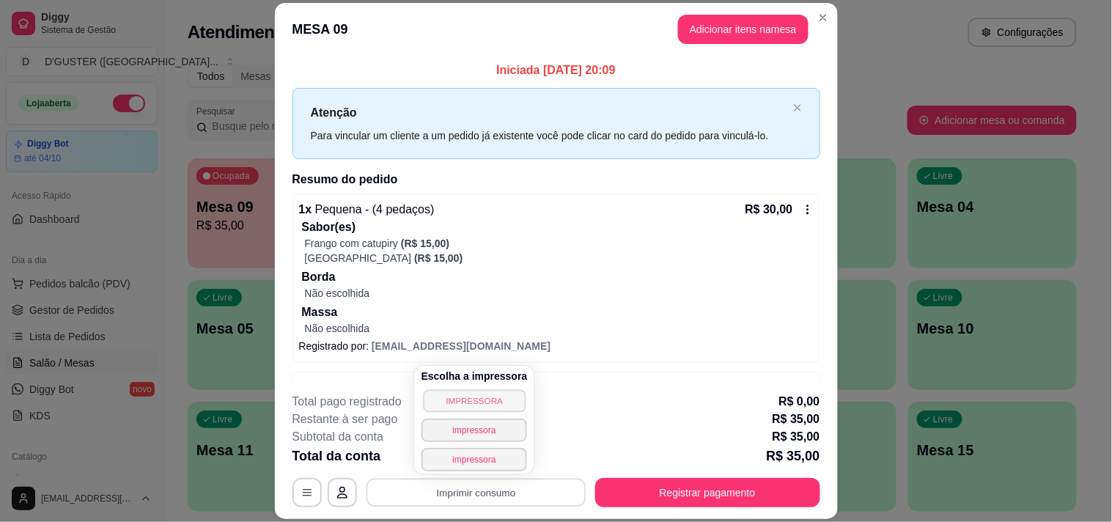
click at [459, 396] on button "IMPRESSORA" at bounding box center [474, 400] width 103 height 23
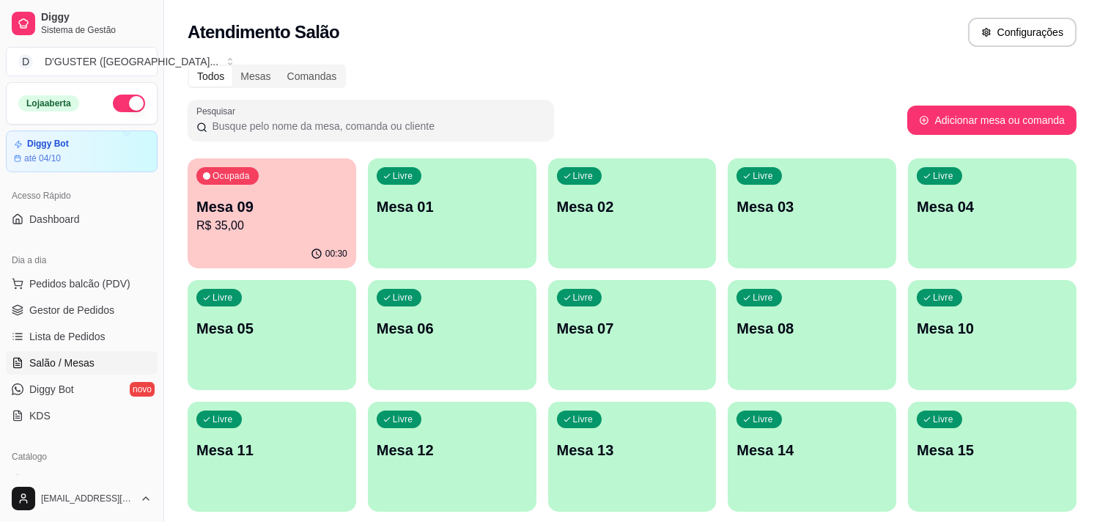
click at [991, 348] on div "Livre Mesa 10" at bounding box center [992, 326] width 169 height 92
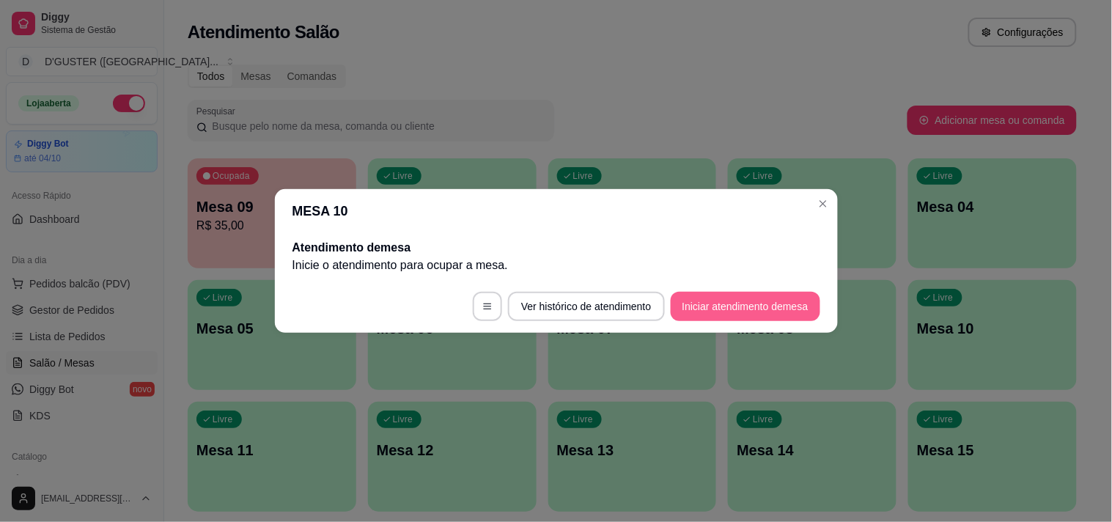
click at [762, 302] on button "Iniciar atendimento de mesa" at bounding box center [744, 306] width 149 height 29
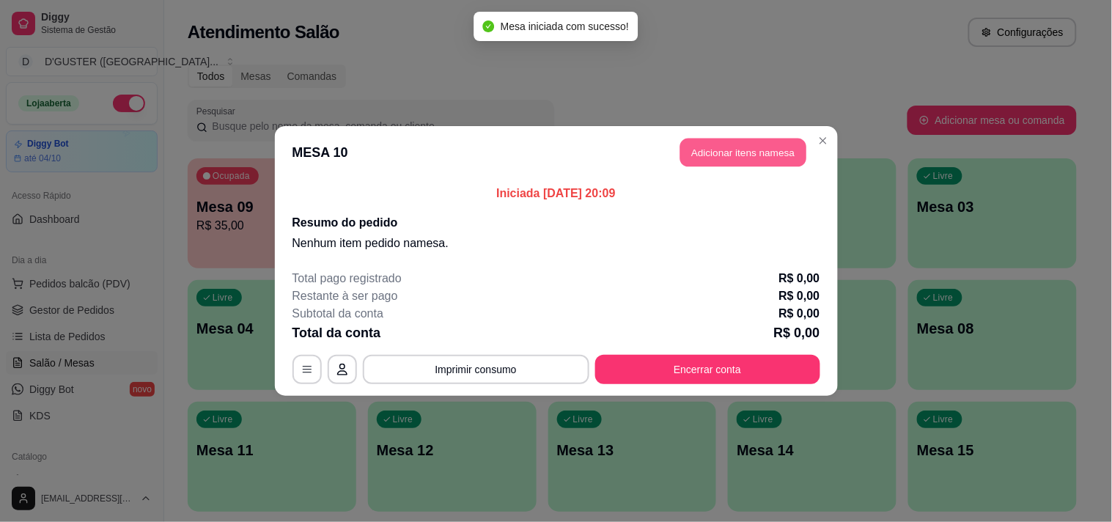
click at [725, 144] on button "Adicionar itens na mesa" at bounding box center [743, 152] width 126 height 29
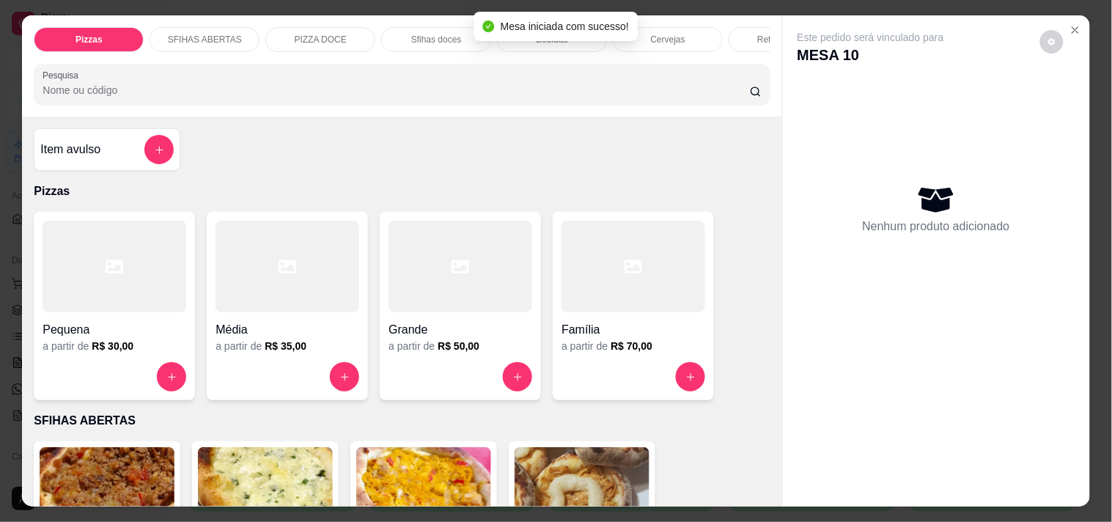
click at [455, 322] on div "Grande" at bounding box center [460, 325] width 144 height 26
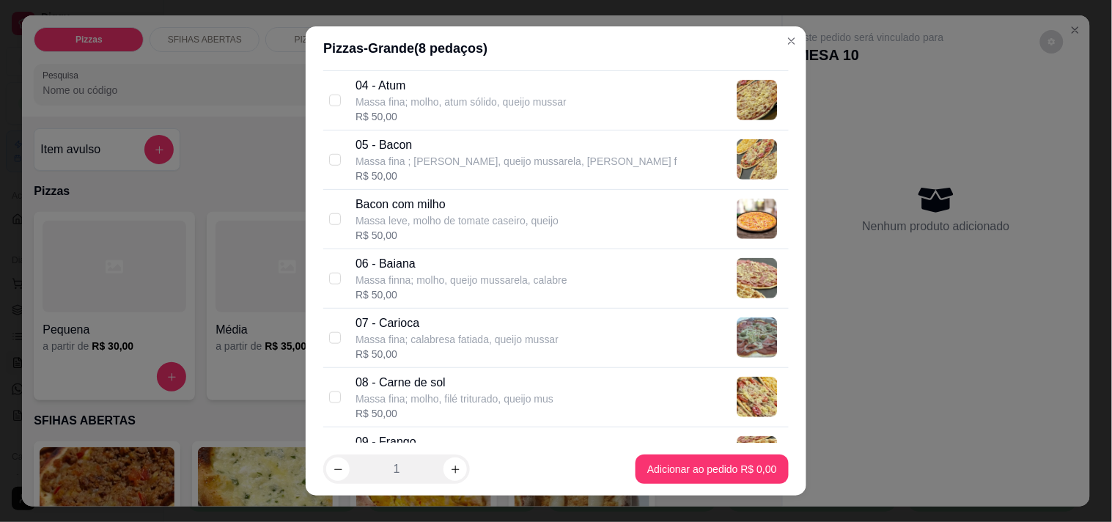
scroll to position [325, 0]
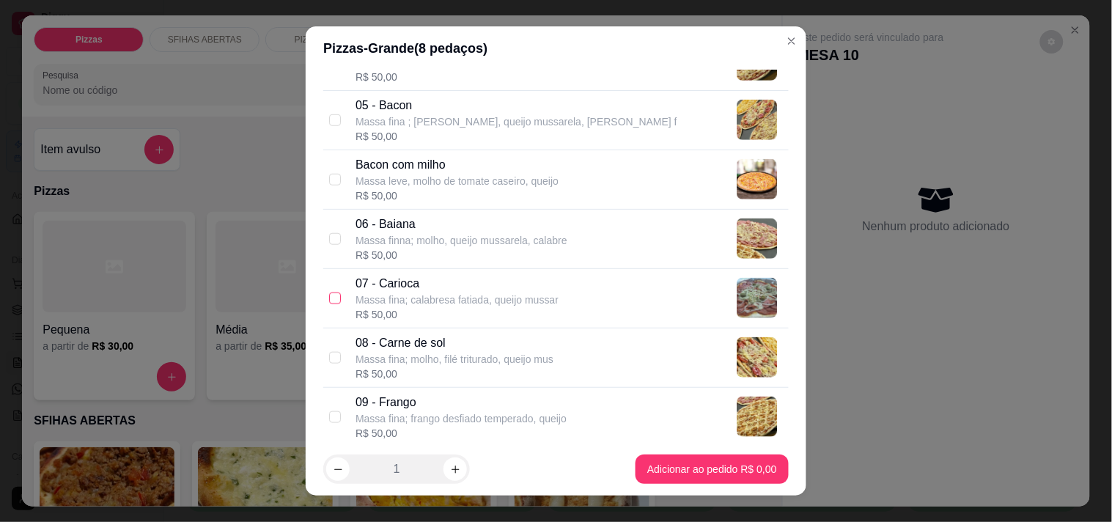
click at [330, 301] on input "checkbox" at bounding box center [335, 298] width 12 height 12
checkbox input "true"
click at [331, 239] on input "checkbox" at bounding box center [335, 239] width 12 height 12
checkbox input "true"
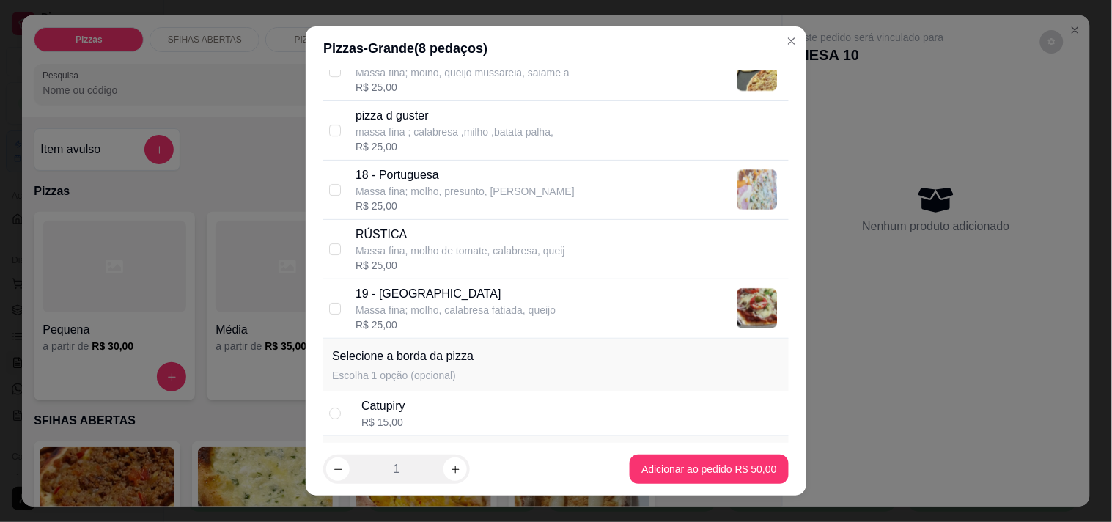
scroll to position [1302, 0]
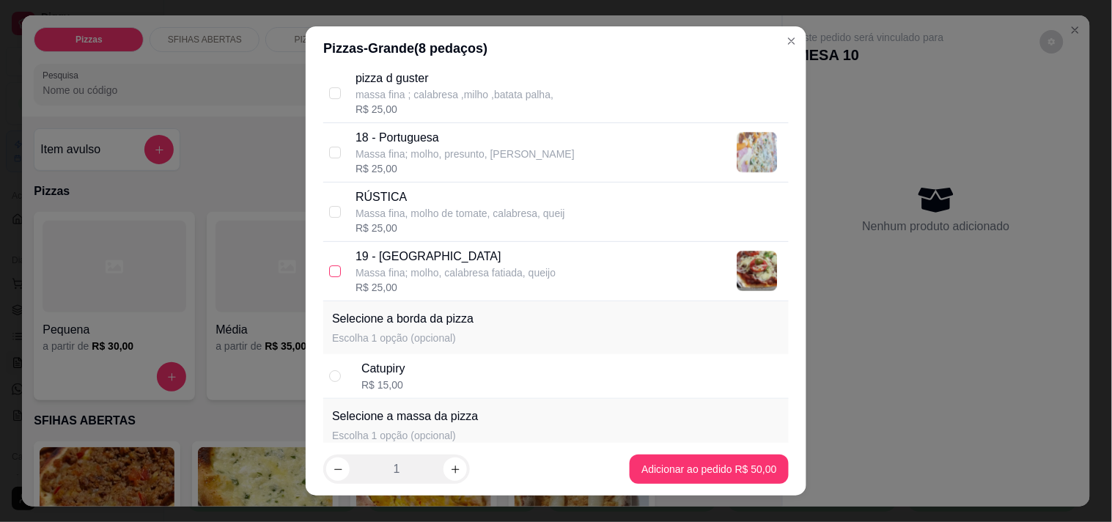
click at [330, 266] on input "checkbox" at bounding box center [335, 271] width 12 height 12
checkbox input "true"
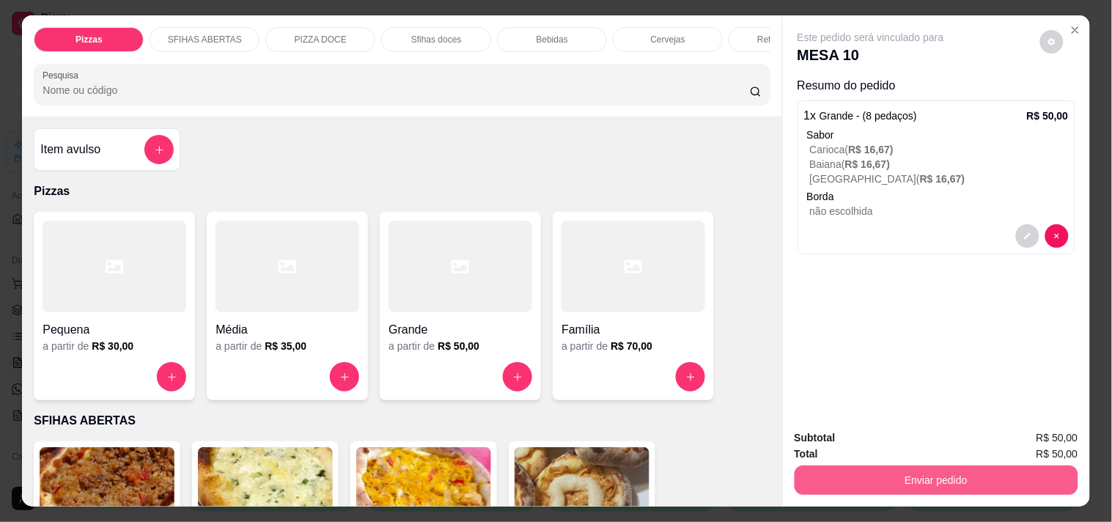
click at [874, 470] on button "Enviar pedido" at bounding box center [936, 479] width 284 height 29
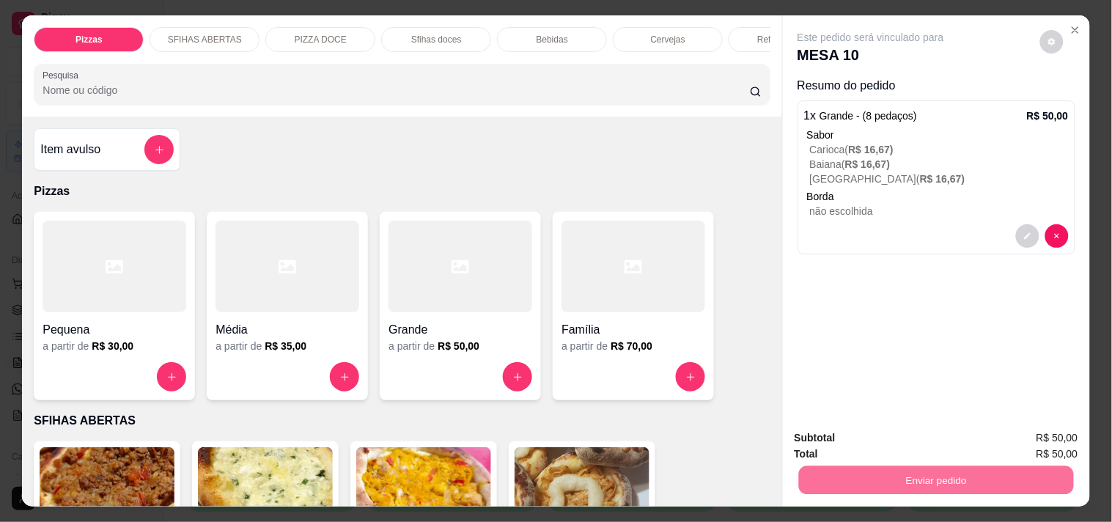
click at [841, 435] on button "Não registrar e enviar pedido" at bounding box center [887, 437] width 148 height 27
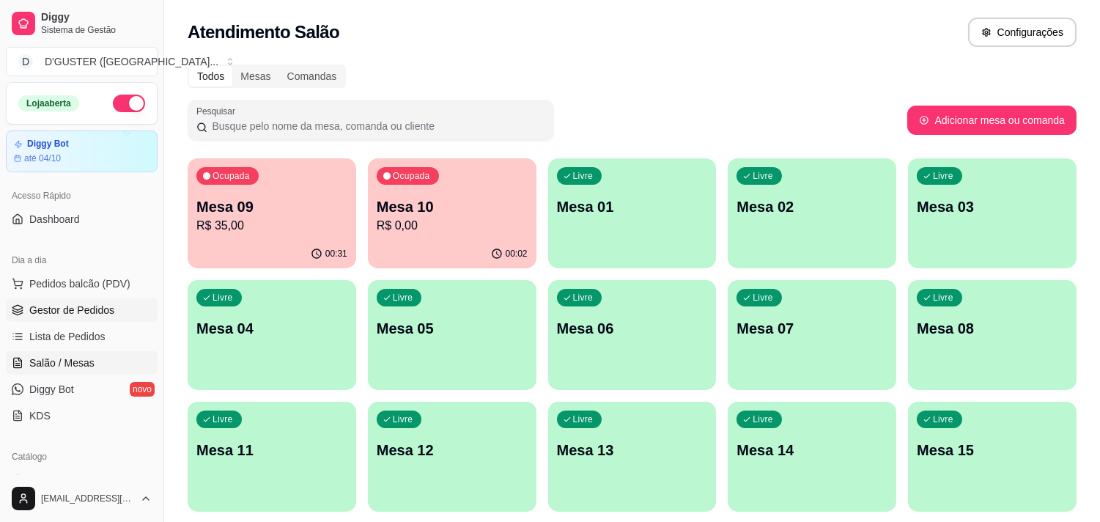
click at [78, 304] on span "Gestor de Pedidos" at bounding box center [71, 310] width 85 height 15
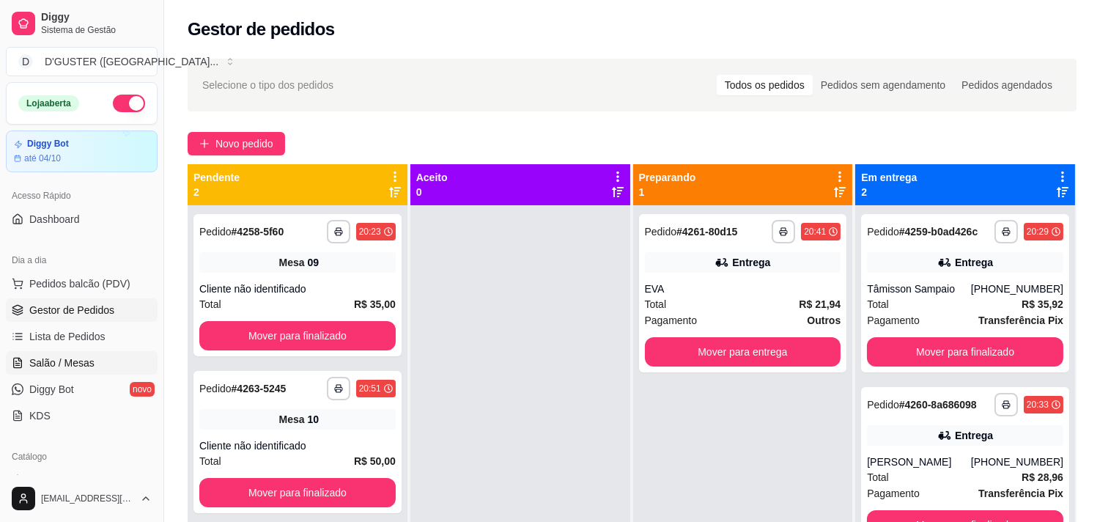
click at [79, 367] on span "Salão / Mesas" at bounding box center [61, 362] width 65 height 15
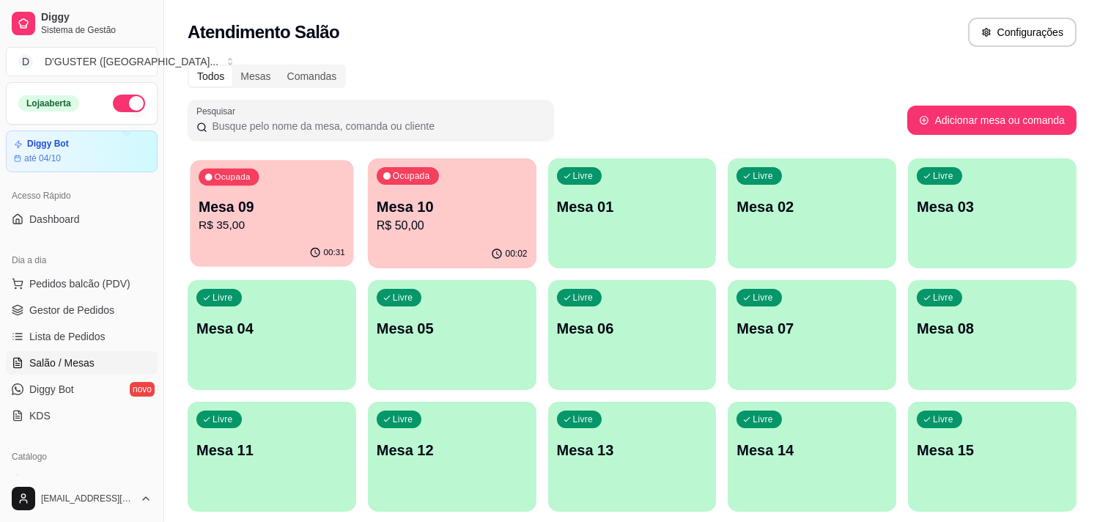
click at [286, 212] on p "Mesa 09" at bounding box center [272, 207] width 147 height 20
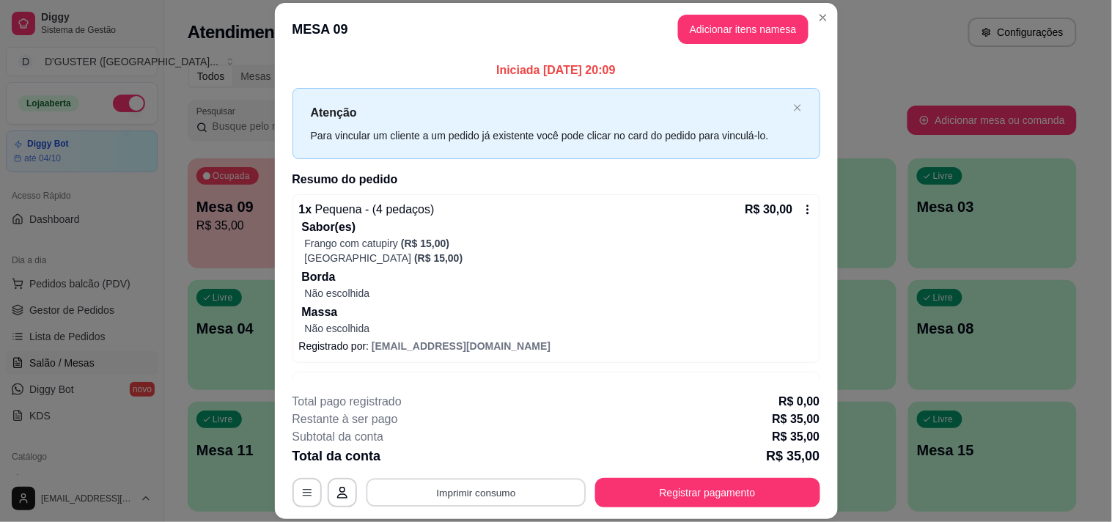
click at [465, 492] on button "Imprimir consumo" at bounding box center [476, 492] width 220 height 29
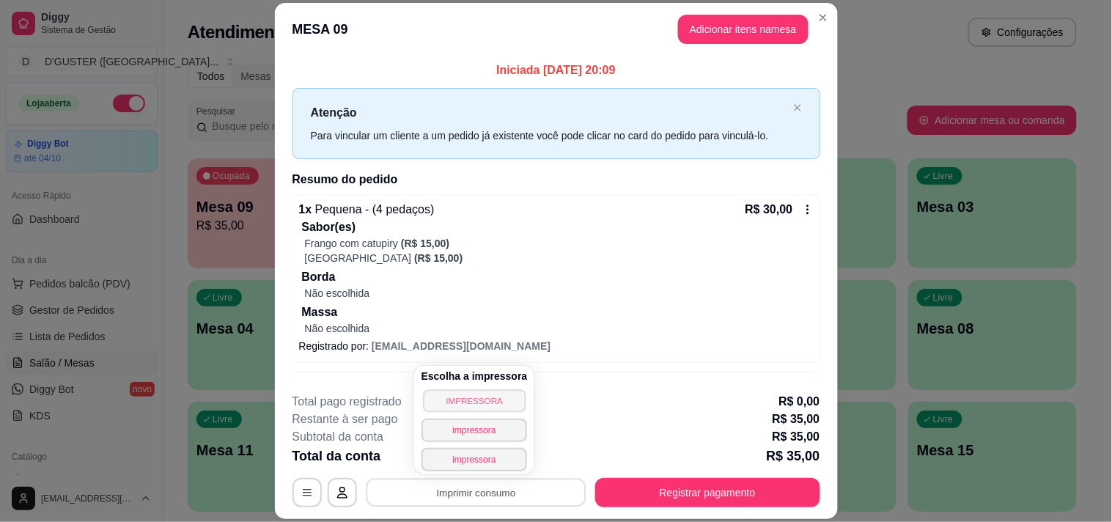
click at [467, 403] on button "IMPRESSORA" at bounding box center [474, 400] width 103 height 23
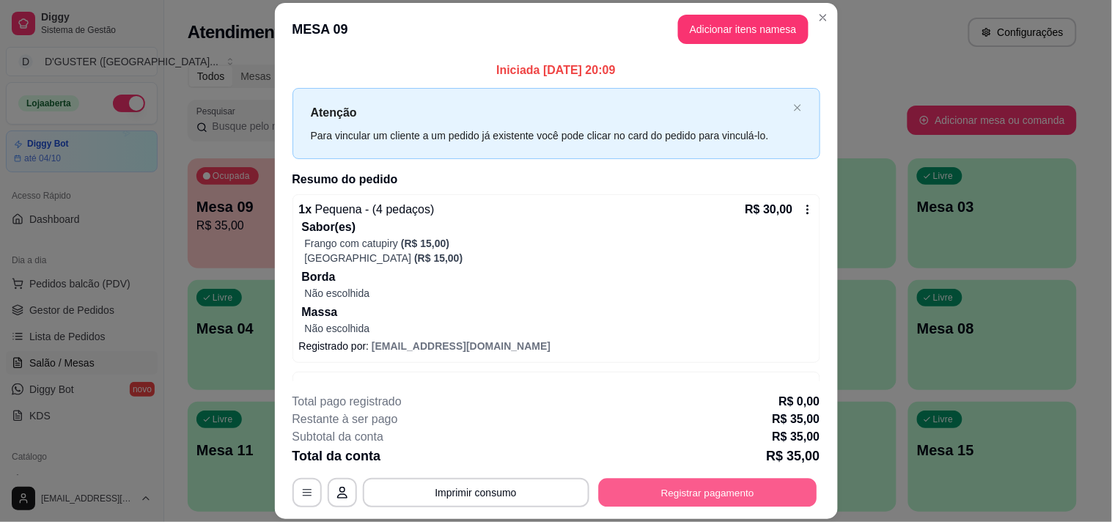
click at [620, 485] on button "Registrar pagamento" at bounding box center [707, 492] width 218 height 29
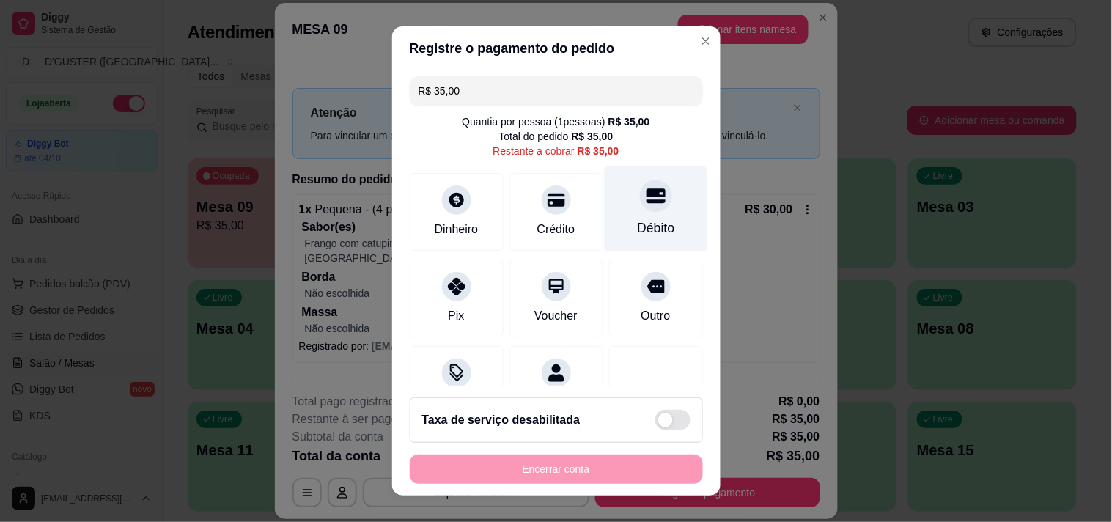
click at [646, 189] on icon at bounding box center [655, 195] width 19 height 15
type input "R$ 0,00"
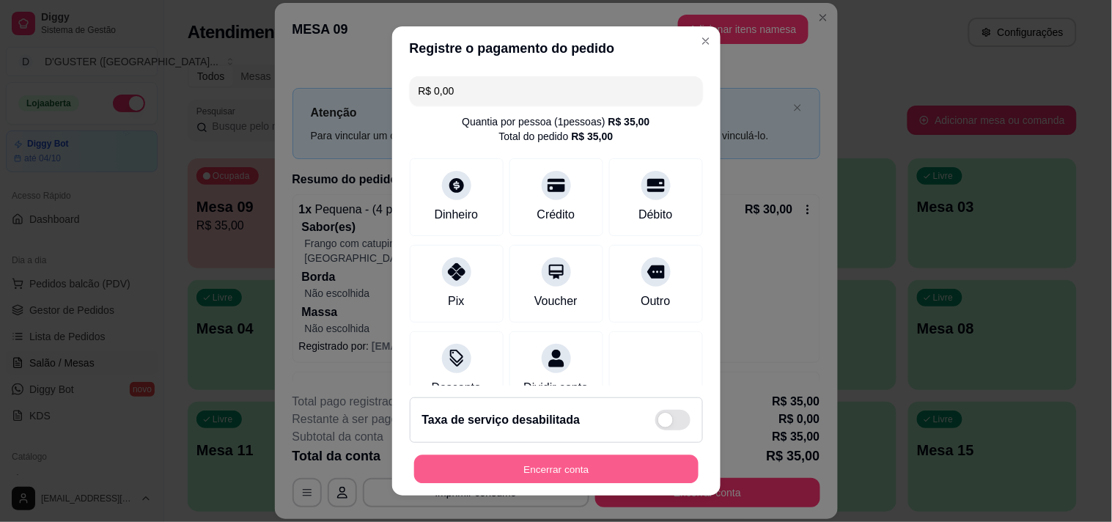
click at [599, 464] on button "Encerrar conta" at bounding box center [556, 469] width 284 height 29
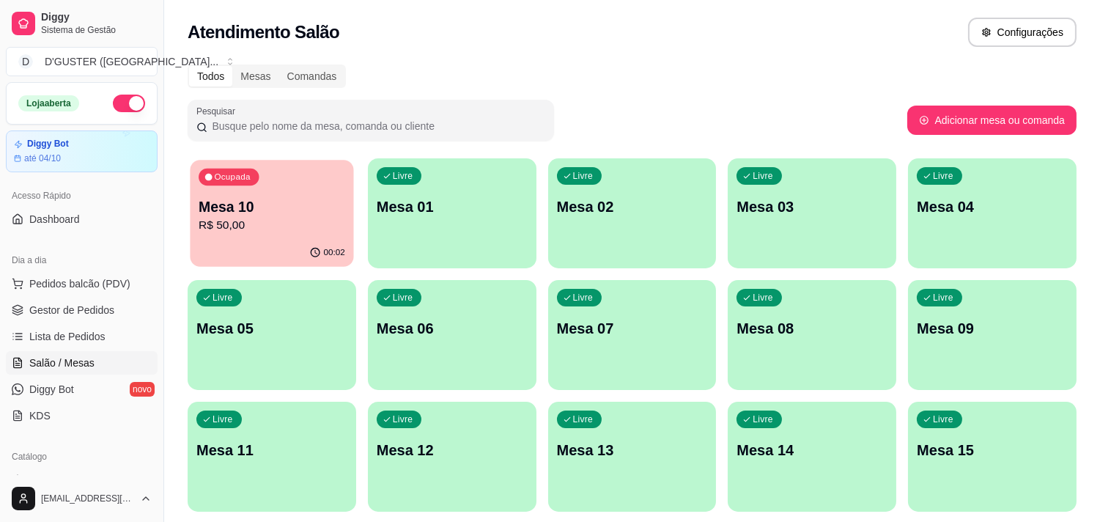
click at [271, 222] on p "R$ 50,00" at bounding box center [272, 225] width 147 height 17
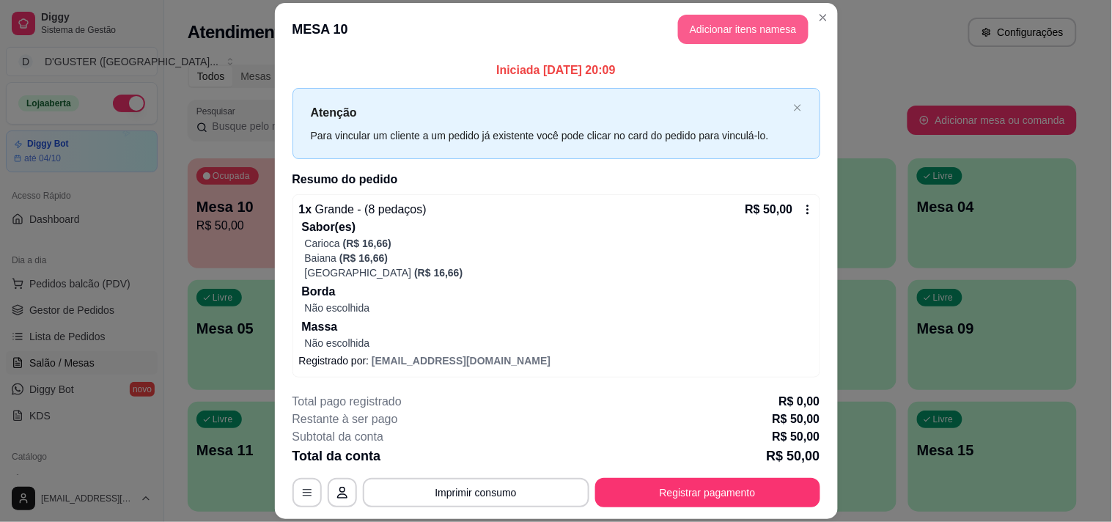
click at [750, 23] on button "Adicionar itens na mesa" at bounding box center [743, 29] width 130 height 29
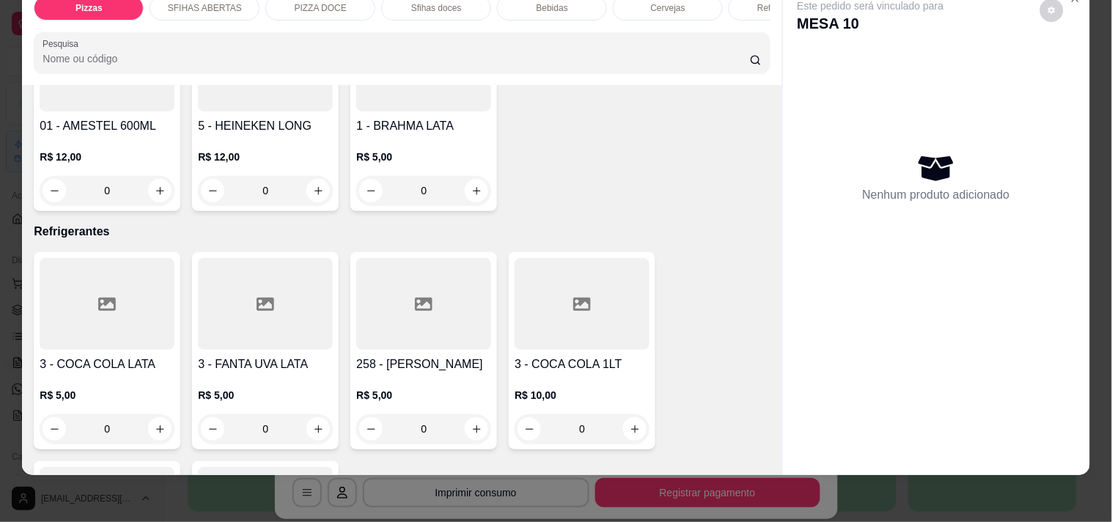
scroll to position [3745, 0]
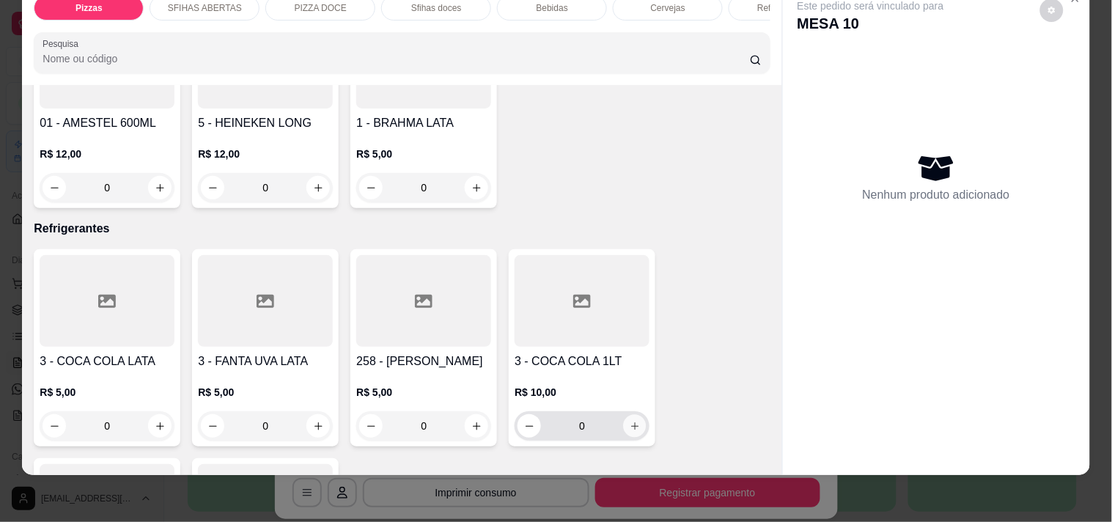
click at [636, 415] on button "increase-product-quantity" at bounding box center [635, 426] width 23 height 23
type input "1"
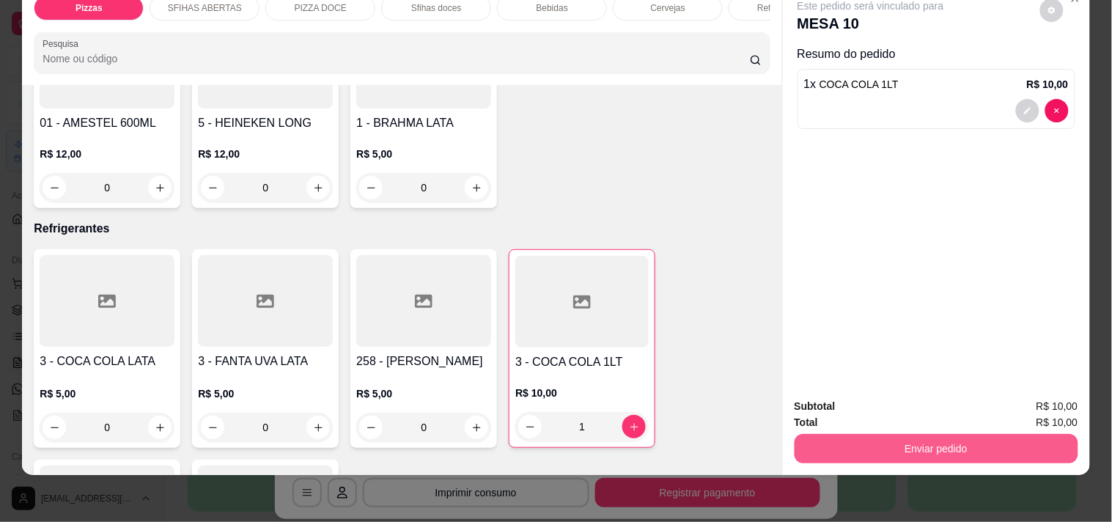
click at [977, 437] on button "Enviar pedido" at bounding box center [936, 448] width 284 height 29
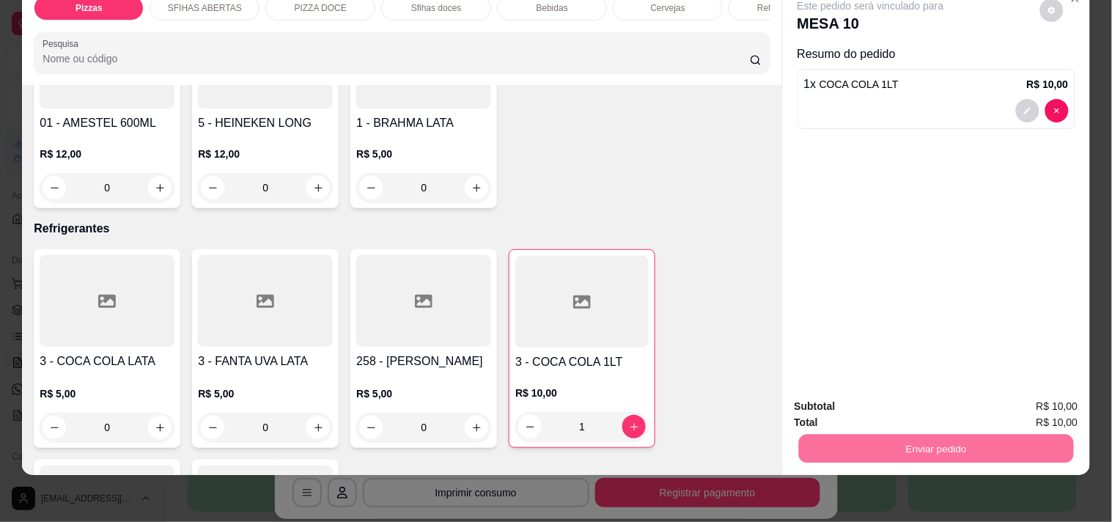
click at [887, 394] on button "Não registrar e enviar pedido" at bounding box center [887, 400] width 152 height 28
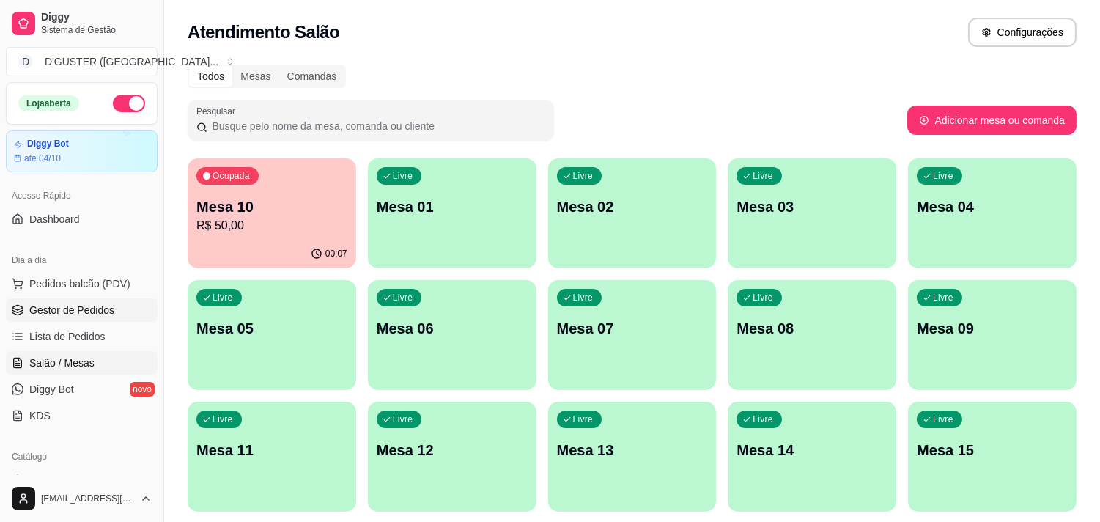
click at [42, 311] on span "Gestor de Pedidos" at bounding box center [71, 310] width 85 height 15
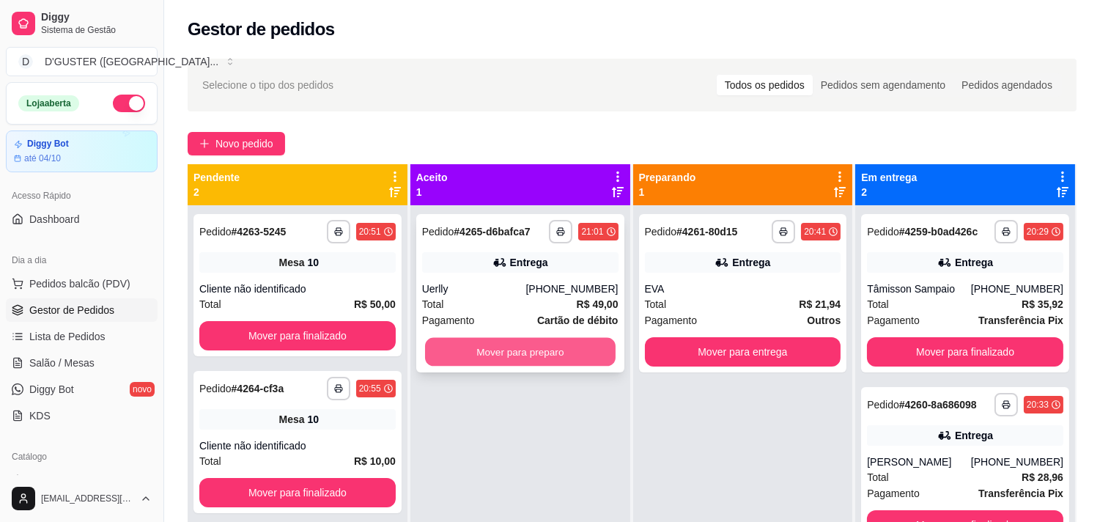
click at [457, 348] on button "Mover para preparo" at bounding box center [520, 352] width 191 height 29
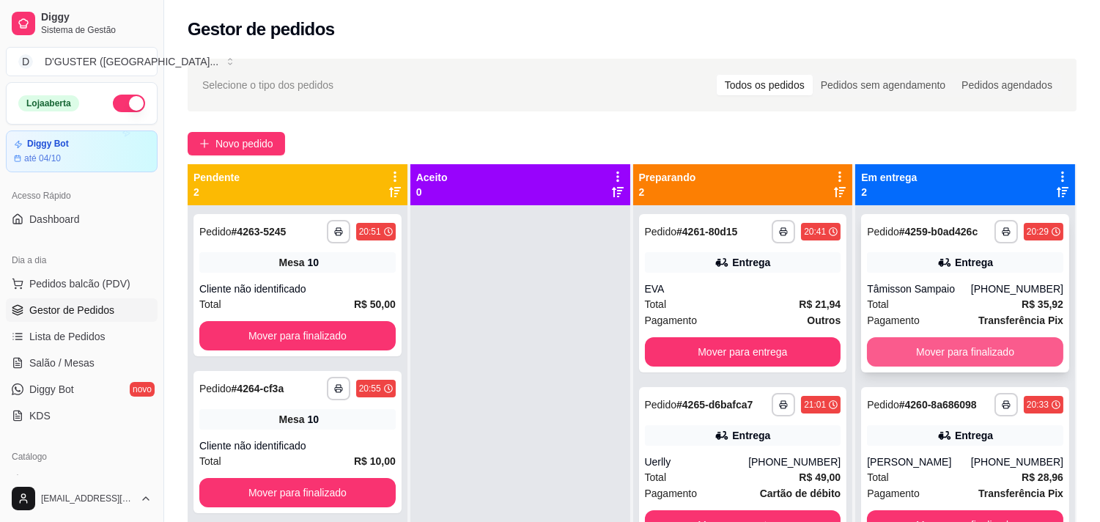
click at [972, 339] on button "Mover para finalizado" at bounding box center [965, 351] width 196 height 29
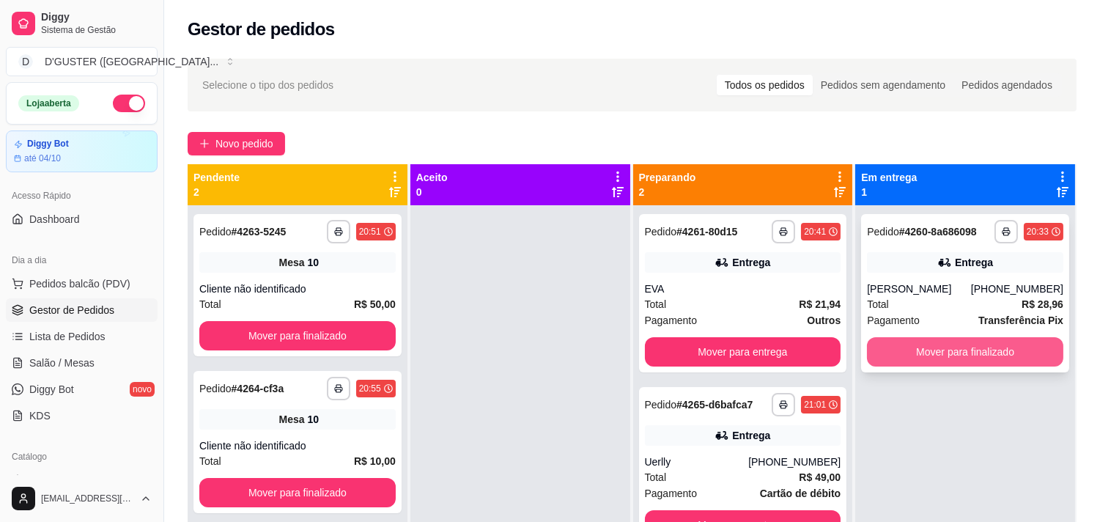
click at [986, 355] on button "Mover para finalizado" at bounding box center [965, 351] width 196 height 29
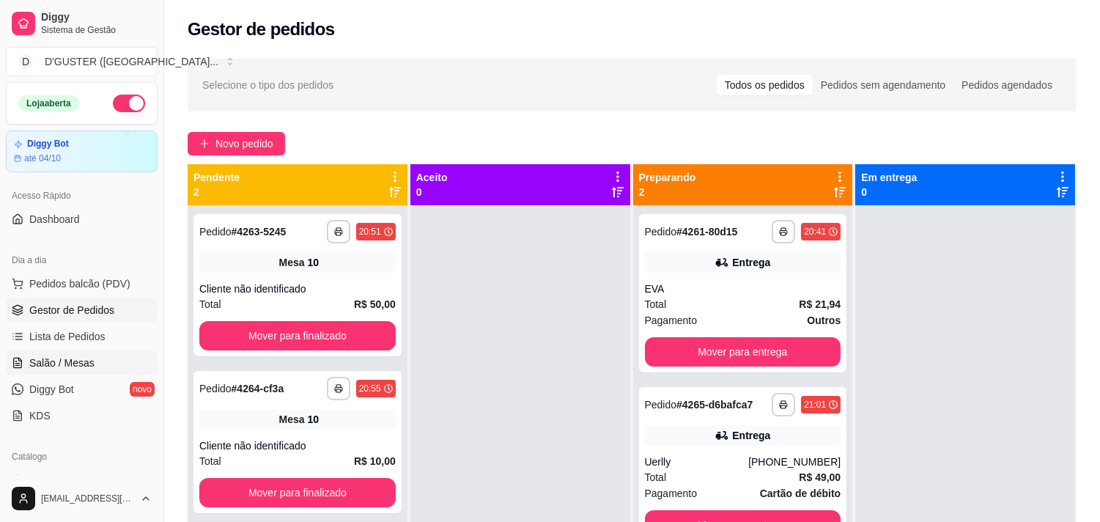
click at [50, 363] on span "Salão / Mesas" at bounding box center [61, 362] width 65 height 15
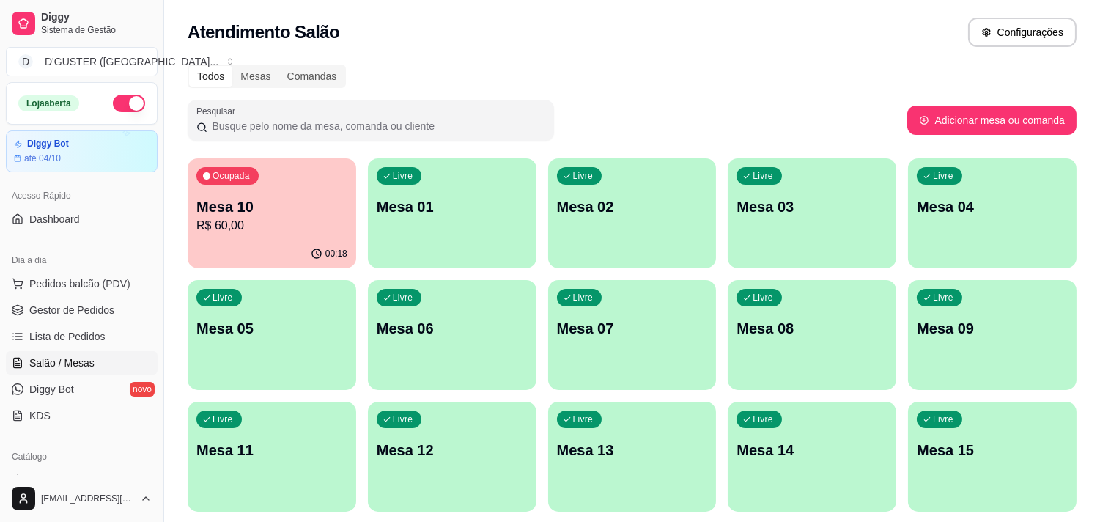
click at [647, 191] on div "Livre Mesa 02" at bounding box center [632, 204] width 169 height 92
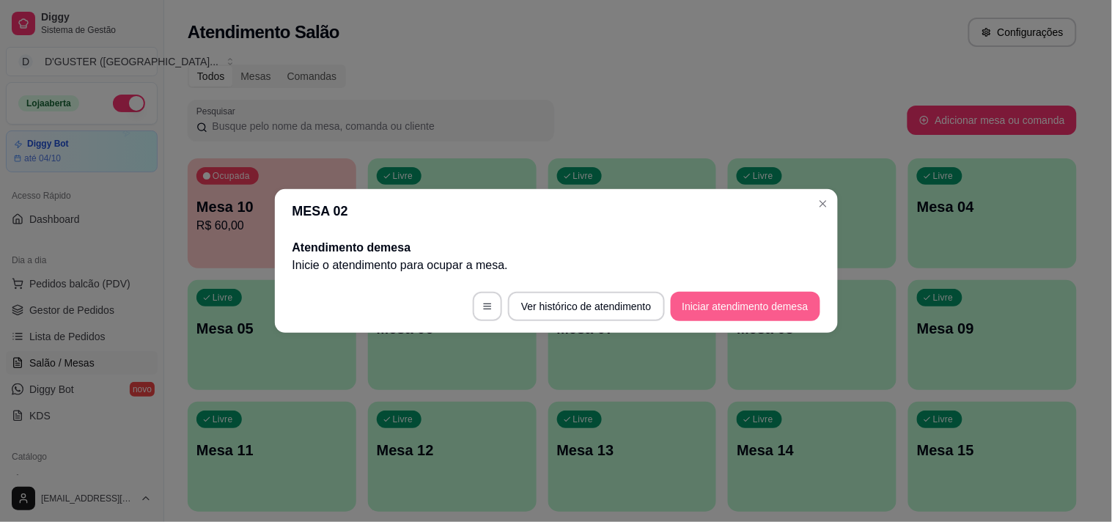
click at [700, 304] on button "Iniciar atendimento de mesa" at bounding box center [744, 306] width 149 height 29
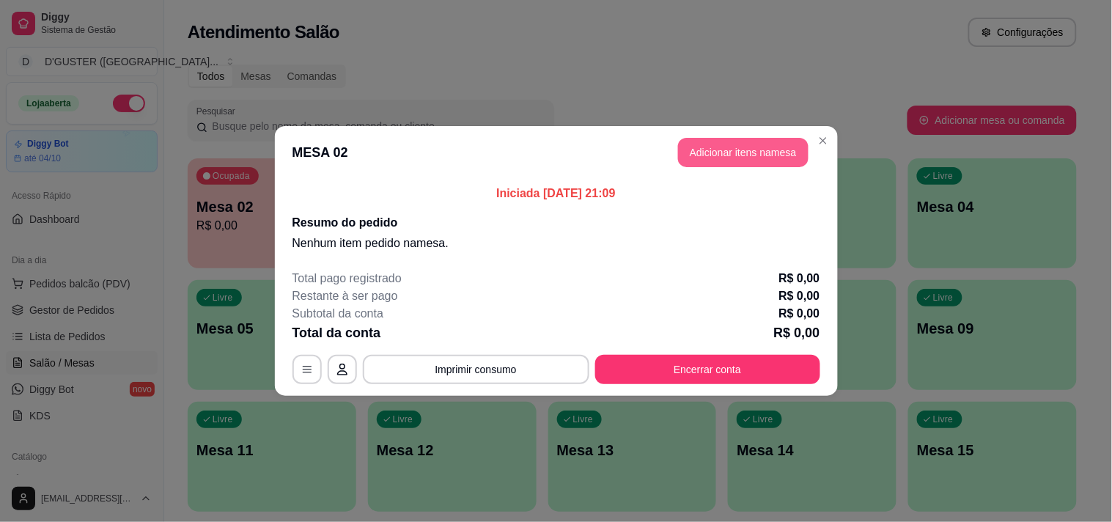
click at [733, 147] on button "Adicionar itens na mesa" at bounding box center [743, 152] width 130 height 29
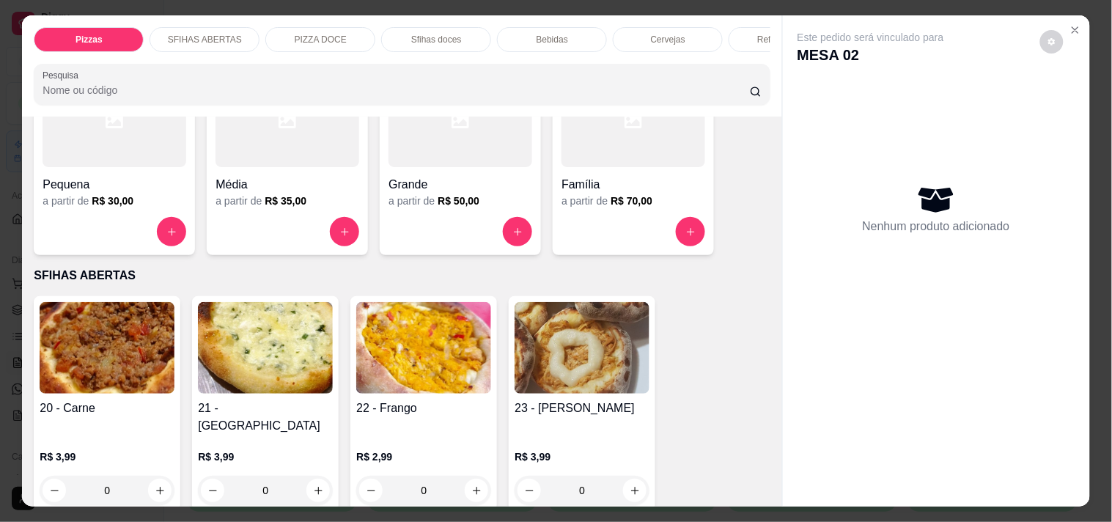
scroll to position [163, 0]
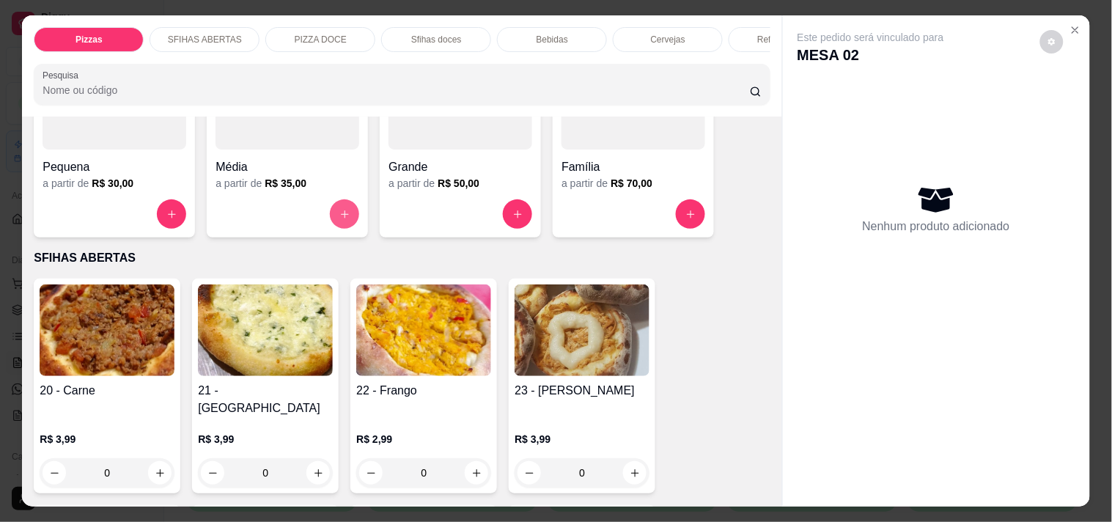
click at [331, 215] on button "increase-product-quantity" at bounding box center [344, 213] width 29 height 29
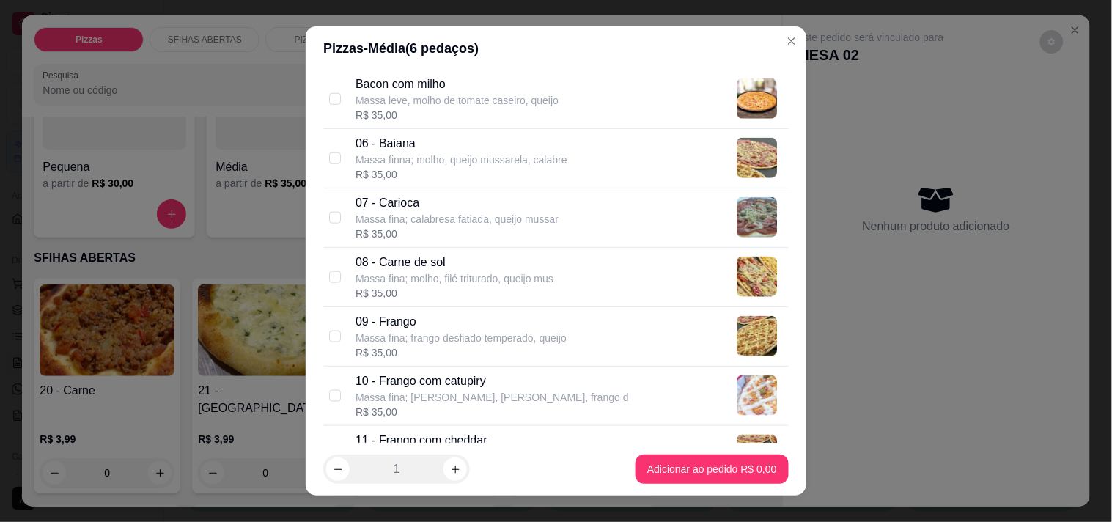
scroll to position [407, 0]
click at [550, 267] on div "08 - Carne de sol Massa fina; molho, filé triturado, queijo mus R$ 35,00" at bounding box center [568, 276] width 427 height 47
checkbox input "true"
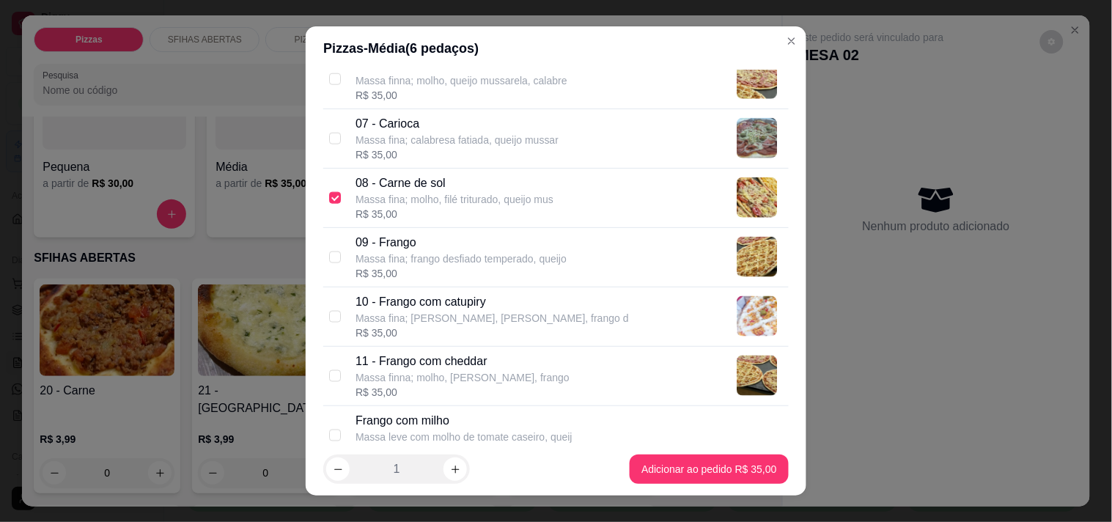
scroll to position [651, 0]
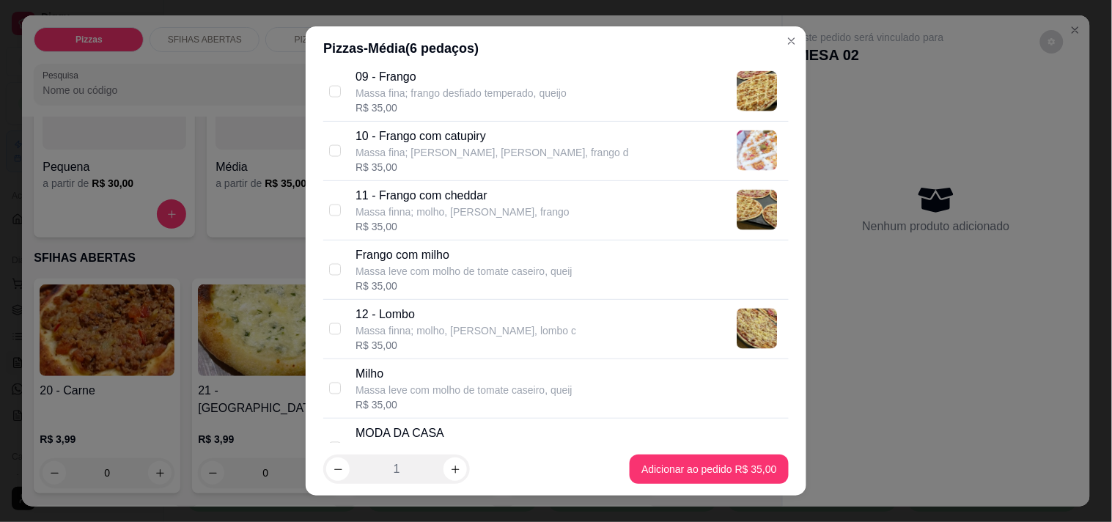
click at [548, 215] on p "Massa finna; molho, [PERSON_NAME], frango" at bounding box center [462, 211] width 214 height 15
checkbox input "true"
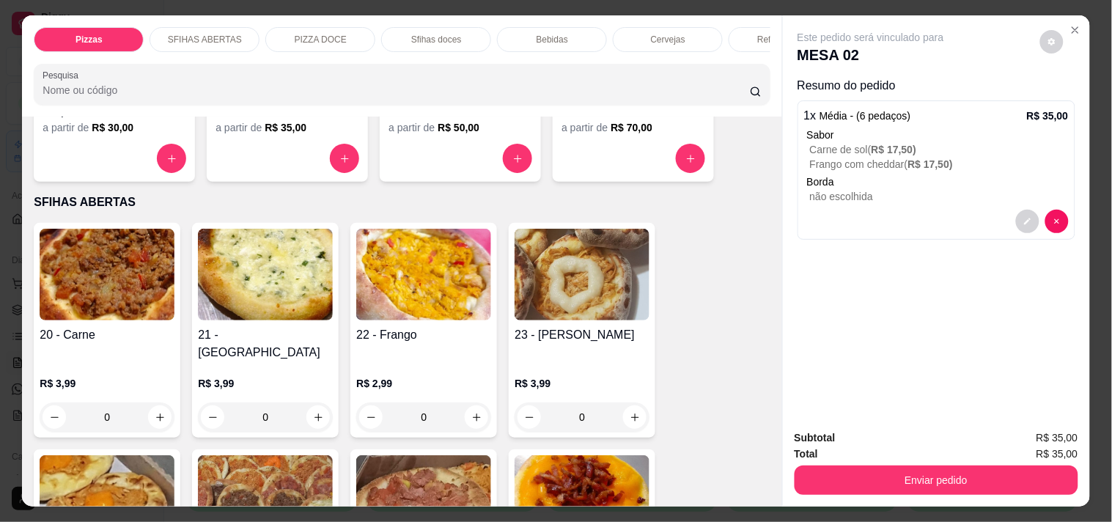
scroll to position [325, 0]
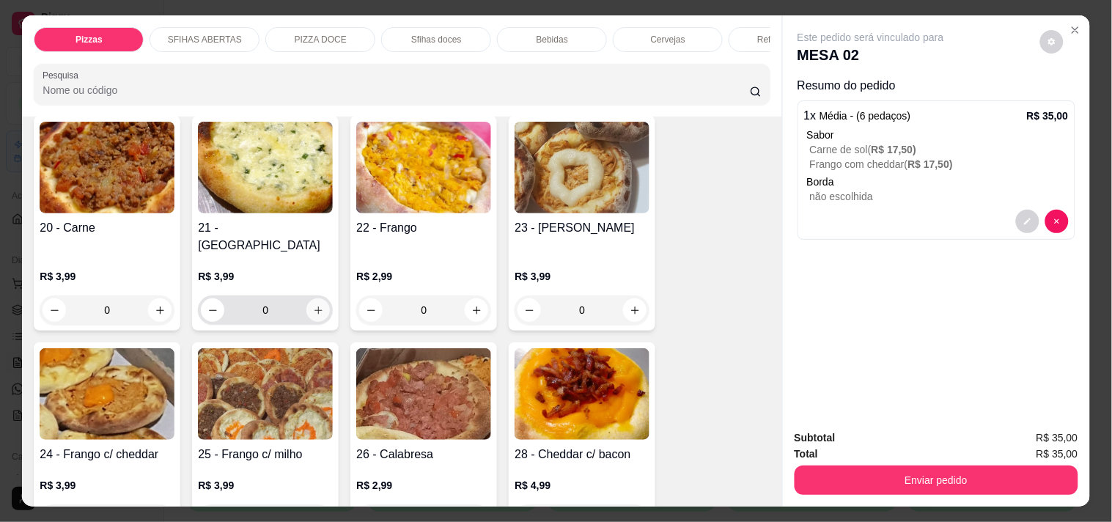
click at [319, 298] on button "increase-product-quantity" at bounding box center [317, 309] width 23 height 23
type input "1"
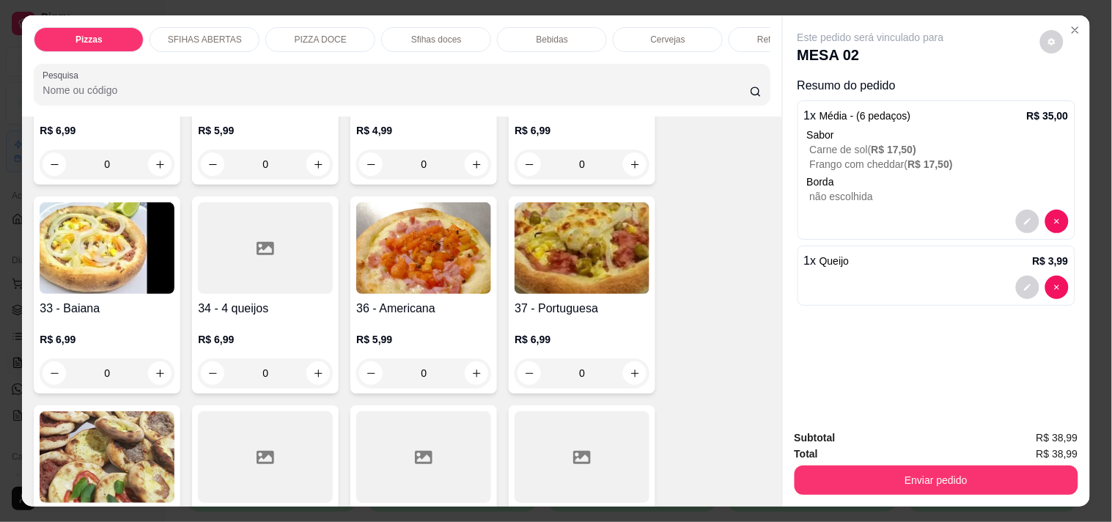
scroll to position [895, 0]
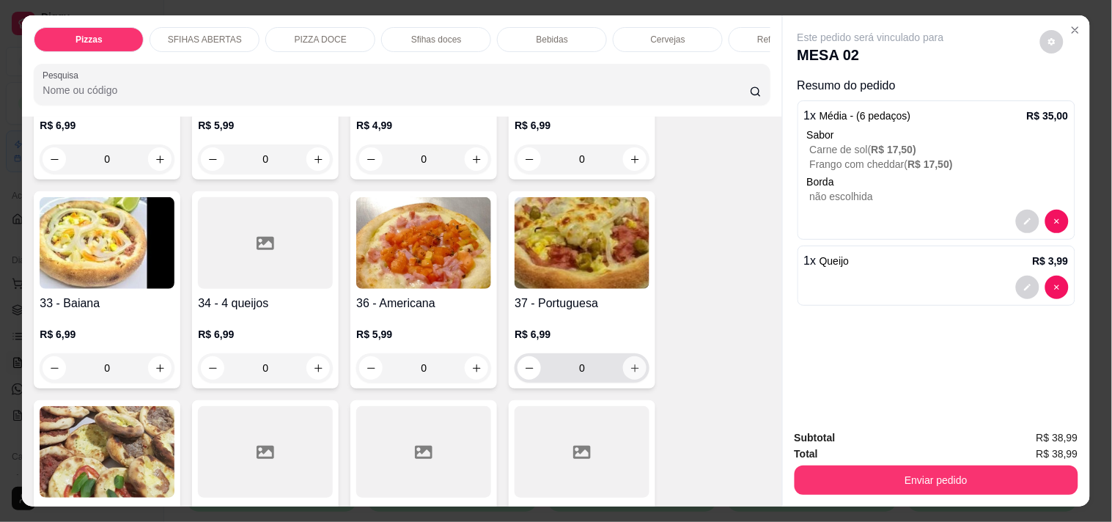
click at [629, 362] on button "increase-product-quantity" at bounding box center [634, 367] width 23 height 23
type input "1"
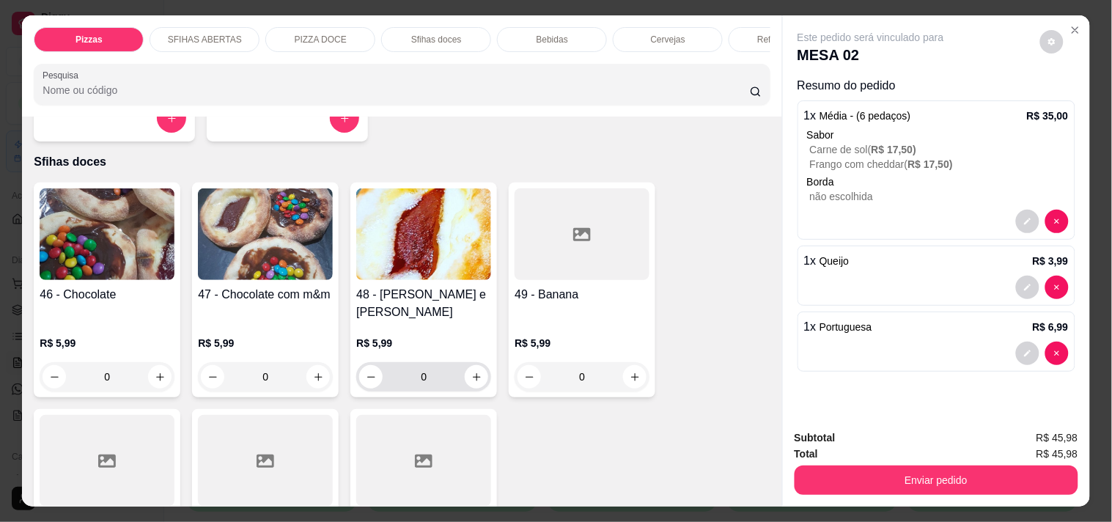
scroll to position [2116, 0]
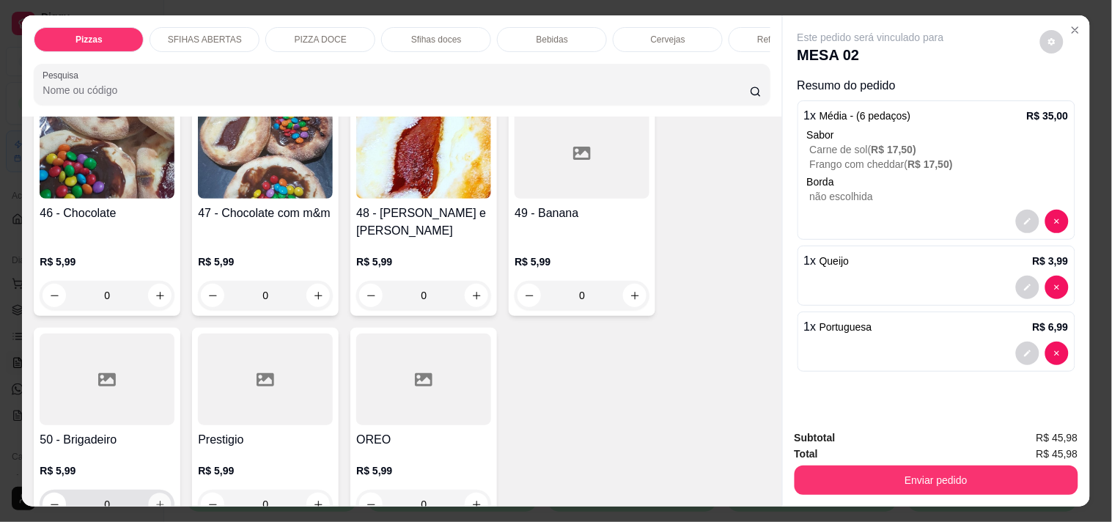
click at [149, 493] on button "increase-product-quantity" at bounding box center [160, 504] width 23 height 23
type input "1"
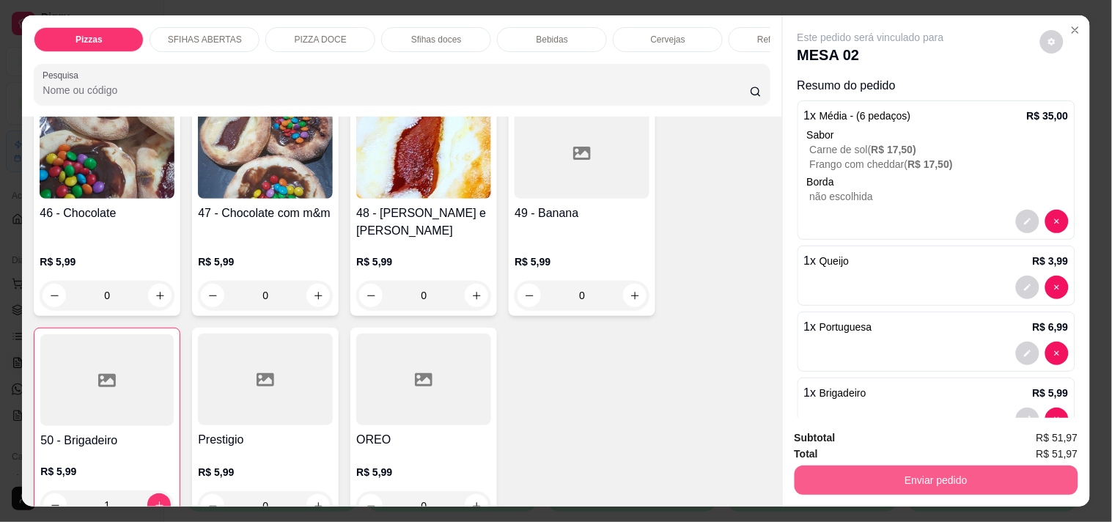
click at [859, 472] on button "Enviar pedido" at bounding box center [936, 479] width 284 height 29
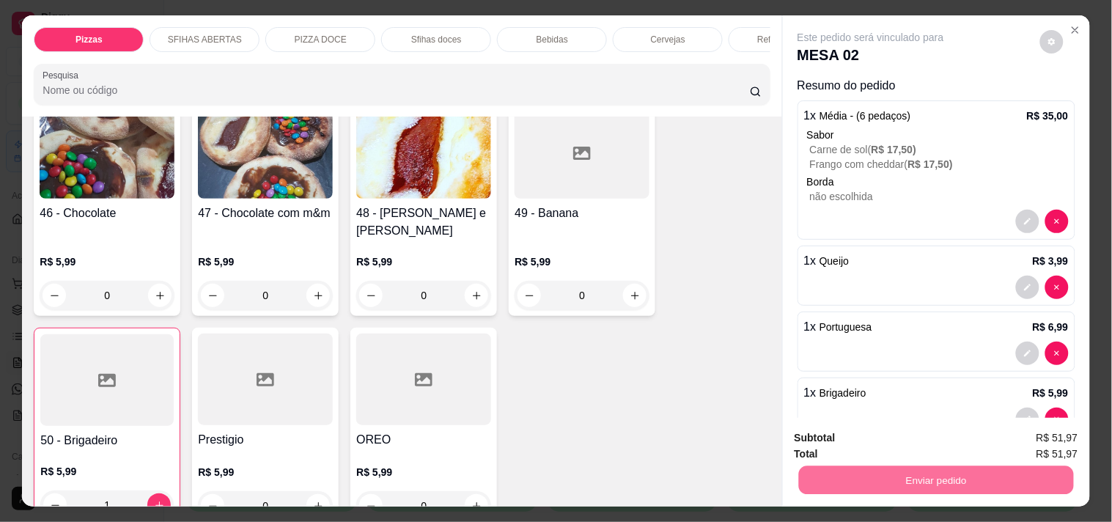
click at [831, 440] on button "Não registrar e enviar pedido" at bounding box center [887, 437] width 148 height 27
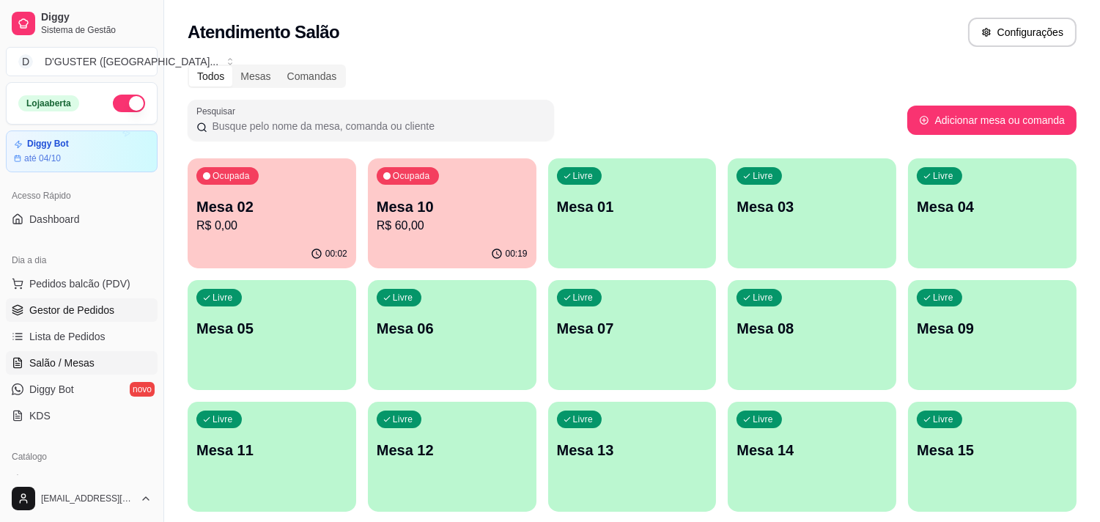
click at [95, 298] on link "Gestor de Pedidos" at bounding box center [82, 309] width 152 height 23
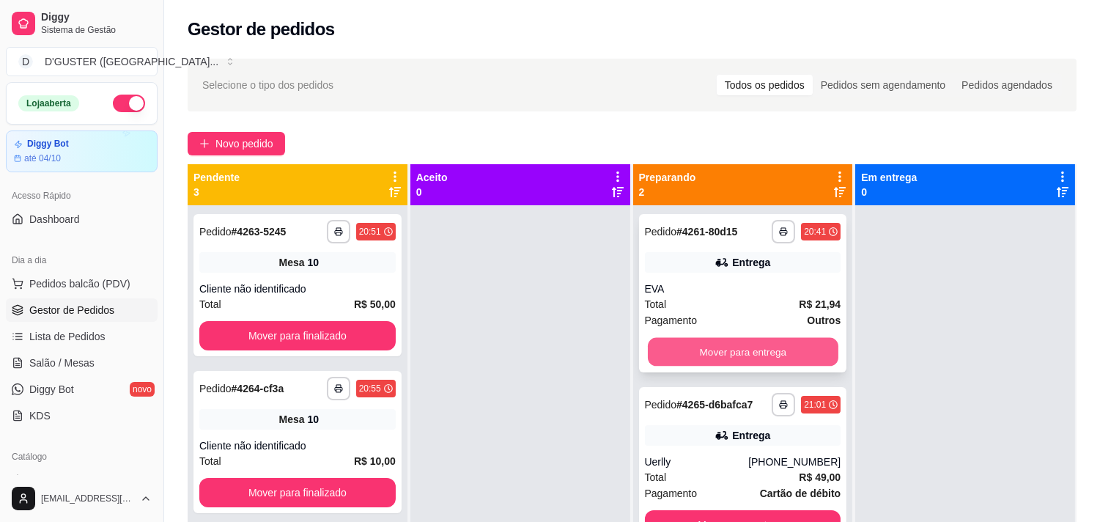
click at [702, 355] on button "Mover para entrega" at bounding box center [743, 352] width 191 height 29
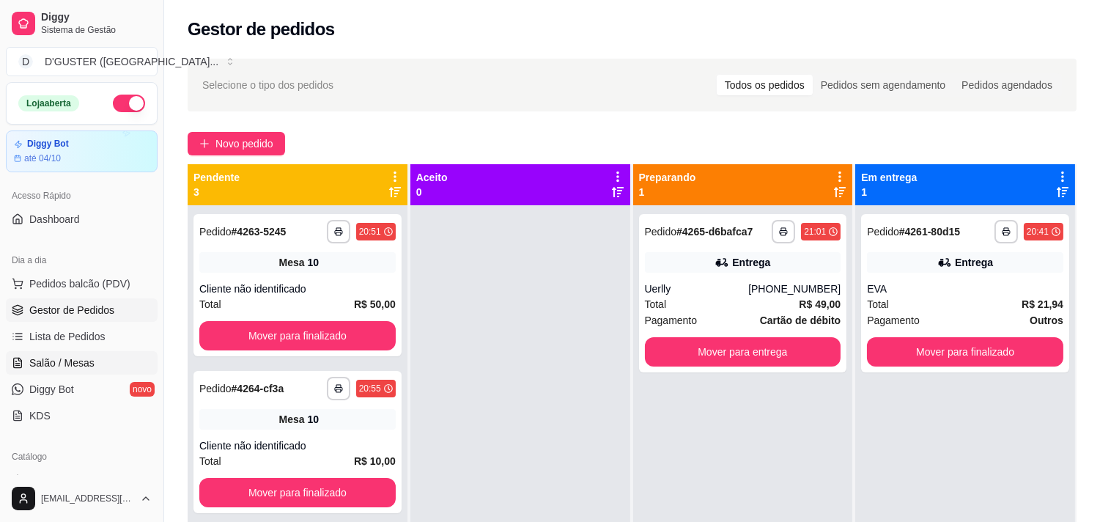
click at [42, 363] on span "Salão / Mesas" at bounding box center [61, 362] width 65 height 15
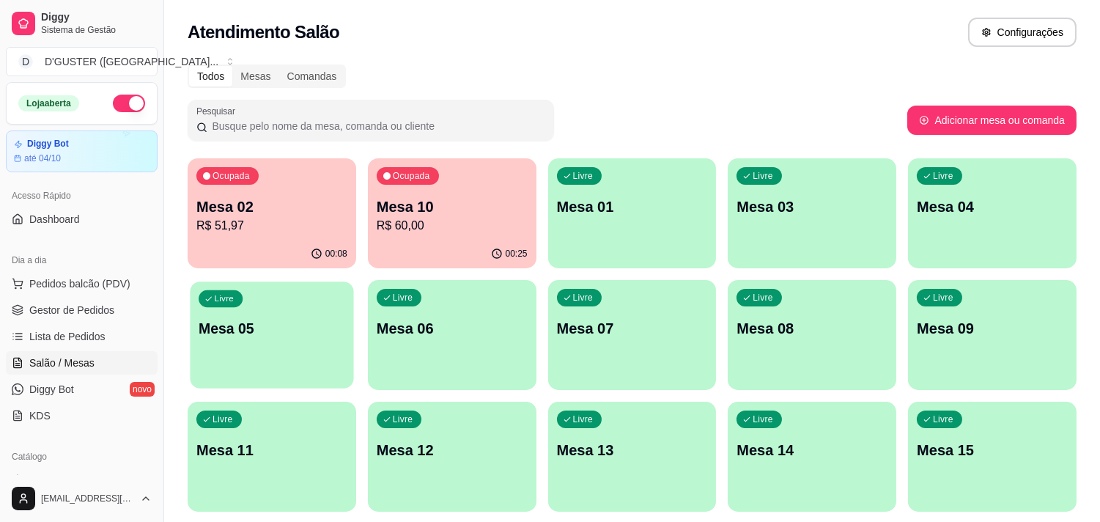
click at [252, 328] on p "Mesa 05" at bounding box center [272, 329] width 147 height 20
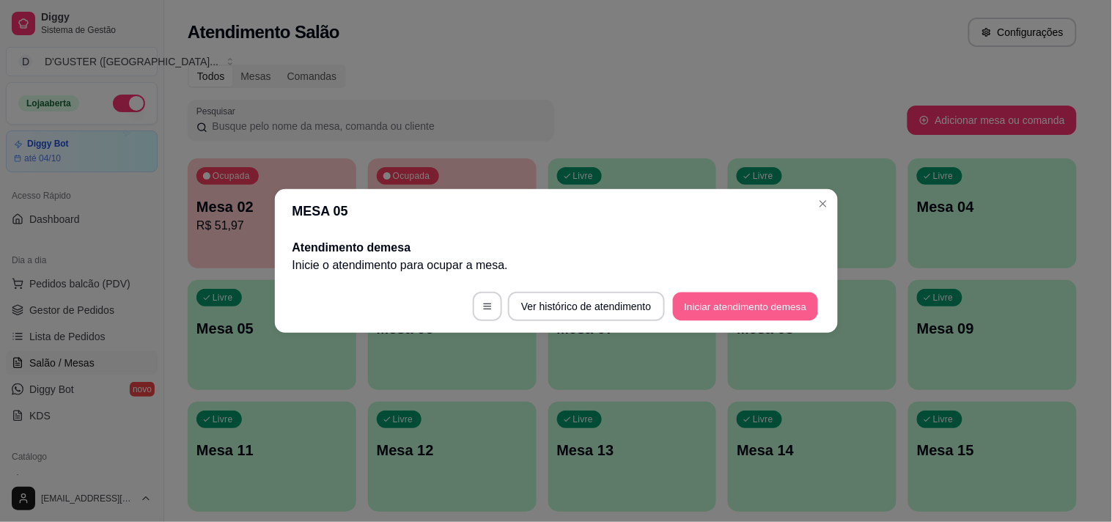
click at [784, 310] on button "Iniciar atendimento de mesa" at bounding box center [745, 306] width 145 height 29
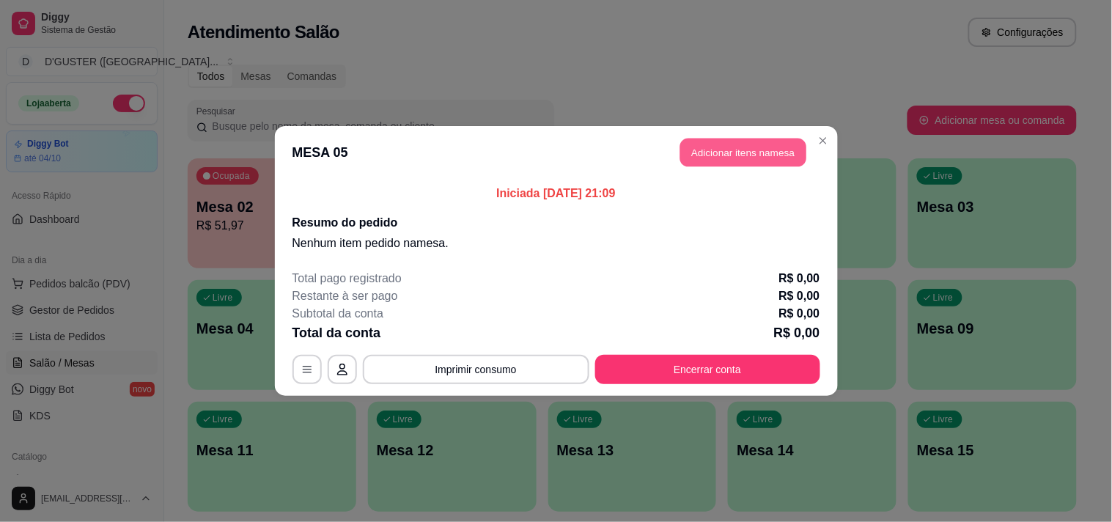
click at [721, 158] on button "Adicionar itens na mesa" at bounding box center [743, 152] width 126 height 29
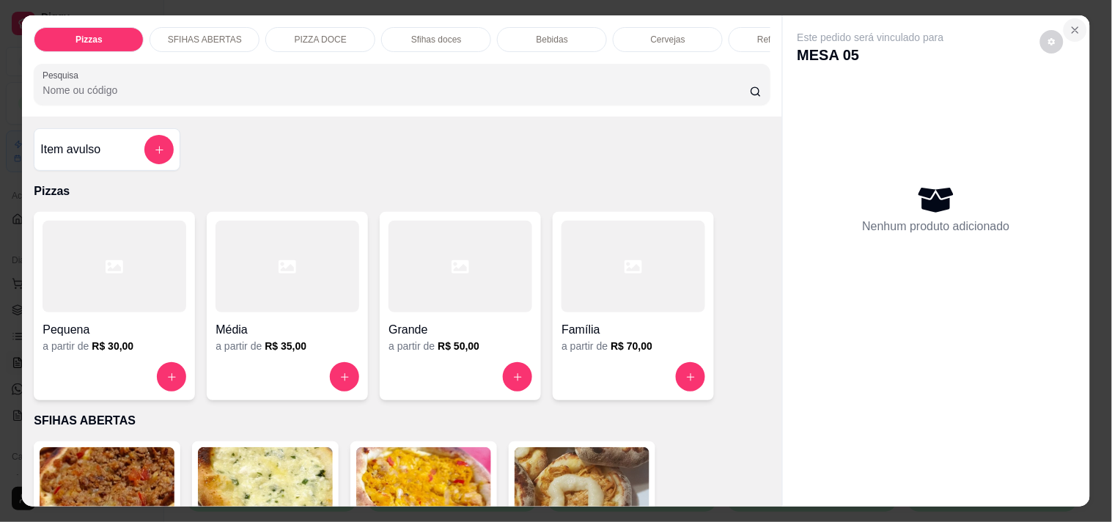
click at [1072, 24] on icon "Close" at bounding box center [1075, 30] width 12 height 12
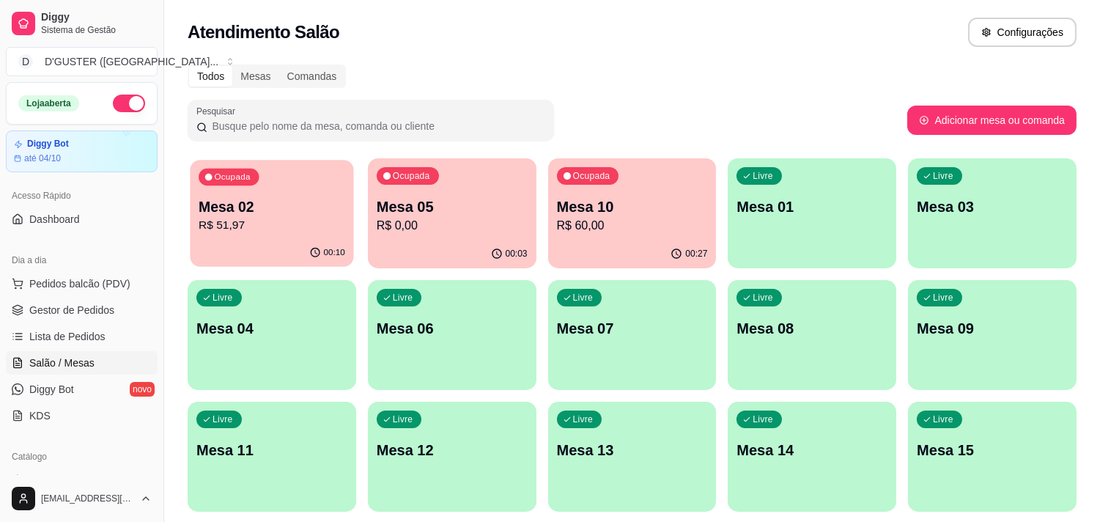
click at [289, 215] on div "Mesa 02 R$ 51,97" at bounding box center [272, 215] width 147 height 37
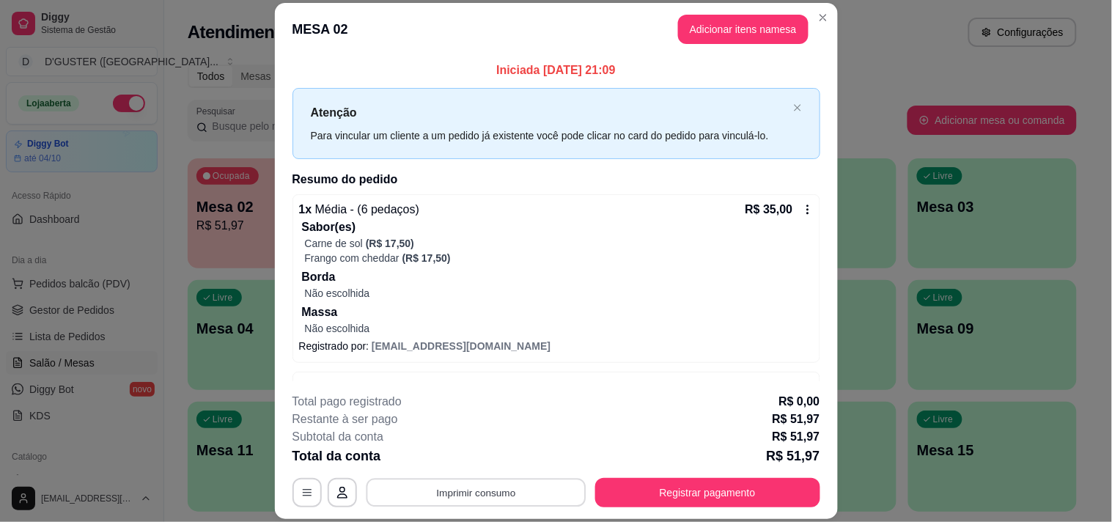
click at [528, 486] on button "Imprimir consumo" at bounding box center [476, 492] width 220 height 29
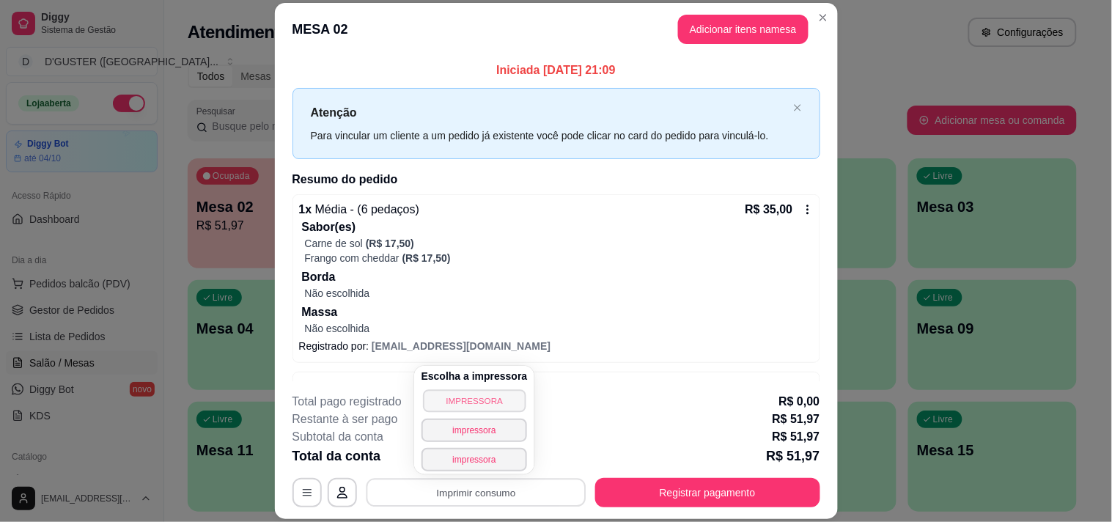
click at [484, 396] on button "IMPRESSORA" at bounding box center [474, 400] width 103 height 23
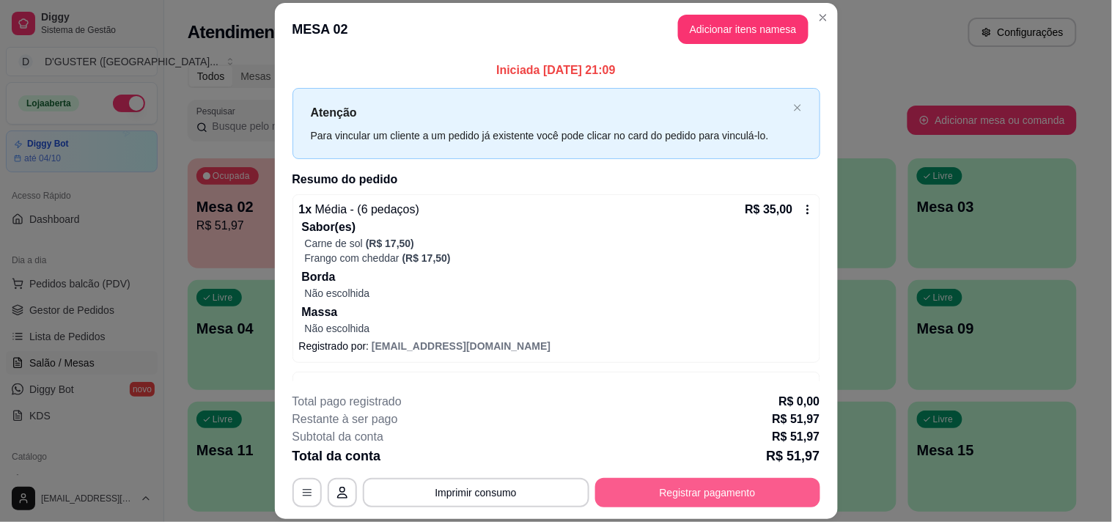
click at [738, 492] on button "Registrar pagamento" at bounding box center [707, 492] width 225 height 29
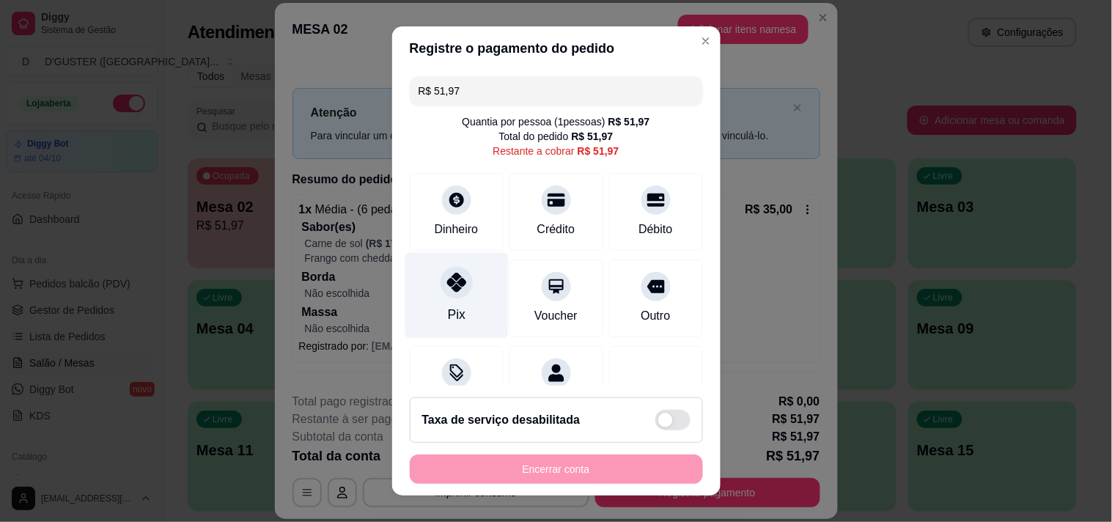
click at [446, 282] on icon at bounding box center [455, 282] width 19 height 19
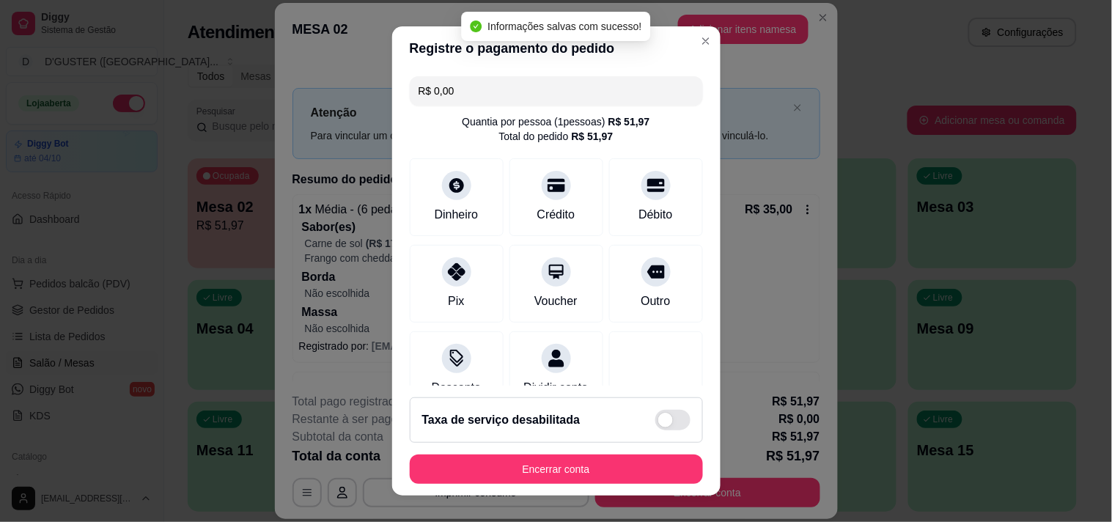
type input "R$ 0,00"
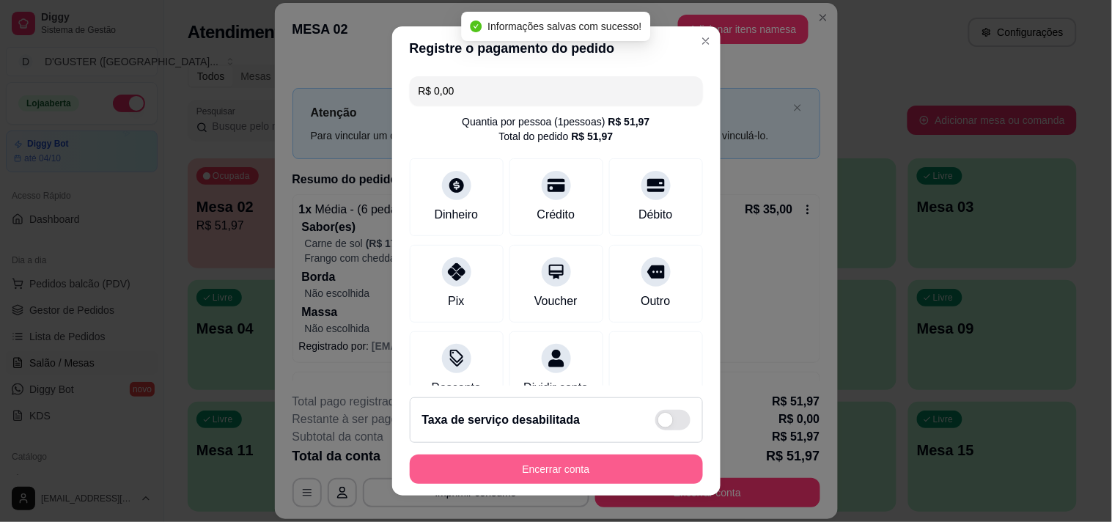
click at [585, 472] on button "Encerrar conta" at bounding box center [556, 468] width 293 height 29
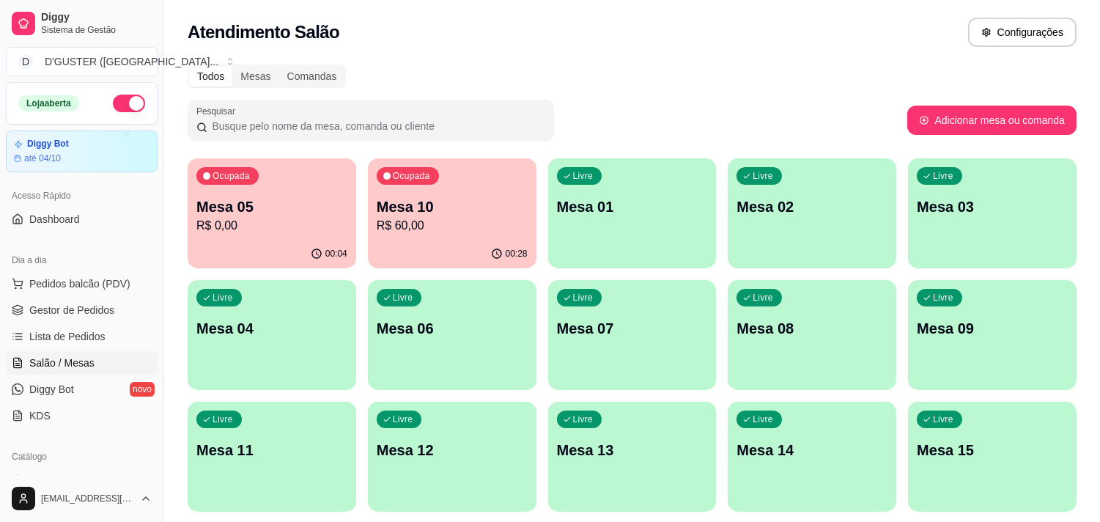
click at [119, 314] on link "Gestor de Pedidos" at bounding box center [82, 309] width 152 height 23
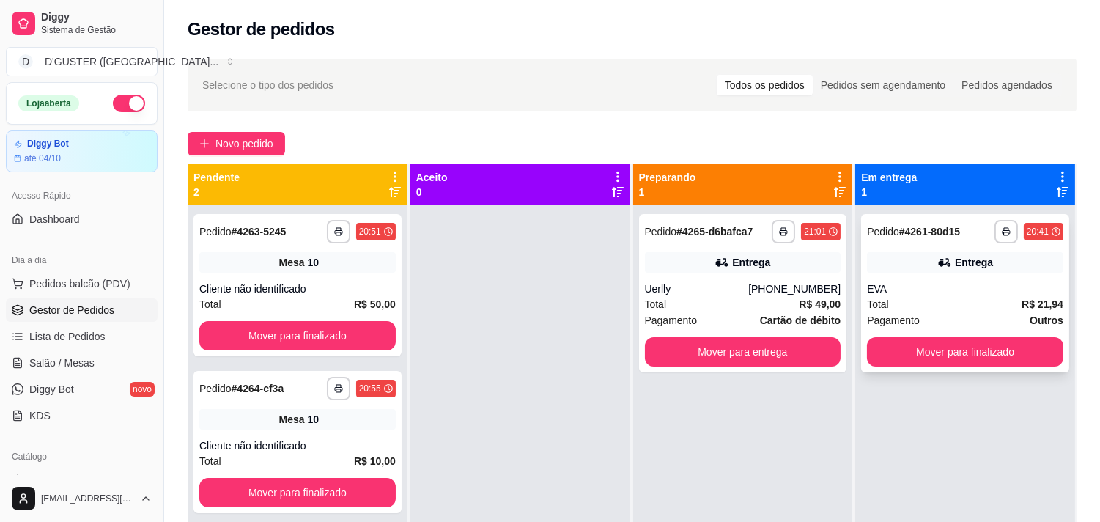
click at [990, 284] on div "EVA" at bounding box center [965, 288] width 196 height 15
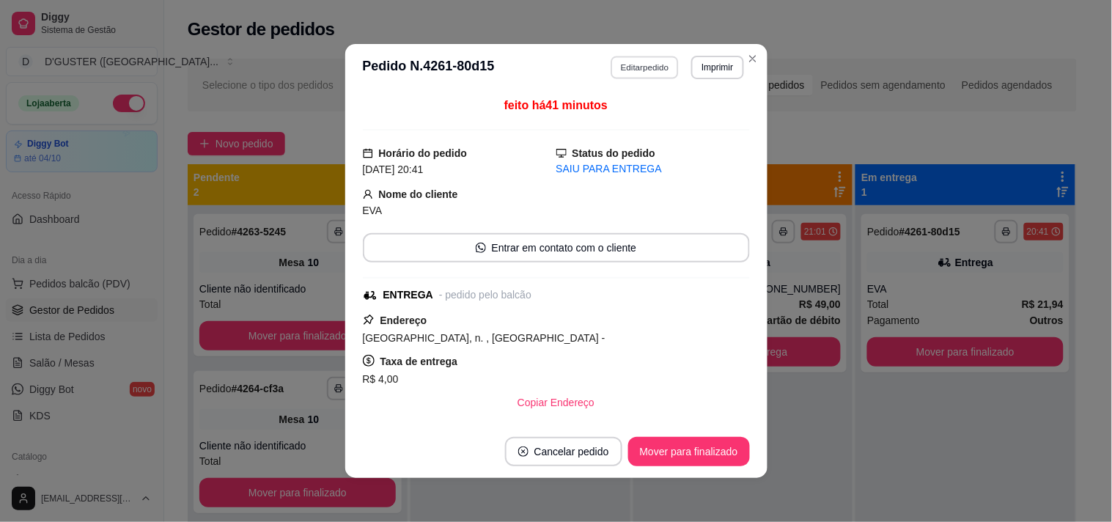
click at [641, 59] on button "Editar pedido" at bounding box center [644, 67] width 68 height 23
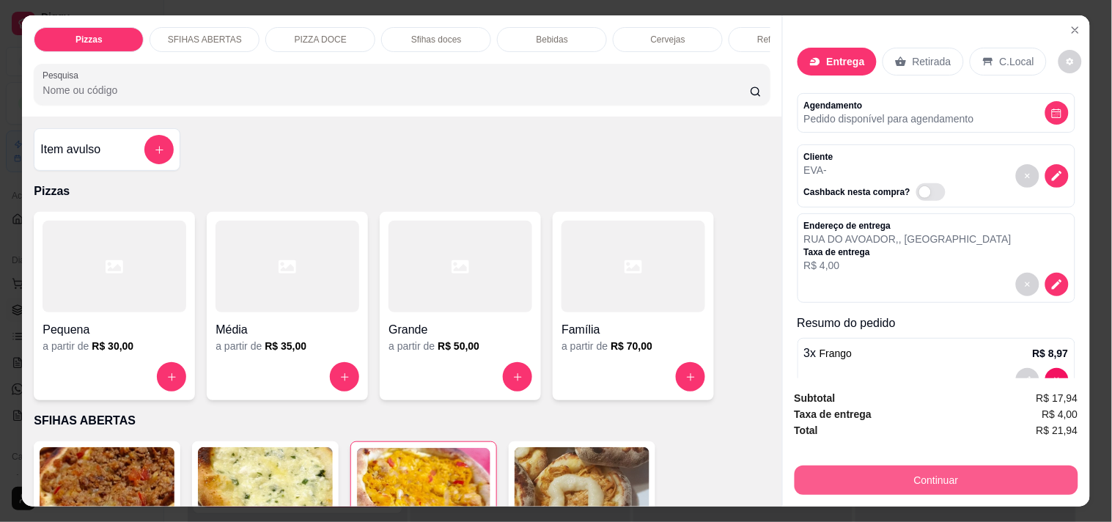
click at [998, 465] on button "Continuar" at bounding box center [936, 479] width 284 height 29
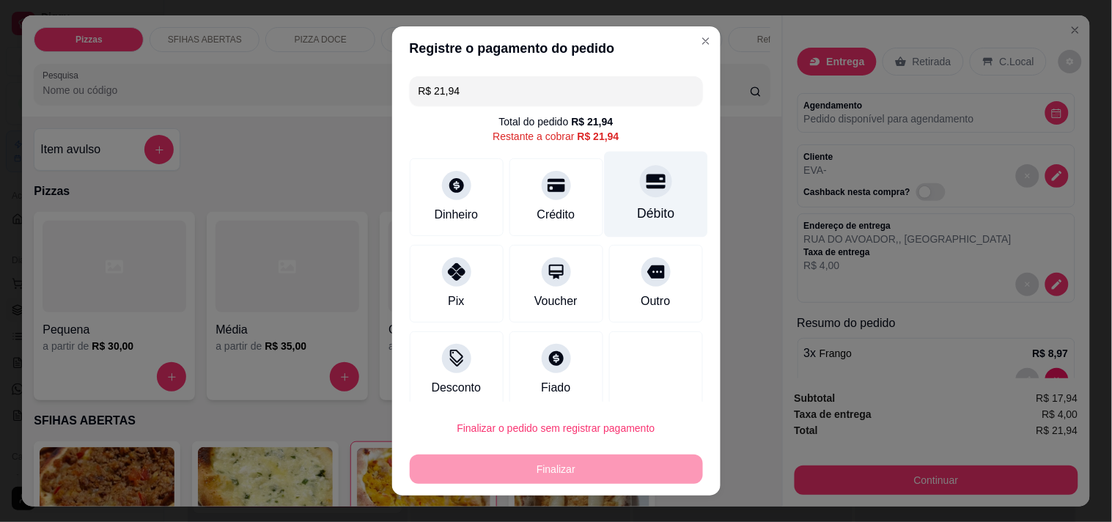
click at [629, 202] on div "Débito" at bounding box center [655, 194] width 103 height 86
type input "R$ 0,00"
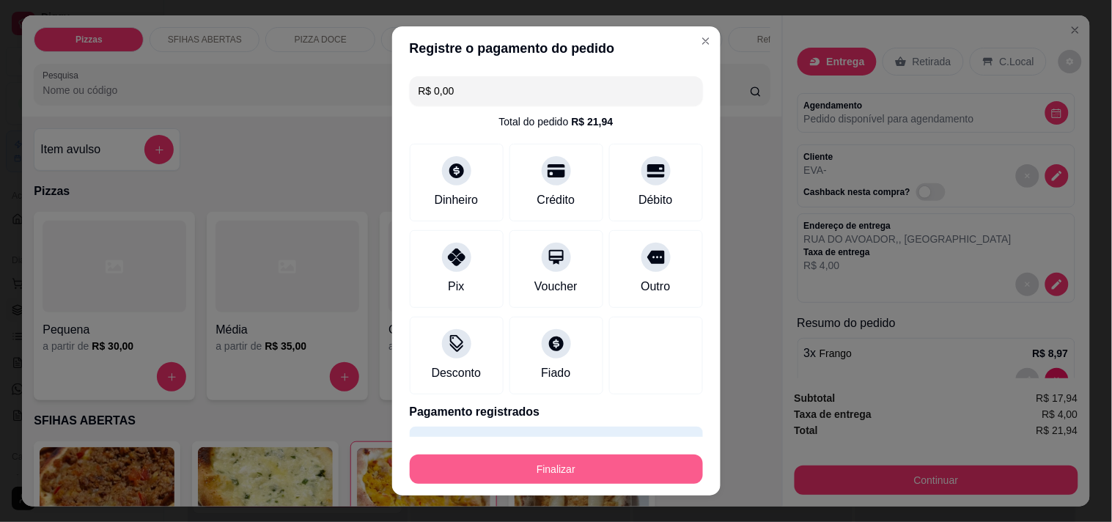
click at [595, 472] on button "Finalizar" at bounding box center [556, 468] width 293 height 29
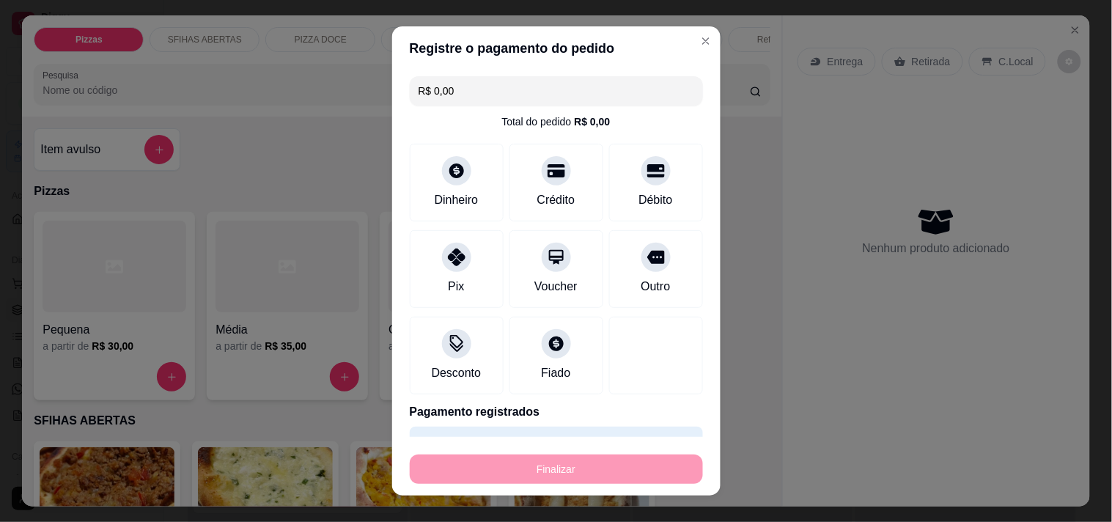
type input "0"
type input "-R$ 21,94"
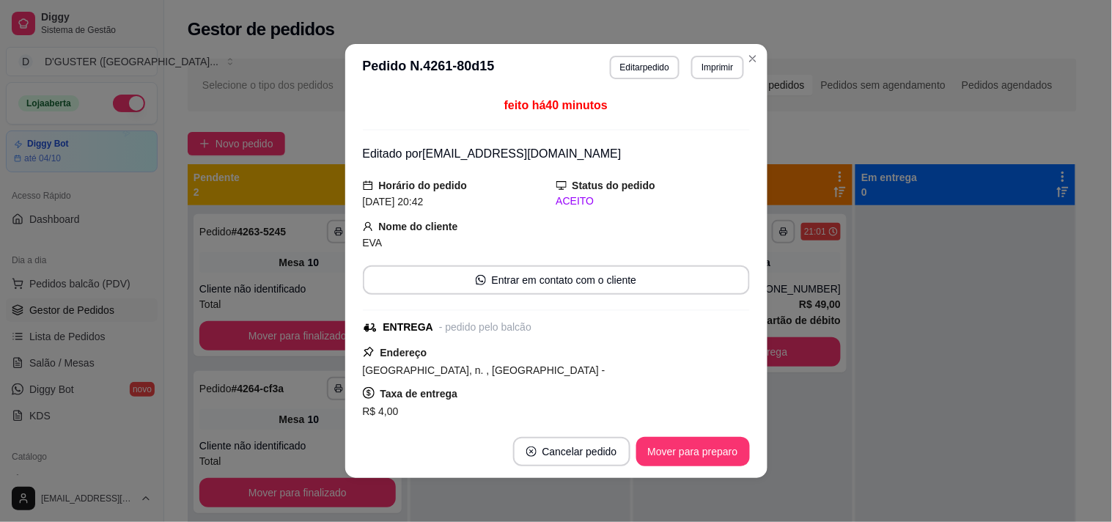
click at [694, 426] on footer "Cancelar pedido Mover para preparo" at bounding box center [556, 451] width 422 height 53
click at [695, 454] on button "Mover para preparo" at bounding box center [692, 451] width 110 height 29
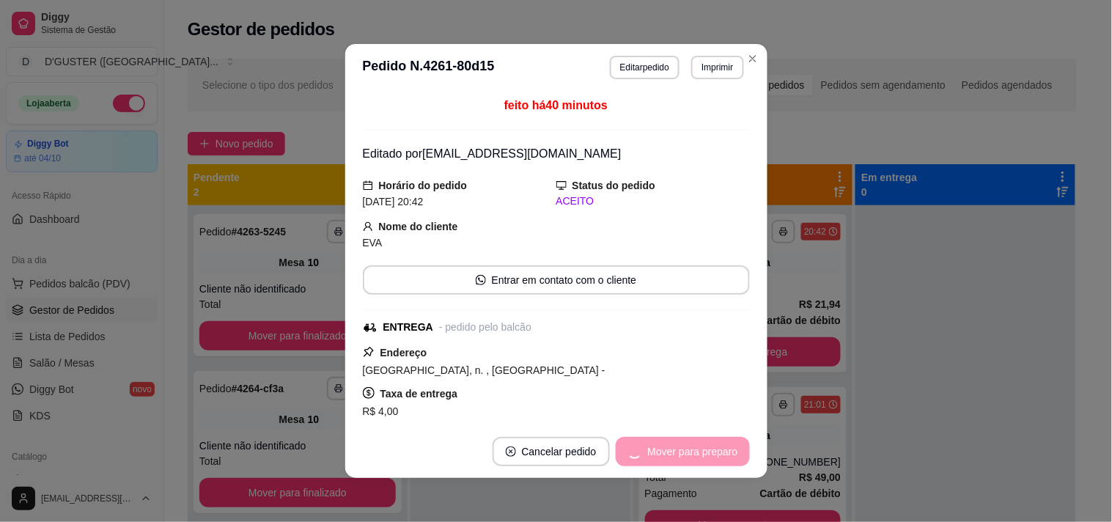
click at [695, 454] on div "Mover para preparo" at bounding box center [682, 451] width 134 height 29
click at [695, 454] on button "Mover para entrega" at bounding box center [693, 451] width 110 height 29
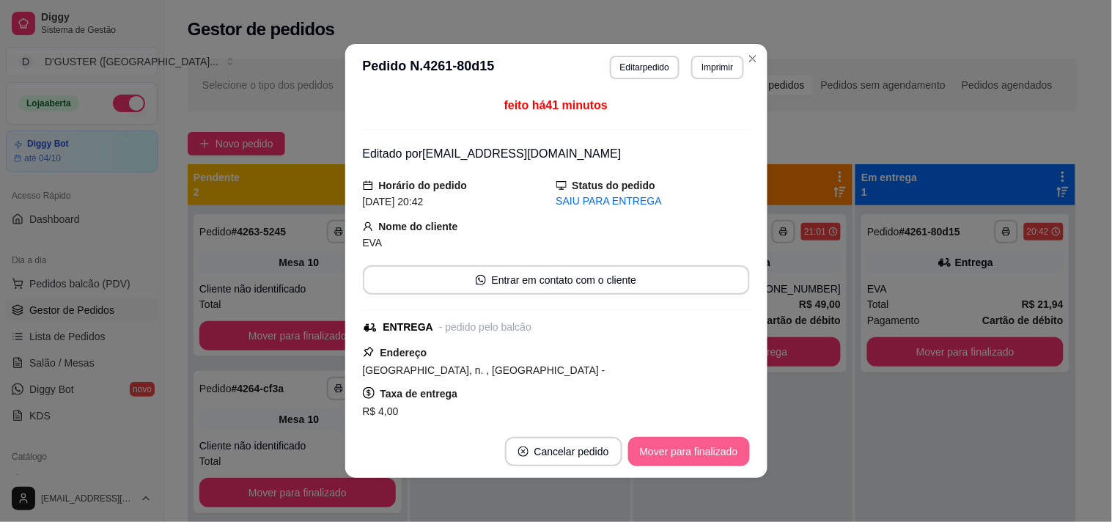
click at [695, 454] on button "Mover para finalizado" at bounding box center [689, 451] width 122 height 29
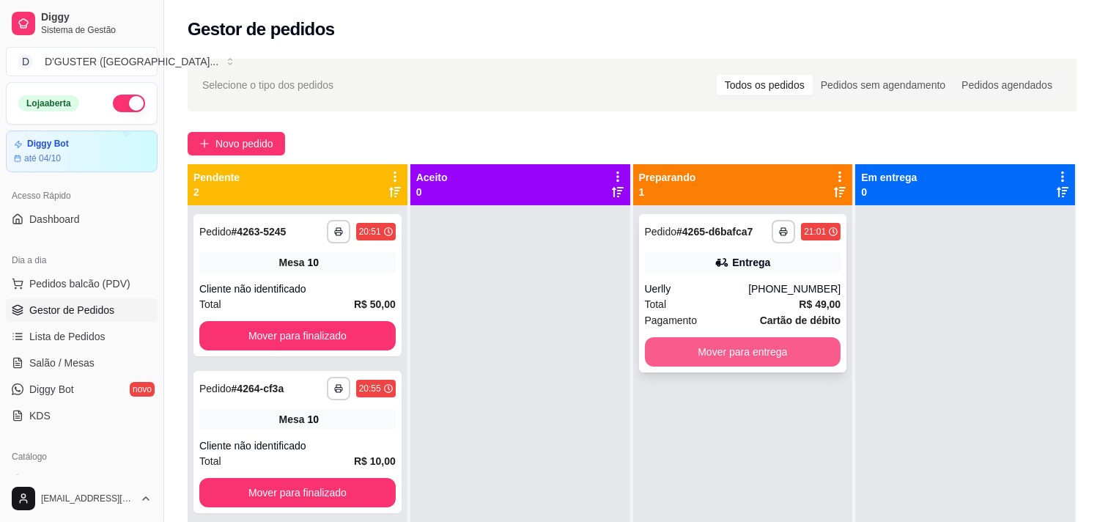
click at [755, 349] on button "Mover para entrega" at bounding box center [743, 351] width 196 height 29
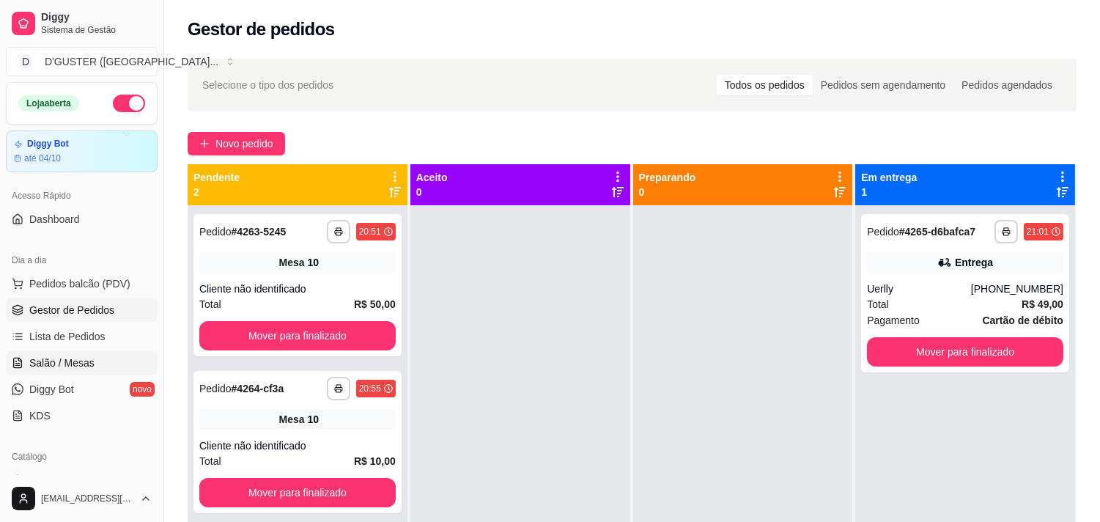
click at [86, 368] on span "Salão / Mesas" at bounding box center [61, 362] width 65 height 15
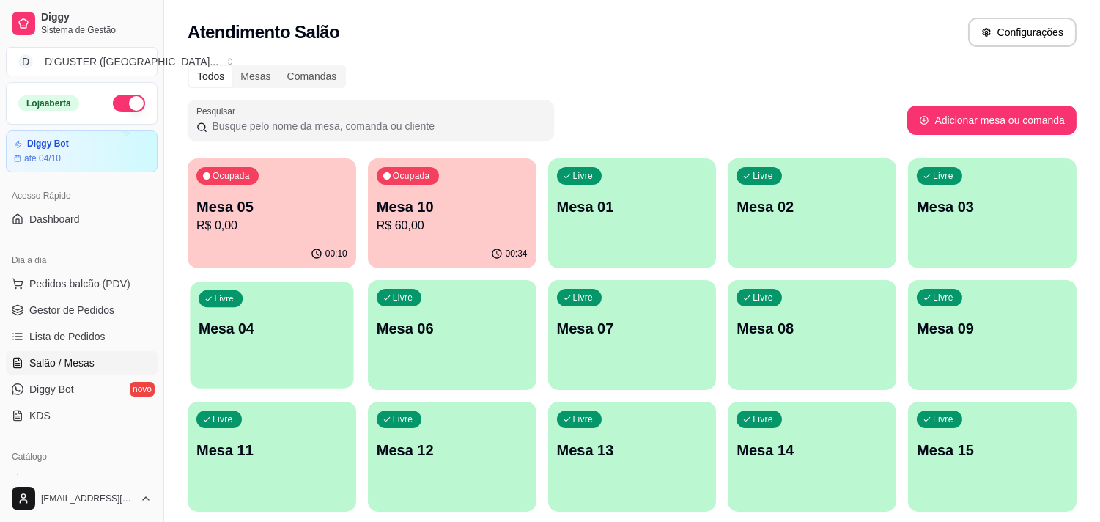
click at [313, 322] on p "Mesa 04" at bounding box center [272, 329] width 147 height 20
click at [256, 210] on p "Mesa 05" at bounding box center [272, 207] width 147 height 20
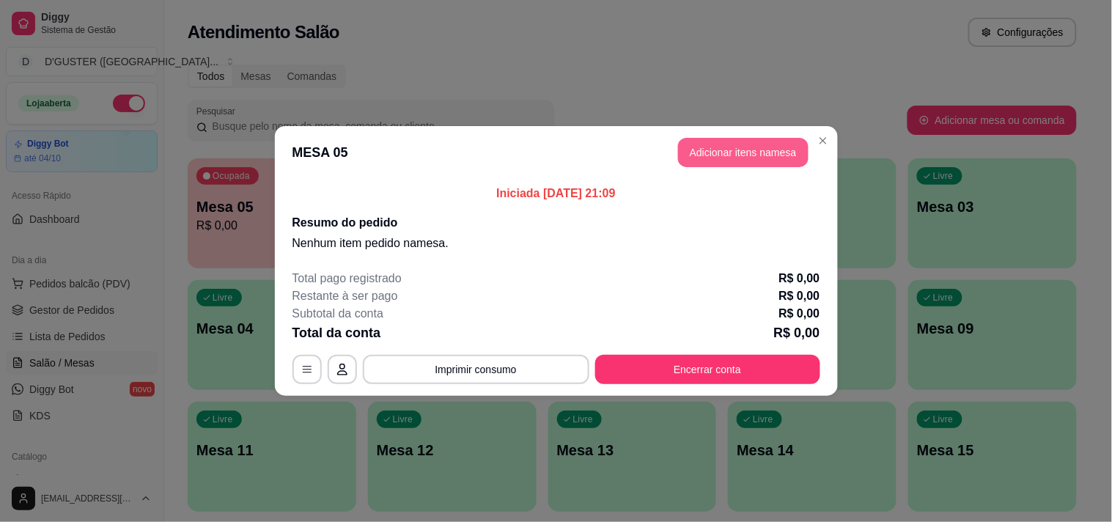
click at [764, 145] on button "Adicionar itens na mesa" at bounding box center [743, 152] width 130 height 29
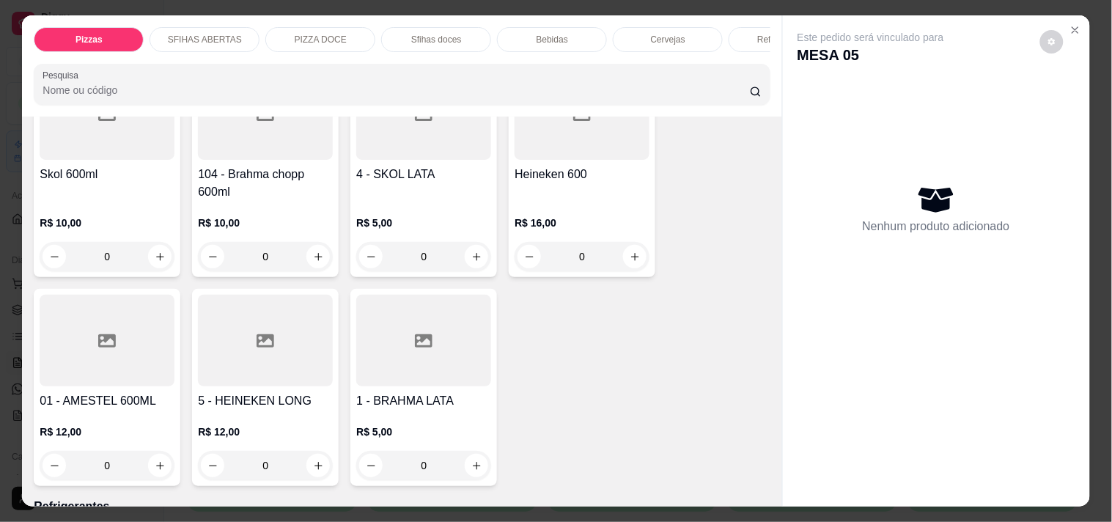
scroll to position [3500, 0]
click at [148, 452] on button "increase-product-quantity" at bounding box center [159, 463] width 23 height 23
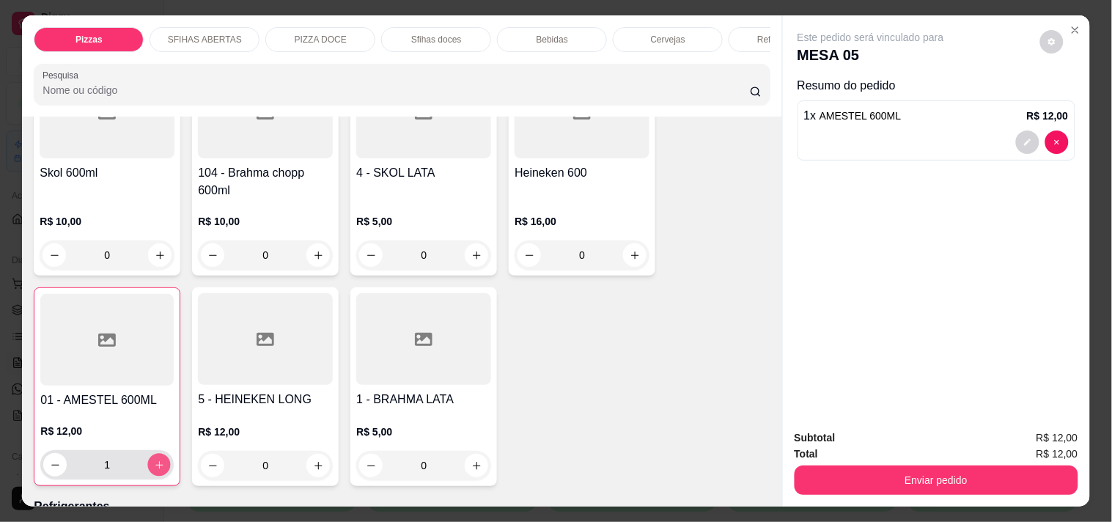
click at [155, 459] on icon "increase-product-quantity" at bounding box center [159, 464] width 11 height 11
type input "2"
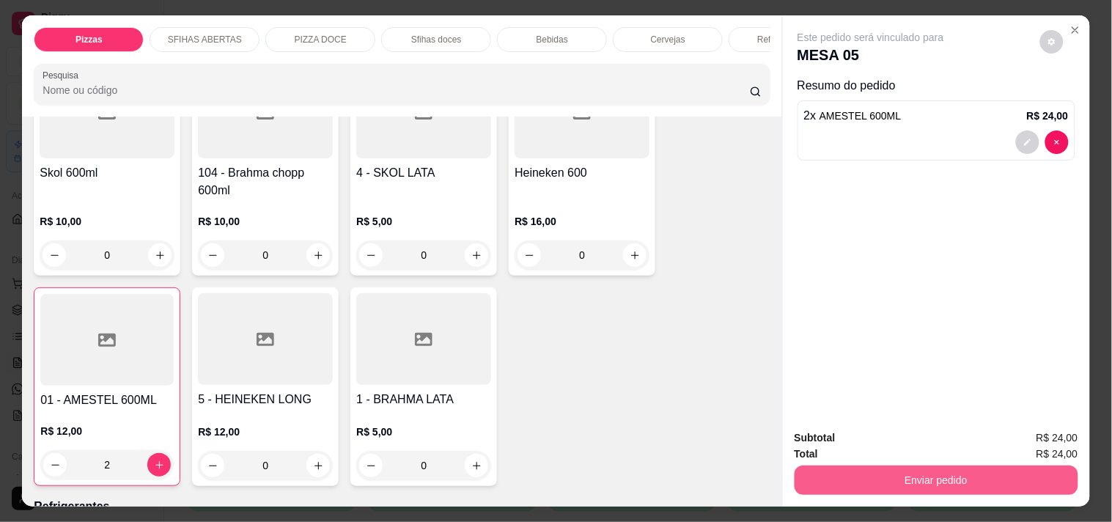
click at [953, 477] on button "Enviar pedido" at bounding box center [936, 479] width 284 height 29
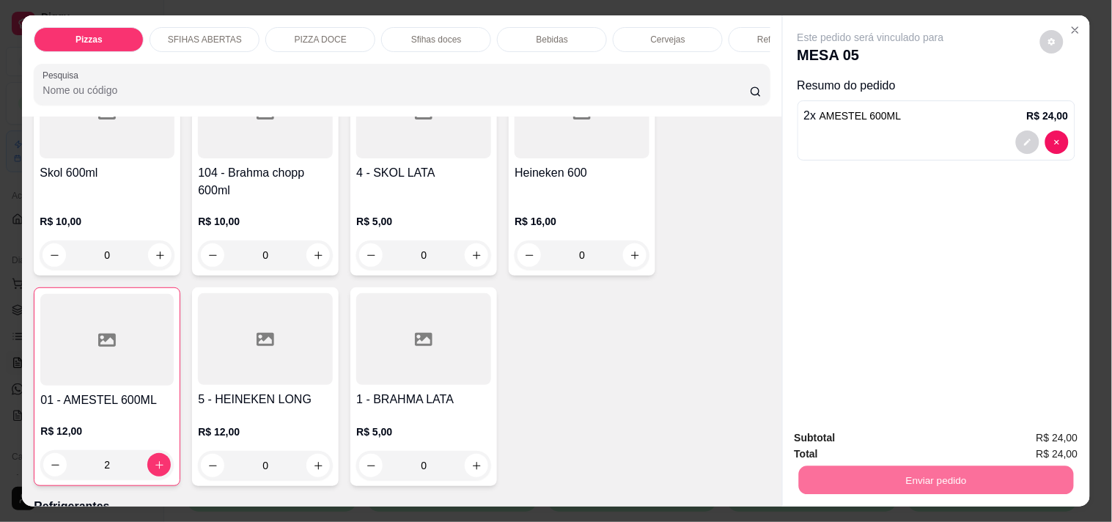
click at [920, 437] on button "Não registrar e enviar pedido" at bounding box center [887, 437] width 148 height 27
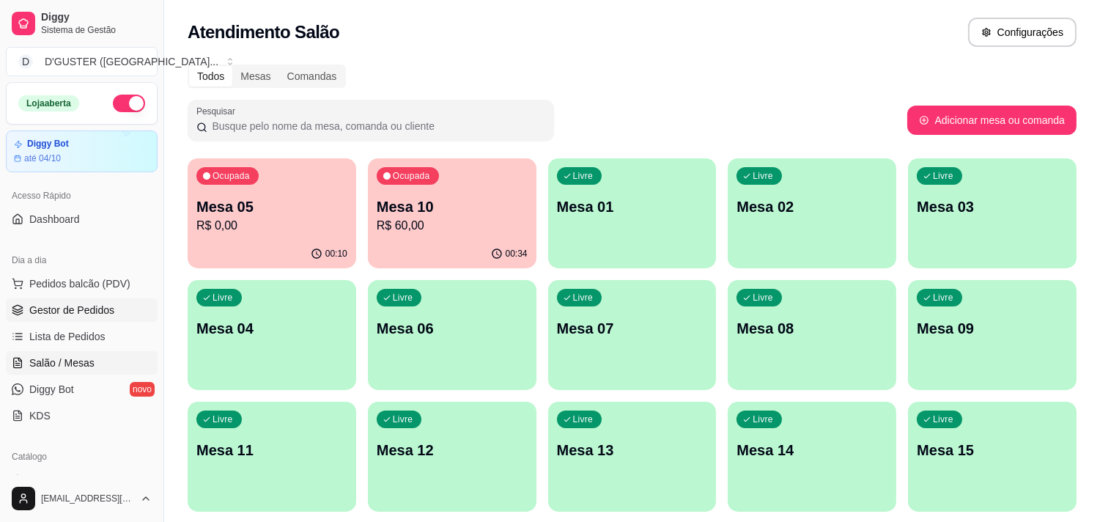
click at [86, 315] on span "Gestor de Pedidos" at bounding box center [71, 310] width 85 height 15
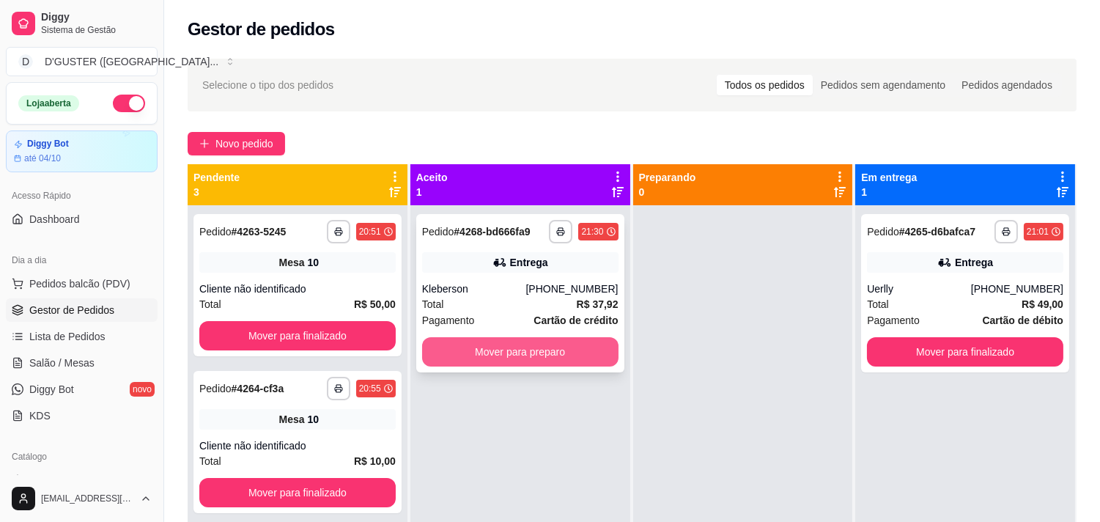
click at [542, 352] on button "Mover para preparo" at bounding box center [520, 351] width 196 height 29
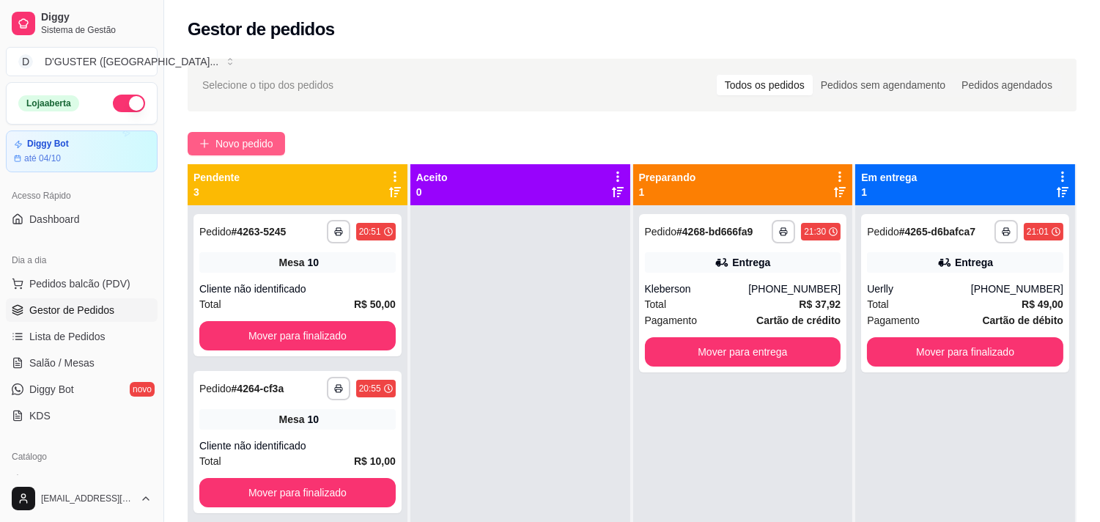
click at [265, 149] on span "Novo pedido" at bounding box center [244, 144] width 58 height 16
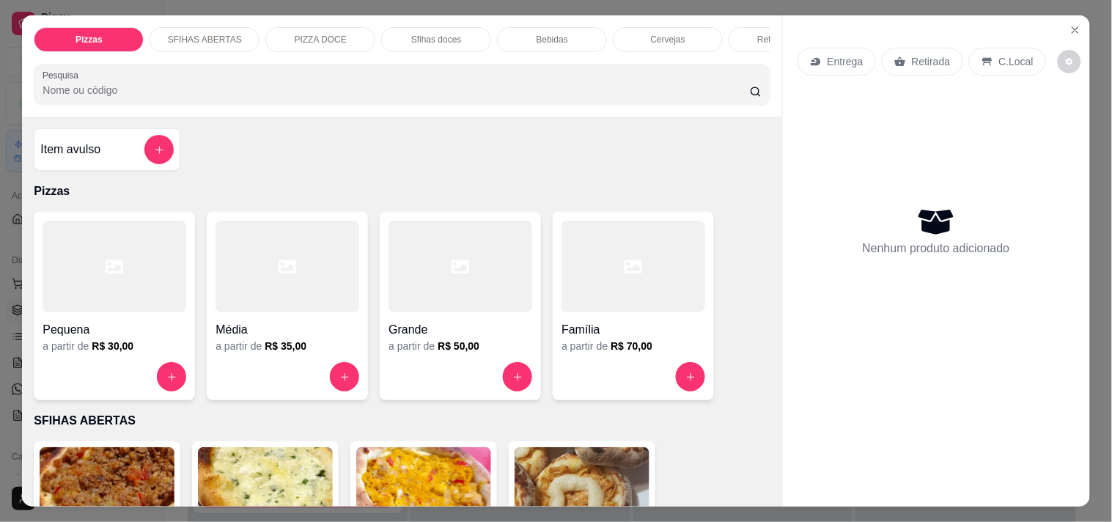
click at [927, 60] on p "Retirada" at bounding box center [930, 61] width 39 height 15
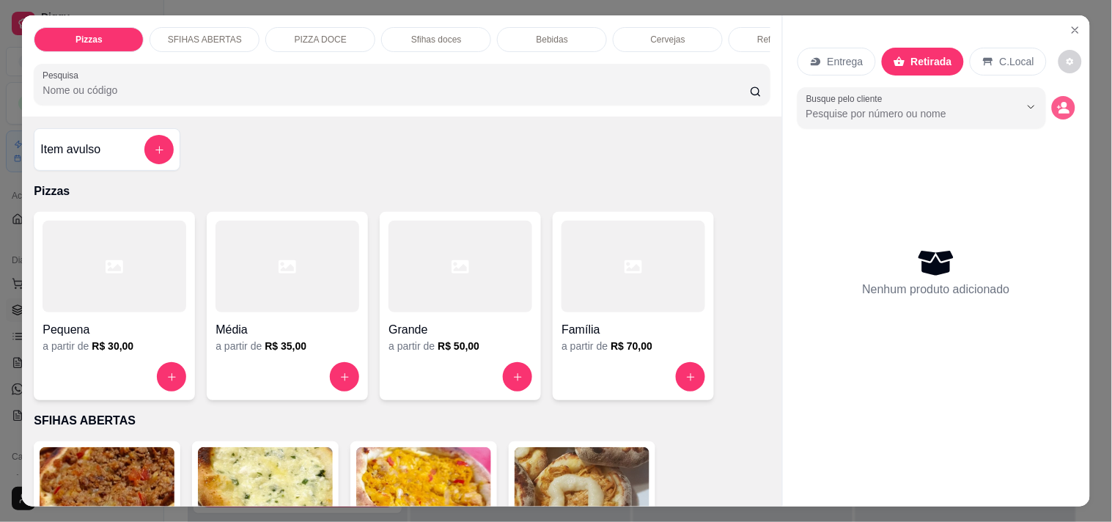
click at [1066, 100] on button "decrease-product-quantity" at bounding box center [1062, 107] width 23 height 23
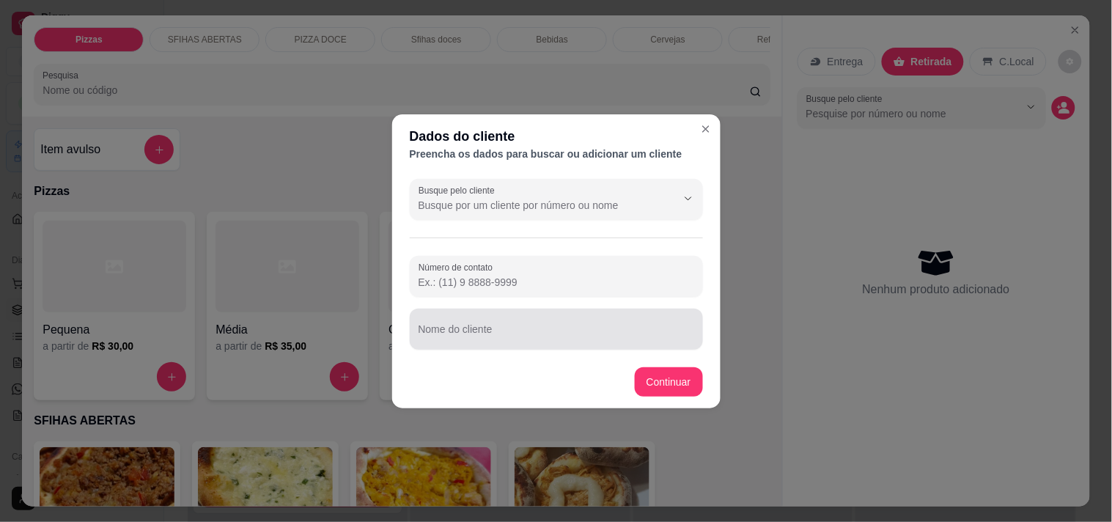
click at [627, 343] on div "Nome do cliente" at bounding box center [556, 328] width 293 height 41
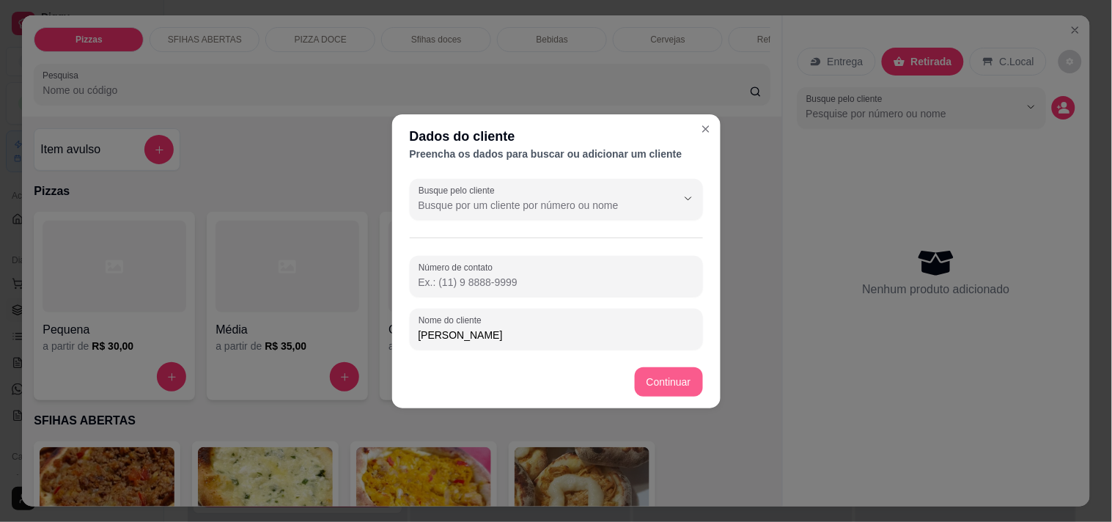
type input "[PERSON_NAME]"
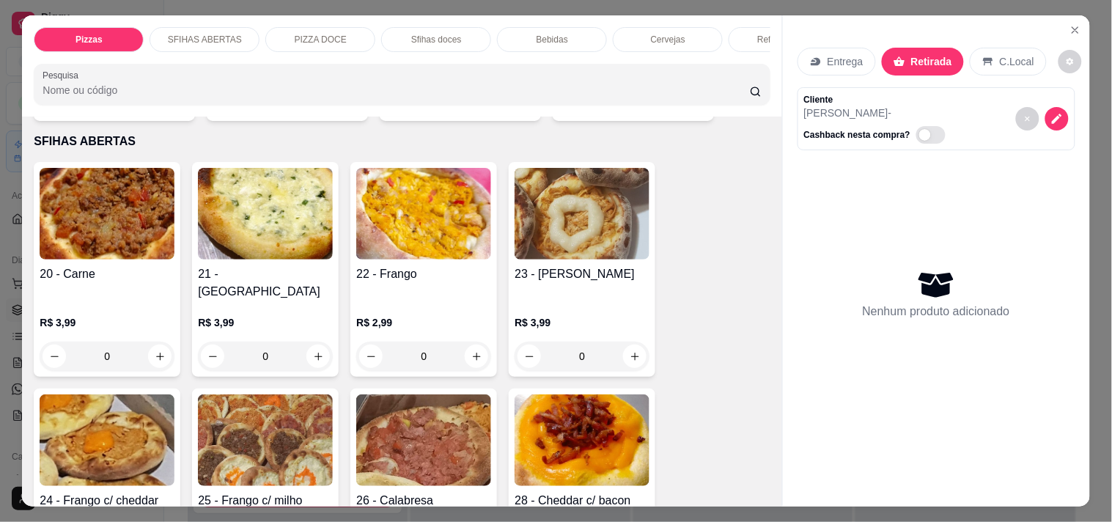
scroll to position [407, 0]
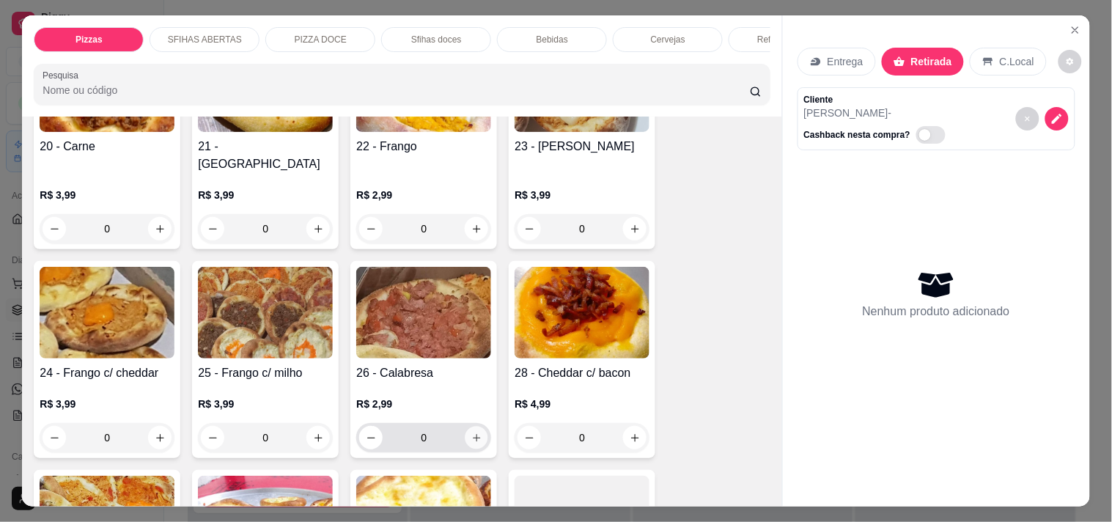
click at [471, 432] on icon "increase-product-quantity" at bounding box center [476, 437] width 11 height 11
type input "1"
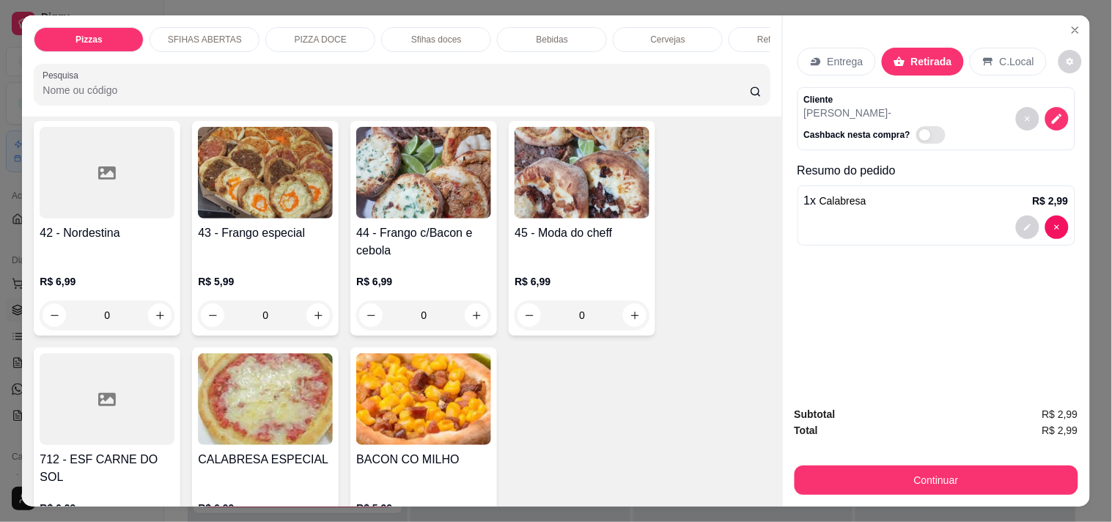
scroll to position [1465, 0]
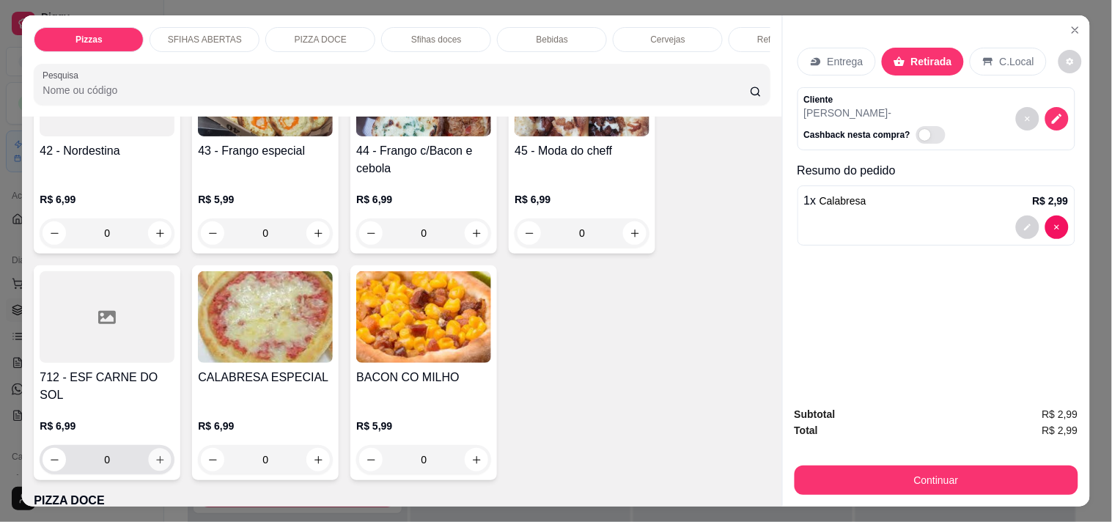
click at [155, 454] on icon "increase-product-quantity" at bounding box center [160, 459] width 11 height 11
type input "1"
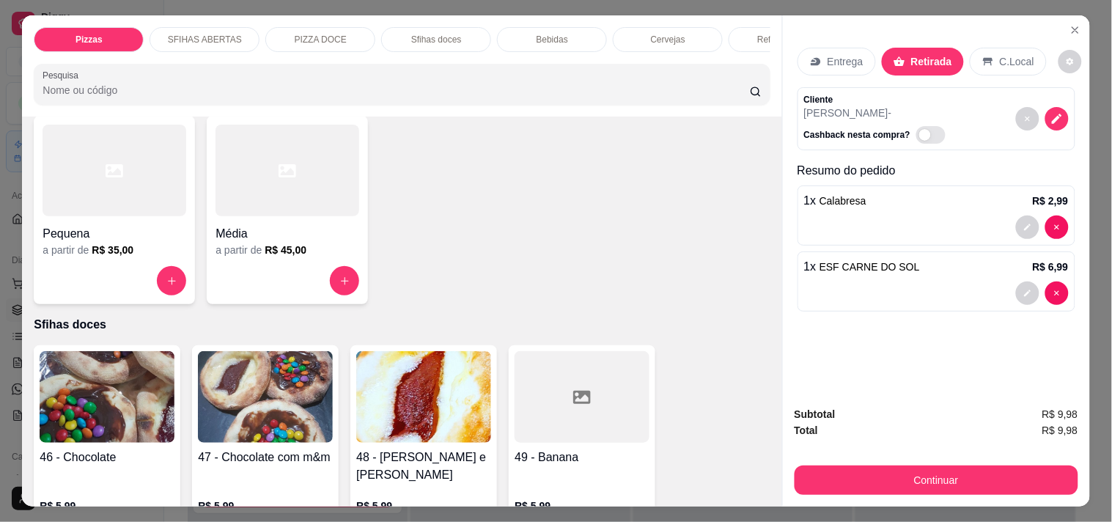
scroll to position [1953, 0]
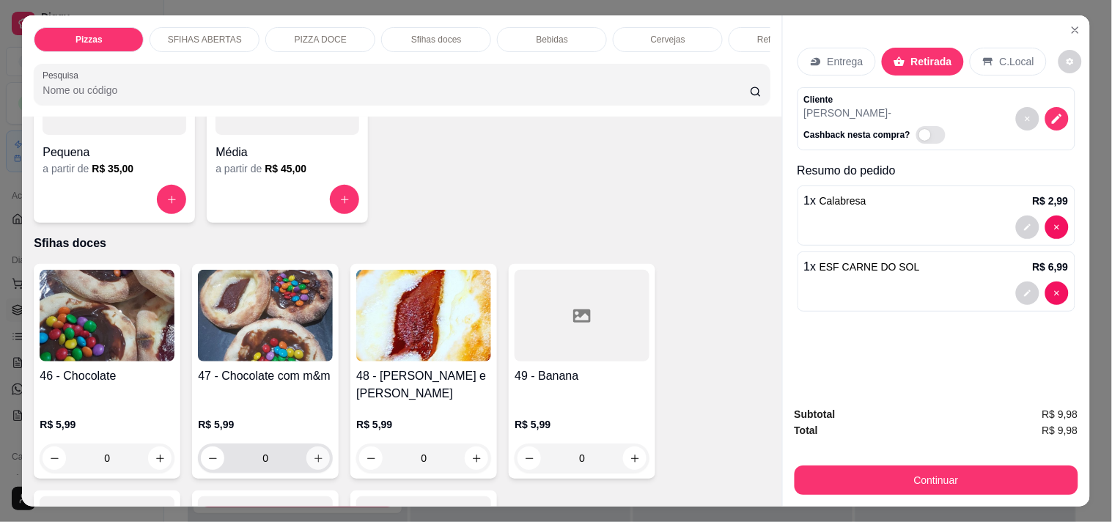
click at [315, 453] on icon "increase-product-quantity" at bounding box center [318, 458] width 11 height 11
type input "1"
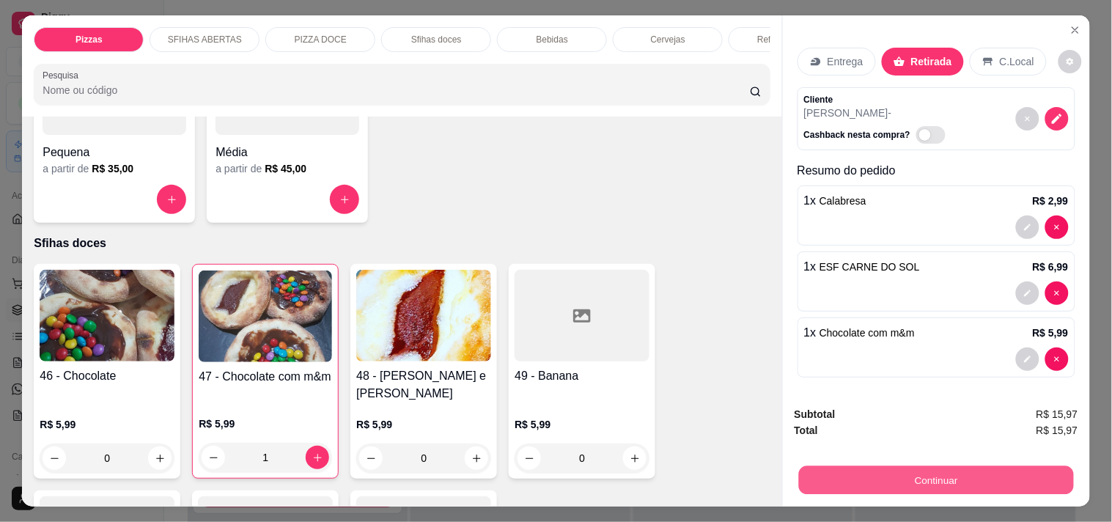
click at [925, 470] on button "Continuar" at bounding box center [935, 479] width 275 height 29
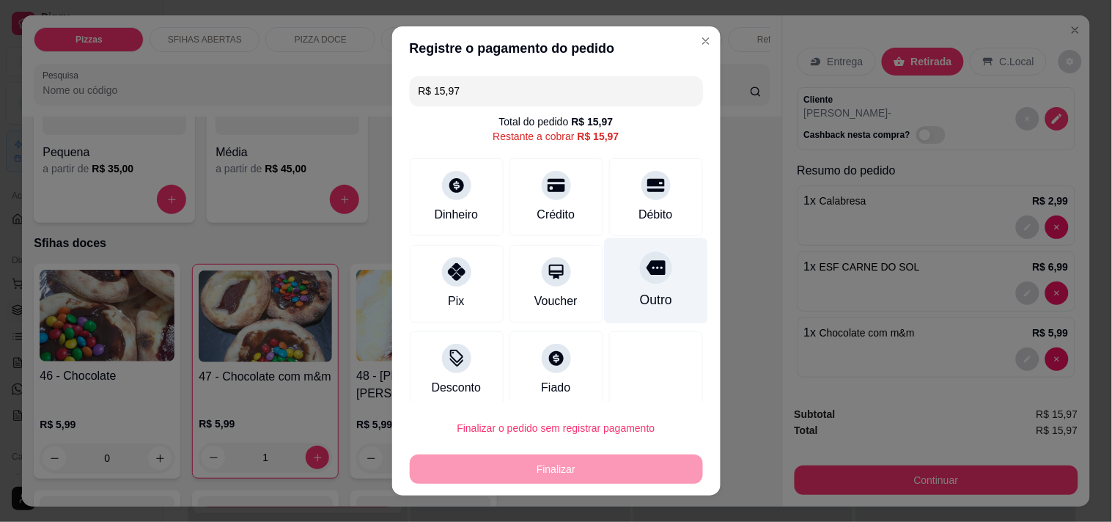
click at [621, 288] on div "Outro" at bounding box center [655, 280] width 103 height 86
type input "R$ 0,00"
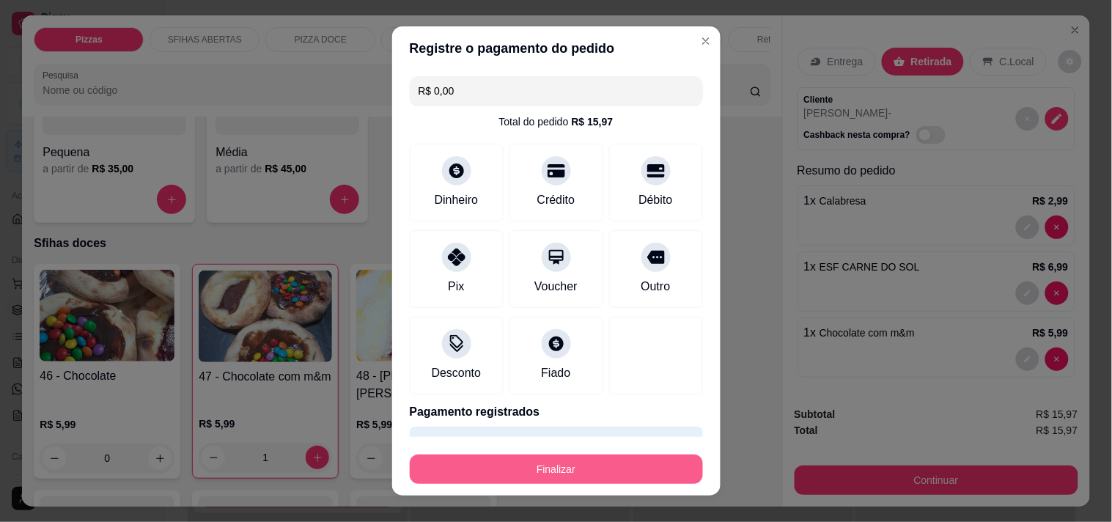
click at [654, 473] on button "Finalizar" at bounding box center [556, 468] width 293 height 29
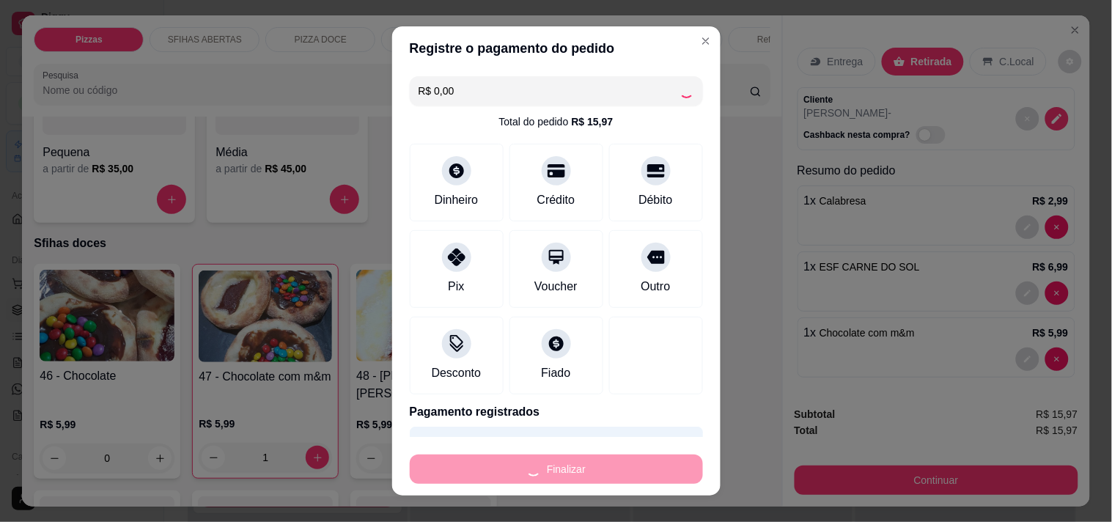
type input "0"
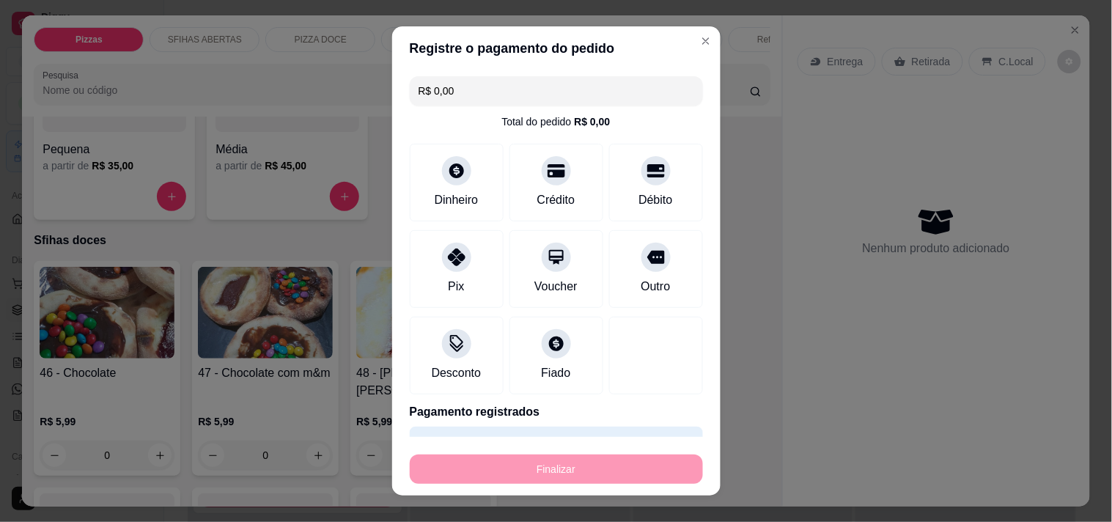
type input "-R$ 15,97"
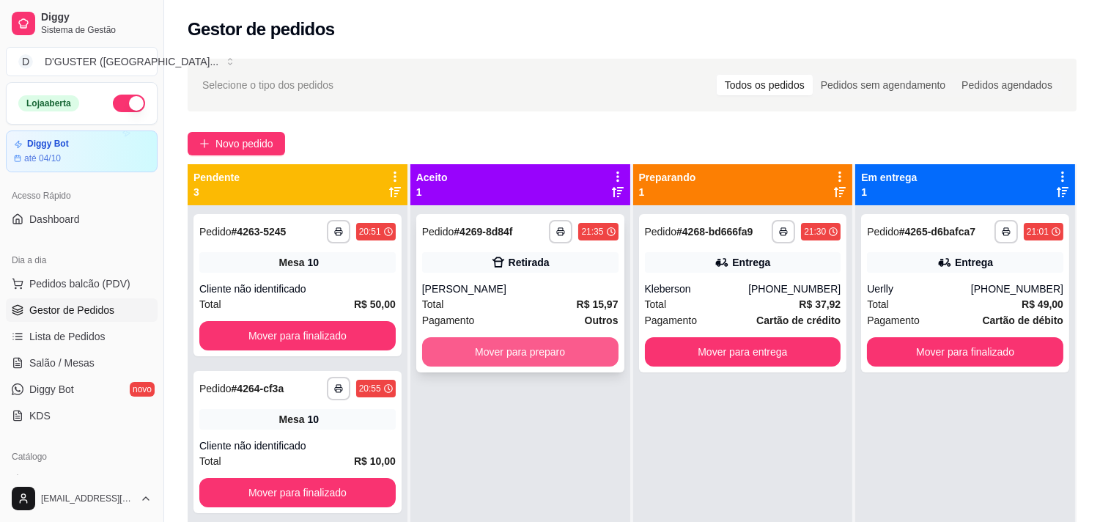
click at [535, 350] on button "Mover para preparo" at bounding box center [520, 351] width 196 height 29
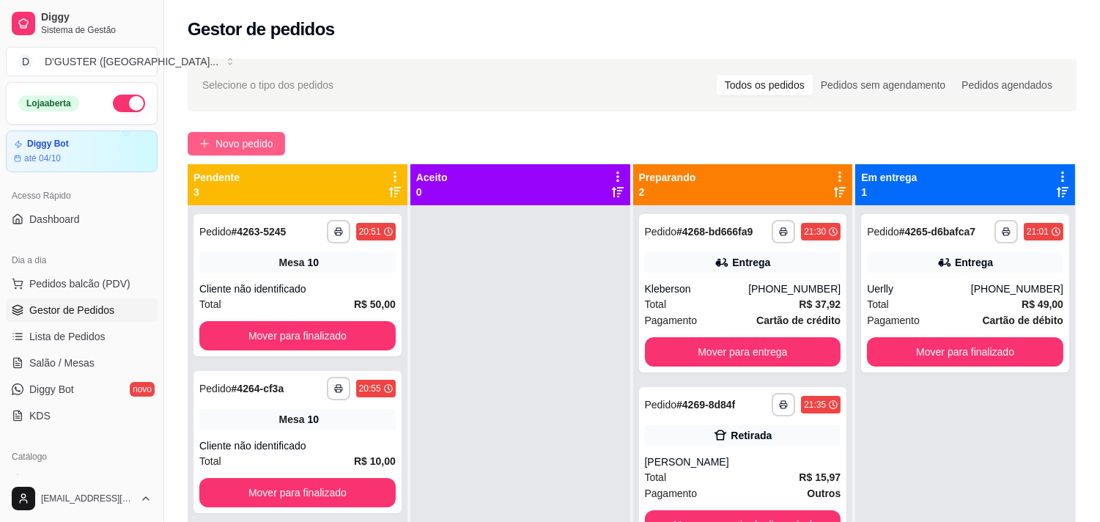
click at [239, 137] on span "Novo pedido" at bounding box center [244, 144] width 58 height 16
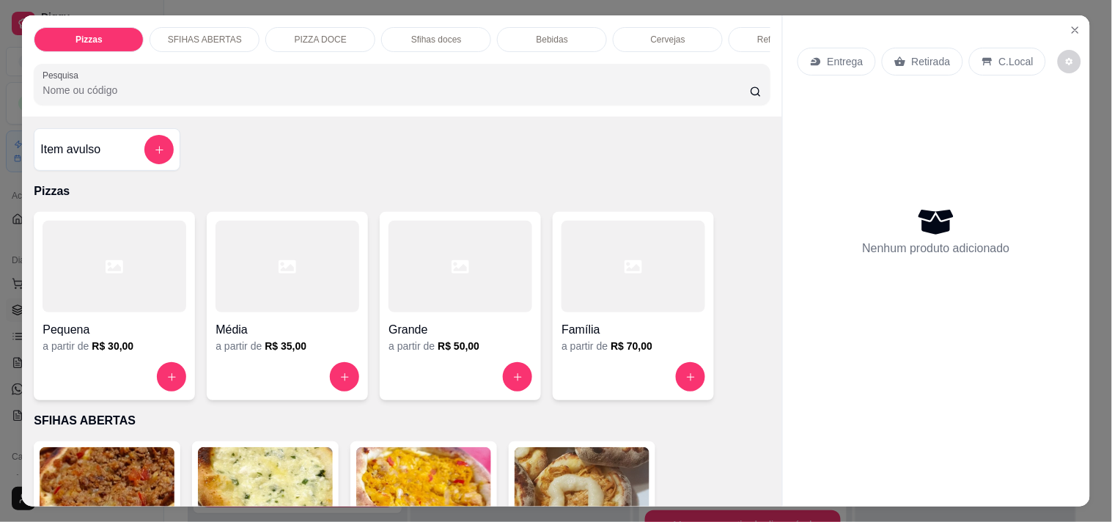
click at [913, 56] on p "Retirada" at bounding box center [930, 61] width 39 height 15
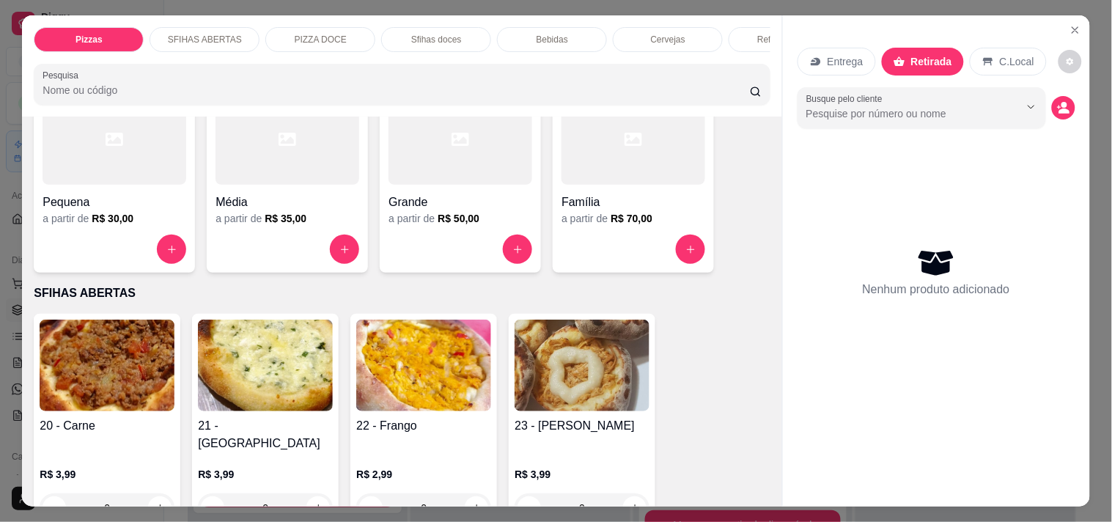
scroll to position [244, 0]
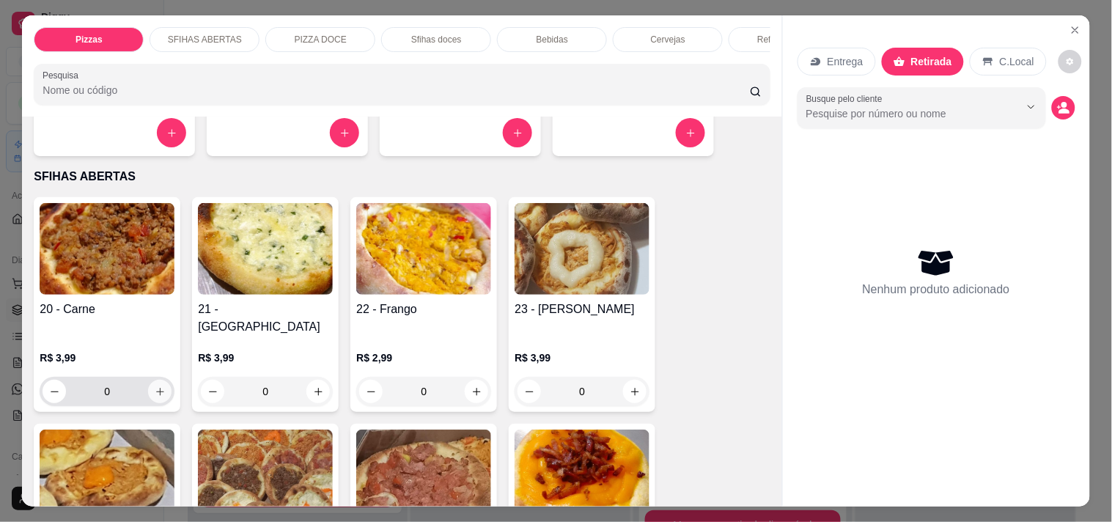
click at [158, 386] on icon "increase-product-quantity" at bounding box center [160, 391] width 11 height 11
type input "1"
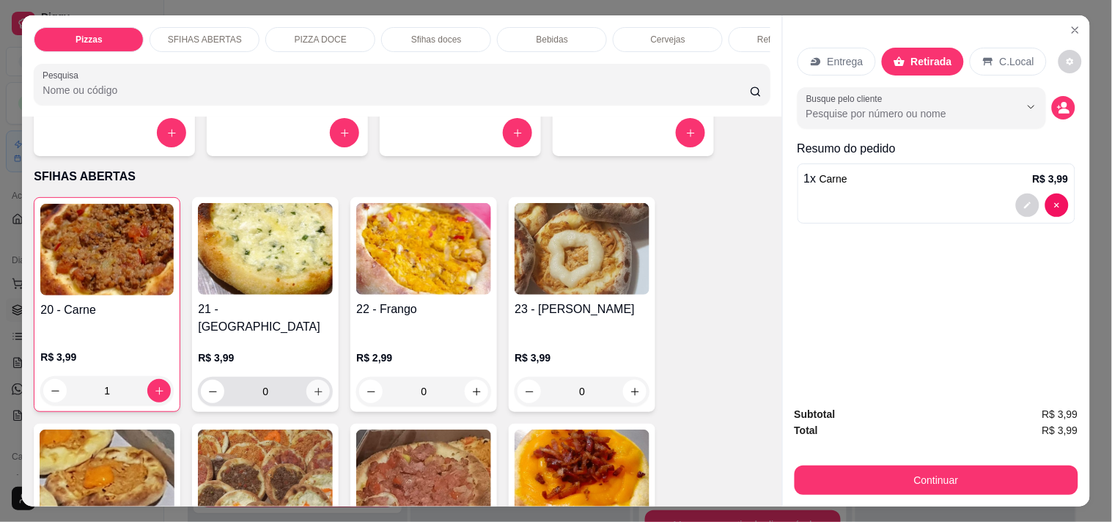
click at [314, 386] on icon "increase-product-quantity" at bounding box center [318, 391] width 11 height 11
type input "1"
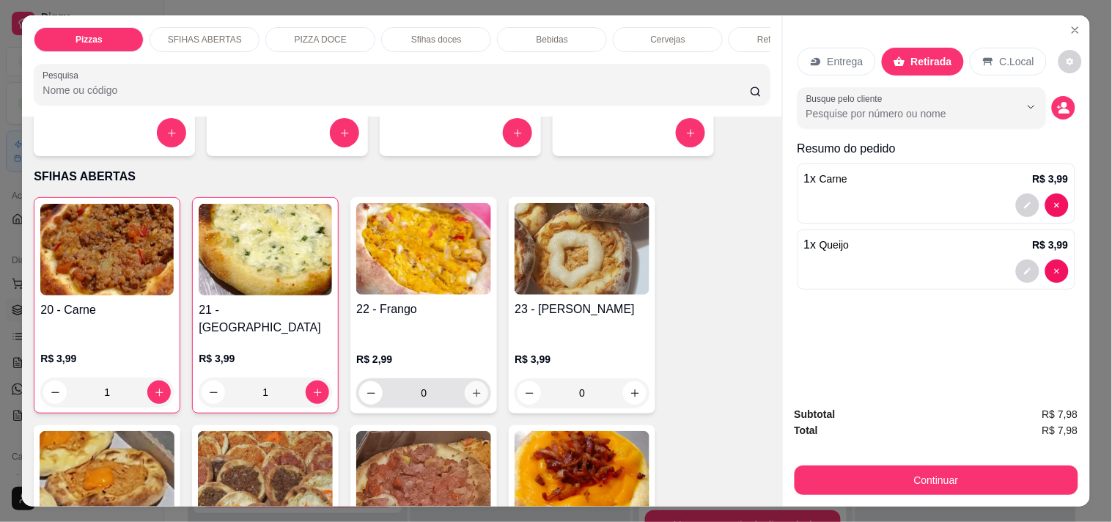
click at [471, 388] on icon "increase-product-quantity" at bounding box center [476, 393] width 11 height 11
type input "1"
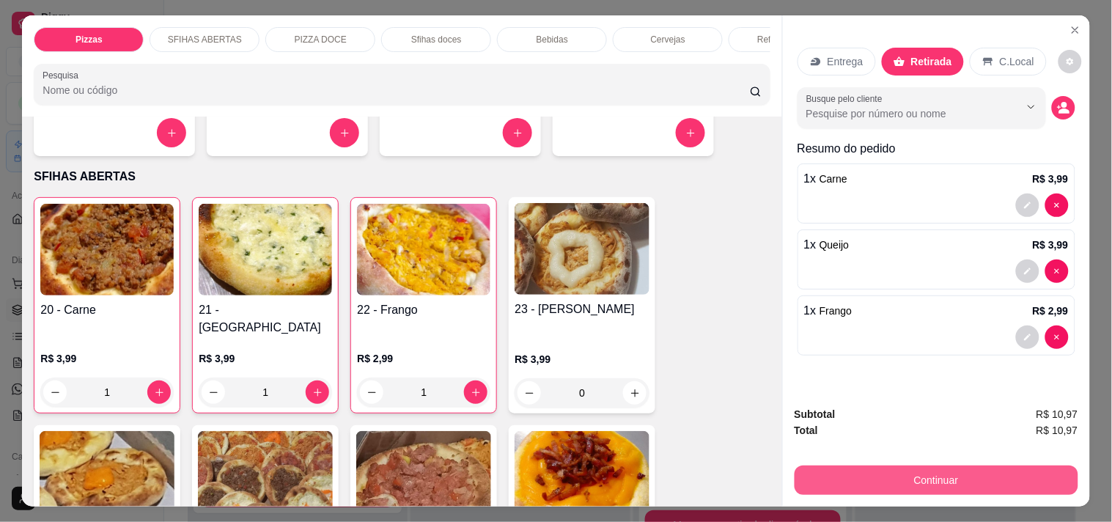
click at [961, 473] on button "Continuar" at bounding box center [936, 479] width 284 height 29
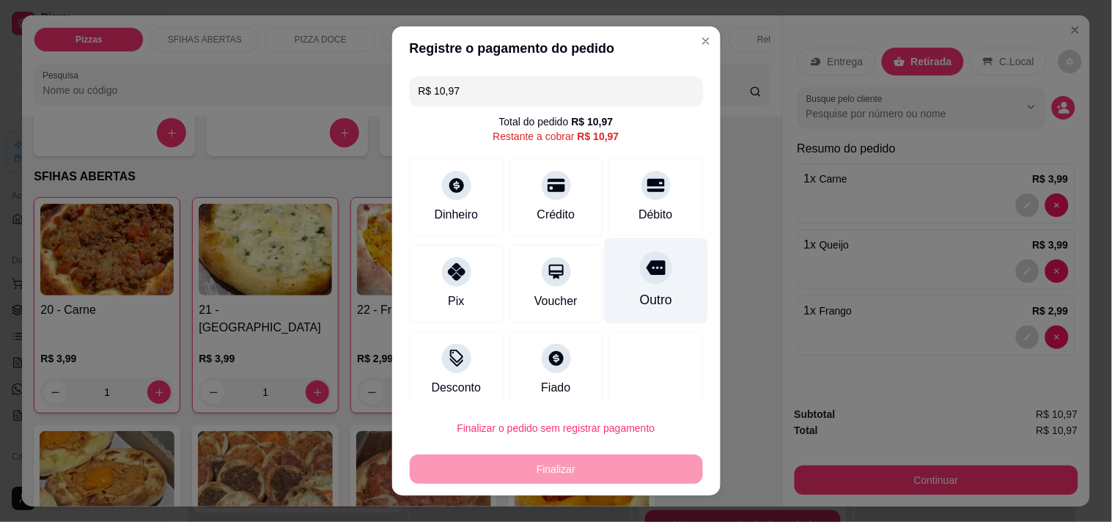
click at [639, 294] on div "Outro" at bounding box center [655, 299] width 32 height 19
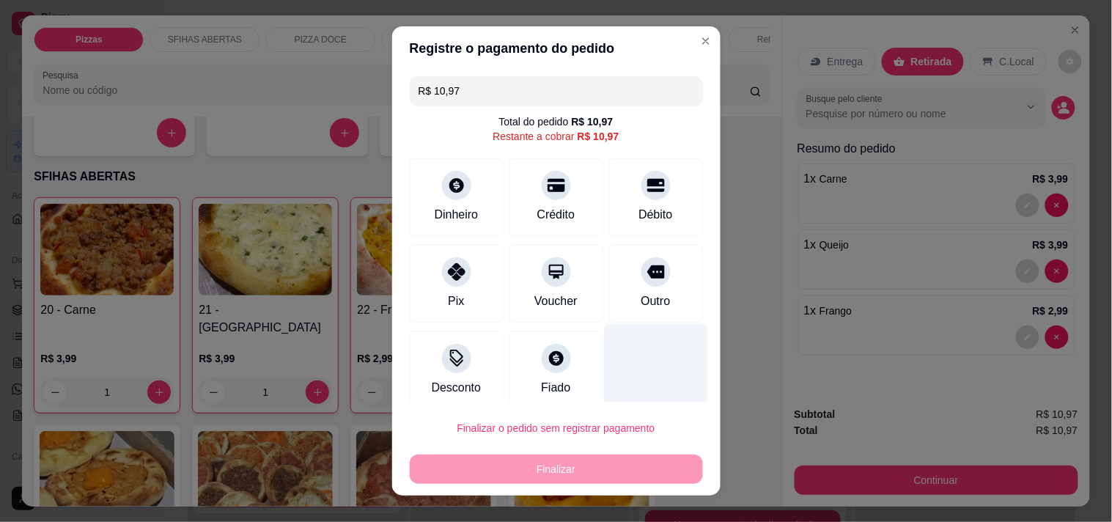
type input "R$ 0,00"
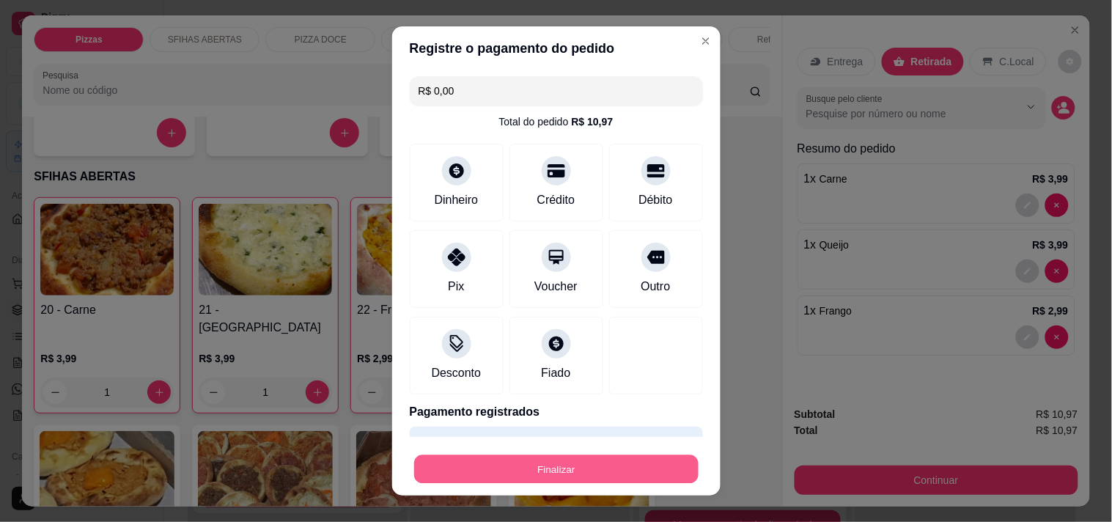
click at [611, 470] on button "Finalizar" at bounding box center [556, 469] width 284 height 29
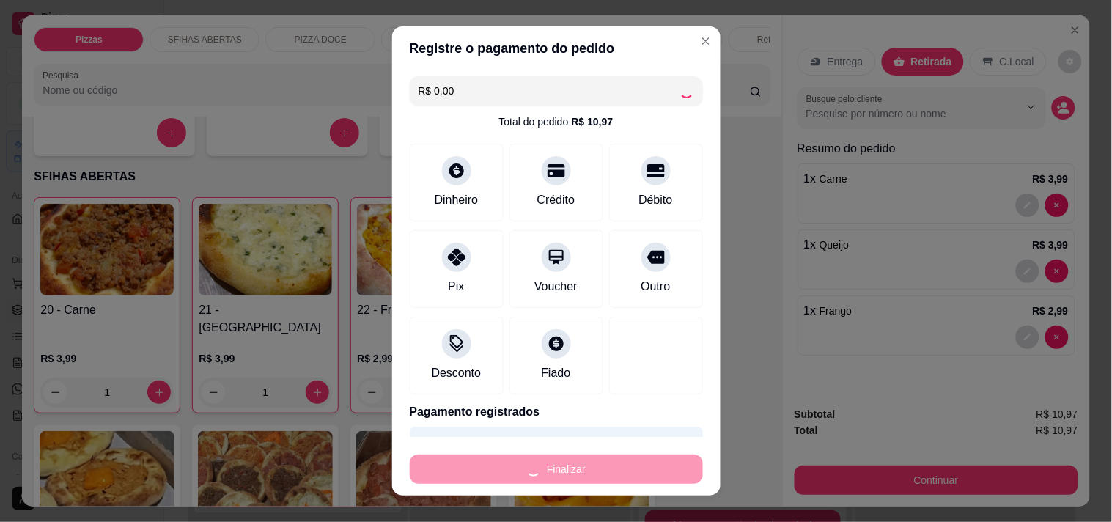
type input "0"
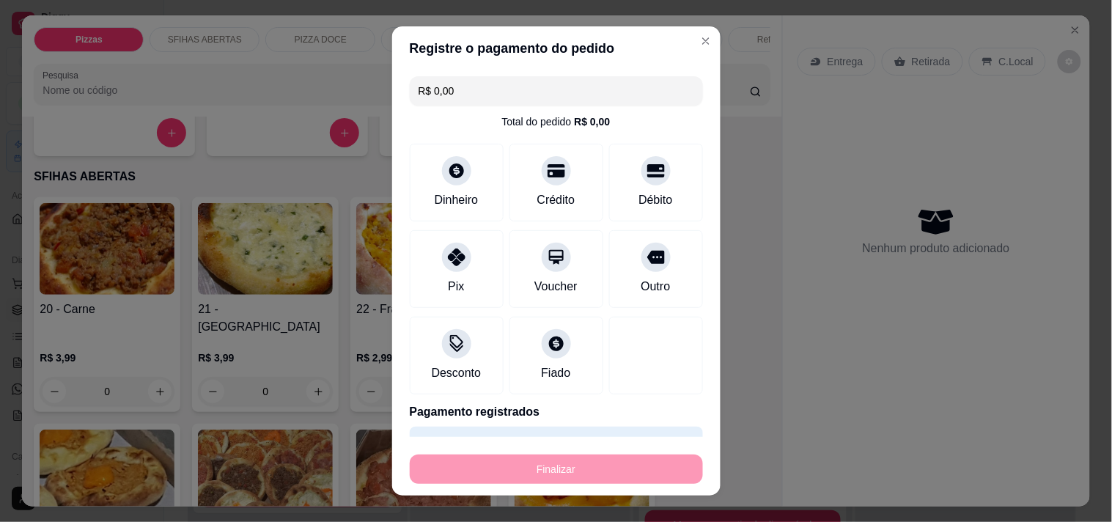
type input "-R$ 10,97"
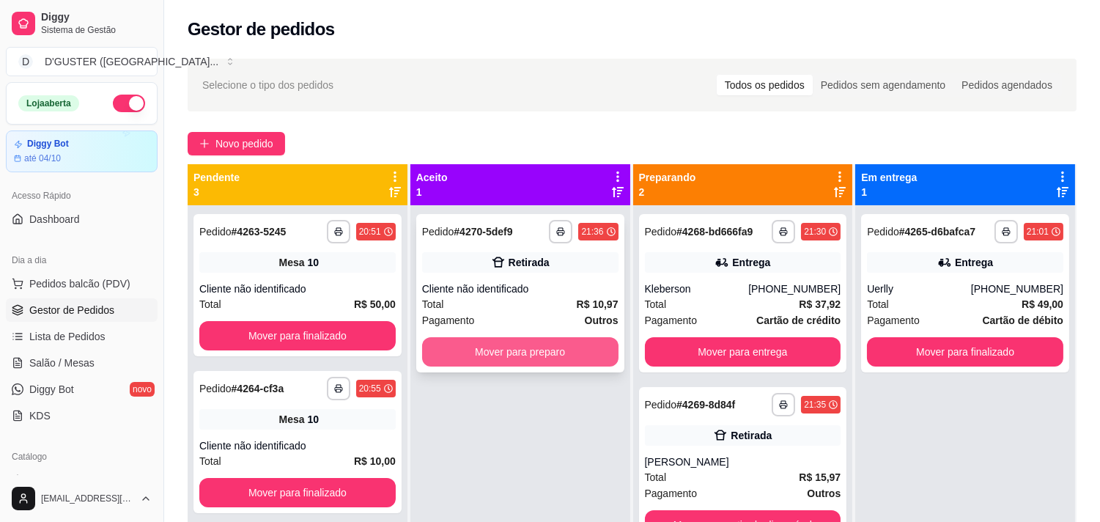
click at [477, 354] on button "Mover para preparo" at bounding box center [520, 351] width 196 height 29
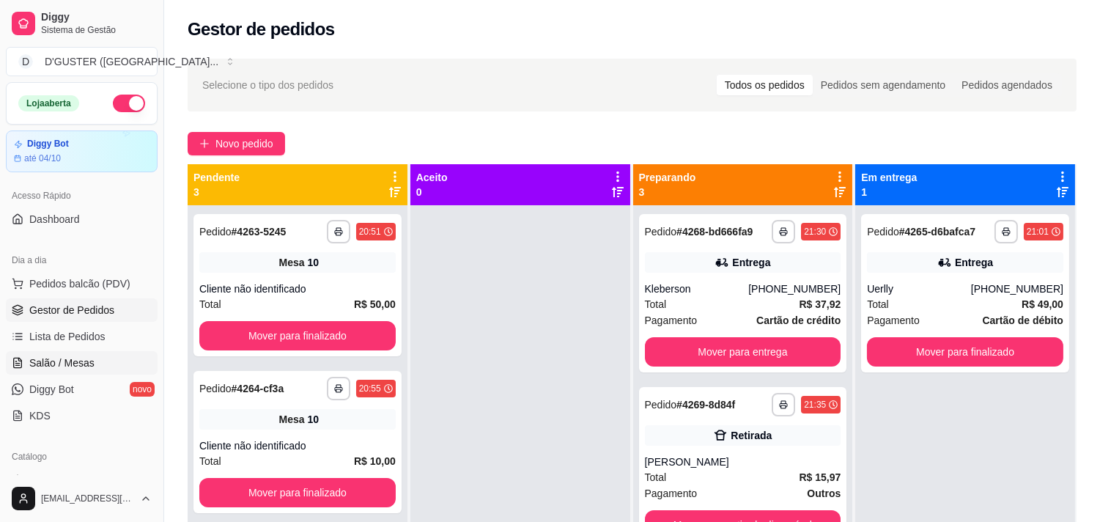
click at [61, 360] on span "Salão / Mesas" at bounding box center [61, 362] width 65 height 15
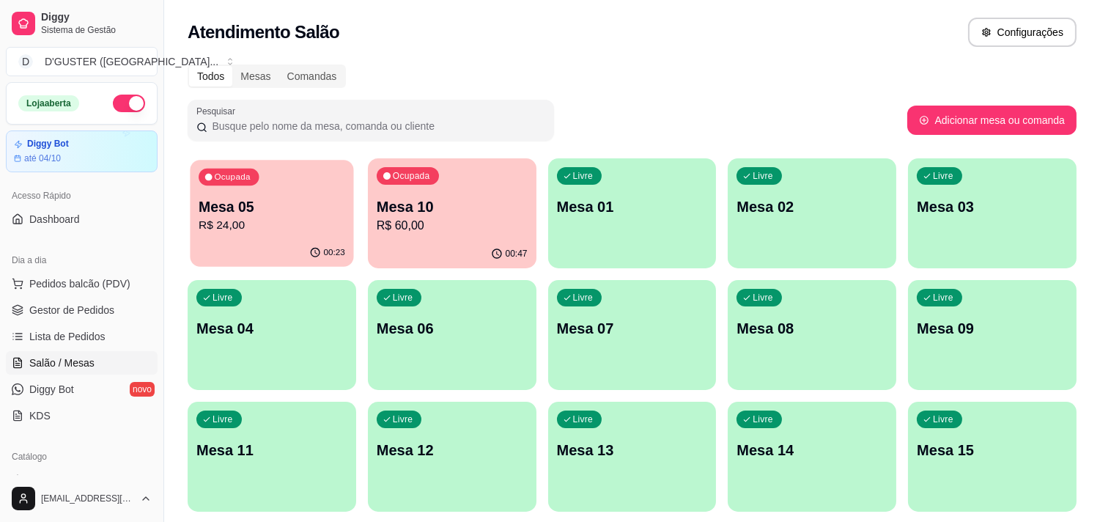
click at [258, 210] on p "Mesa 05" at bounding box center [272, 207] width 147 height 20
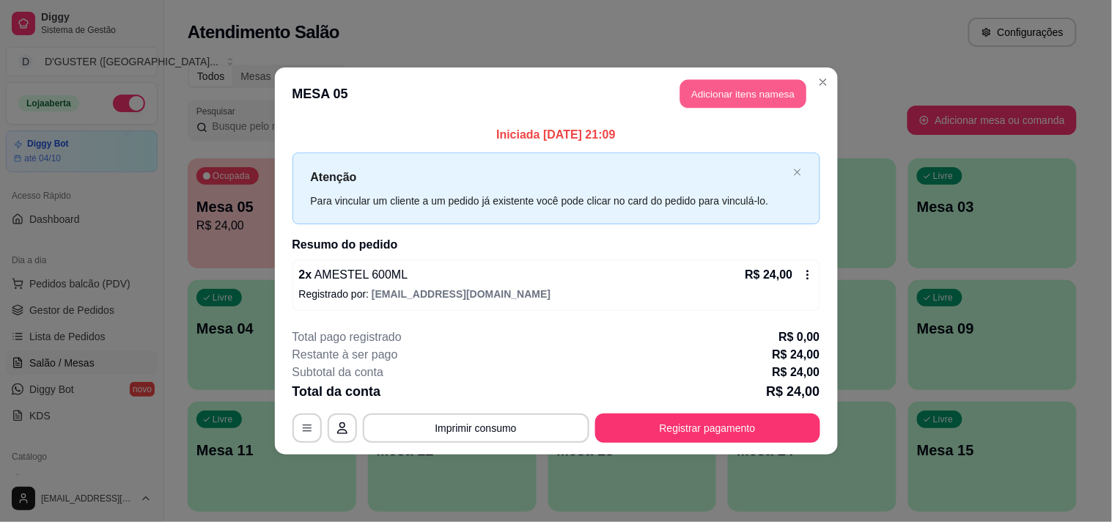
click at [744, 94] on button "Adicionar itens na mesa" at bounding box center [743, 94] width 126 height 29
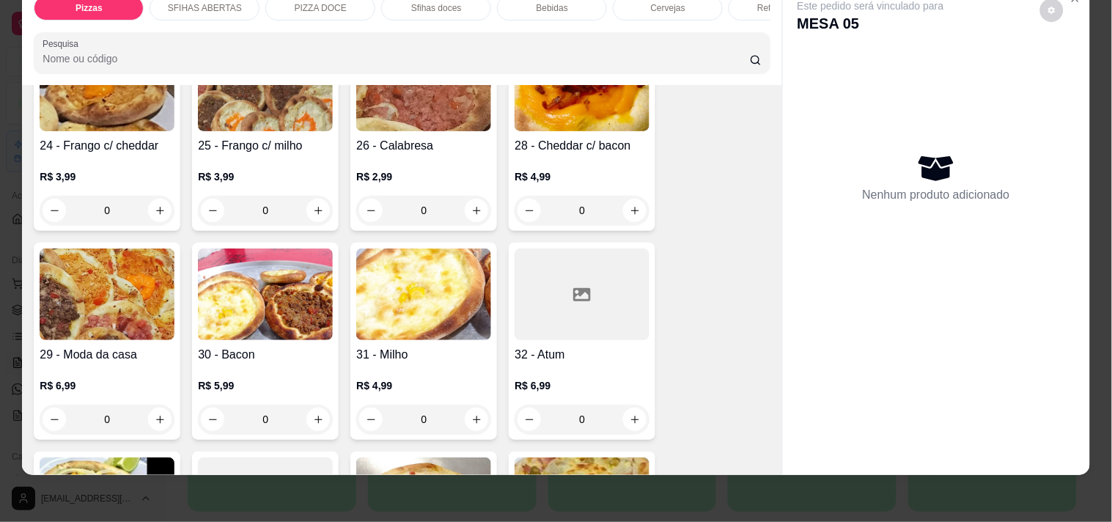
scroll to position [651, 0]
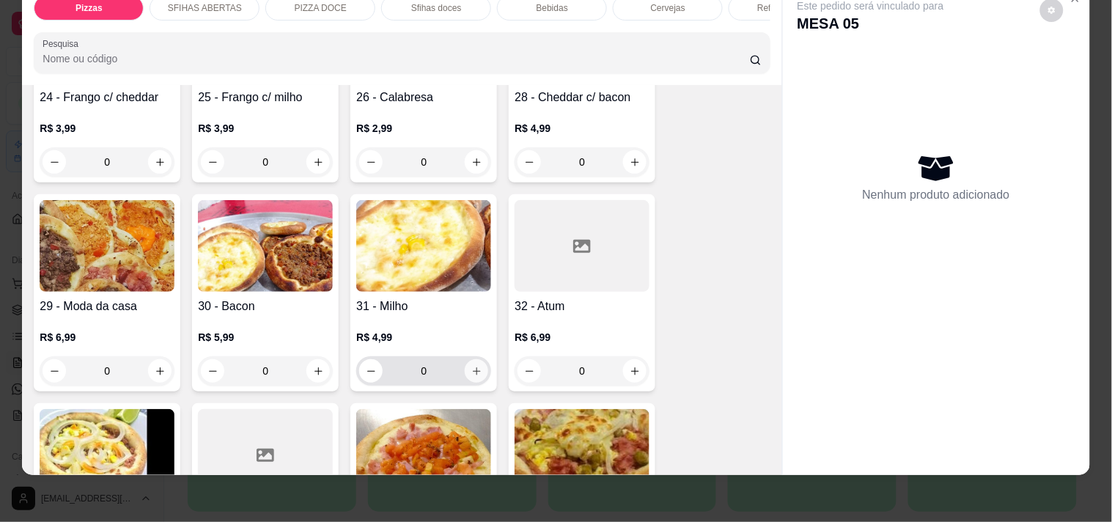
click at [477, 359] on button "increase-product-quantity" at bounding box center [476, 370] width 23 height 23
type input "1"
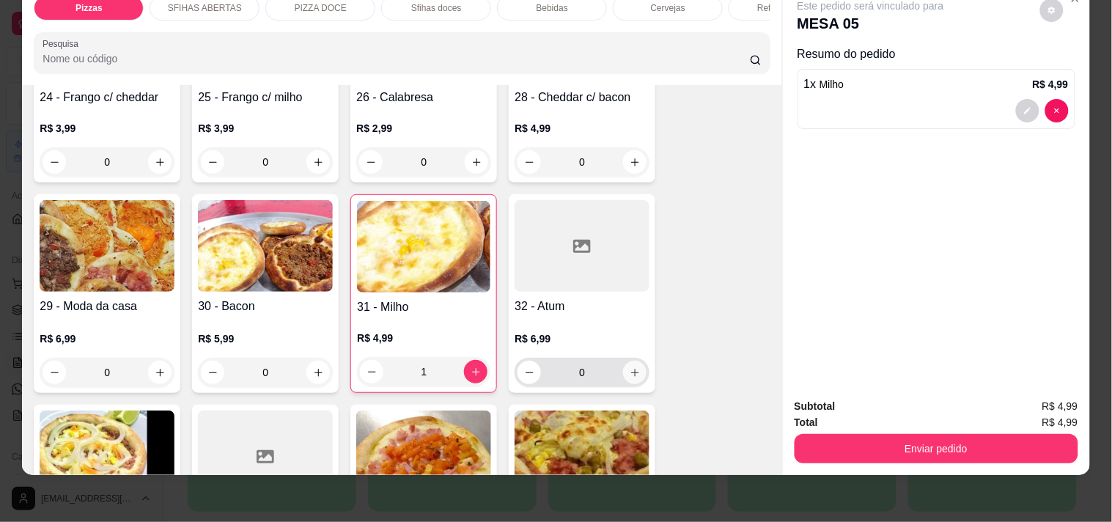
click at [630, 367] on icon "increase-product-quantity" at bounding box center [634, 372] width 11 height 11
type input "1"
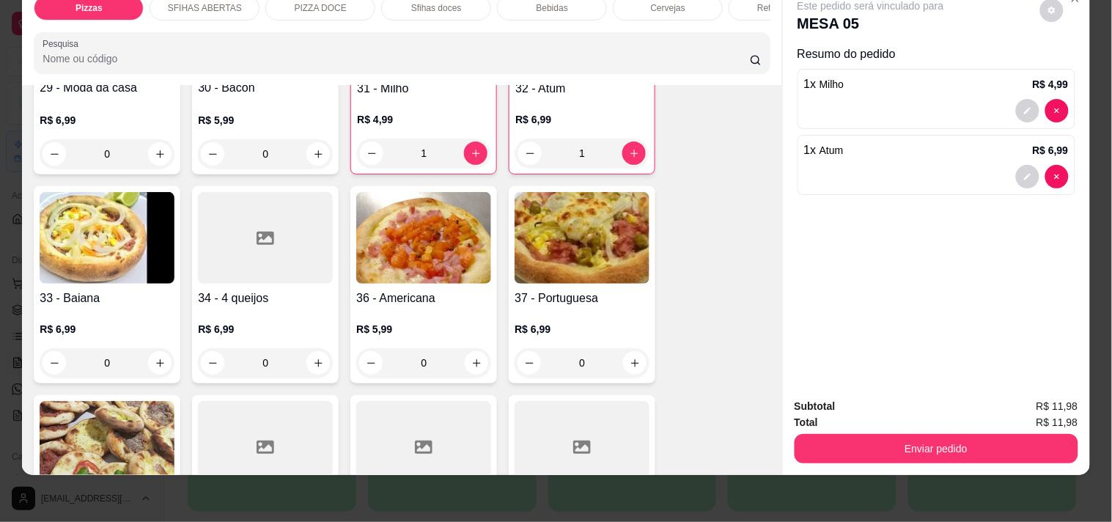
scroll to position [895, 0]
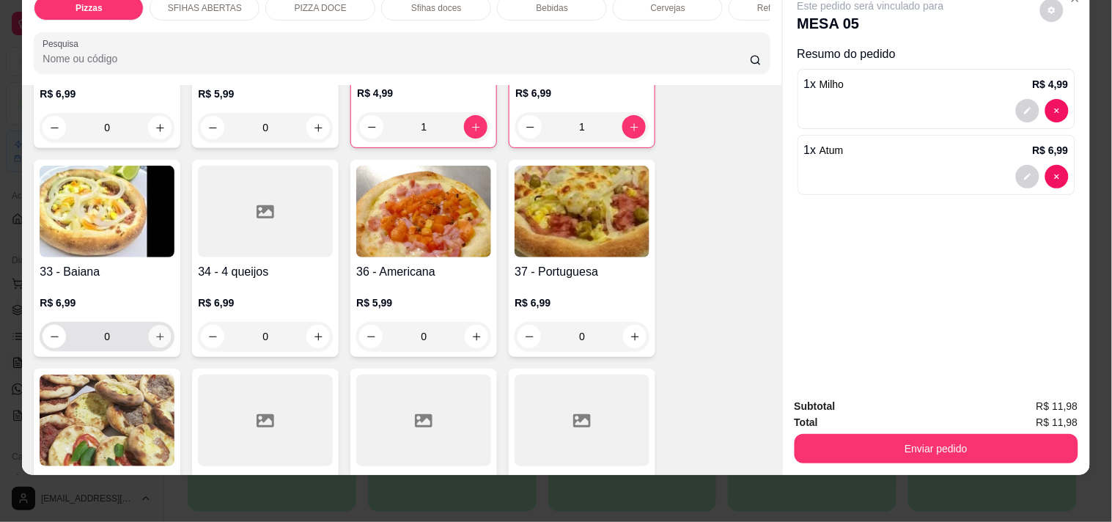
click at [155, 331] on icon "increase-product-quantity" at bounding box center [160, 336] width 11 height 11
type input "1"
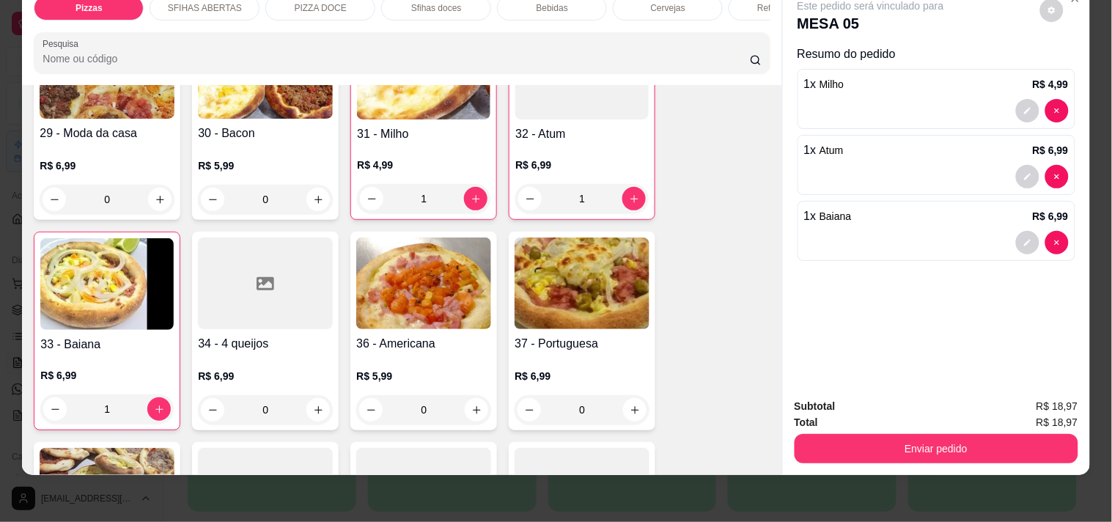
scroll to position [733, 0]
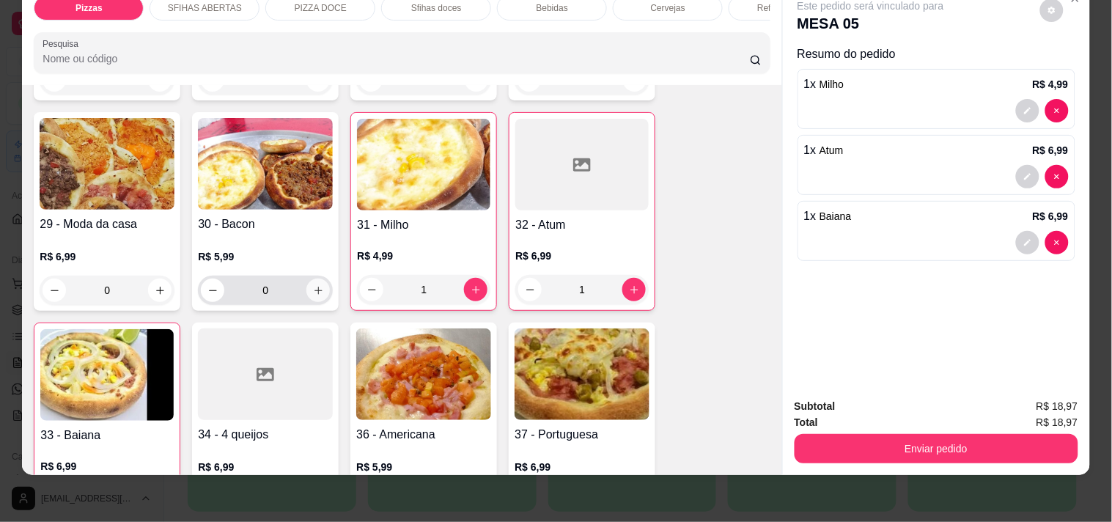
click at [313, 285] on icon "increase-product-quantity" at bounding box center [318, 290] width 11 height 11
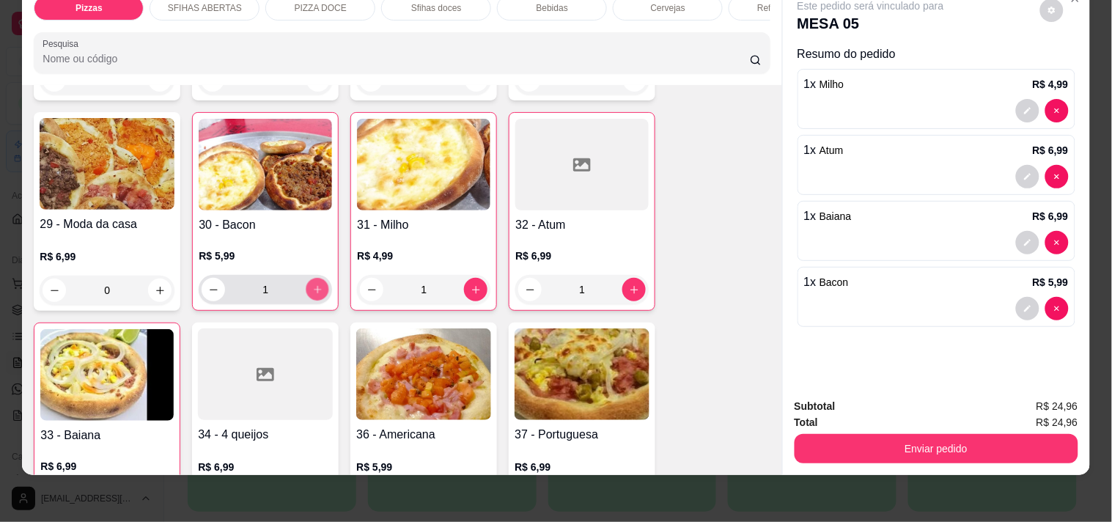
click at [312, 284] on icon "increase-product-quantity" at bounding box center [317, 289] width 11 height 11
type input "3"
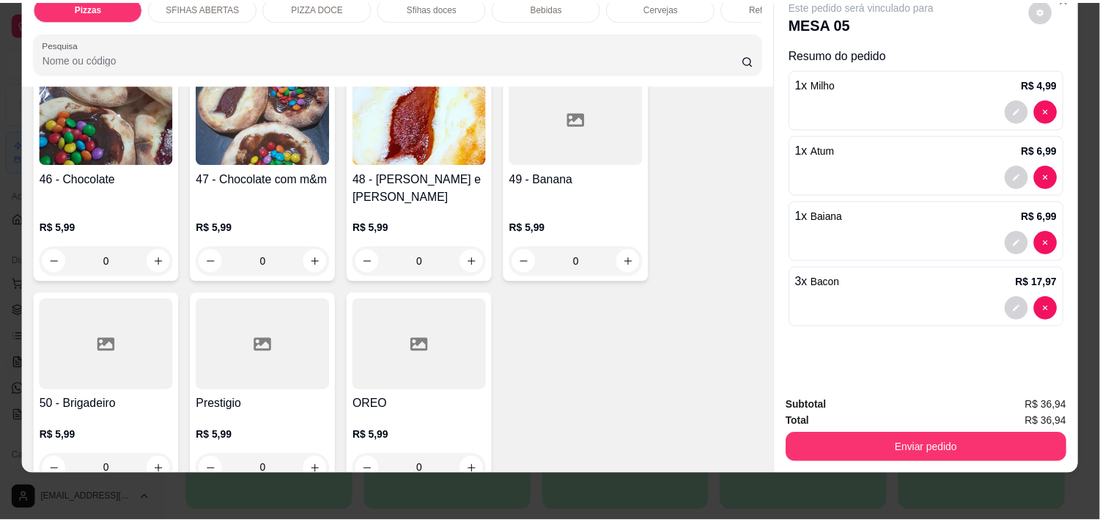
scroll to position [2198, 0]
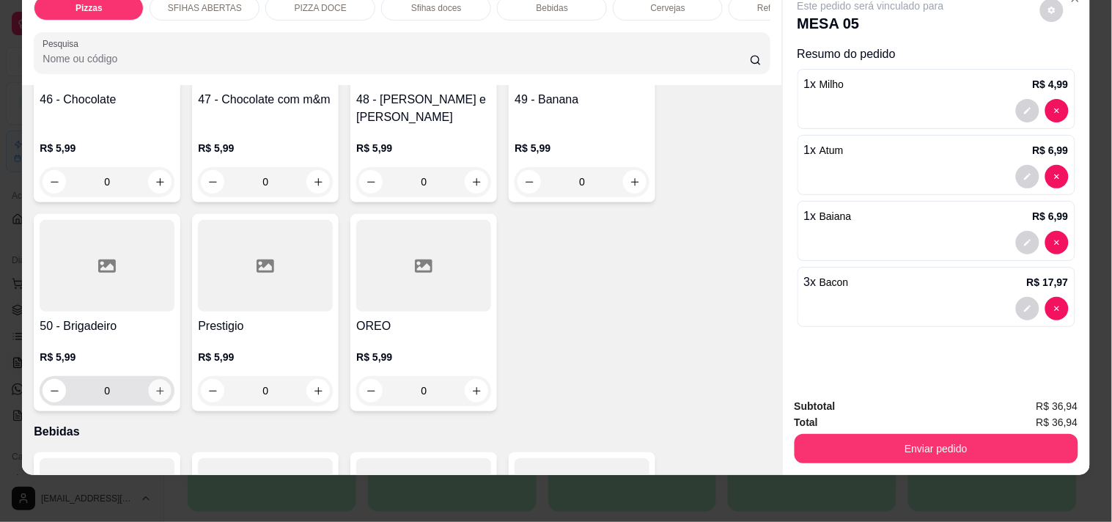
click at [155, 385] on icon "increase-product-quantity" at bounding box center [160, 390] width 11 height 11
type input "1"
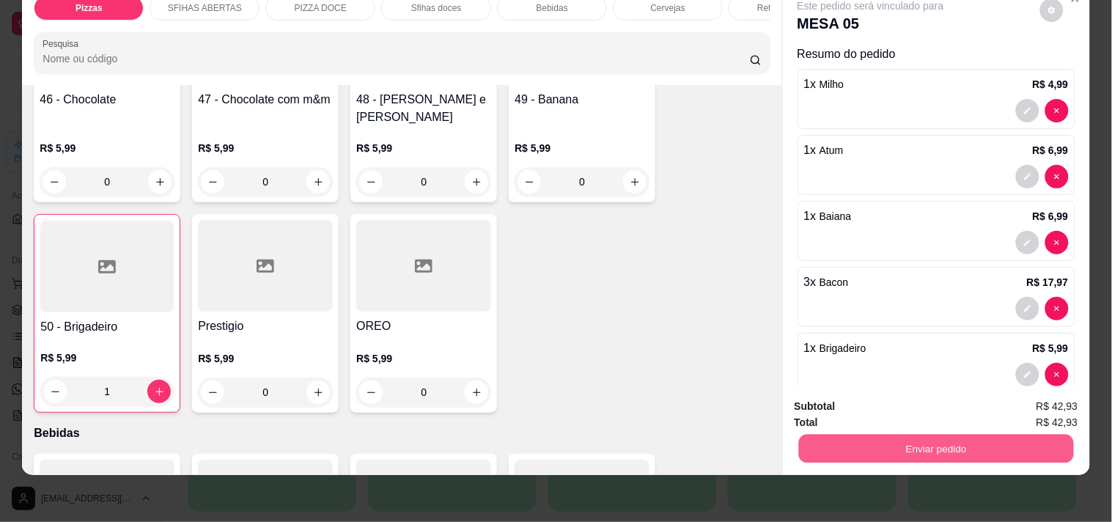
click at [932, 434] on button "Enviar pedido" at bounding box center [935, 448] width 275 height 29
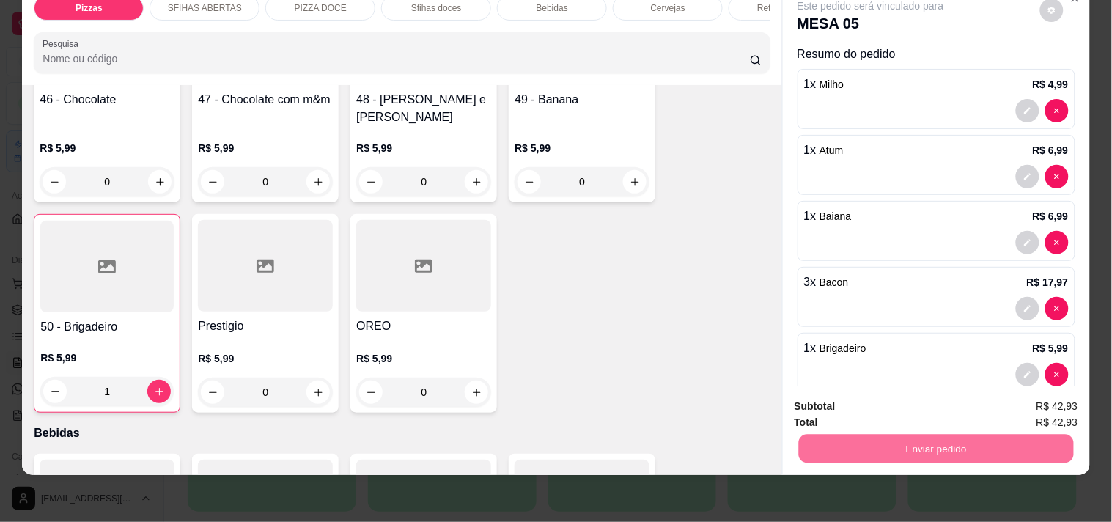
click at [892, 401] on button "Não registrar e enviar pedido" at bounding box center [887, 399] width 148 height 27
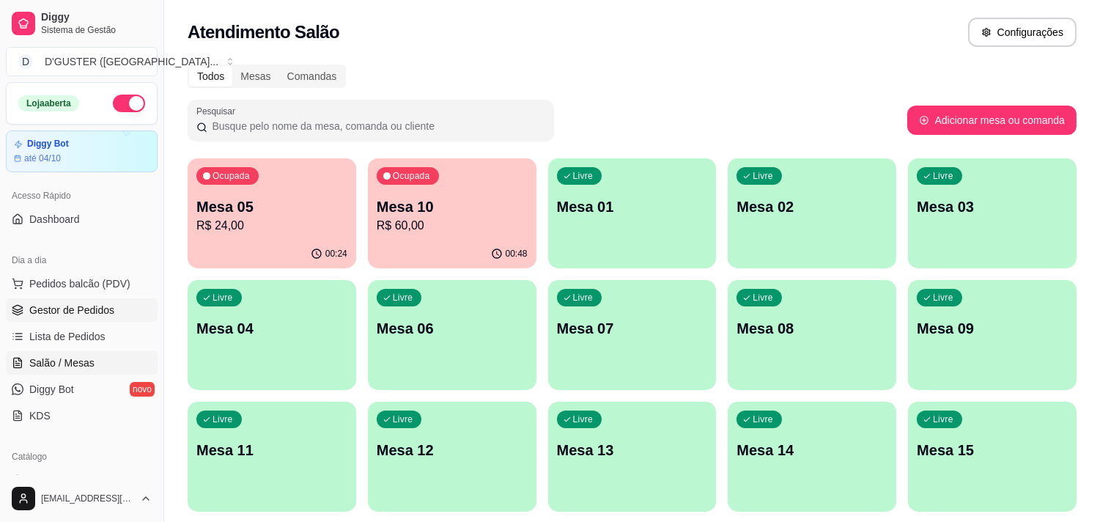
click at [85, 306] on span "Gestor de Pedidos" at bounding box center [71, 310] width 85 height 15
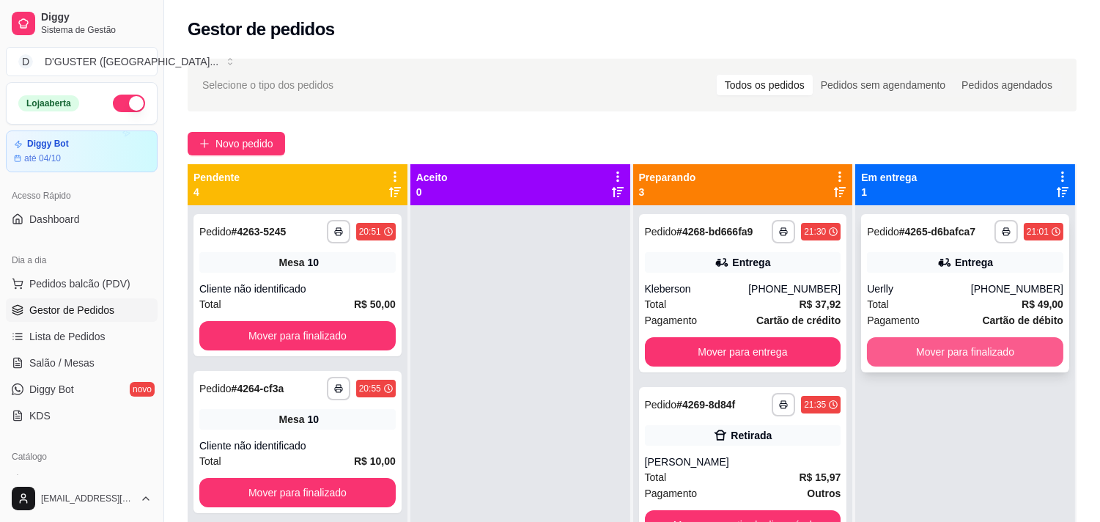
click at [1013, 354] on button "Mover para finalizado" at bounding box center [965, 351] width 196 height 29
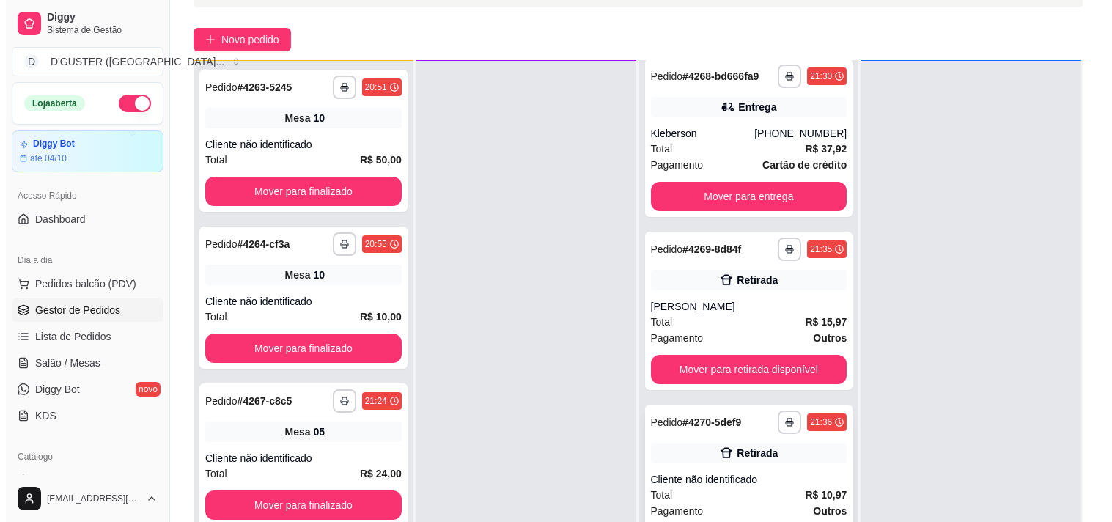
scroll to position [223, 0]
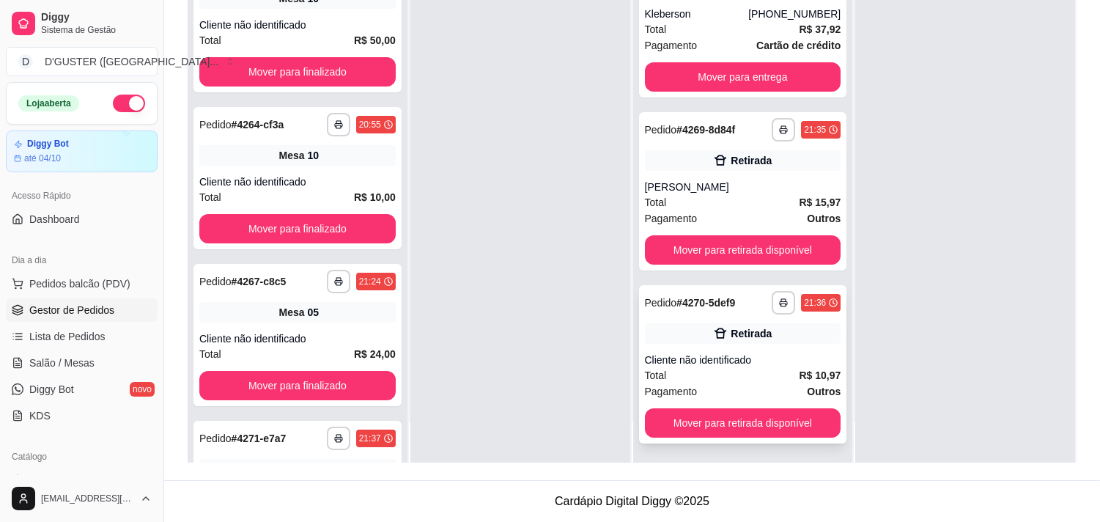
click at [740, 350] on div "**********" at bounding box center [743, 364] width 208 height 158
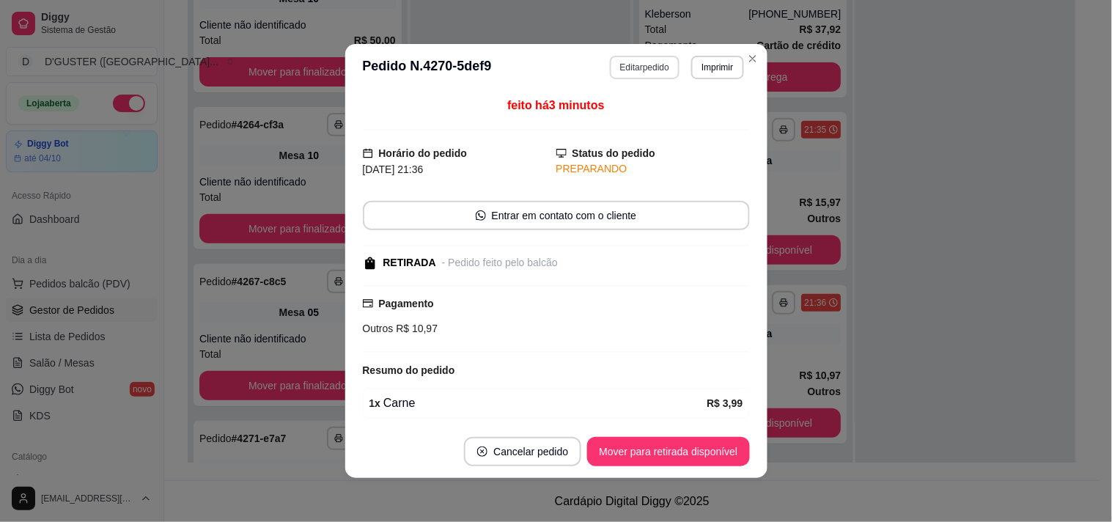
click at [643, 62] on button "Editar pedido" at bounding box center [645, 67] width 70 height 23
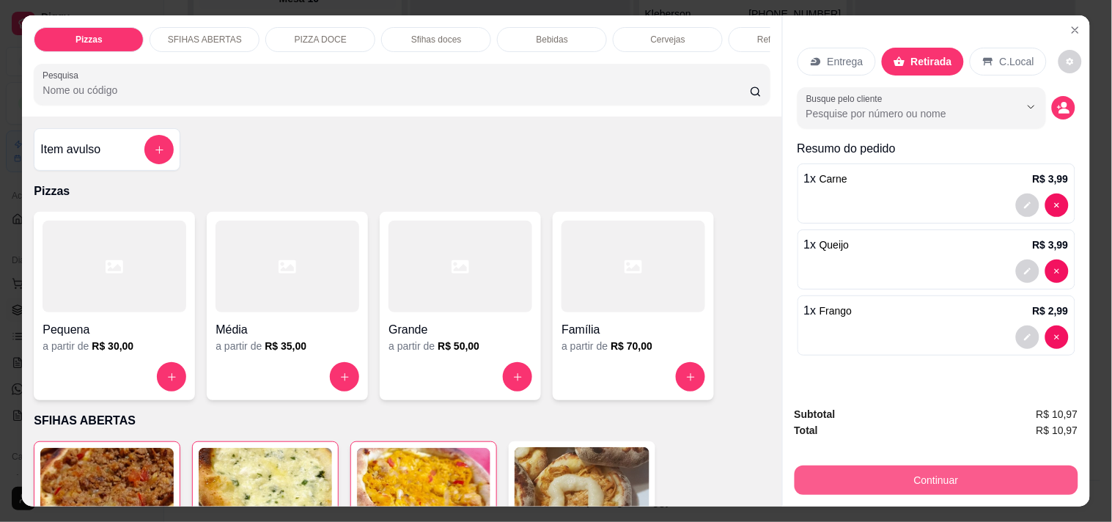
click at [920, 472] on button "Continuar" at bounding box center [936, 479] width 284 height 29
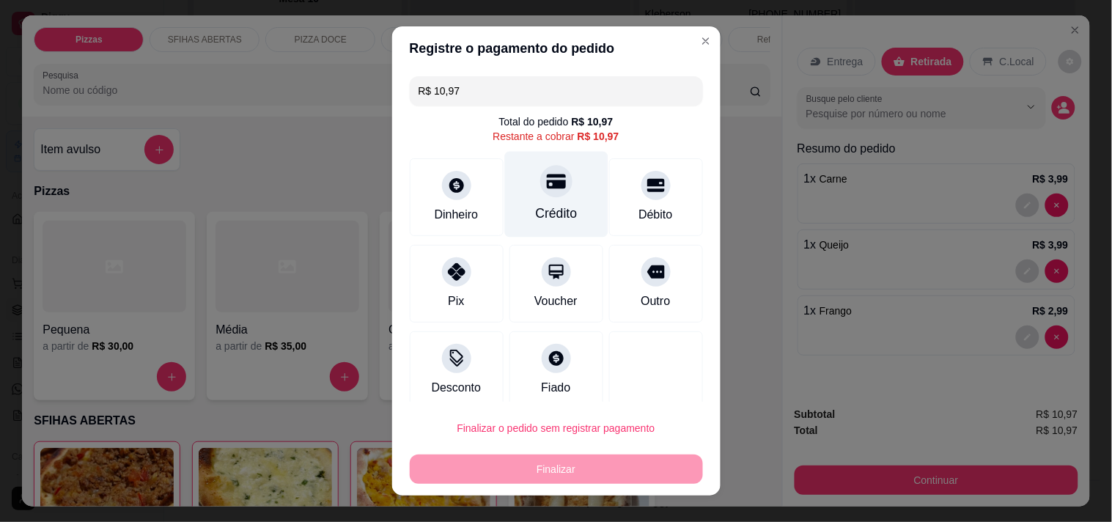
click at [554, 196] on div "Crédito" at bounding box center [555, 194] width 103 height 86
type input "R$ 0,00"
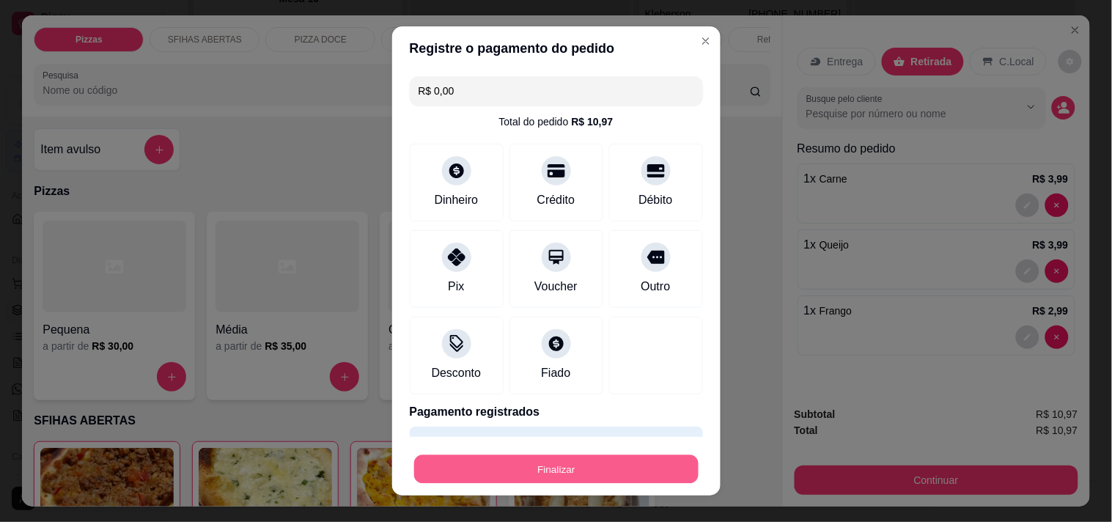
click at [574, 476] on button "Finalizar" at bounding box center [556, 469] width 284 height 29
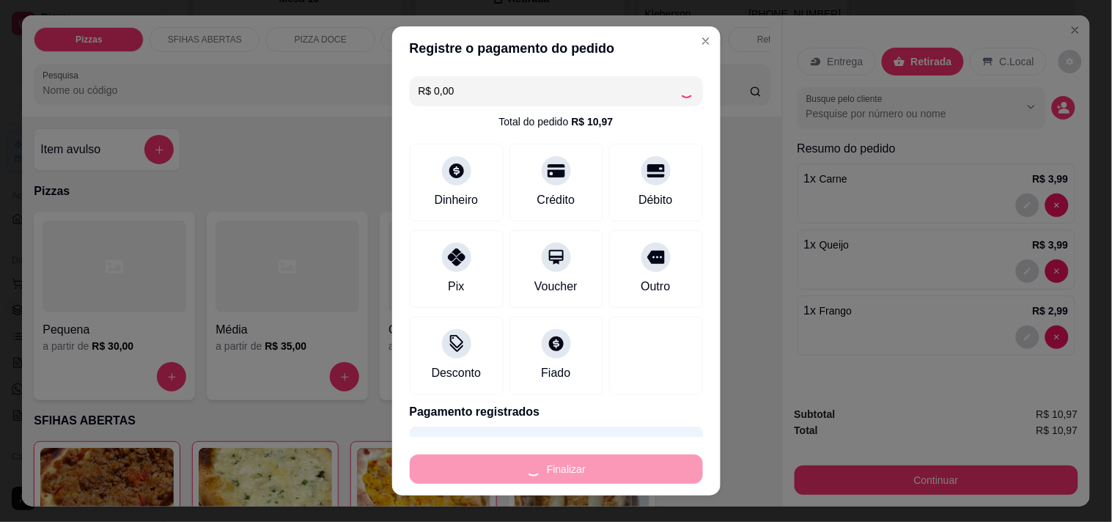
type input "0"
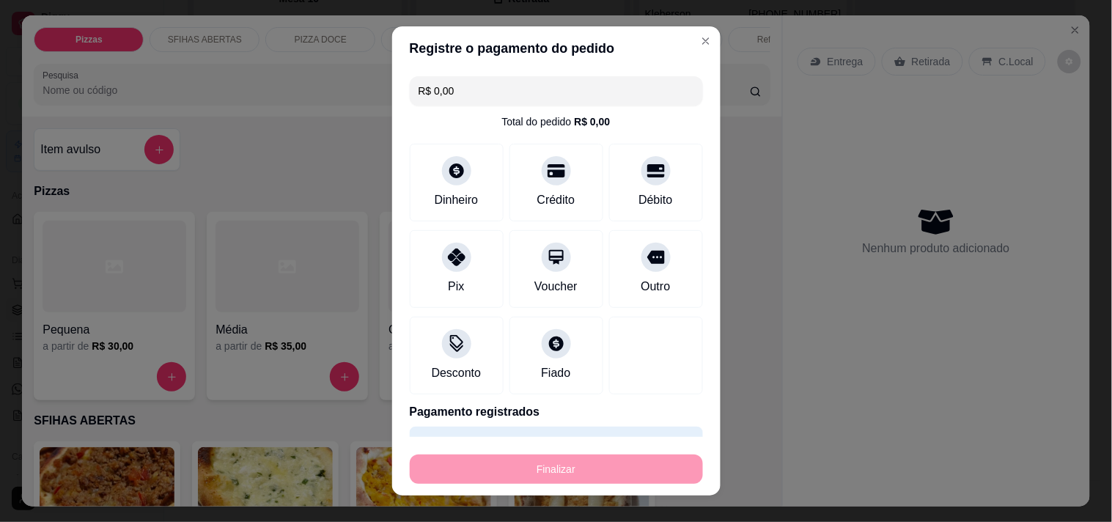
type input "-R$ 10,97"
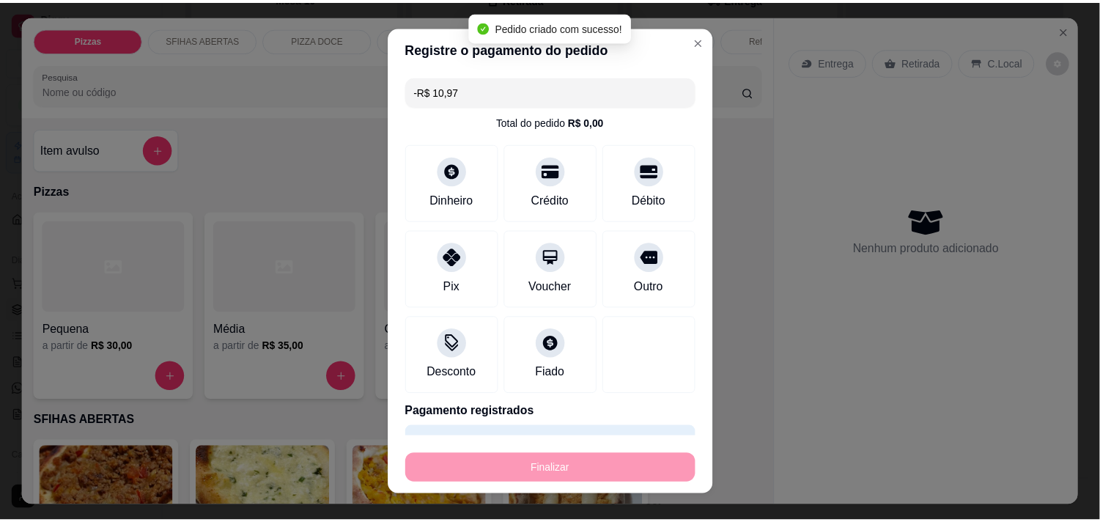
scroll to position [0, 0]
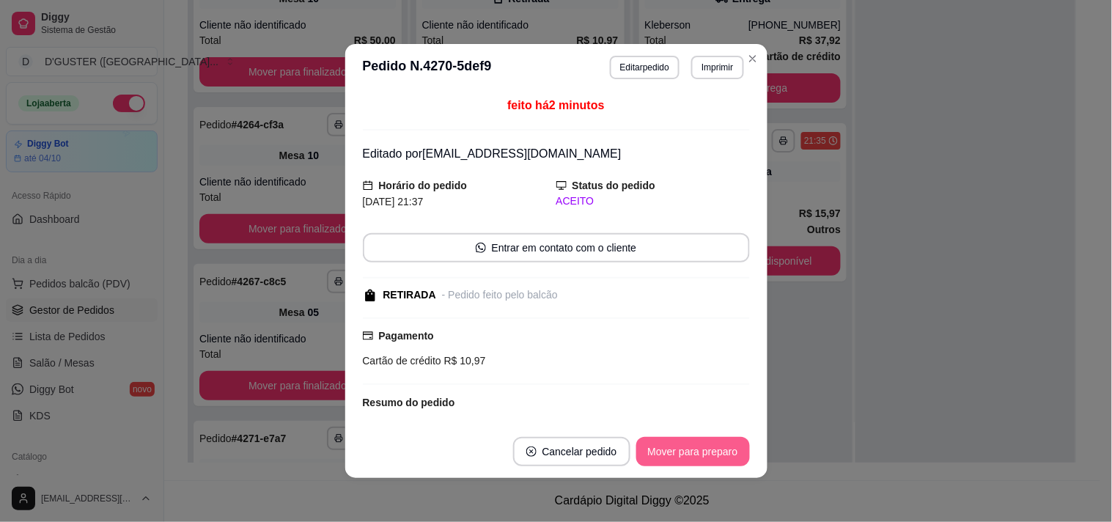
click at [678, 447] on button "Mover para preparo" at bounding box center [693, 451] width 114 height 29
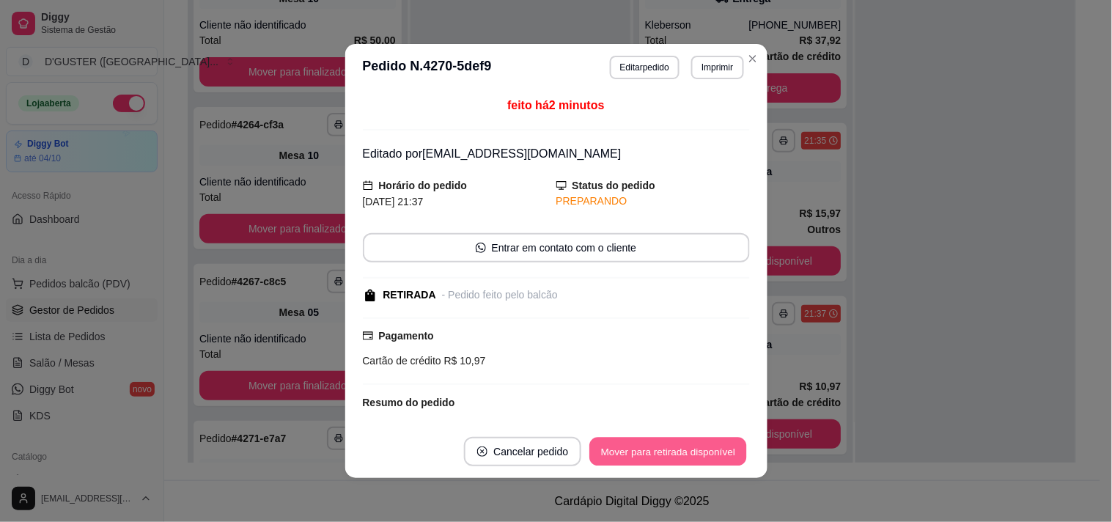
click at [687, 460] on button "Mover para retirada disponível" at bounding box center [668, 451] width 157 height 29
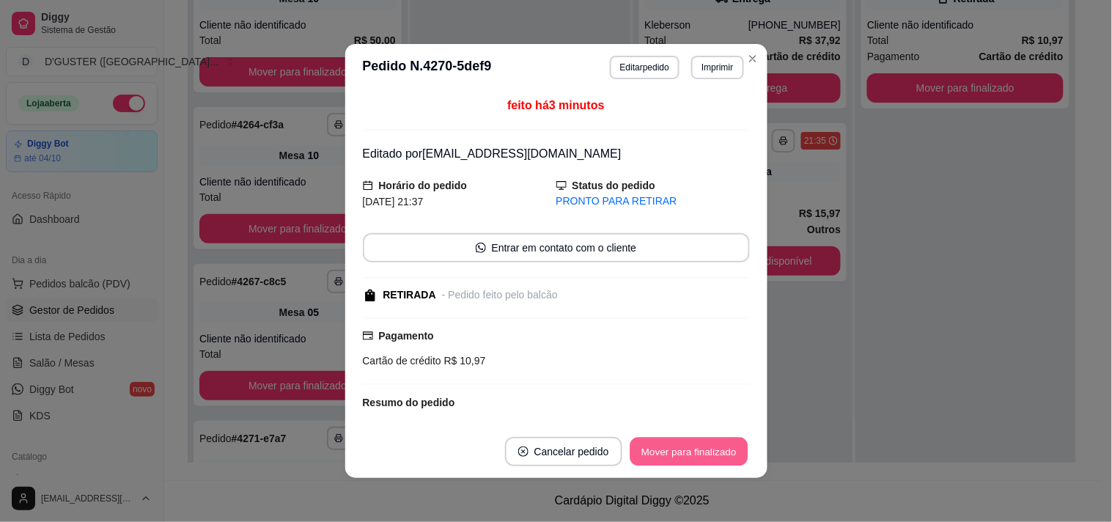
click at [722, 454] on button "Mover para finalizado" at bounding box center [688, 451] width 118 height 29
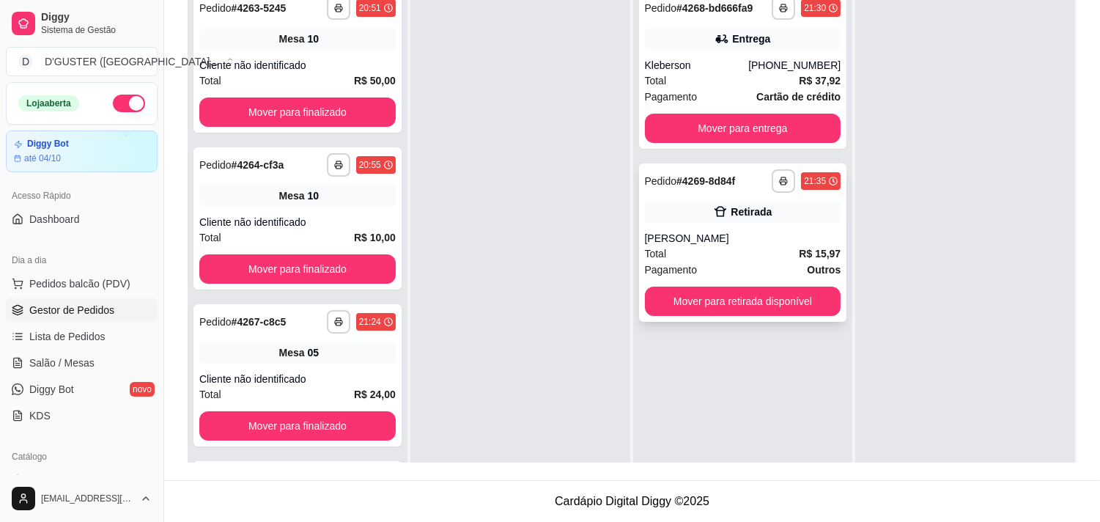
click at [753, 238] on div "[PERSON_NAME]" at bounding box center [743, 238] width 196 height 15
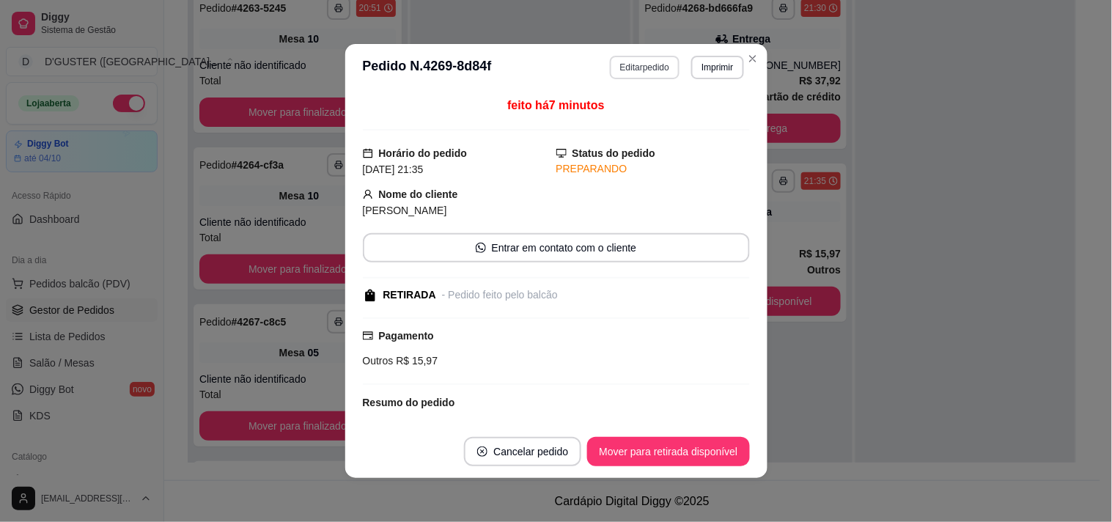
click at [629, 69] on button "Editar pedido" at bounding box center [645, 67] width 70 height 23
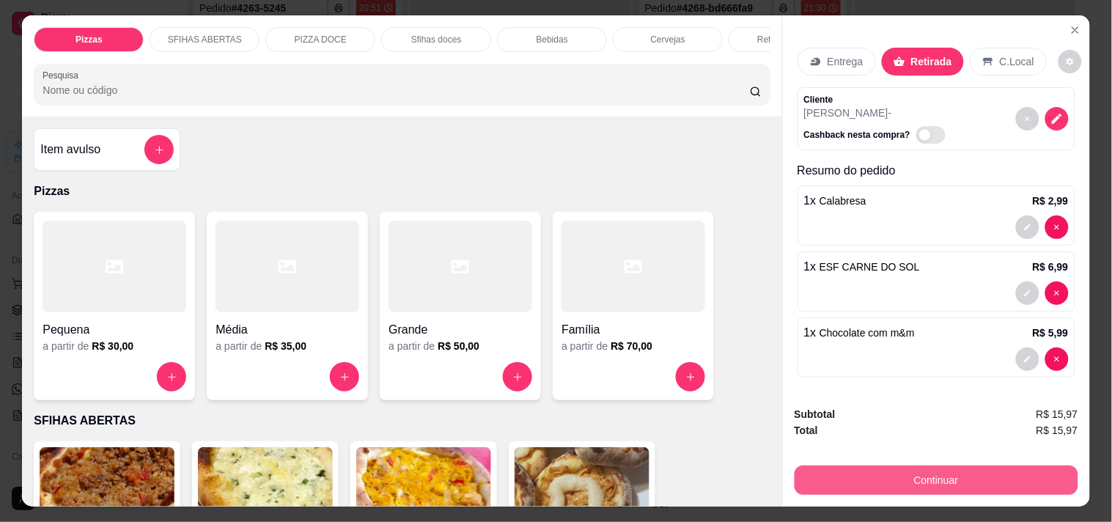
click at [982, 472] on button "Continuar" at bounding box center [936, 479] width 284 height 29
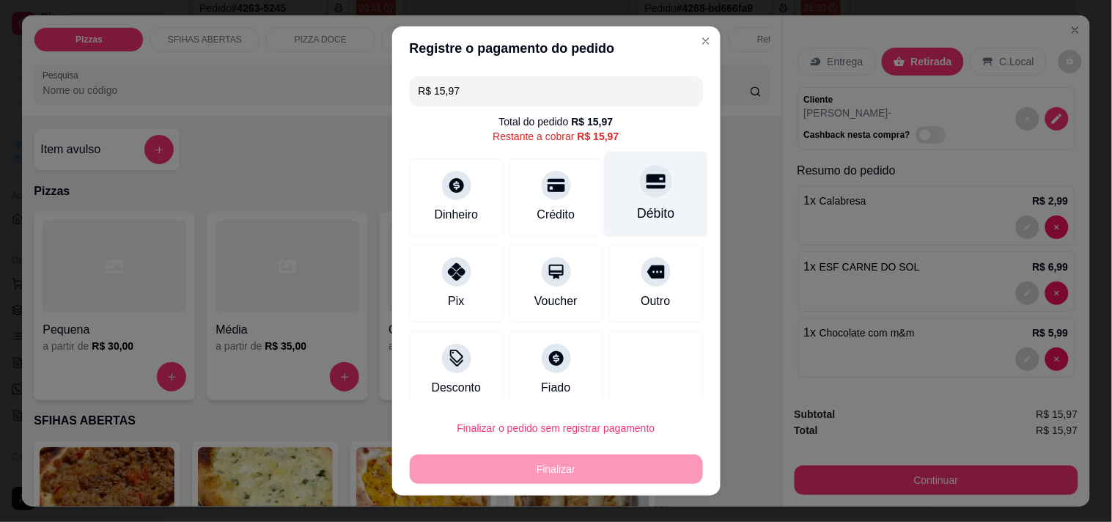
click at [640, 195] on div at bounding box center [656, 181] width 32 height 32
type input "R$ 0,00"
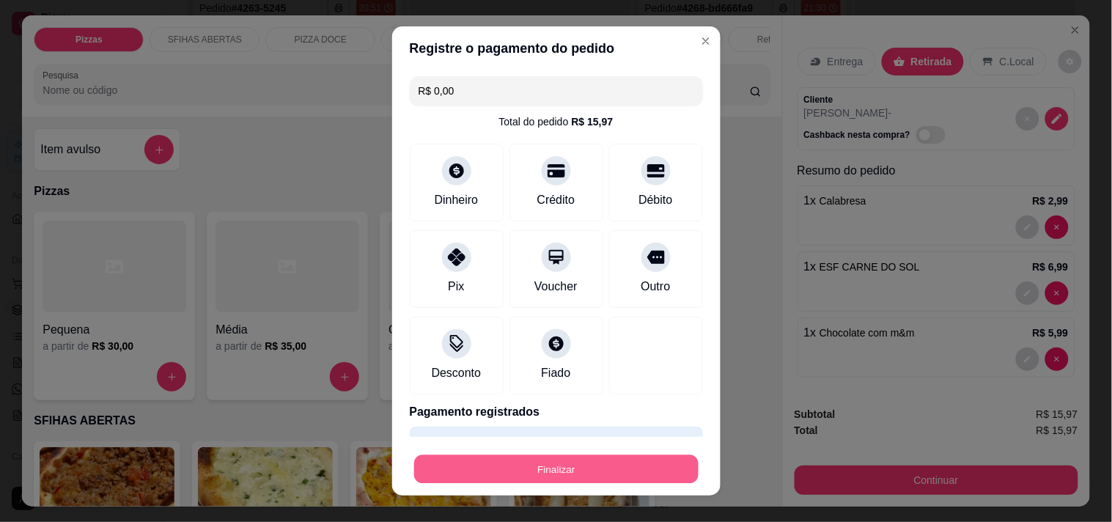
click at [569, 463] on button "Finalizar" at bounding box center [556, 469] width 284 height 29
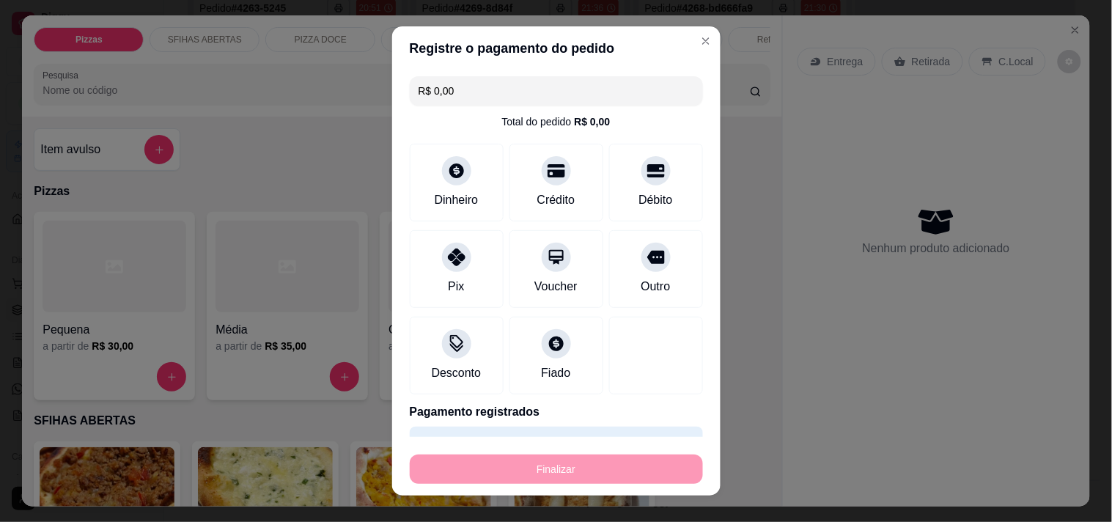
type input "0"
type input "-R$ 15,97"
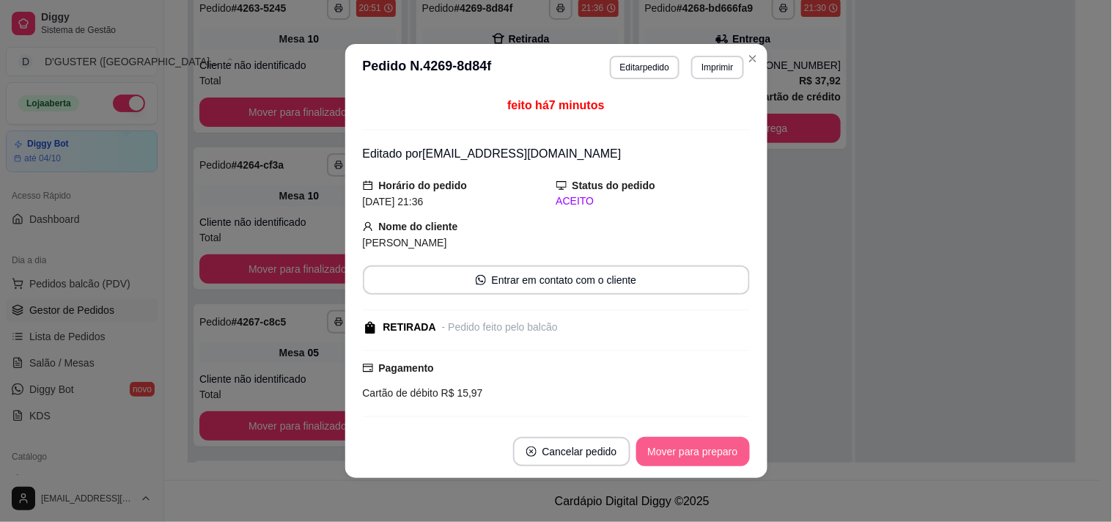
click at [701, 453] on button "Mover para preparo" at bounding box center [693, 451] width 114 height 29
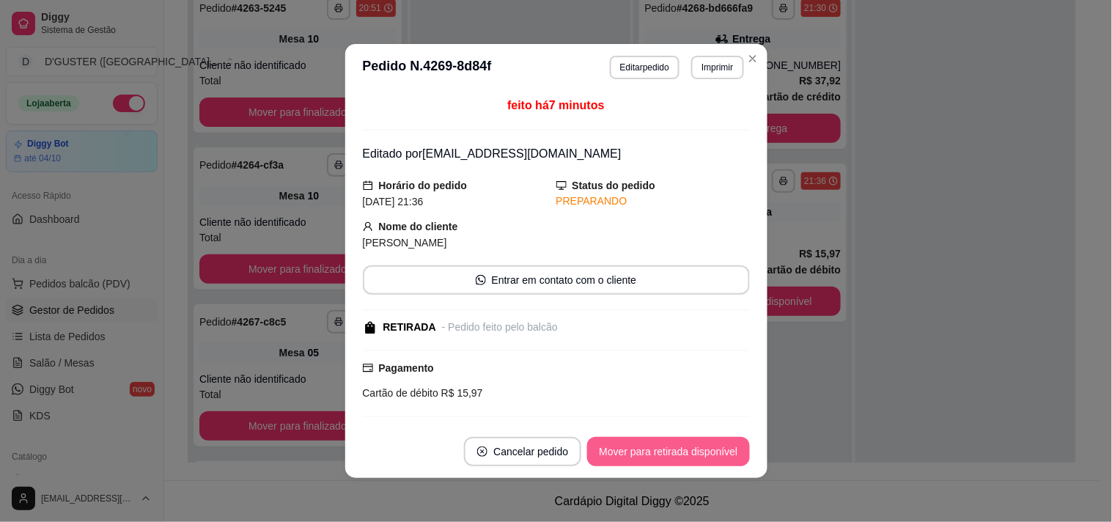
click at [704, 442] on button "Mover para retirada disponível" at bounding box center [668, 451] width 162 height 29
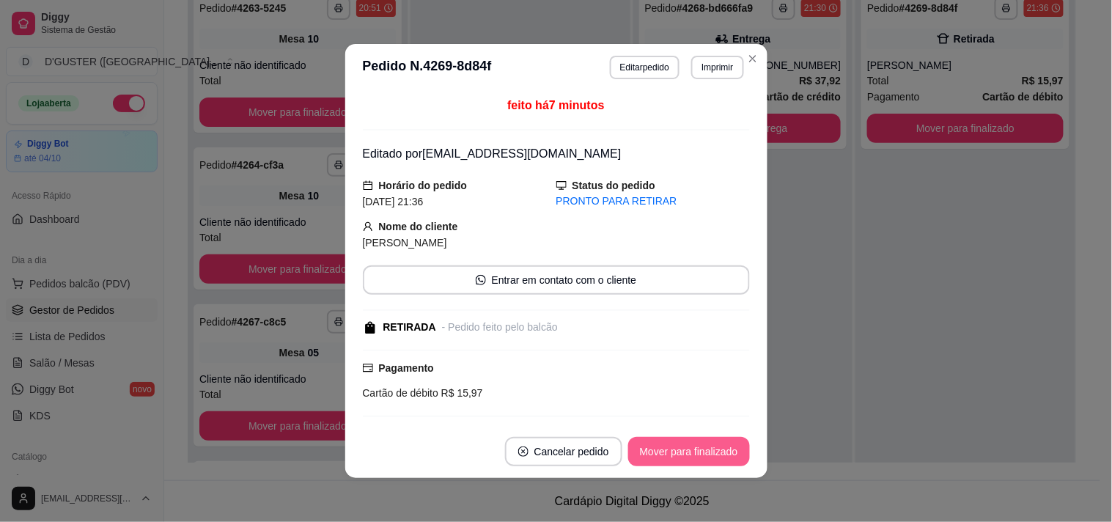
click at [715, 451] on button "Mover para finalizado" at bounding box center [689, 451] width 122 height 29
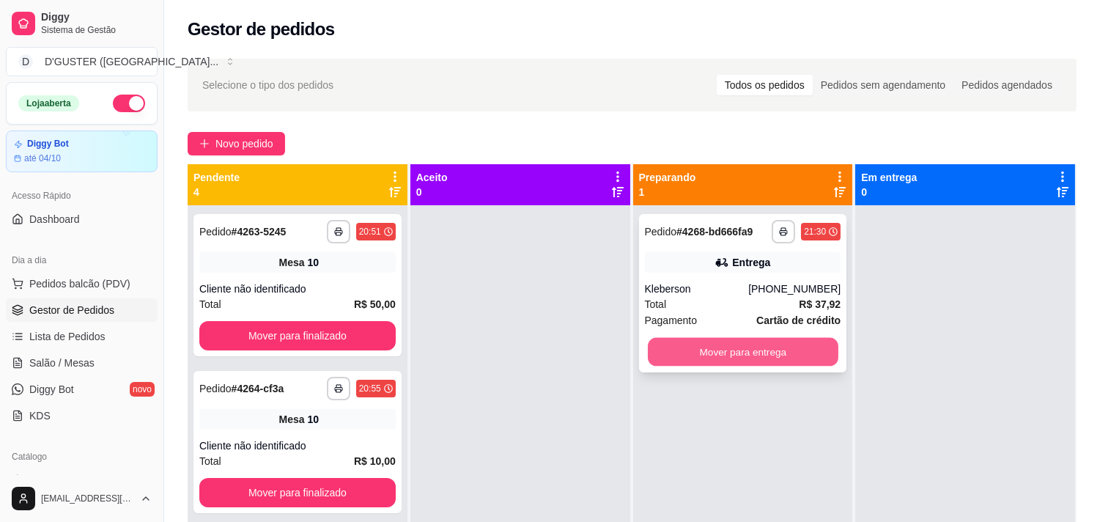
click at [749, 344] on button "Mover para entrega" at bounding box center [743, 352] width 191 height 29
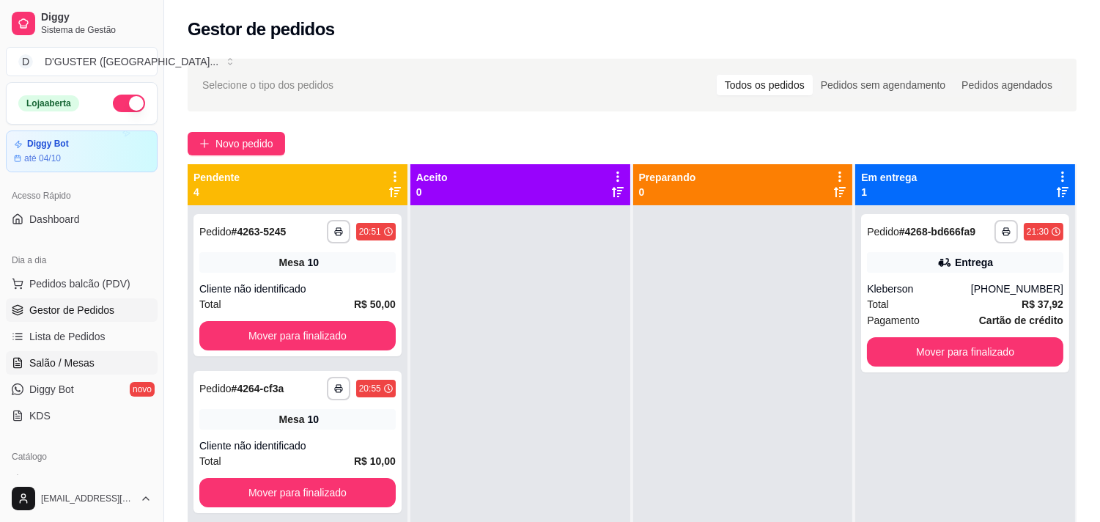
click at [54, 360] on span "Salão / Mesas" at bounding box center [61, 362] width 65 height 15
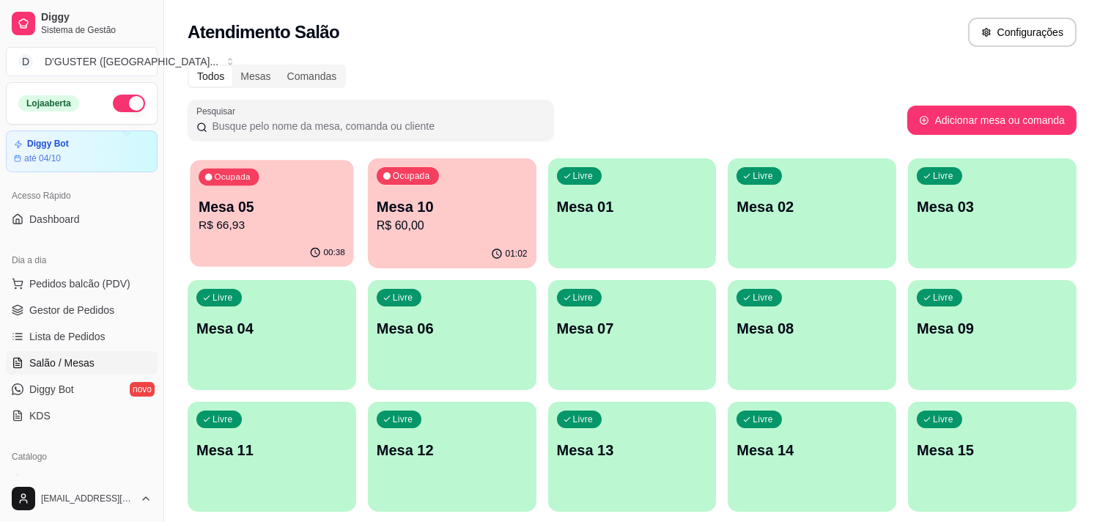
click at [292, 215] on p "Mesa 05" at bounding box center [272, 207] width 147 height 20
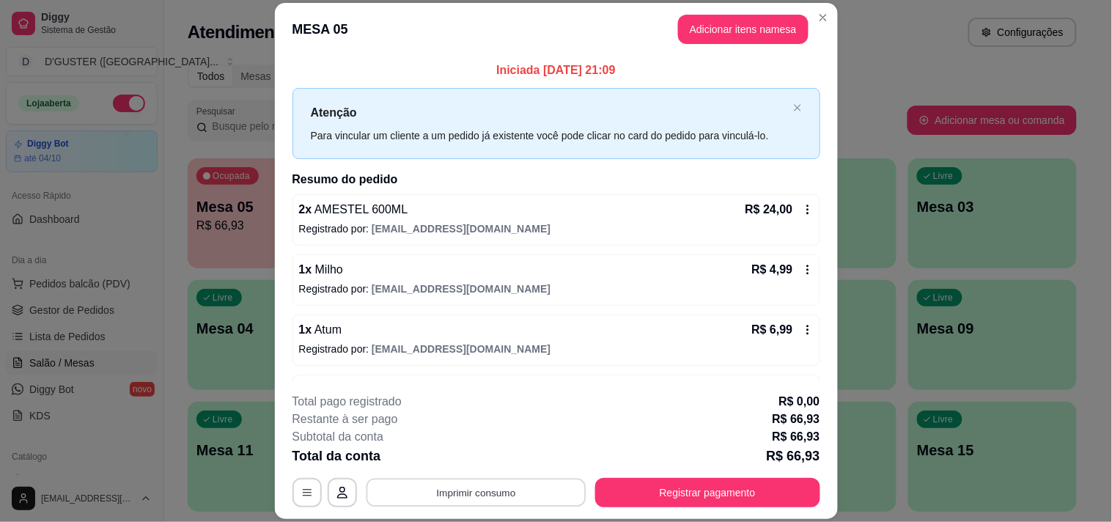
click at [510, 492] on button "Imprimir consumo" at bounding box center [476, 492] width 220 height 29
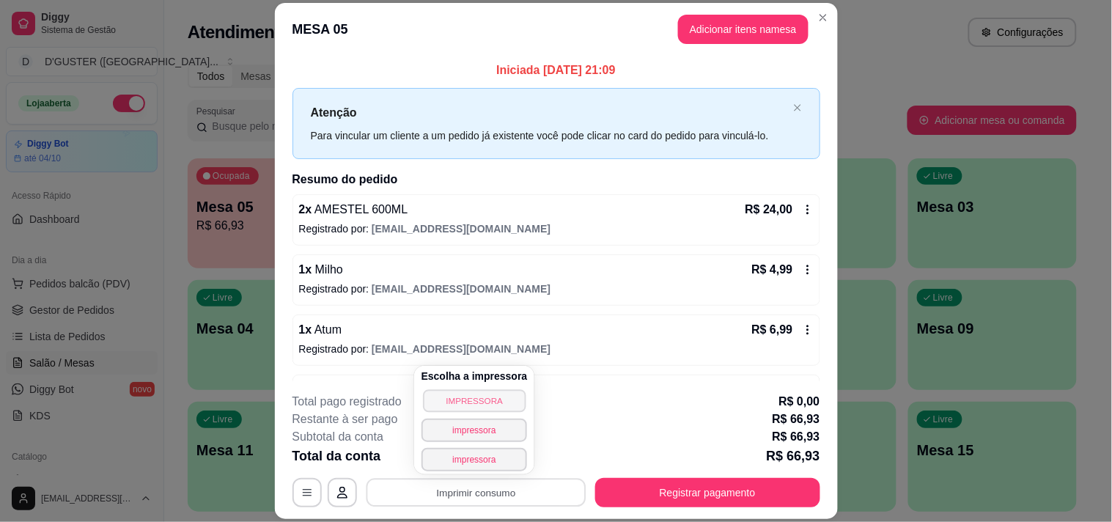
click at [492, 396] on button "IMPRESSORA" at bounding box center [474, 400] width 103 height 23
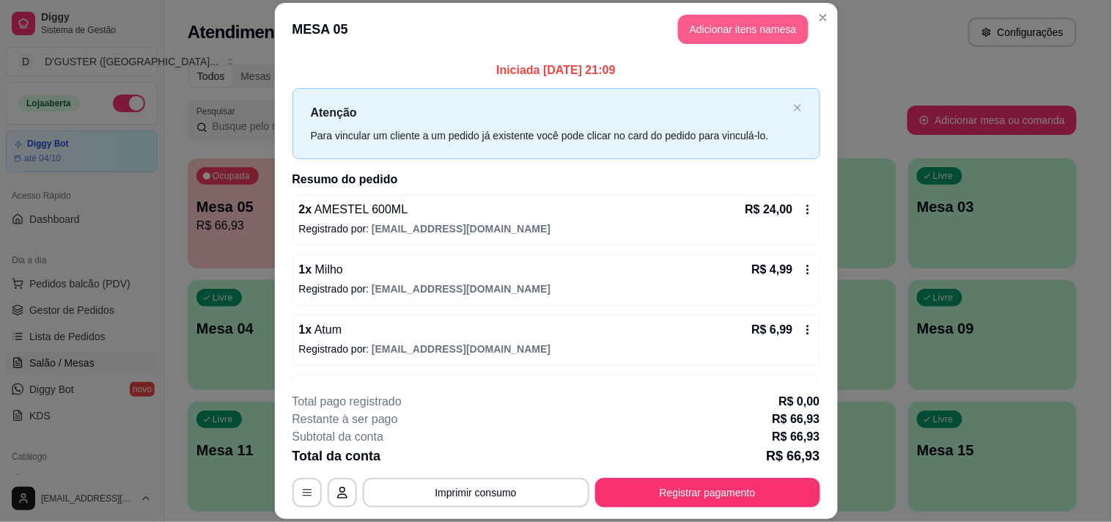
click at [747, 29] on button "Adicionar itens na mesa" at bounding box center [743, 29] width 130 height 29
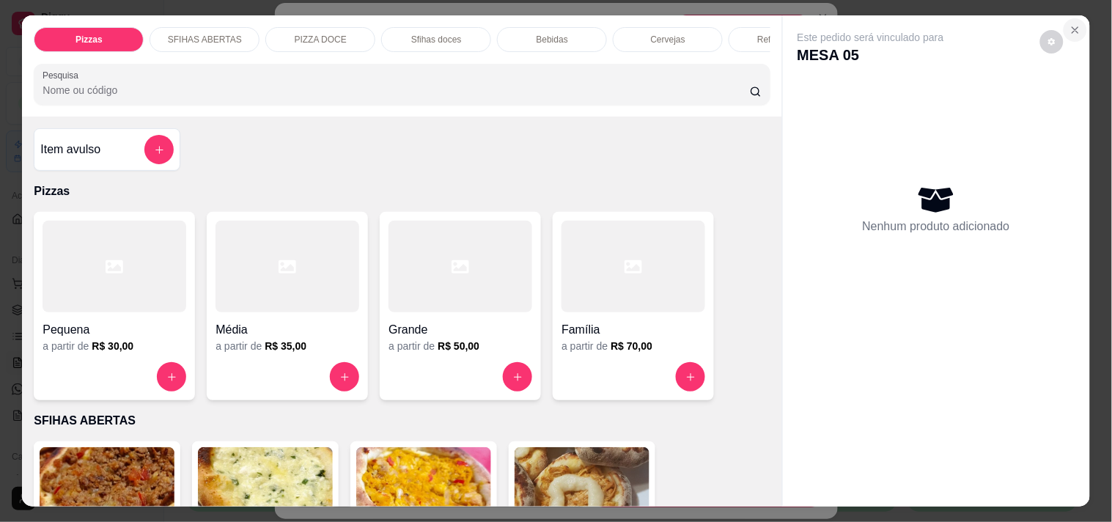
click at [1072, 26] on icon "Close" at bounding box center [1075, 30] width 12 height 12
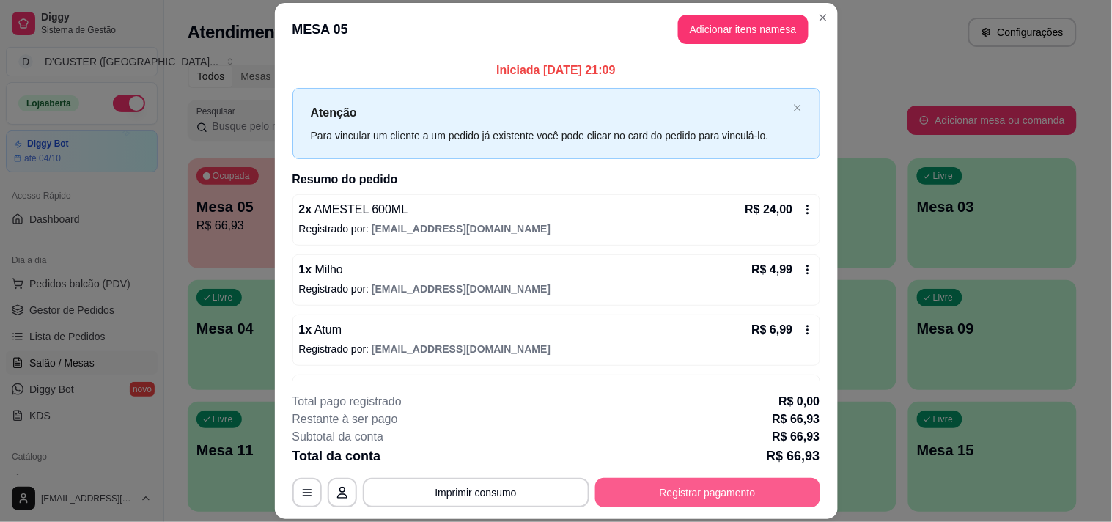
click at [676, 481] on button "Registrar pagamento" at bounding box center [707, 492] width 225 height 29
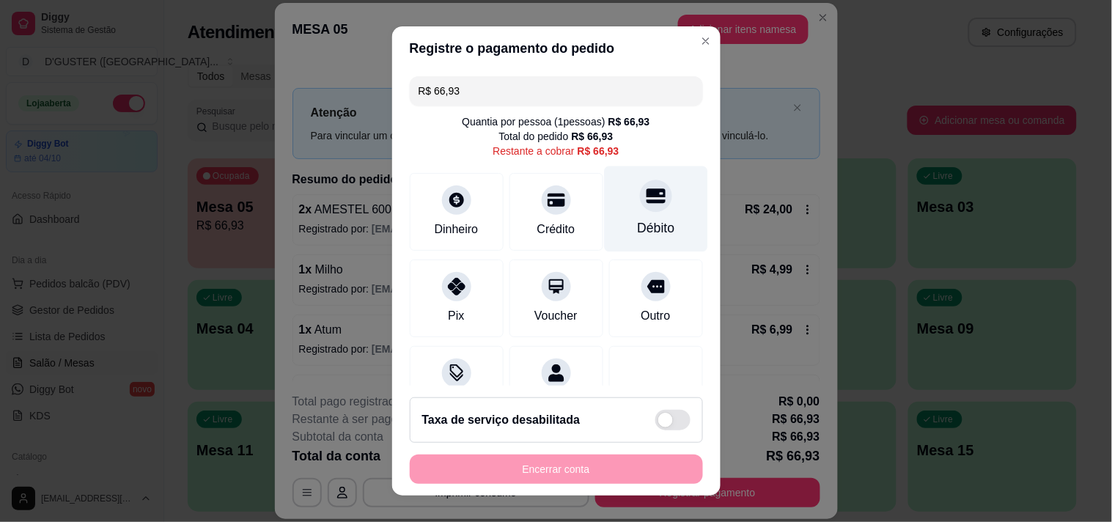
click at [643, 212] on div "Débito" at bounding box center [655, 209] width 103 height 86
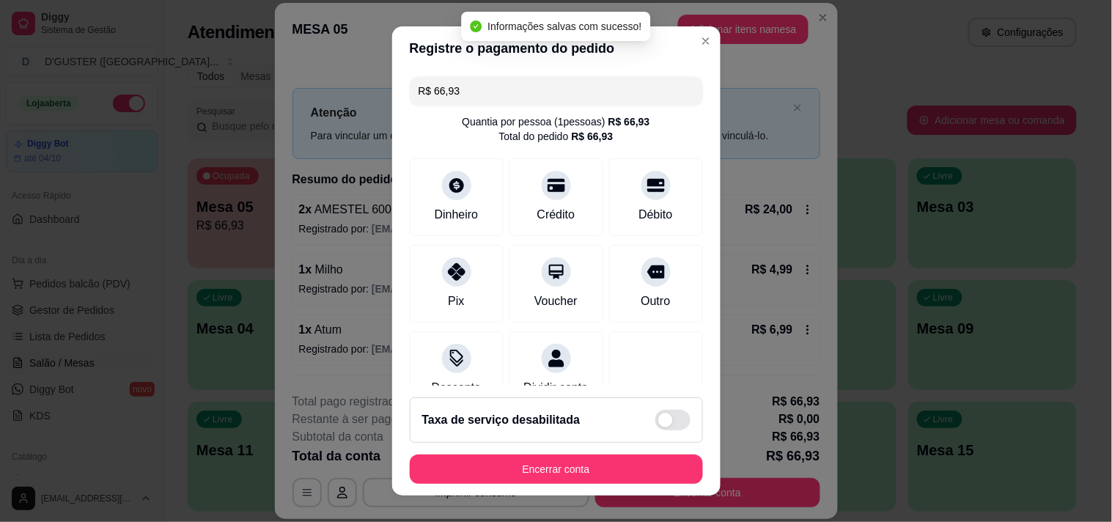
type input "R$ 0,00"
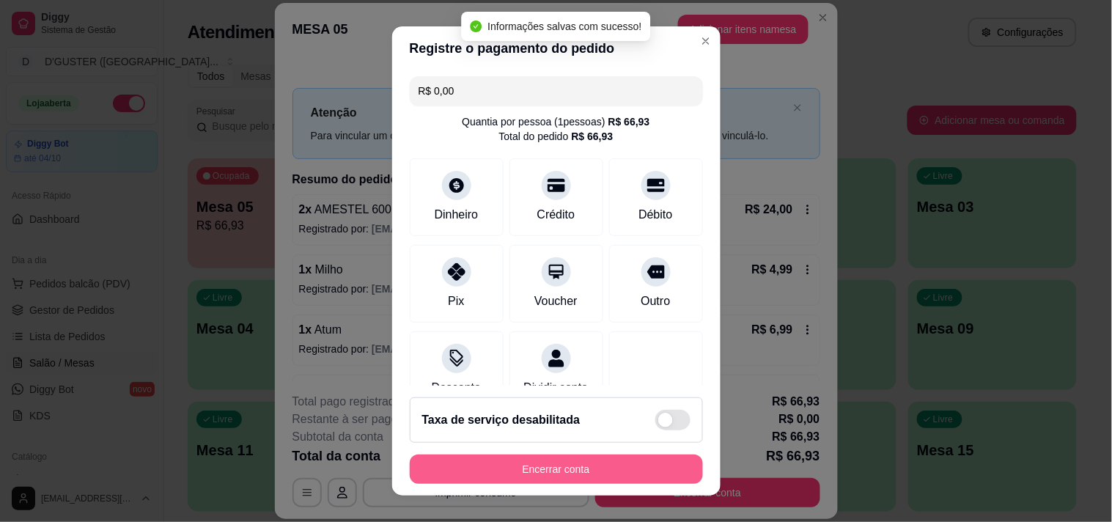
click at [586, 465] on button "Encerrar conta" at bounding box center [556, 468] width 293 height 29
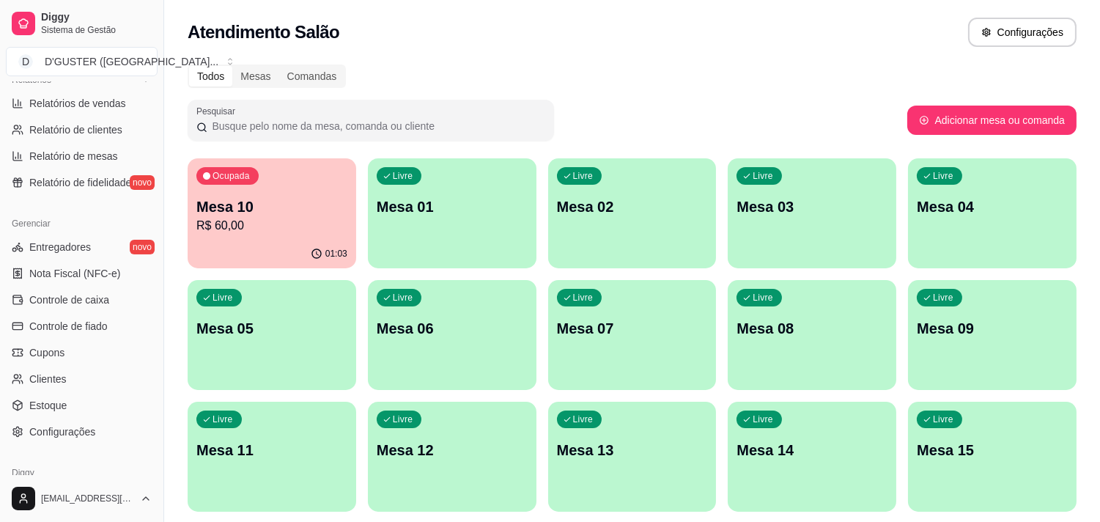
scroll to position [488, 0]
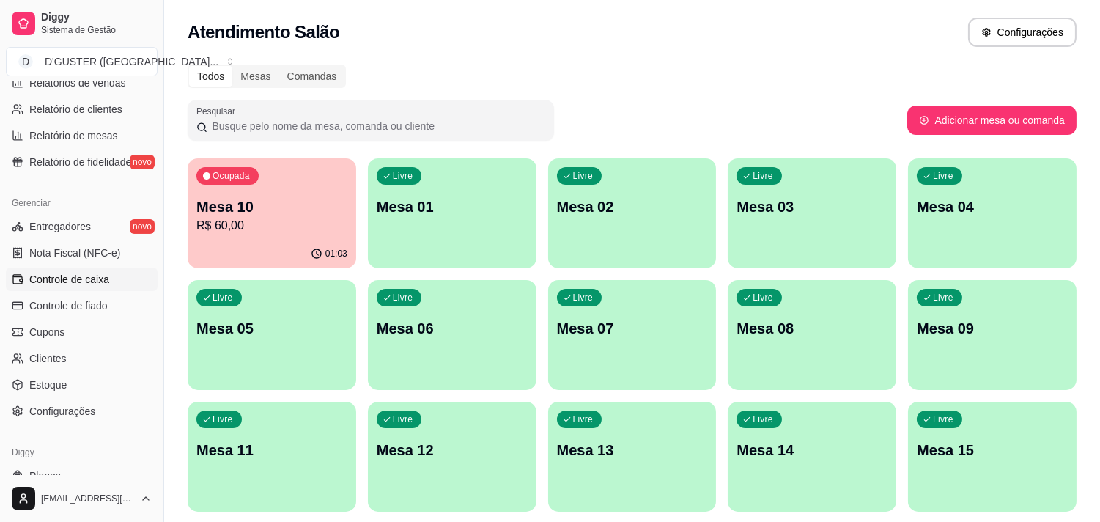
click at [89, 281] on span "Controle de caixa" at bounding box center [69, 279] width 80 height 15
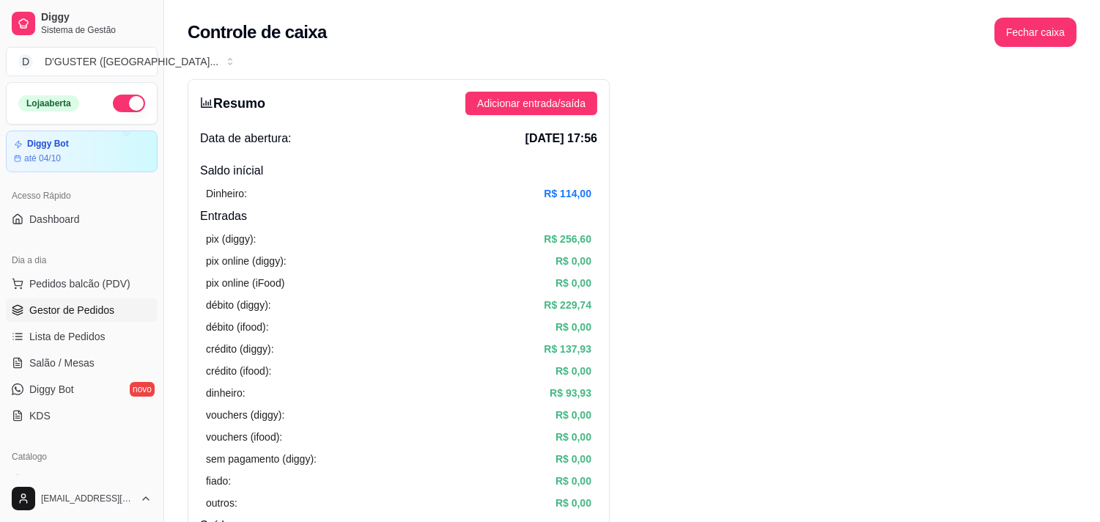
click at [78, 312] on span "Gestor de Pedidos" at bounding box center [71, 310] width 85 height 15
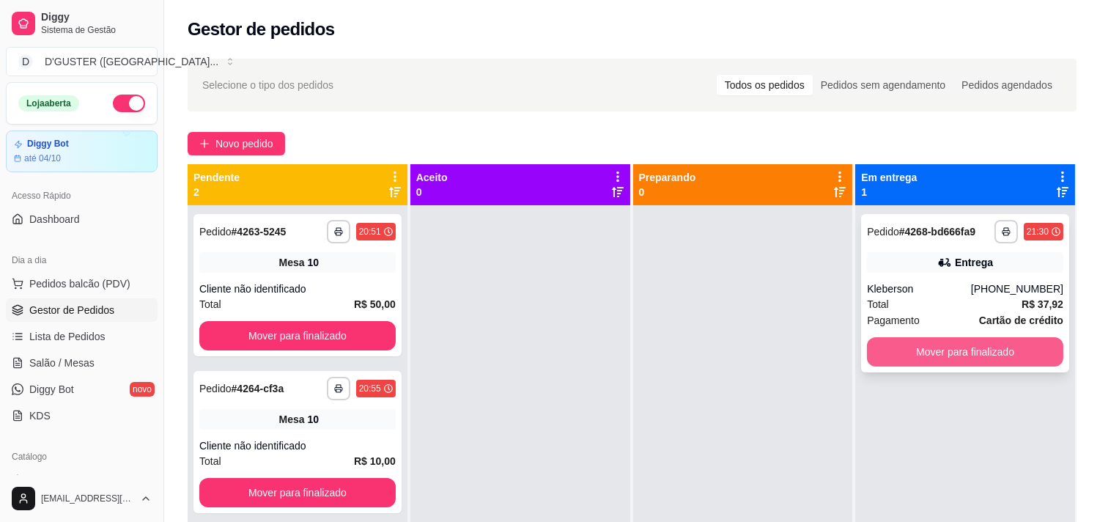
click at [979, 352] on button "Mover para finalizado" at bounding box center [965, 351] width 196 height 29
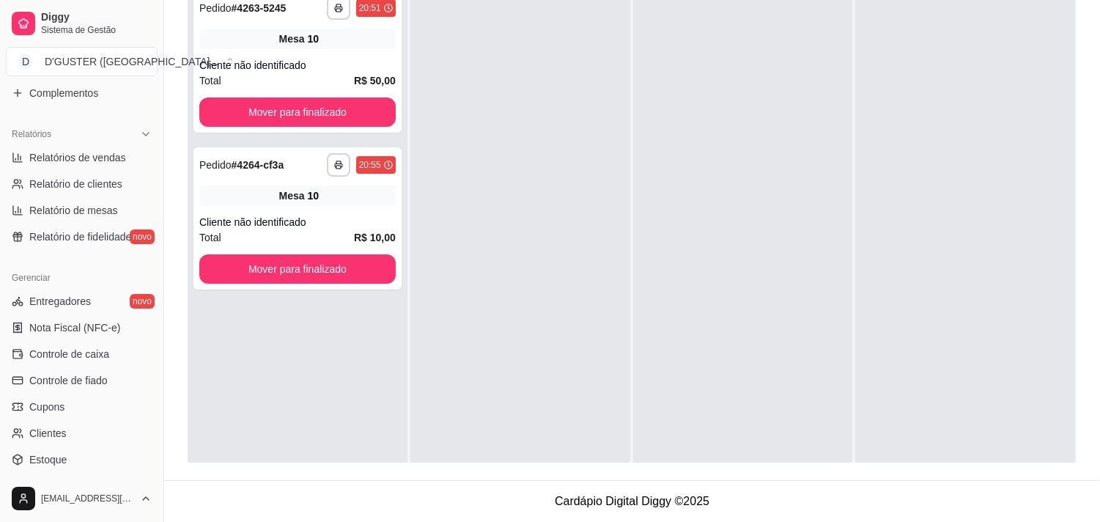
scroll to position [488, 0]
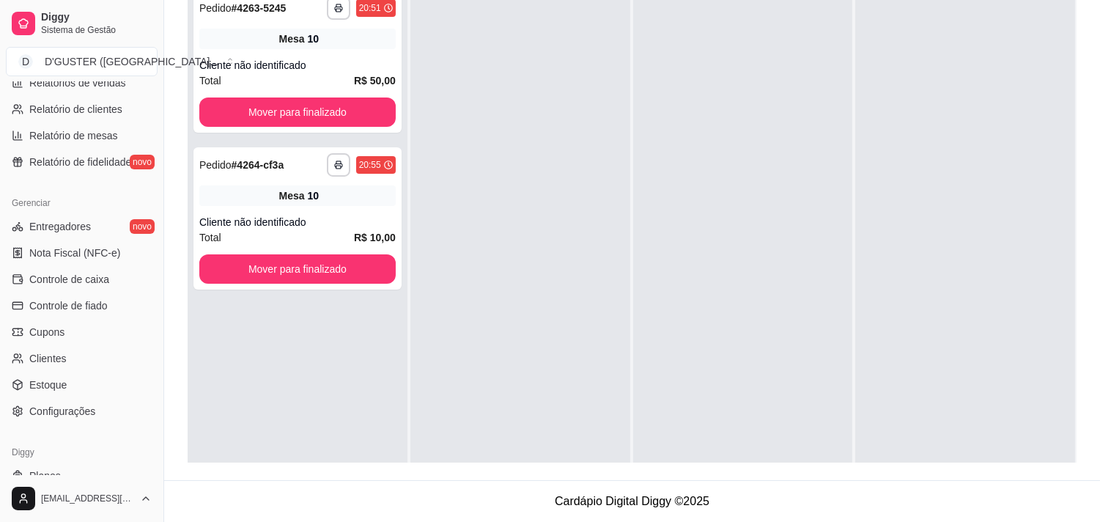
click at [78, 281] on span "Controle de caixa" at bounding box center [69, 279] width 80 height 15
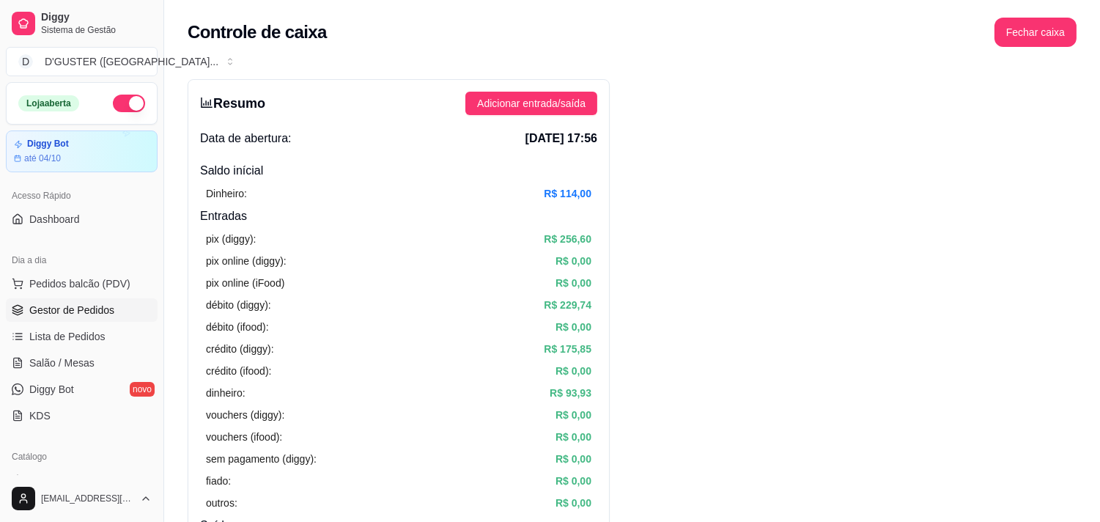
click at [97, 303] on span "Gestor de Pedidos" at bounding box center [71, 310] width 85 height 15
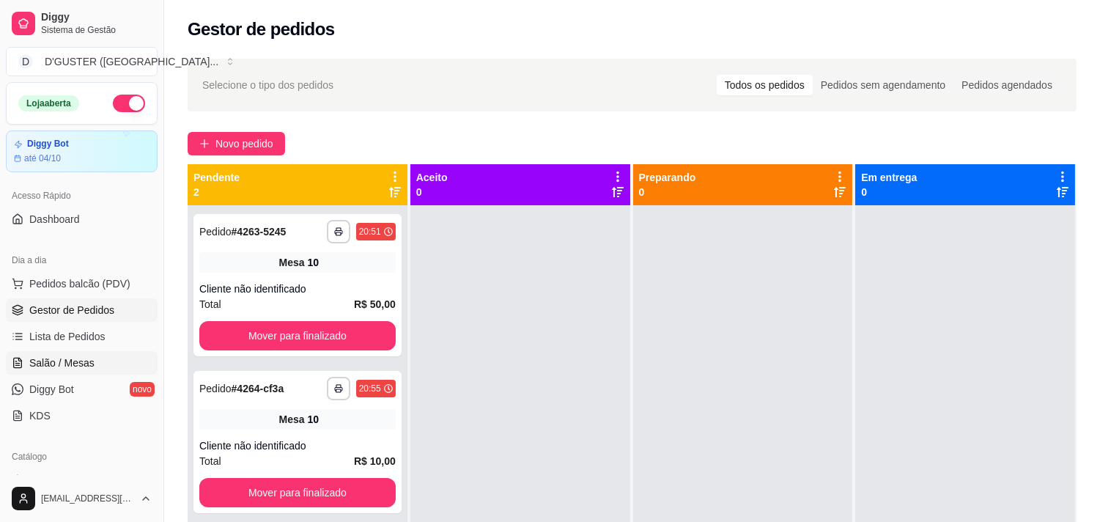
click at [88, 362] on span "Salão / Mesas" at bounding box center [61, 362] width 65 height 15
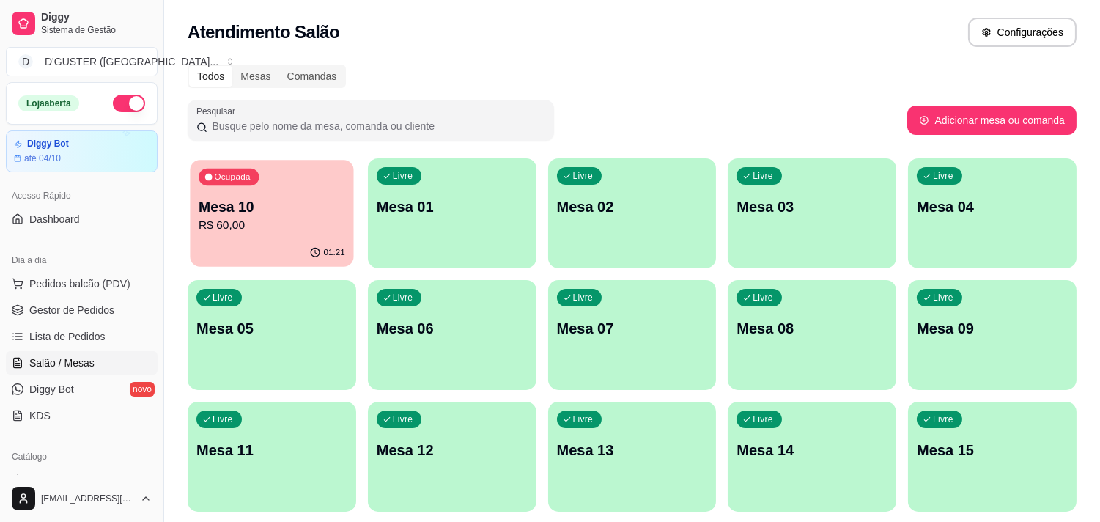
click at [242, 213] on p "Mesa 10" at bounding box center [272, 207] width 147 height 20
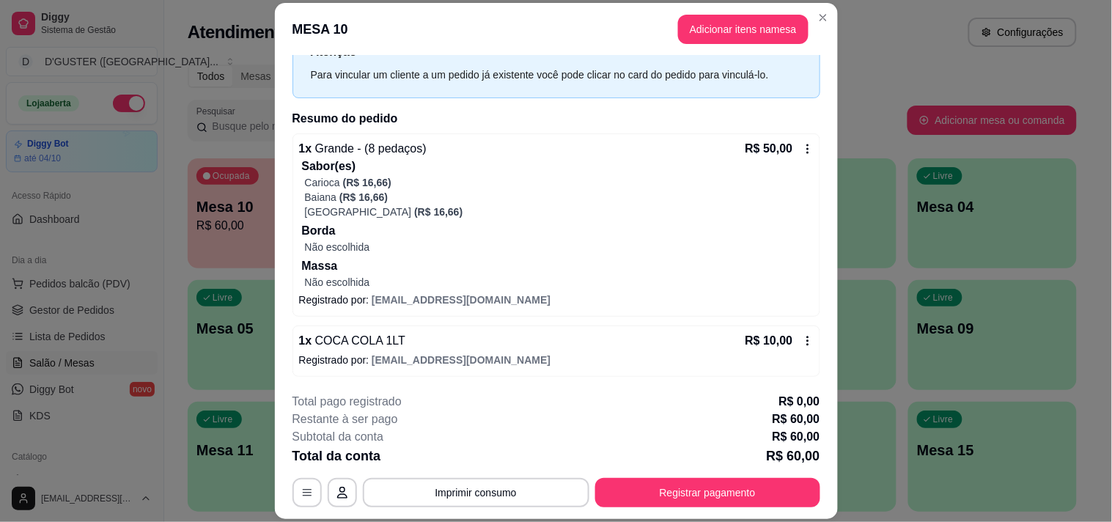
scroll to position [62, 0]
click at [432, 486] on button "Imprimir consumo" at bounding box center [476, 492] width 220 height 29
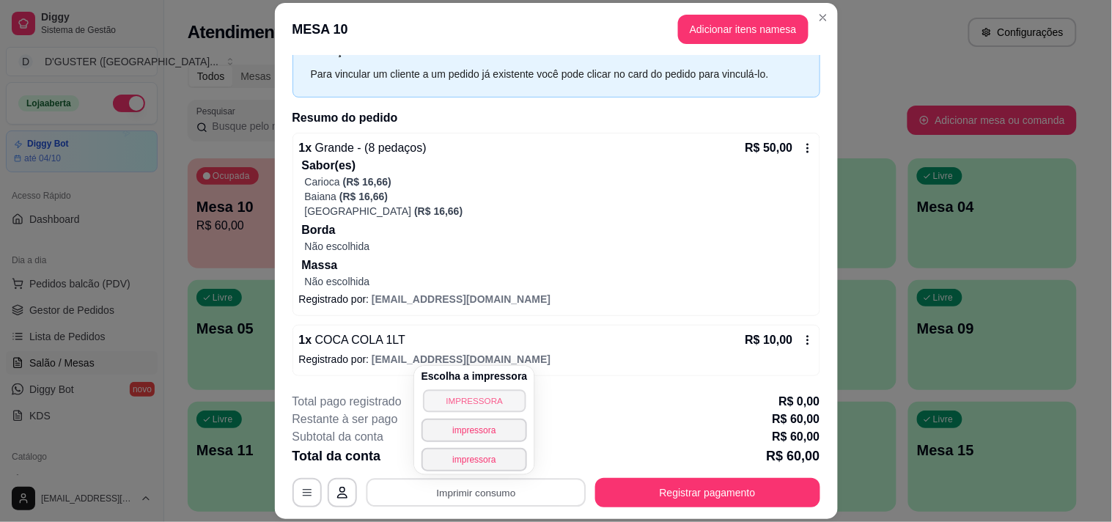
click at [472, 404] on button "IMPRESSORA" at bounding box center [474, 400] width 103 height 23
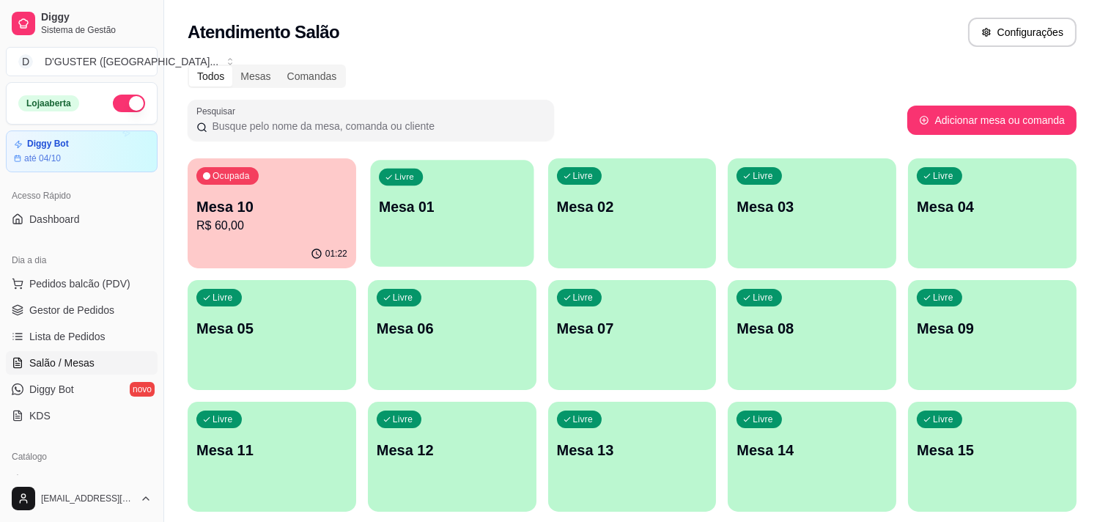
click at [498, 205] on p "Mesa 01" at bounding box center [452, 207] width 147 height 20
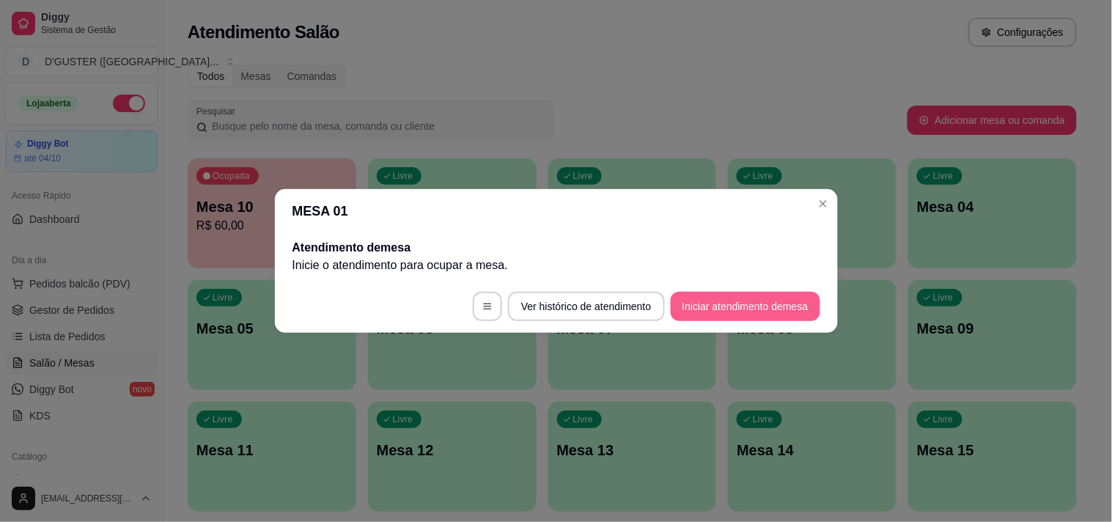
click at [696, 308] on button "Iniciar atendimento de mesa" at bounding box center [744, 306] width 149 height 29
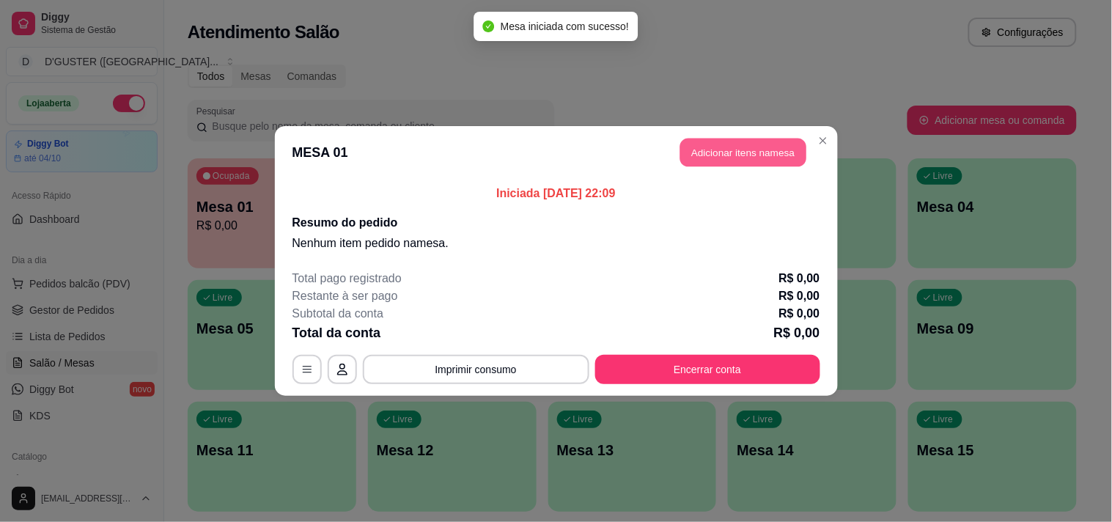
click at [755, 144] on button "Adicionar itens na mesa" at bounding box center [743, 152] width 126 height 29
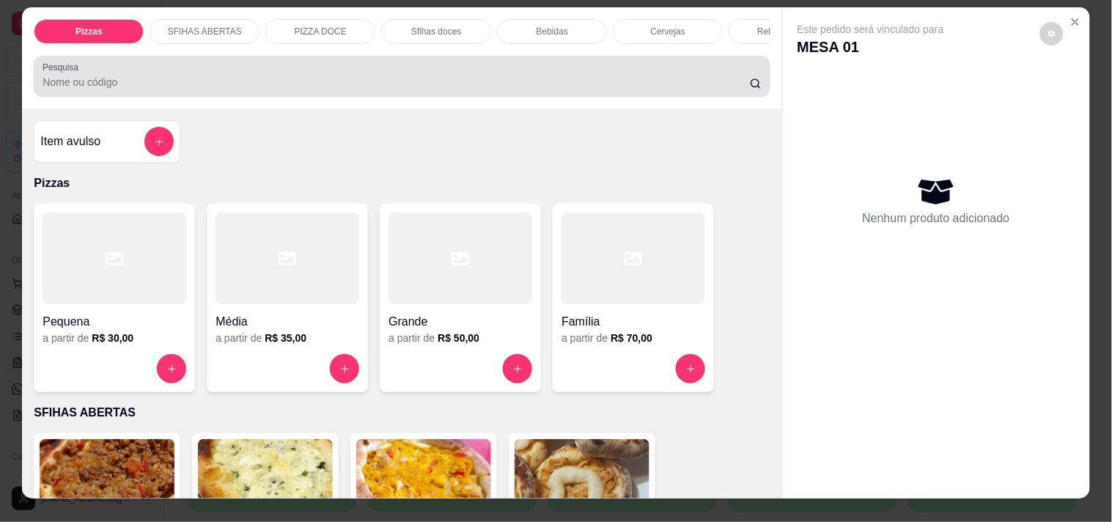
scroll to position [0, 0]
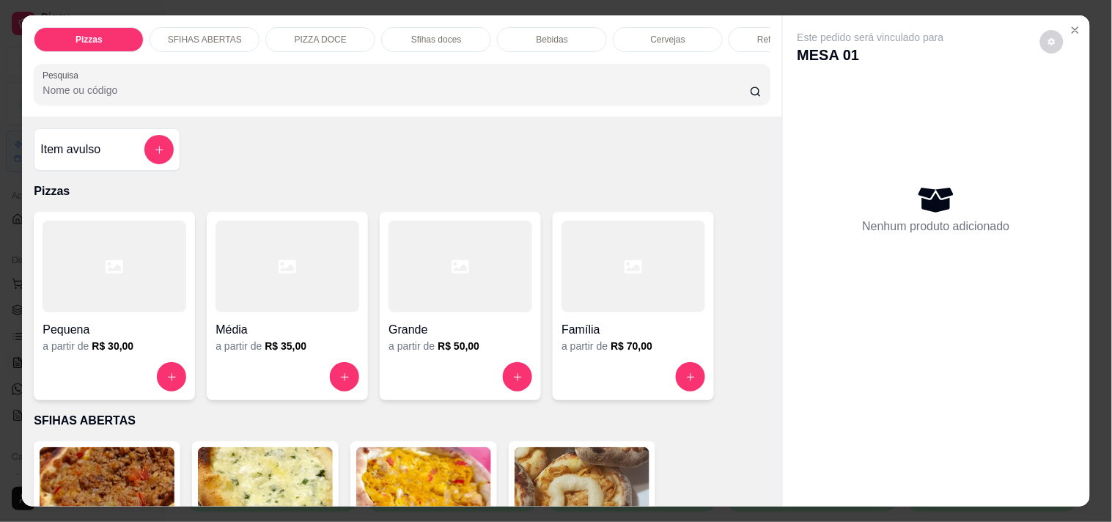
click at [671, 34] on p "Cervejas" at bounding box center [668, 40] width 34 height 12
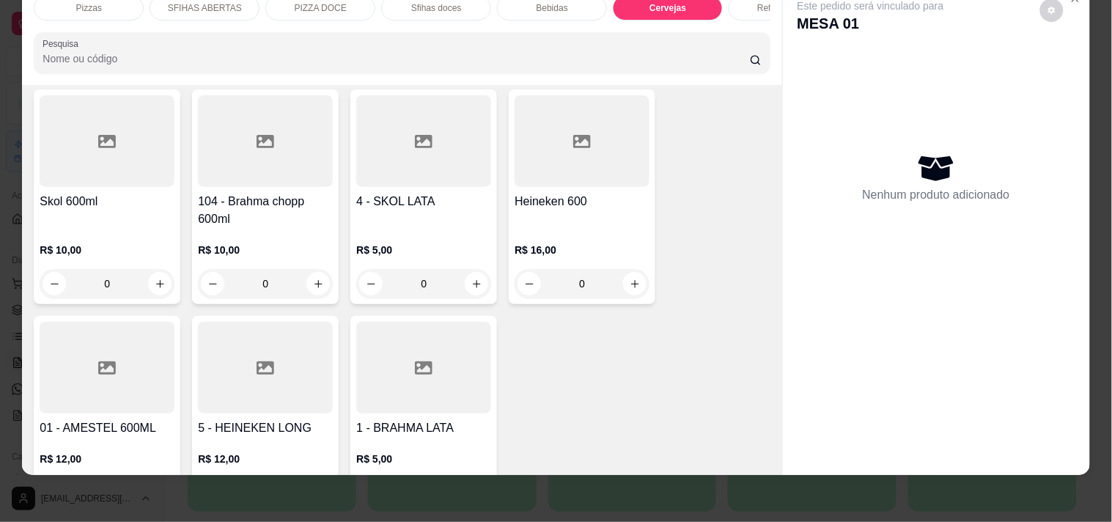
scroll to position [3444, 0]
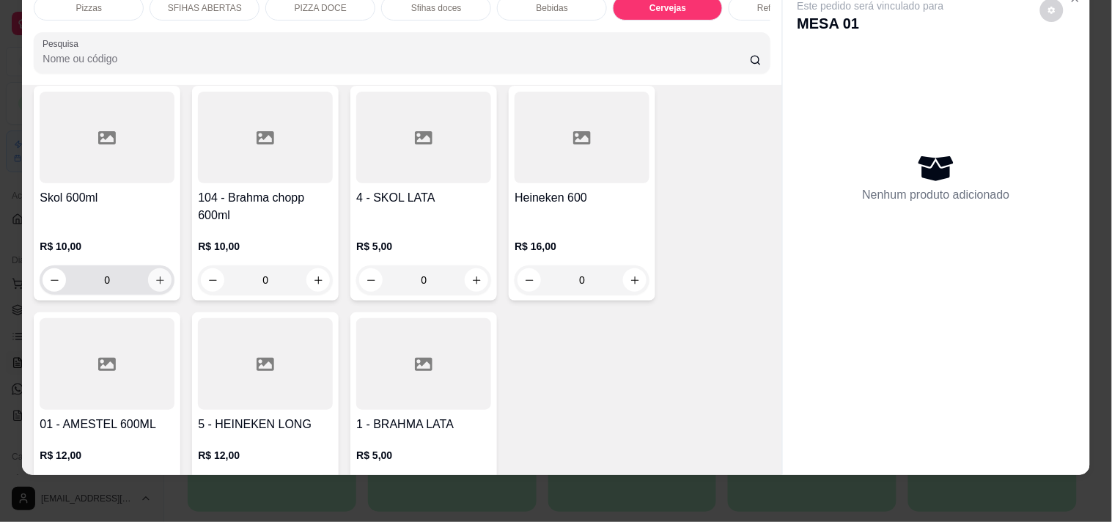
click at [159, 268] on button "increase-product-quantity" at bounding box center [159, 279] width 23 height 23
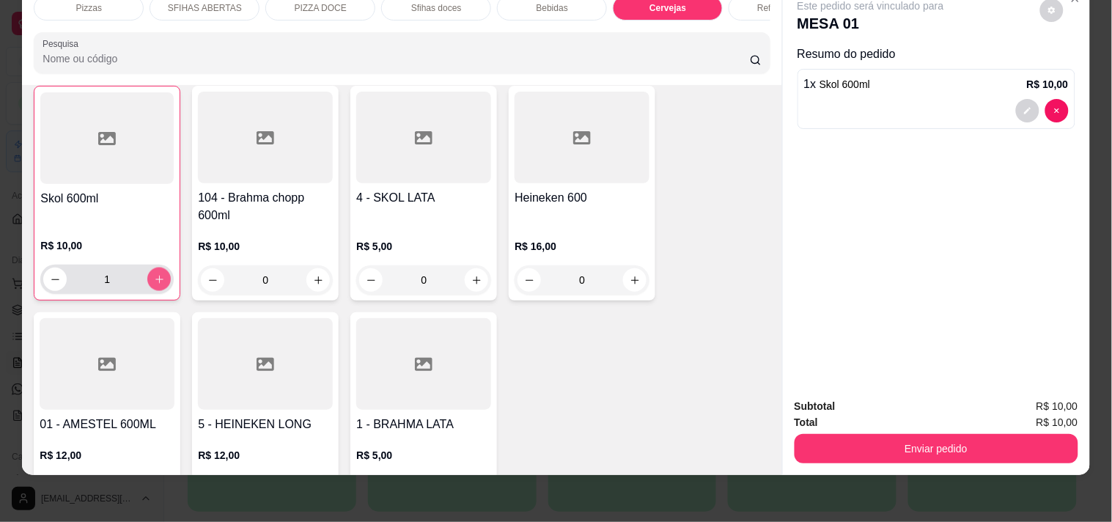
click at [159, 267] on button "increase-product-quantity" at bounding box center [158, 278] width 23 height 23
click at [159, 267] on button "increase-product-quantity" at bounding box center [159, 278] width 23 height 23
type input "3"
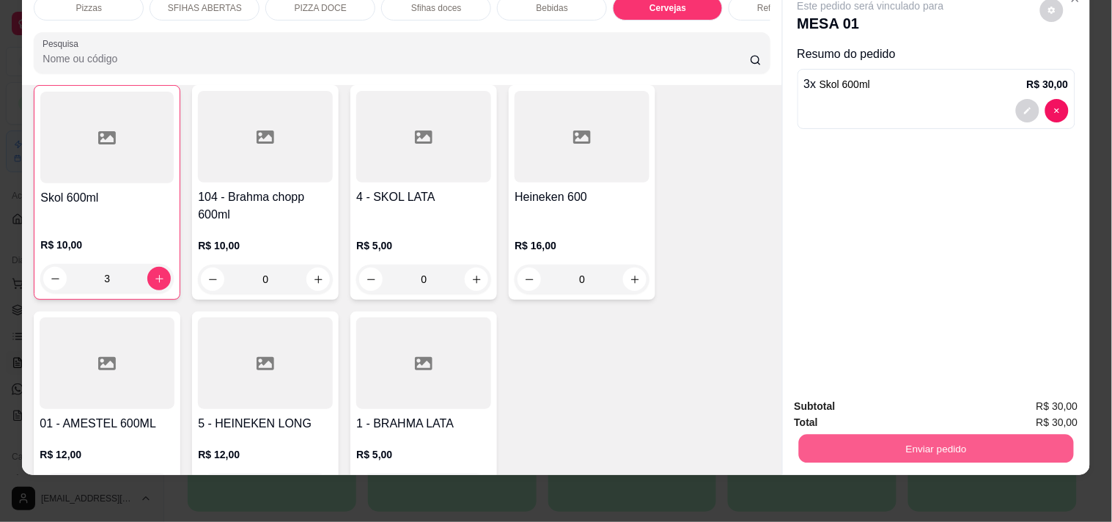
click at [826, 437] on button "Enviar pedido" at bounding box center [935, 448] width 275 height 29
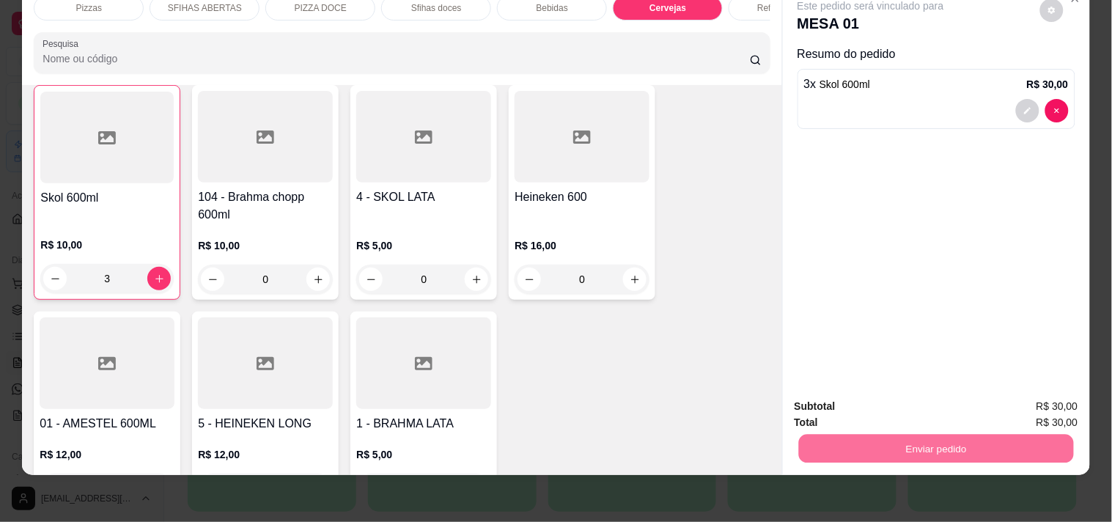
click at [848, 401] on button "Não registrar e enviar pedido" at bounding box center [887, 400] width 148 height 27
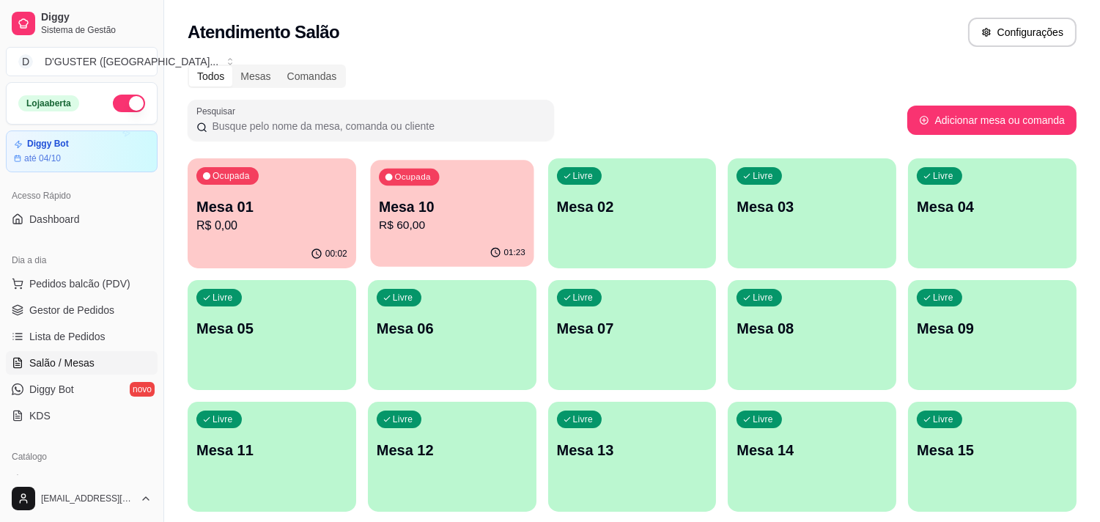
click at [440, 210] on p "Mesa 10" at bounding box center [452, 207] width 147 height 20
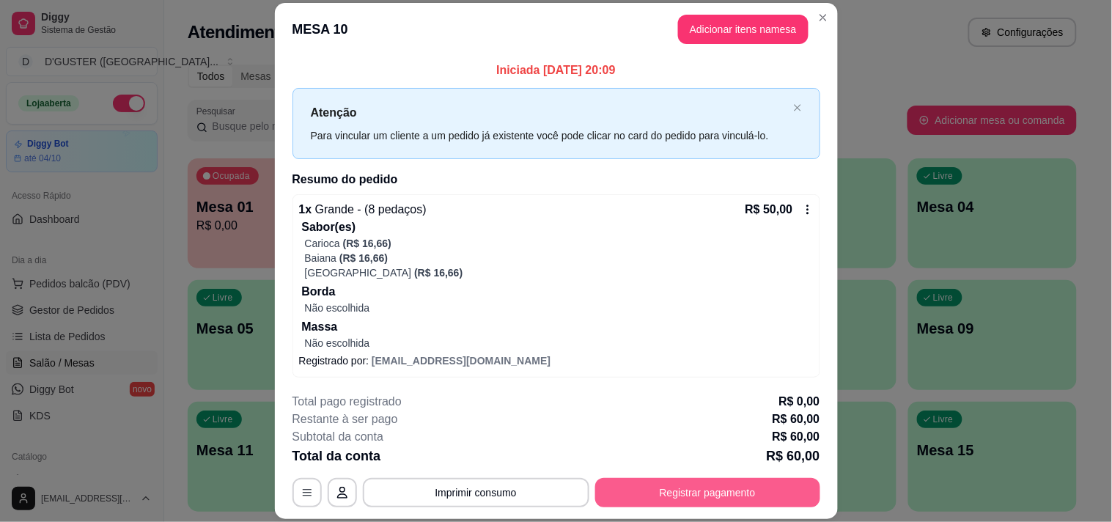
click at [634, 488] on button "Registrar pagamento" at bounding box center [707, 492] width 225 height 29
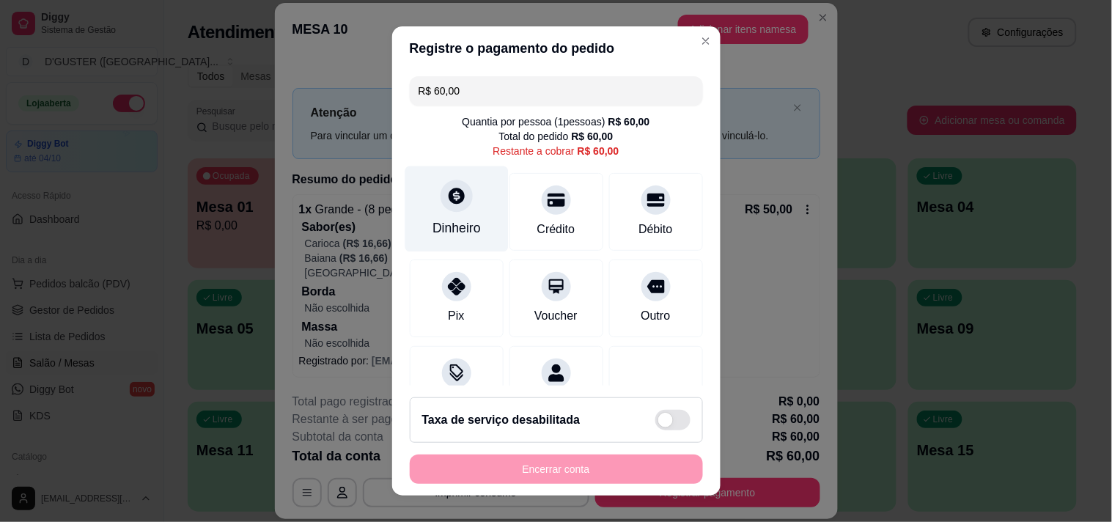
click at [448, 202] on icon at bounding box center [456, 196] width 16 height 16
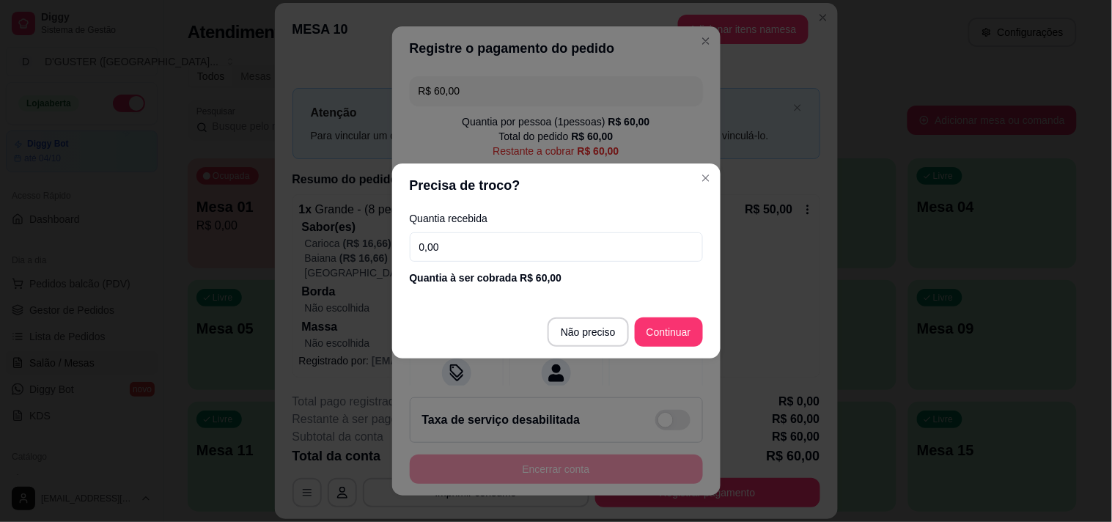
click at [518, 240] on input "0,00" at bounding box center [556, 246] width 293 height 29
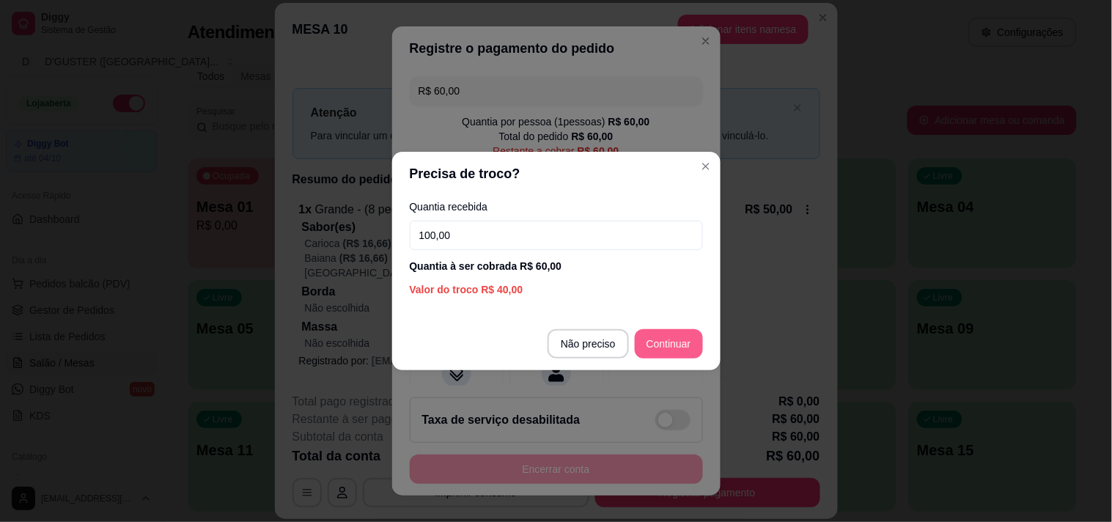
type input "100,00"
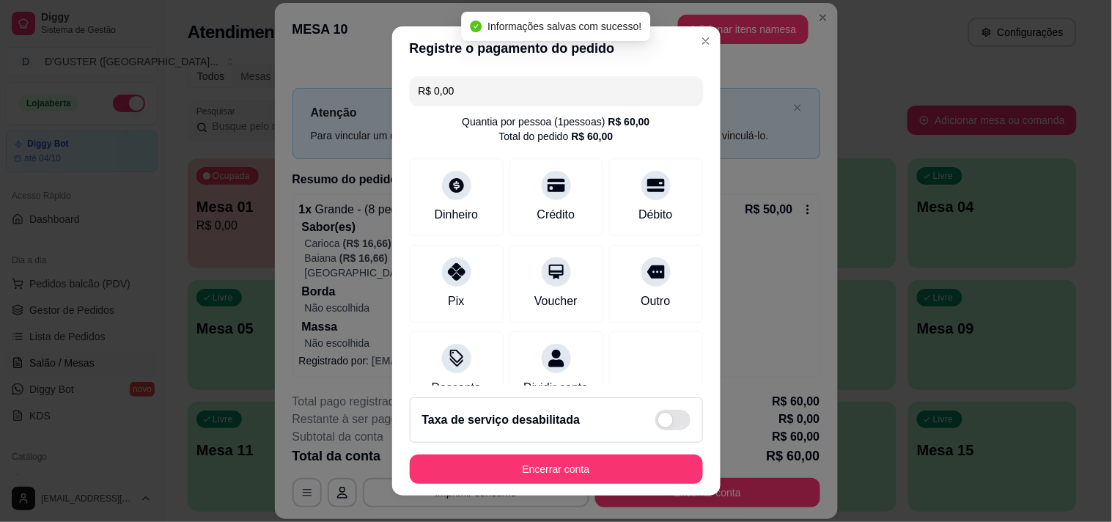
type input "R$ 0,00"
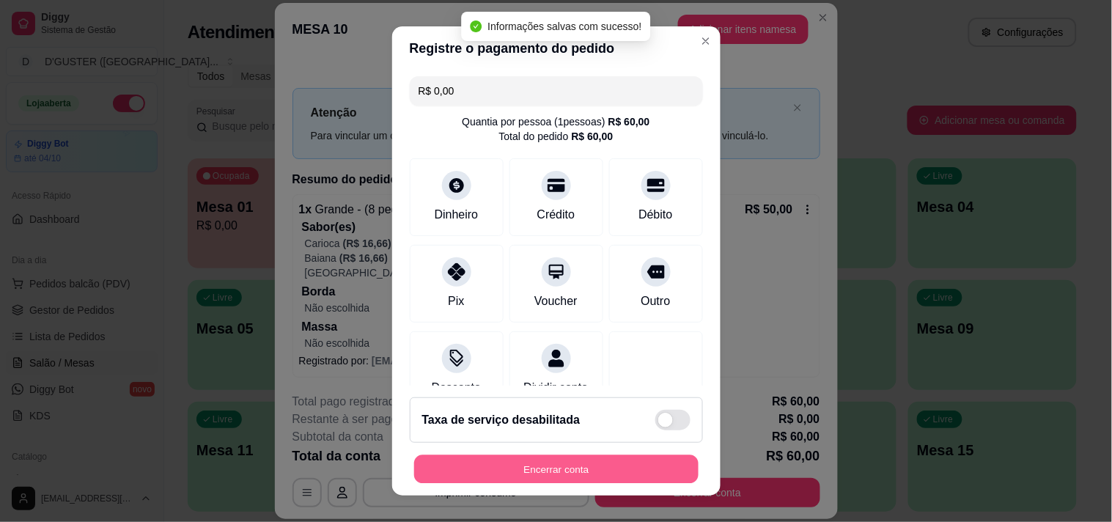
click at [599, 469] on button "Encerrar conta" at bounding box center [556, 469] width 284 height 29
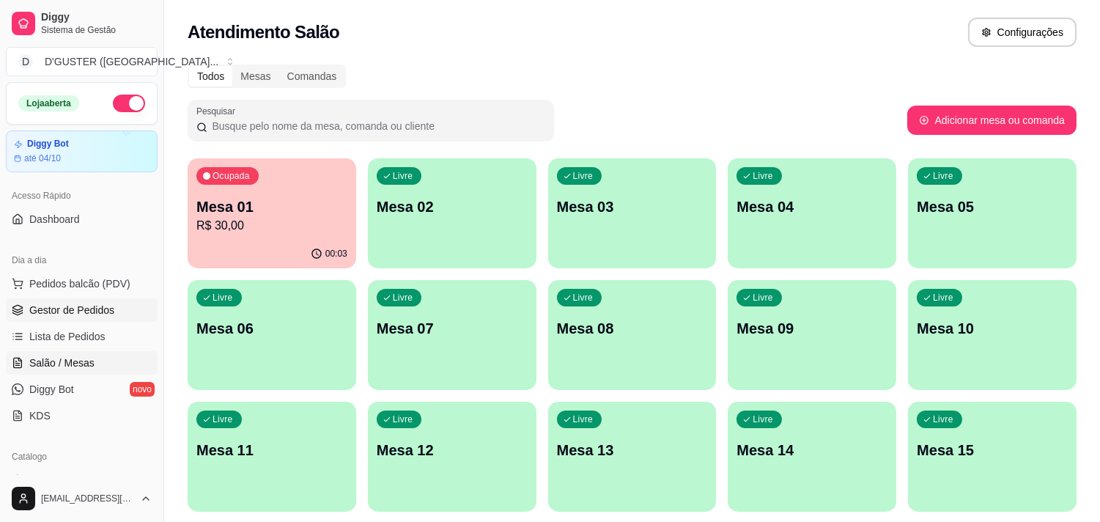
click at [78, 298] on link "Gestor de Pedidos" at bounding box center [82, 309] width 152 height 23
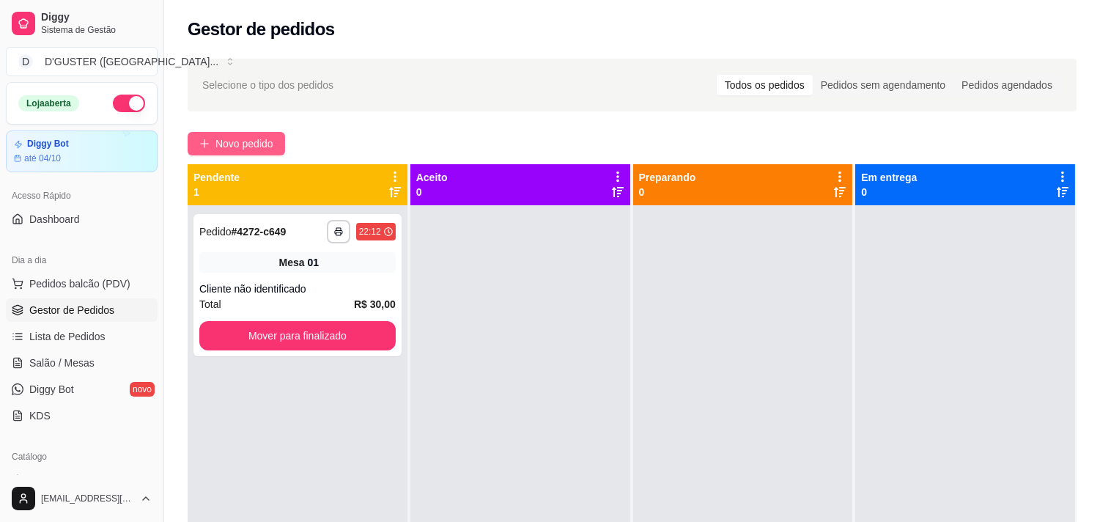
click at [237, 139] on span "Novo pedido" at bounding box center [244, 144] width 58 height 16
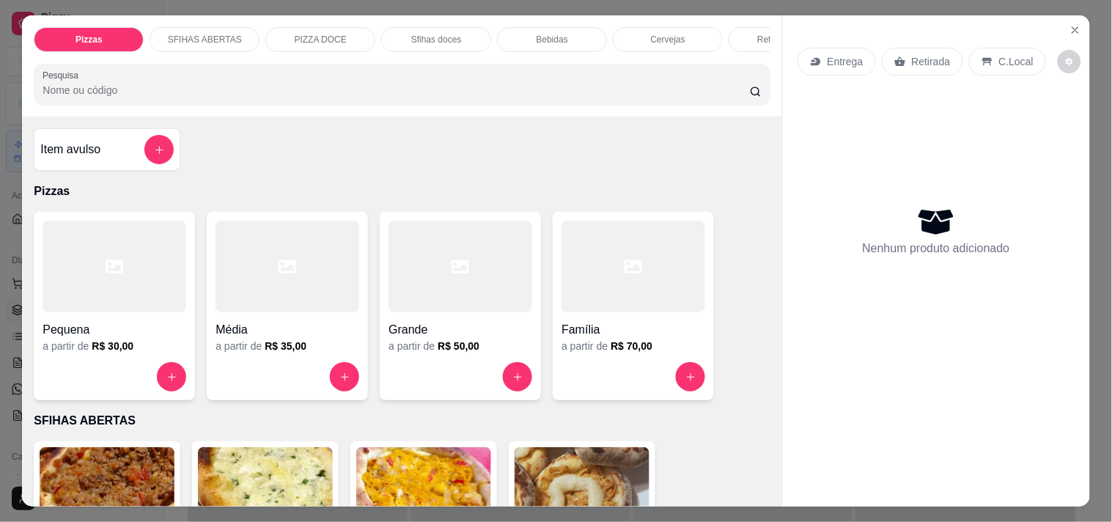
click at [895, 56] on icon at bounding box center [900, 62] width 12 height 12
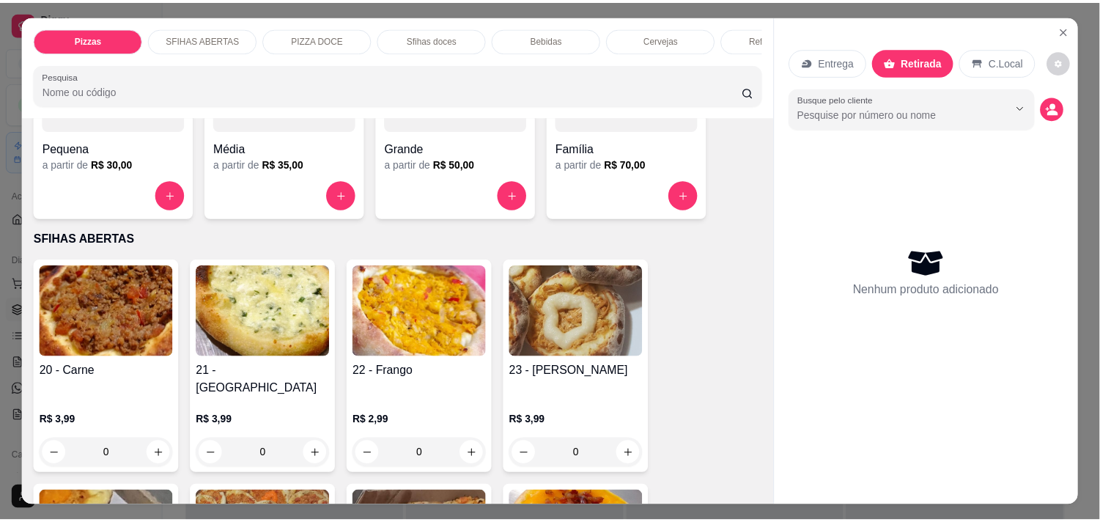
scroll to position [244, 0]
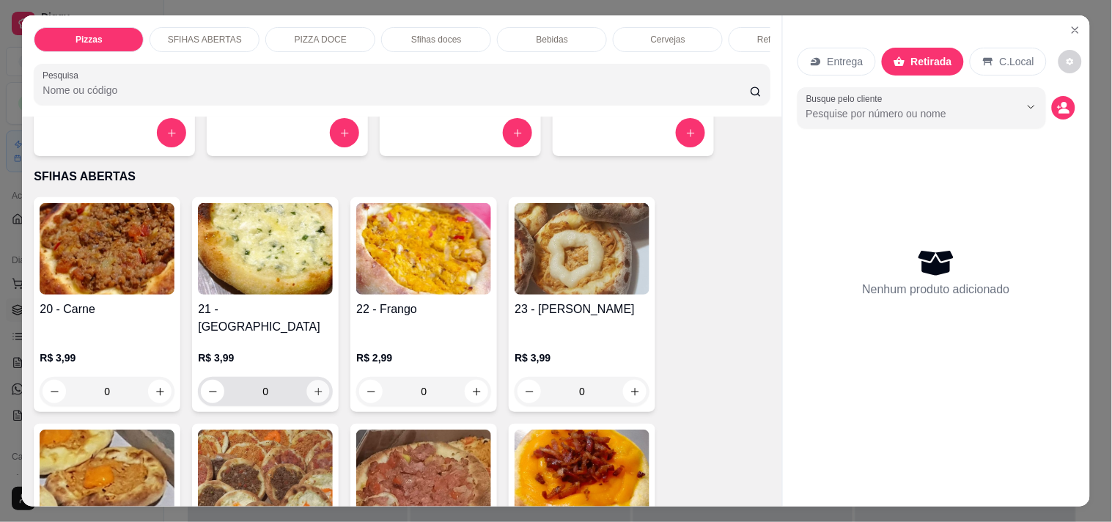
click at [313, 386] on icon "increase-product-quantity" at bounding box center [318, 391] width 11 height 11
click at [314, 388] on icon "increase-product-quantity" at bounding box center [317, 391] width 7 height 7
type input "2"
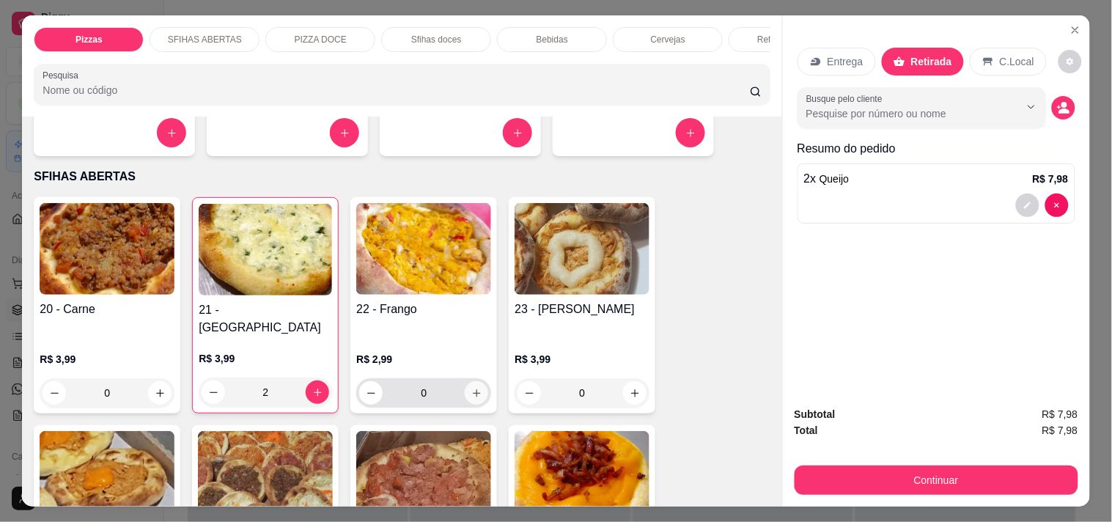
click at [472, 388] on icon "increase-product-quantity" at bounding box center [476, 393] width 11 height 11
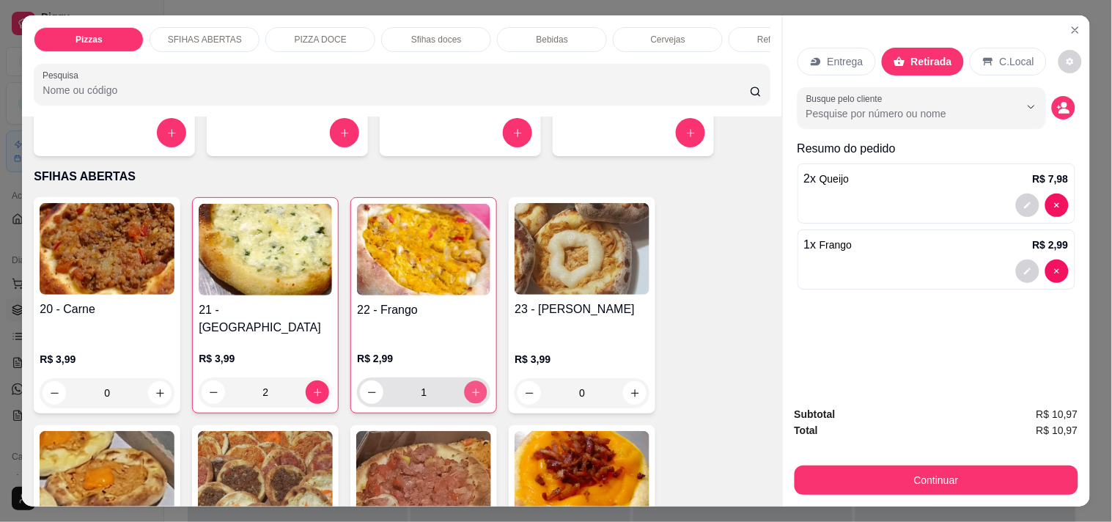
click at [472, 387] on icon "increase-product-quantity" at bounding box center [475, 392] width 11 height 11
type input "2"
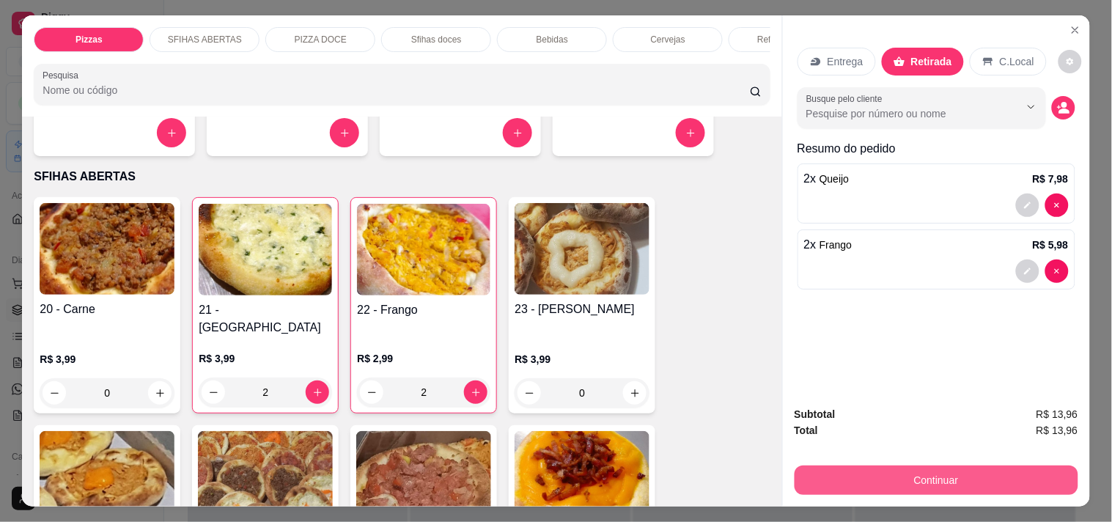
click at [946, 478] on button "Continuar" at bounding box center [936, 479] width 284 height 29
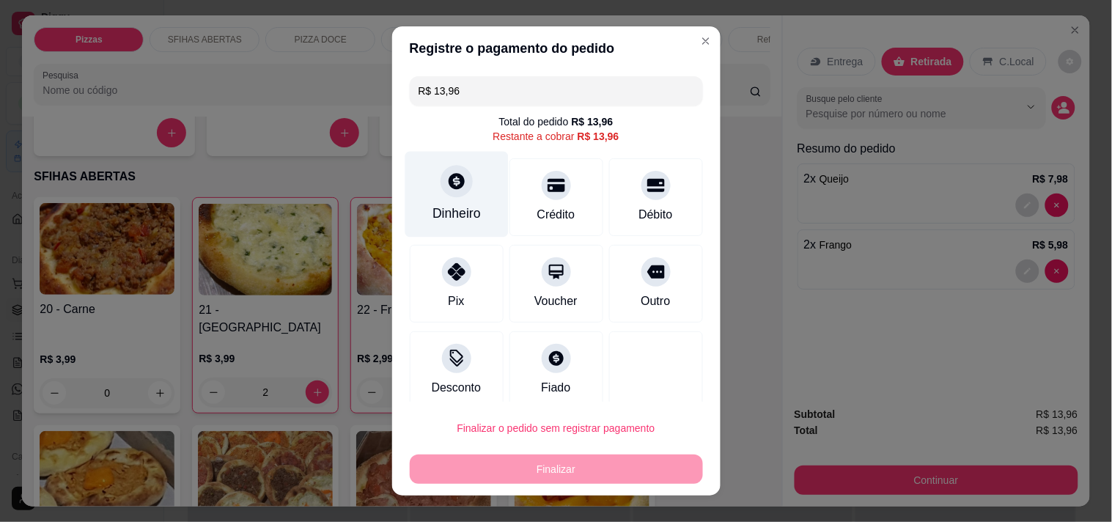
click at [433, 196] on div "Dinheiro" at bounding box center [455, 194] width 103 height 86
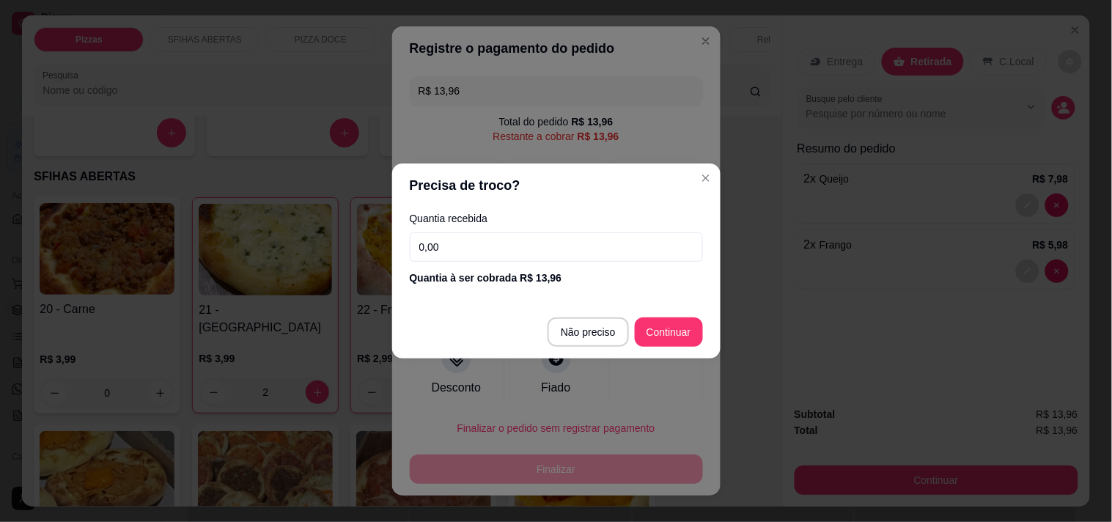
click at [559, 248] on input "0,00" at bounding box center [556, 246] width 293 height 29
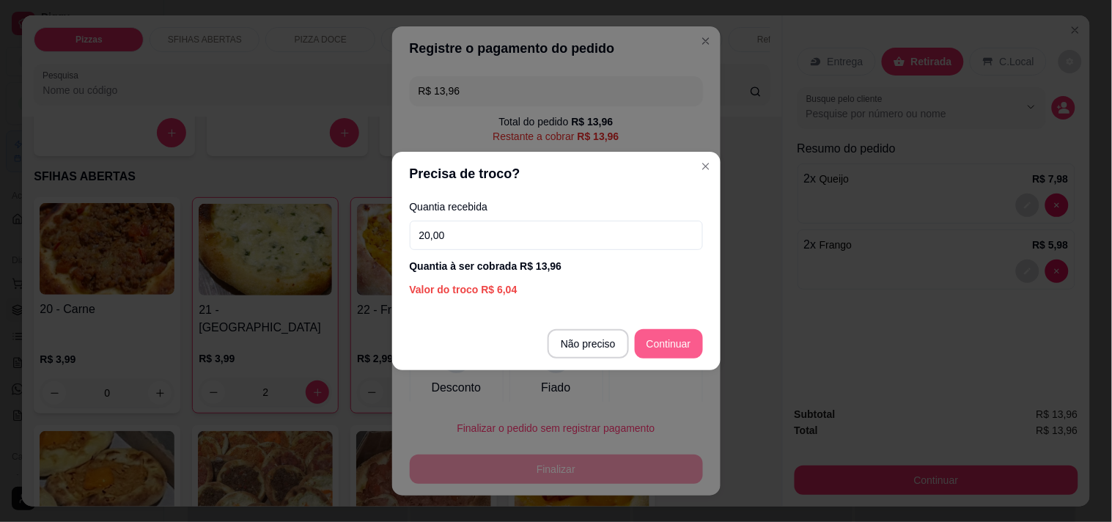
type input "20,00"
type input "R$ 0,00"
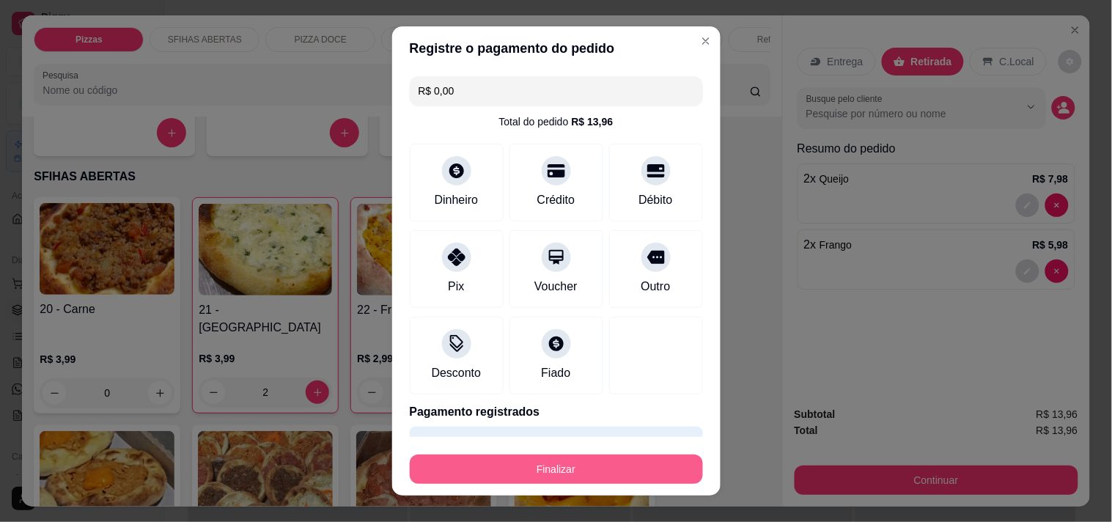
click at [632, 471] on button "Finalizar" at bounding box center [556, 468] width 293 height 29
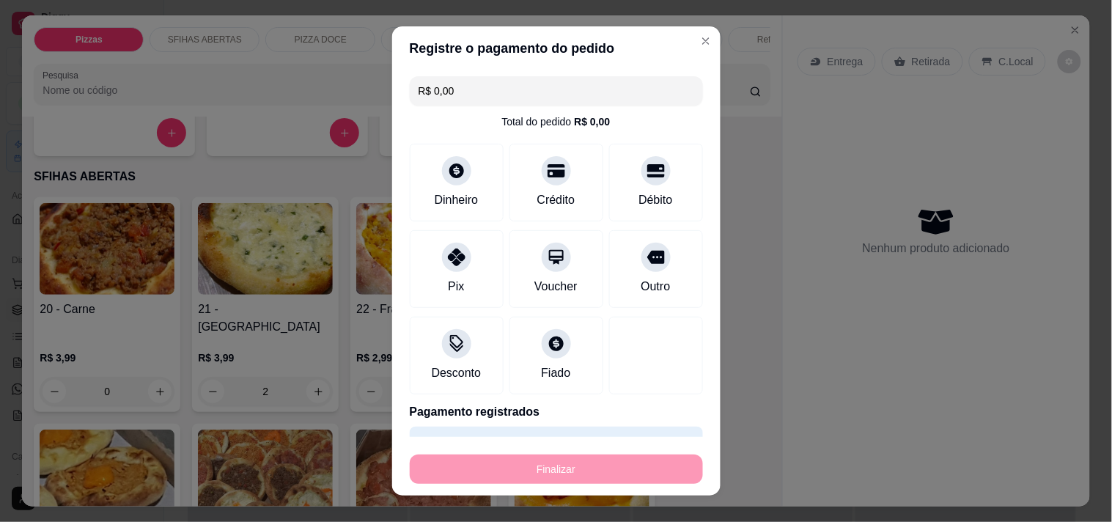
type input "0"
type input "-R$ 13,96"
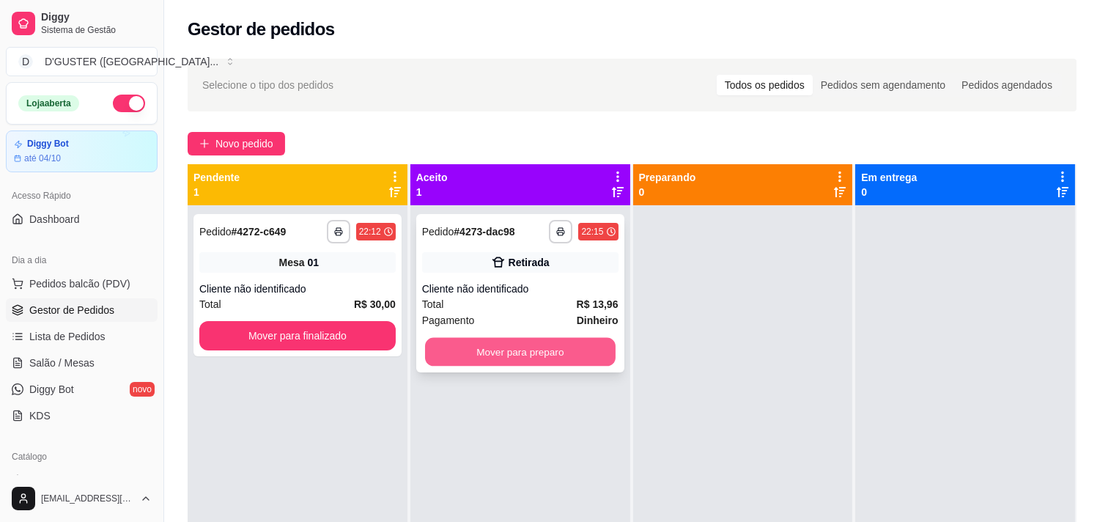
click at [557, 350] on button "Mover para preparo" at bounding box center [520, 352] width 191 height 29
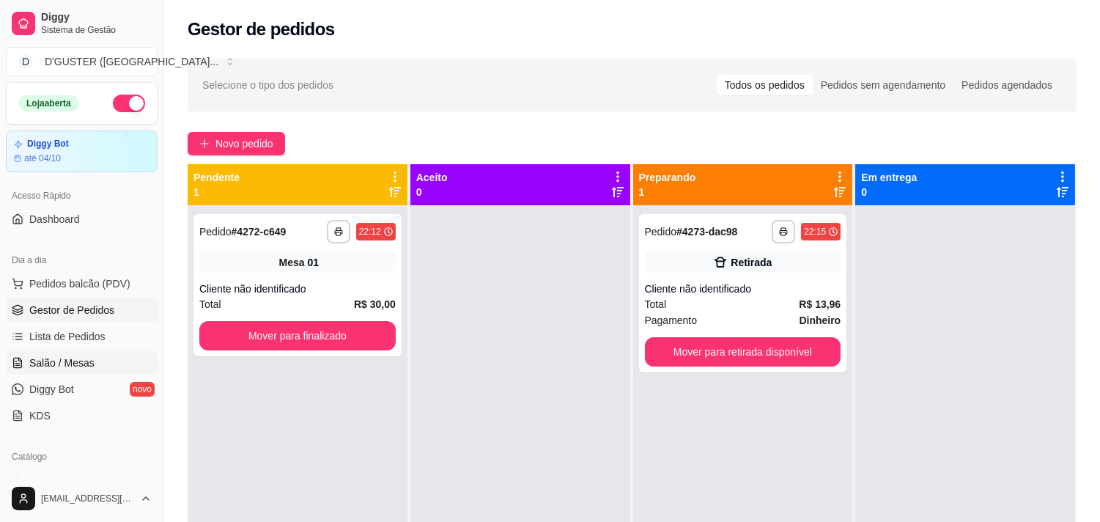
click at [69, 358] on span "Salão / Mesas" at bounding box center [61, 362] width 65 height 15
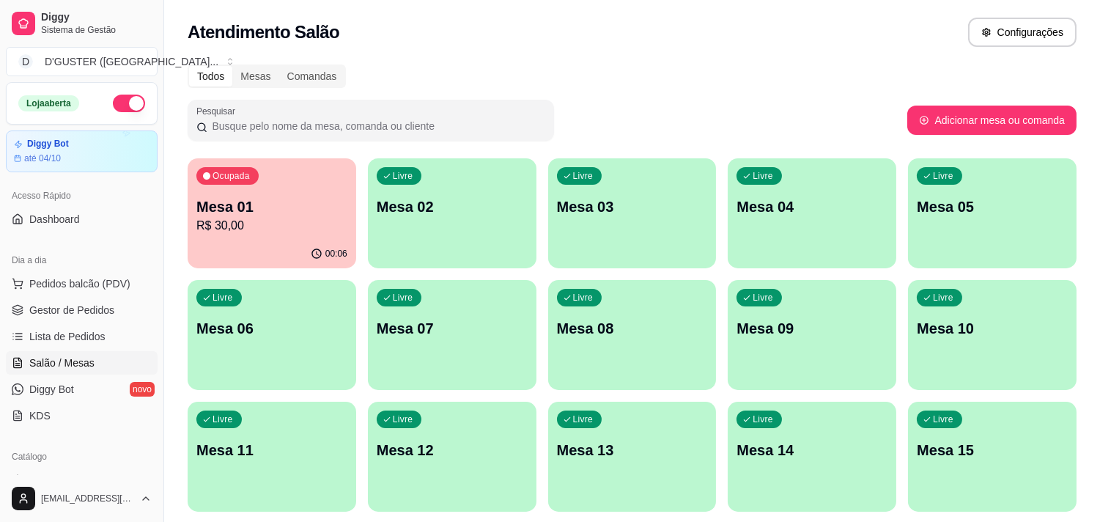
click at [311, 194] on div "Ocupada Mesa 01 R$ 30,00" at bounding box center [272, 198] width 169 height 81
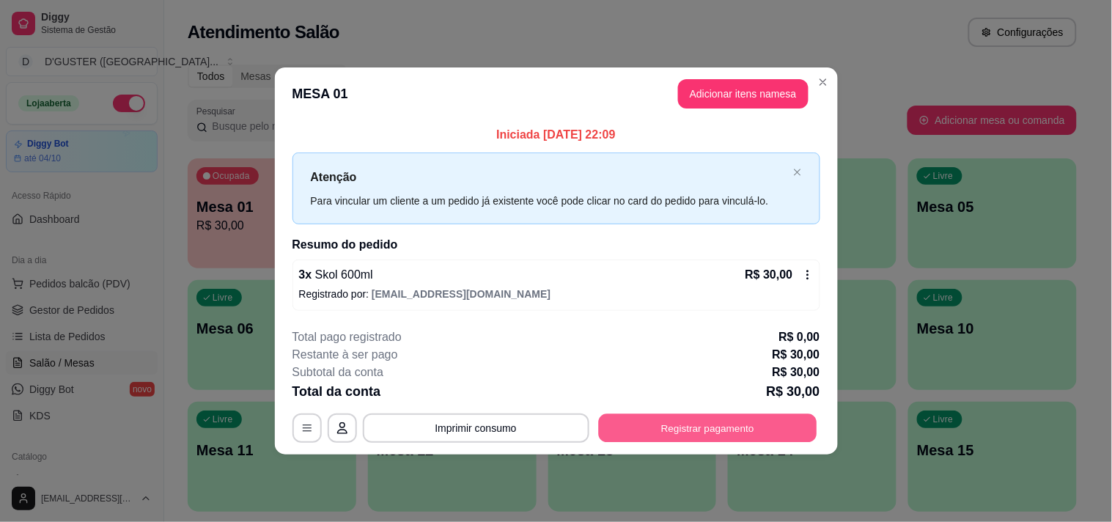
click at [714, 422] on button "Registrar pagamento" at bounding box center [707, 427] width 218 height 29
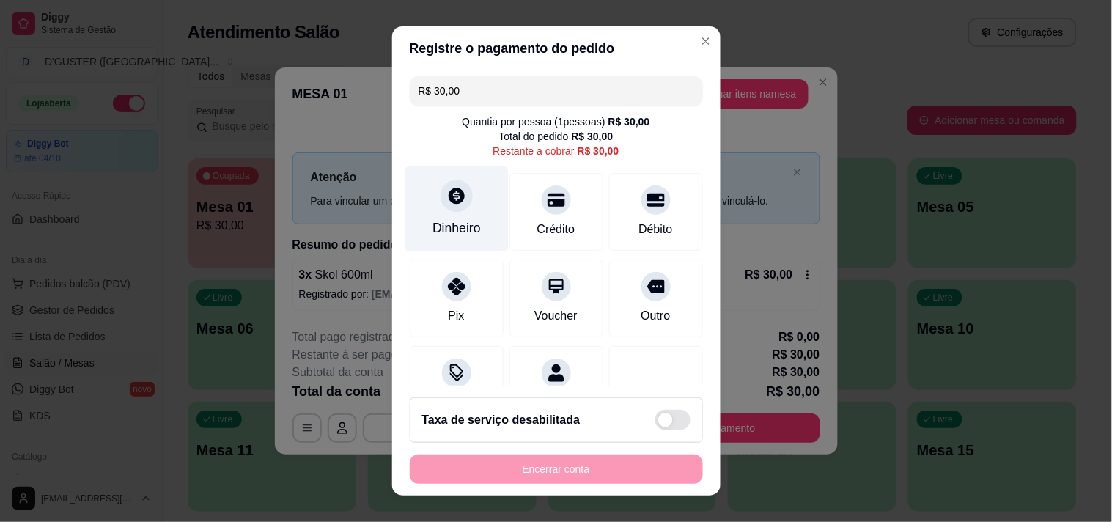
click at [426, 206] on div "Dinheiro" at bounding box center [455, 209] width 103 height 86
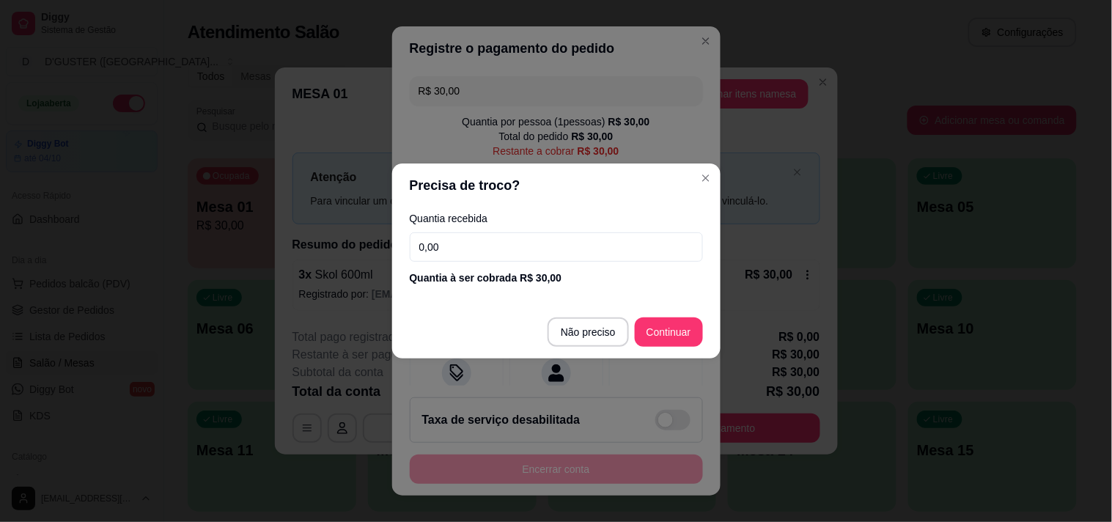
click at [517, 243] on input "0,00" at bounding box center [556, 246] width 293 height 29
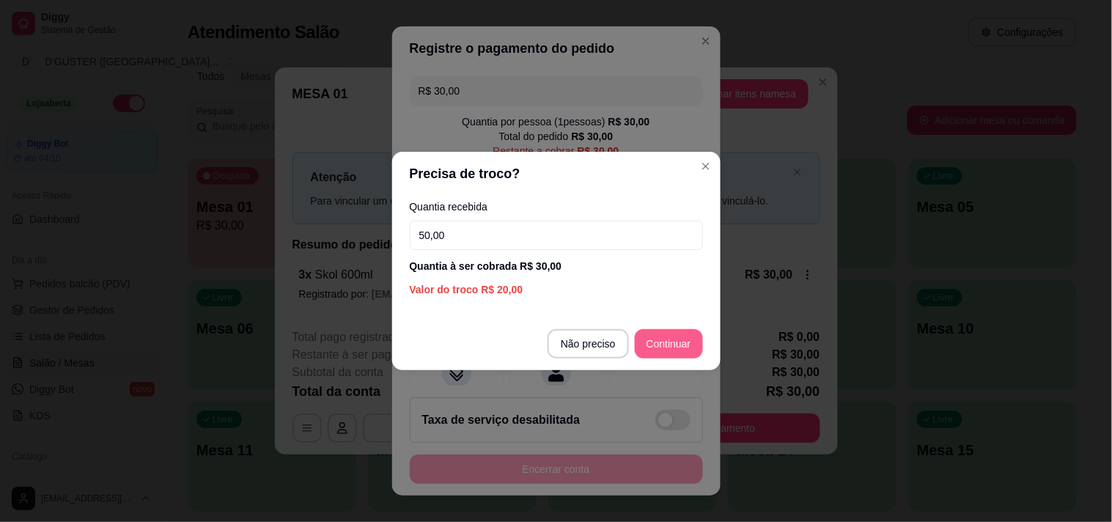
type input "50,00"
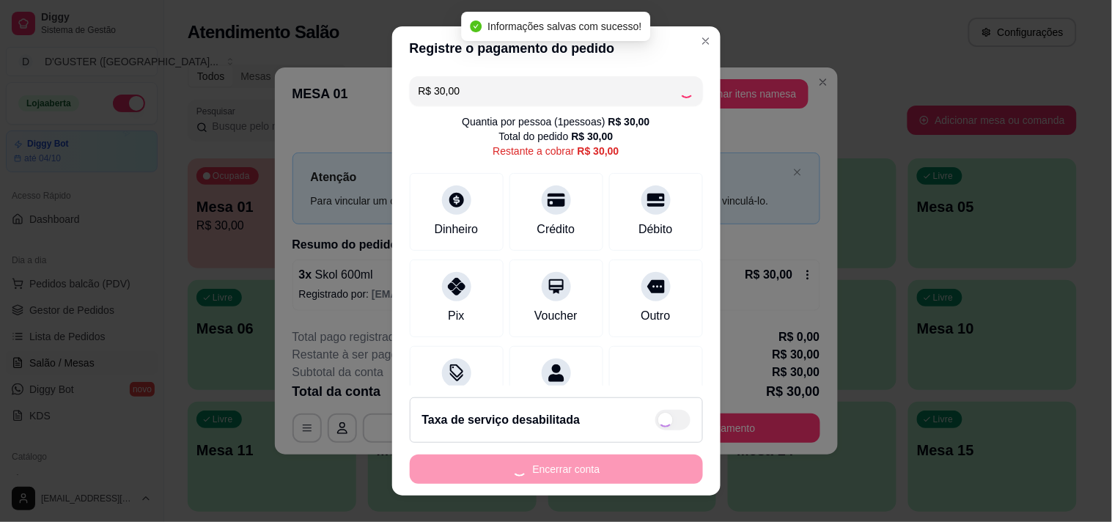
type input "R$ 0,00"
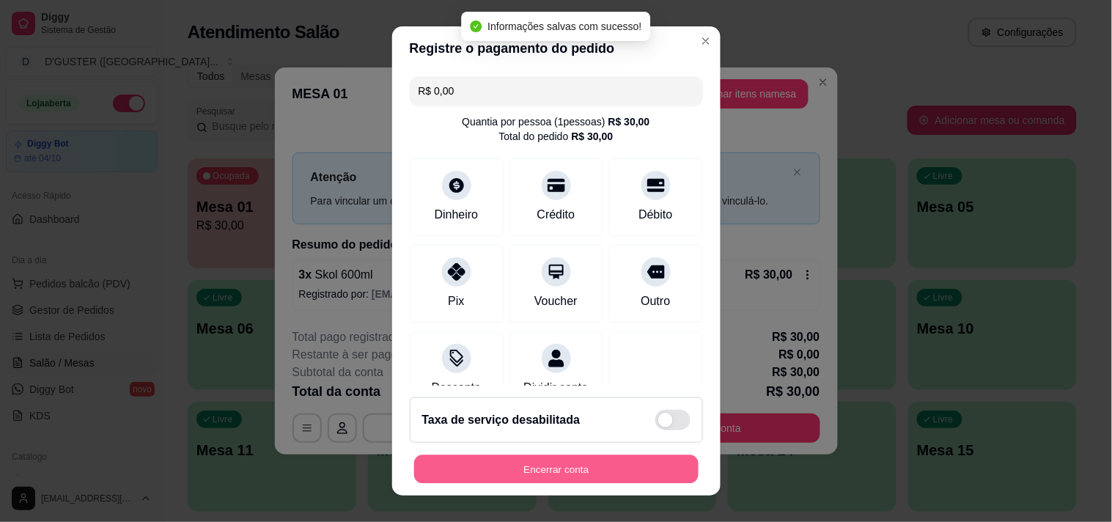
click at [633, 470] on button "Encerrar conta" at bounding box center [556, 469] width 284 height 29
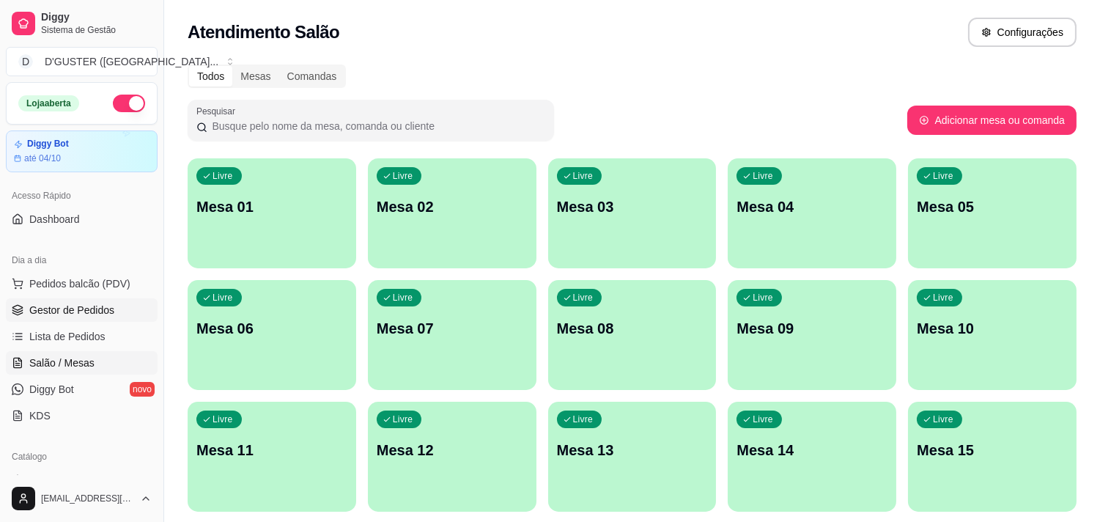
click at [56, 304] on span "Gestor de Pedidos" at bounding box center [71, 310] width 85 height 15
